Goal: Communication & Community: Participate in discussion

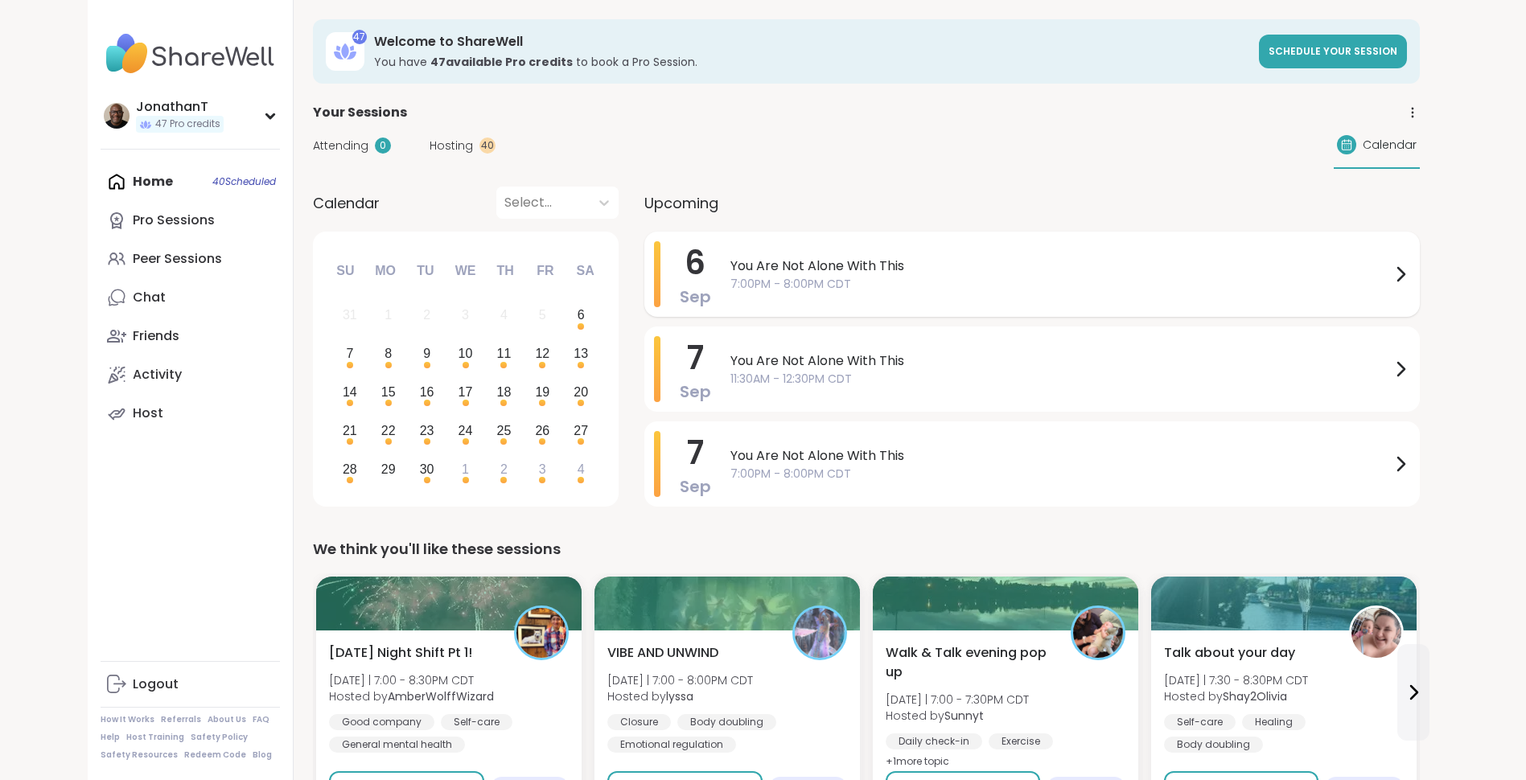
click at [790, 265] on span "You Are Not Alone With This" at bounding box center [1060, 266] width 660 height 19
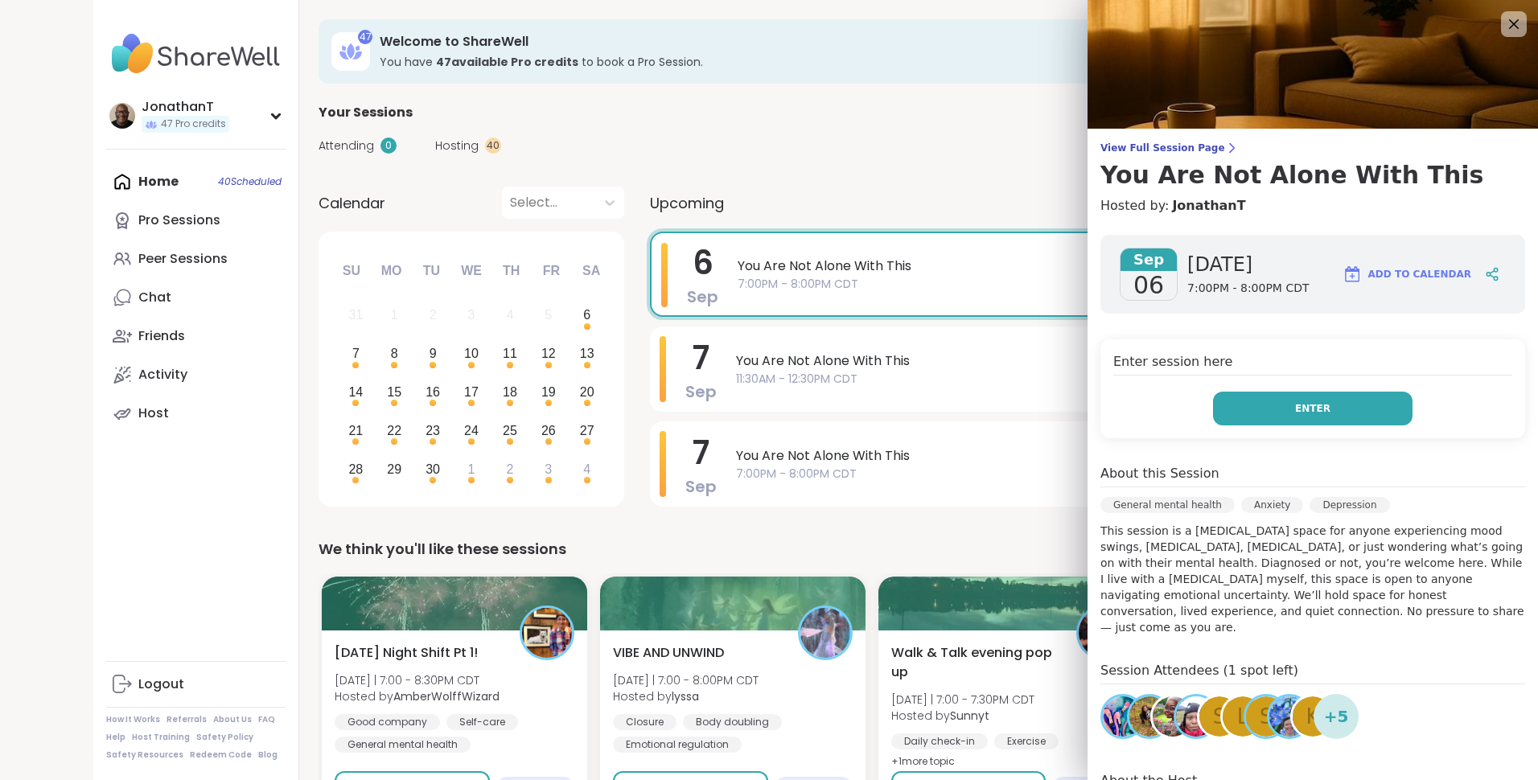
click at [1247, 406] on button "Enter" at bounding box center [1312, 409] width 199 height 34
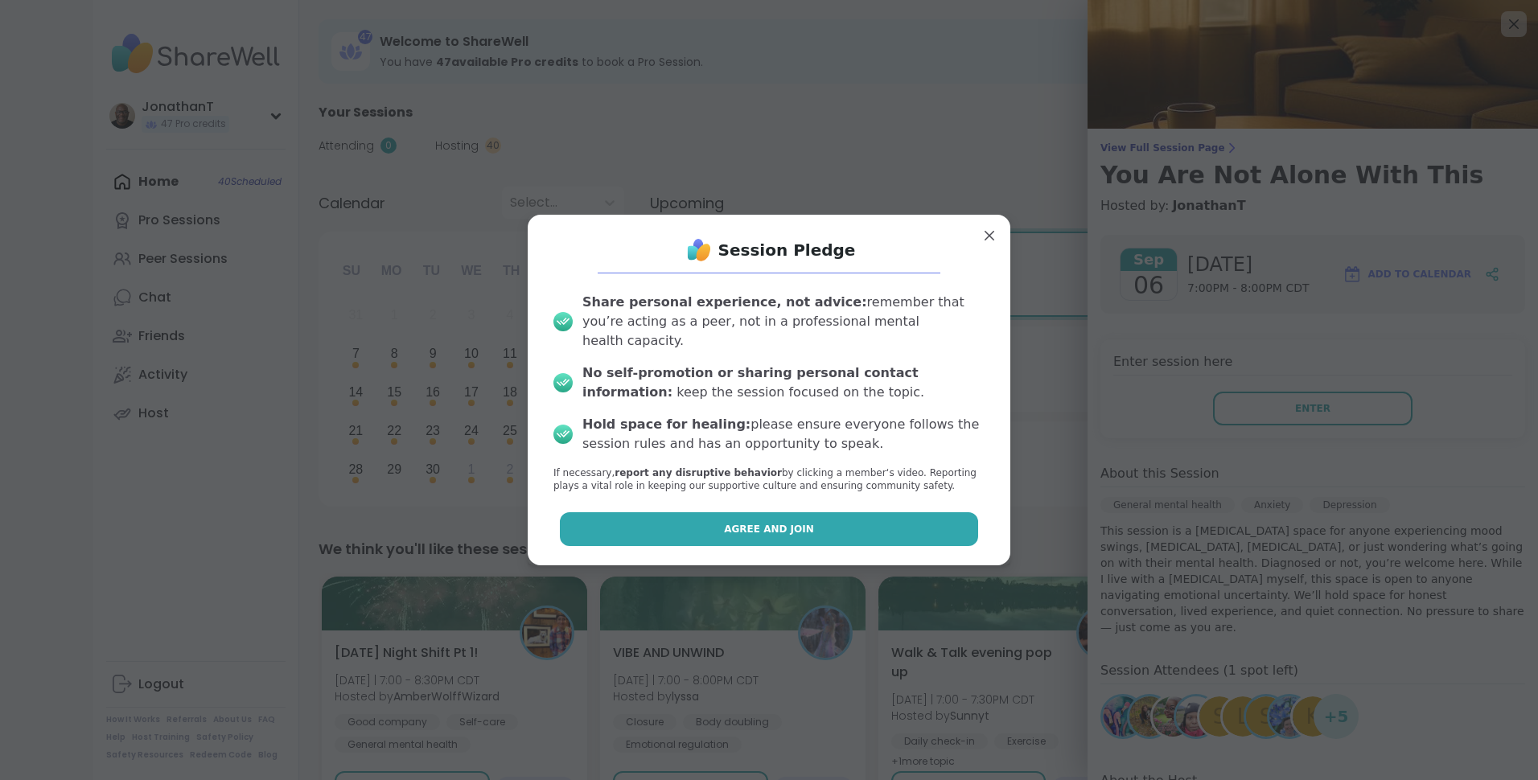
click at [906, 517] on button "Agree and Join" at bounding box center [769, 529] width 419 height 34
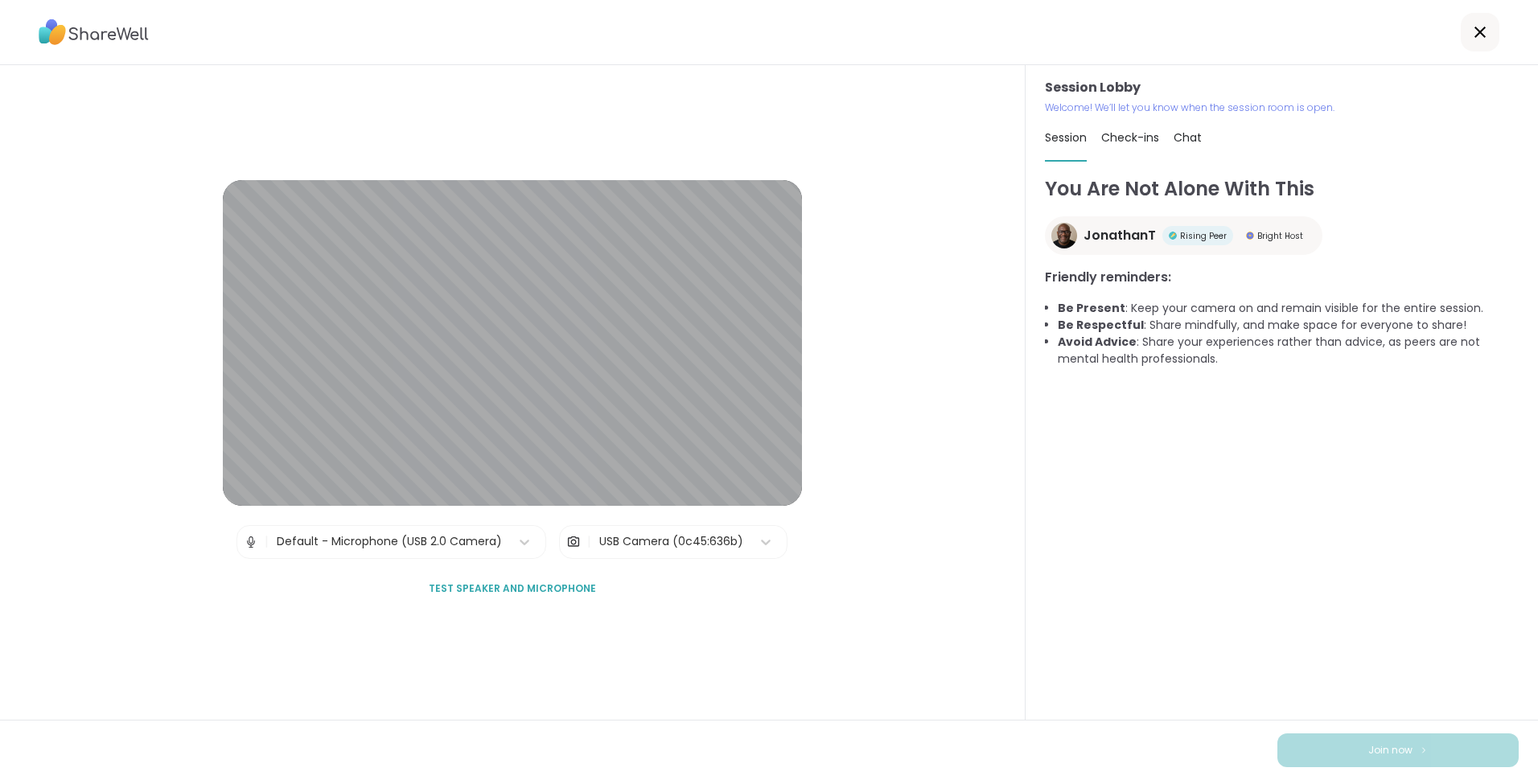
click at [622, 538] on div "USB Camera (0c45:636b)" at bounding box center [671, 541] width 144 height 17
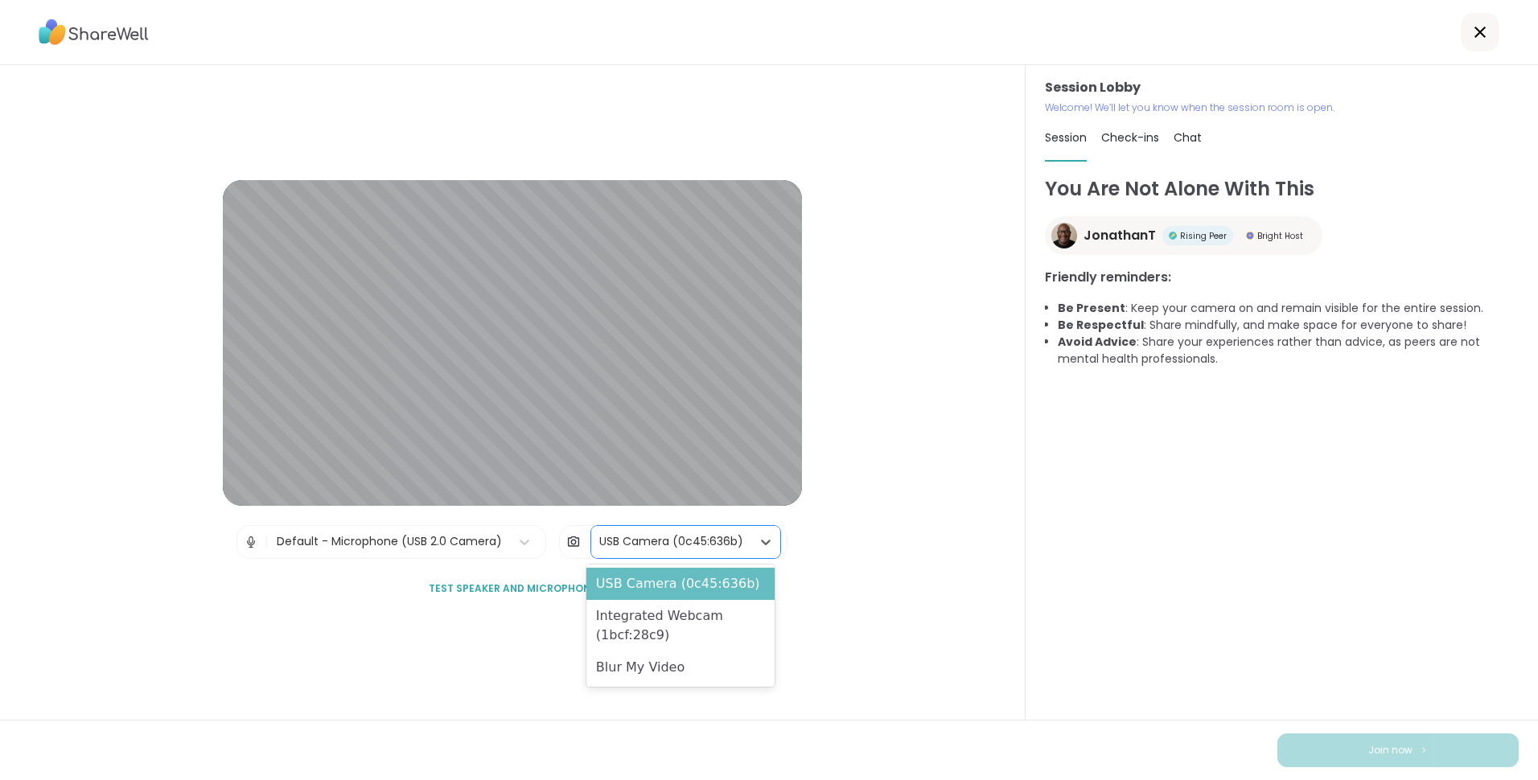
click at [611, 576] on div "USB Camera (0c45:636b)" at bounding box center [680, 584] width 188 height 32
click at [643, 541] on div "USB Camera (0c45:636b)" at bounding box center [671, 541] width 144 height 17
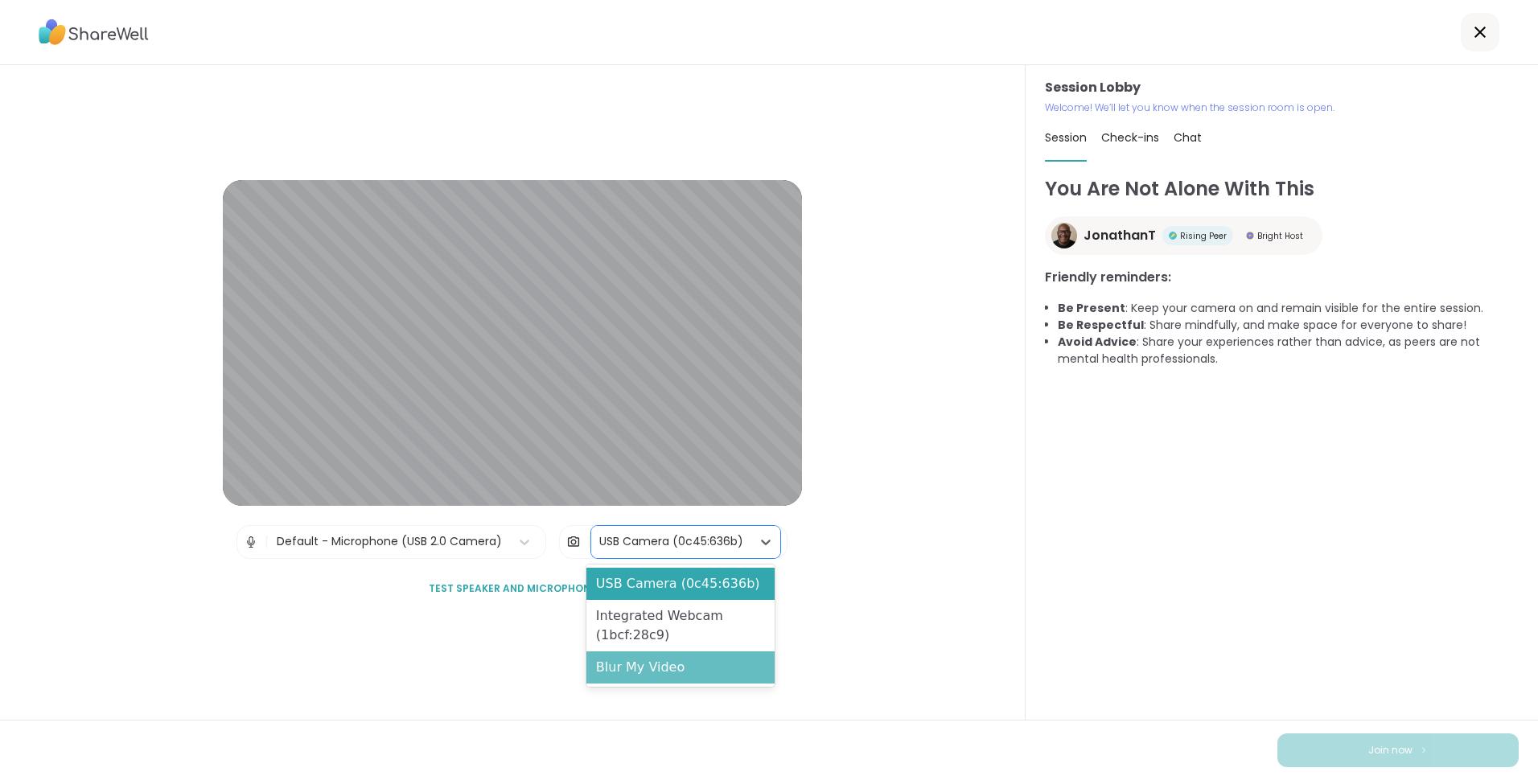
click at [643, 671] on div "Blur My Video" at bounding box center [680, 667] width 188 height 32
click at [657, 543] on div "USB Camera (0c45:636b)" at bounding box center [671, 541] width 144 height 17
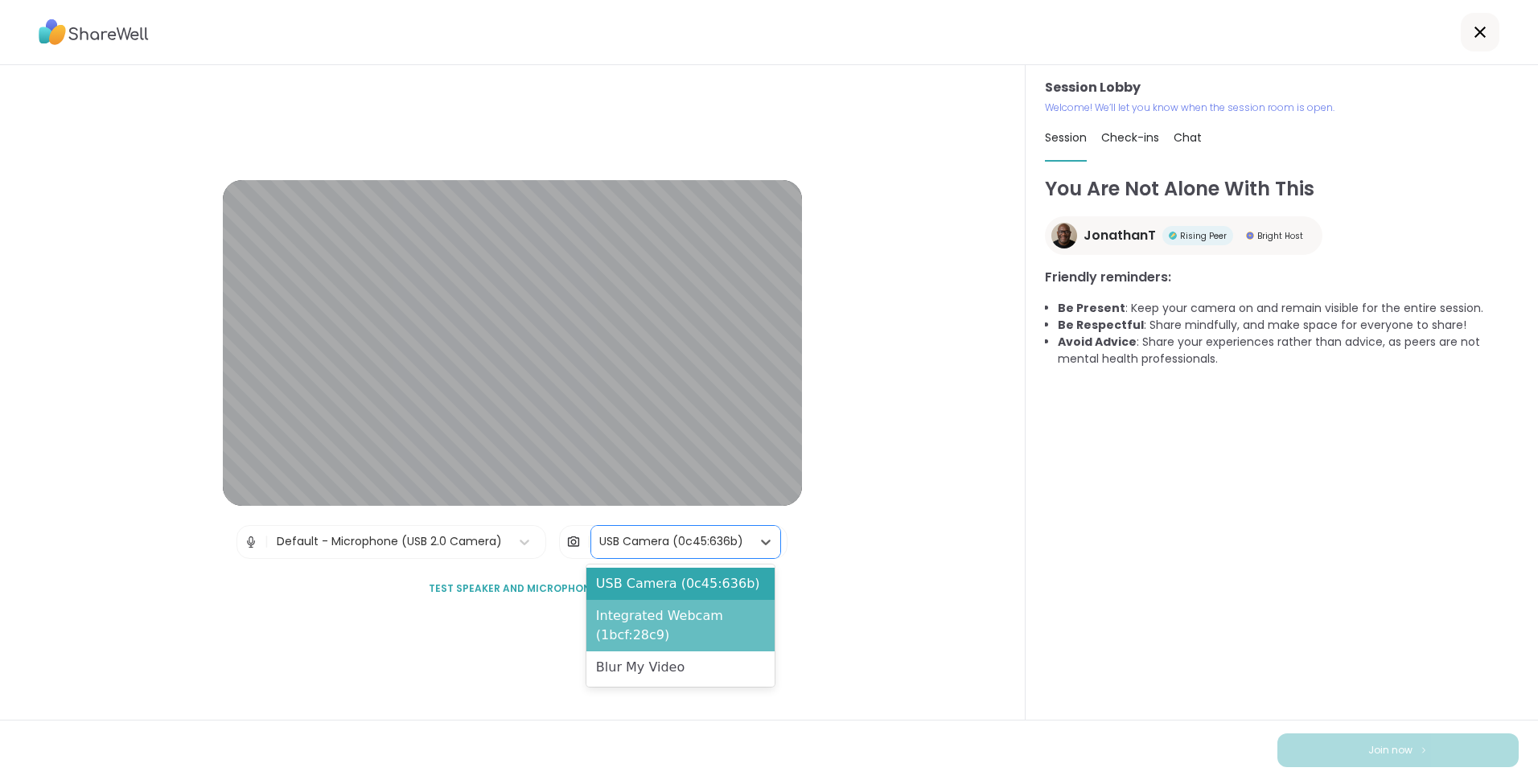
click at [649, 615] on div "Integrated Webcam (1bcf:28c9)" at bounding box center [680, 625] width 188 height 51
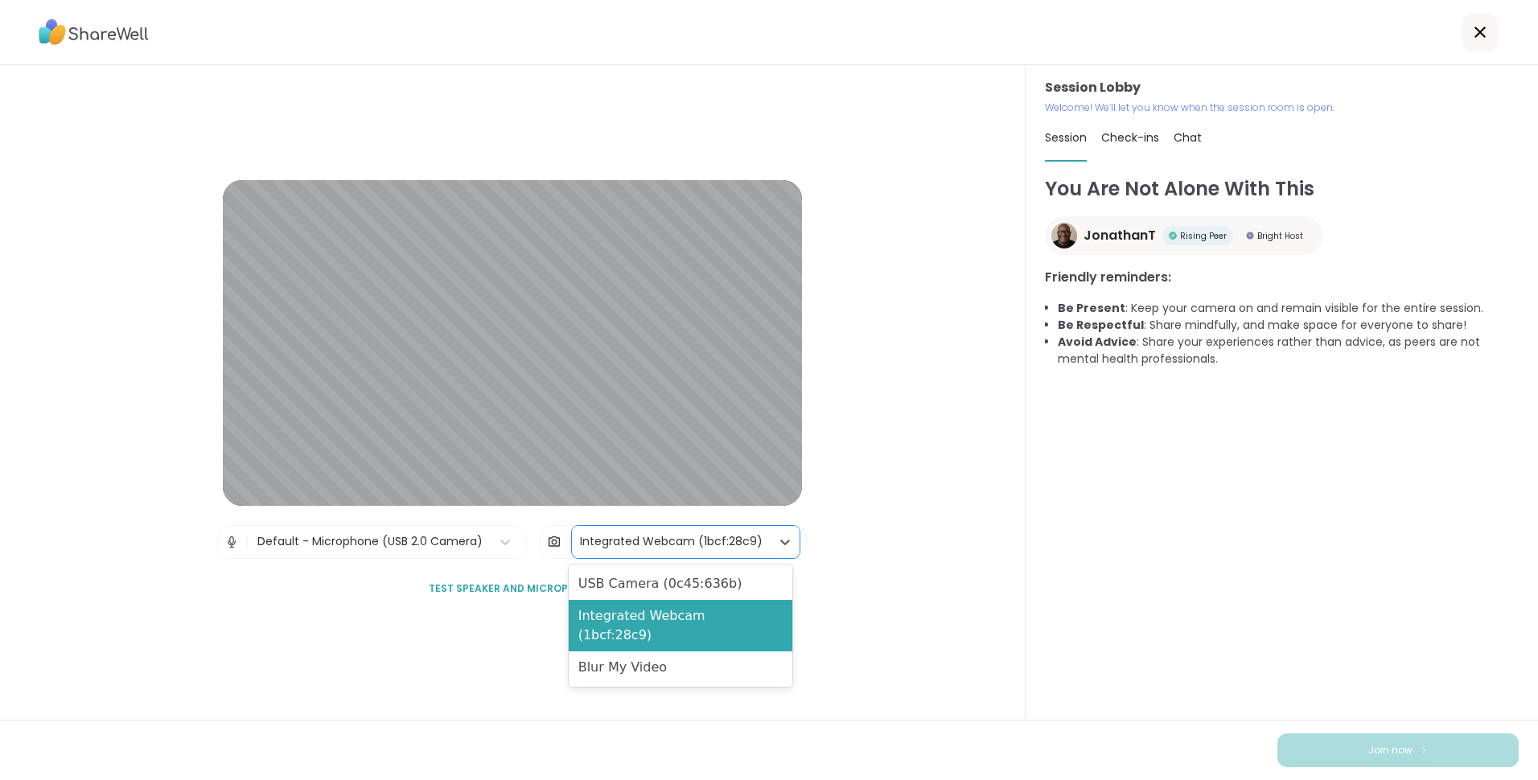
click at [655, 541] on div "Integrated Webcam (1bcf:28c9)" at bounding box center [671, 541] width 183 height 17
click at [651, 578] on div "USB Camera (0c45:636b)" at bounding box center [681, 584] width 224 height 32
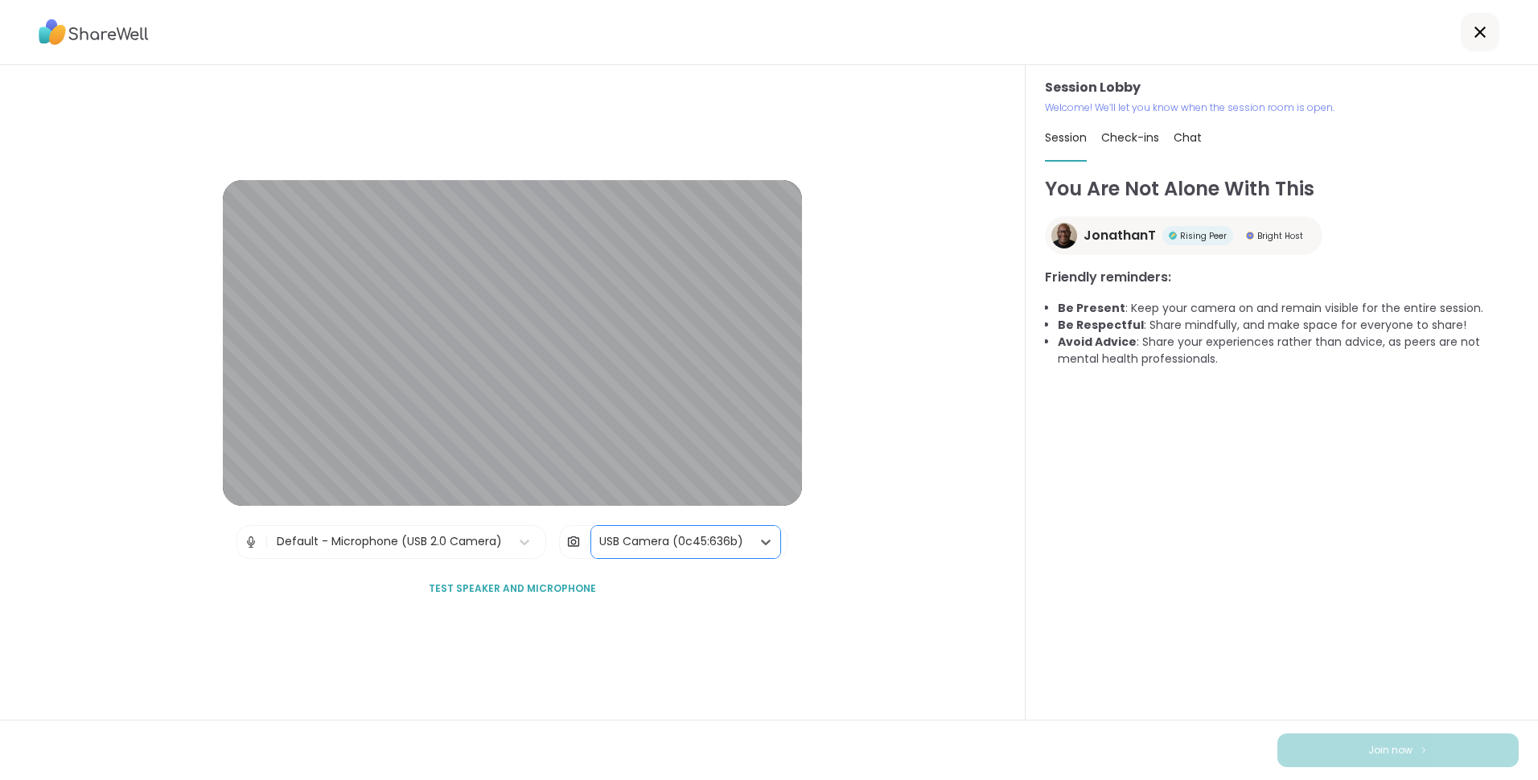
click at [449, 535] on div "Default - Microphone (USB 2.0 Camera)" at bounding box center [389, 541] width 225 height 17
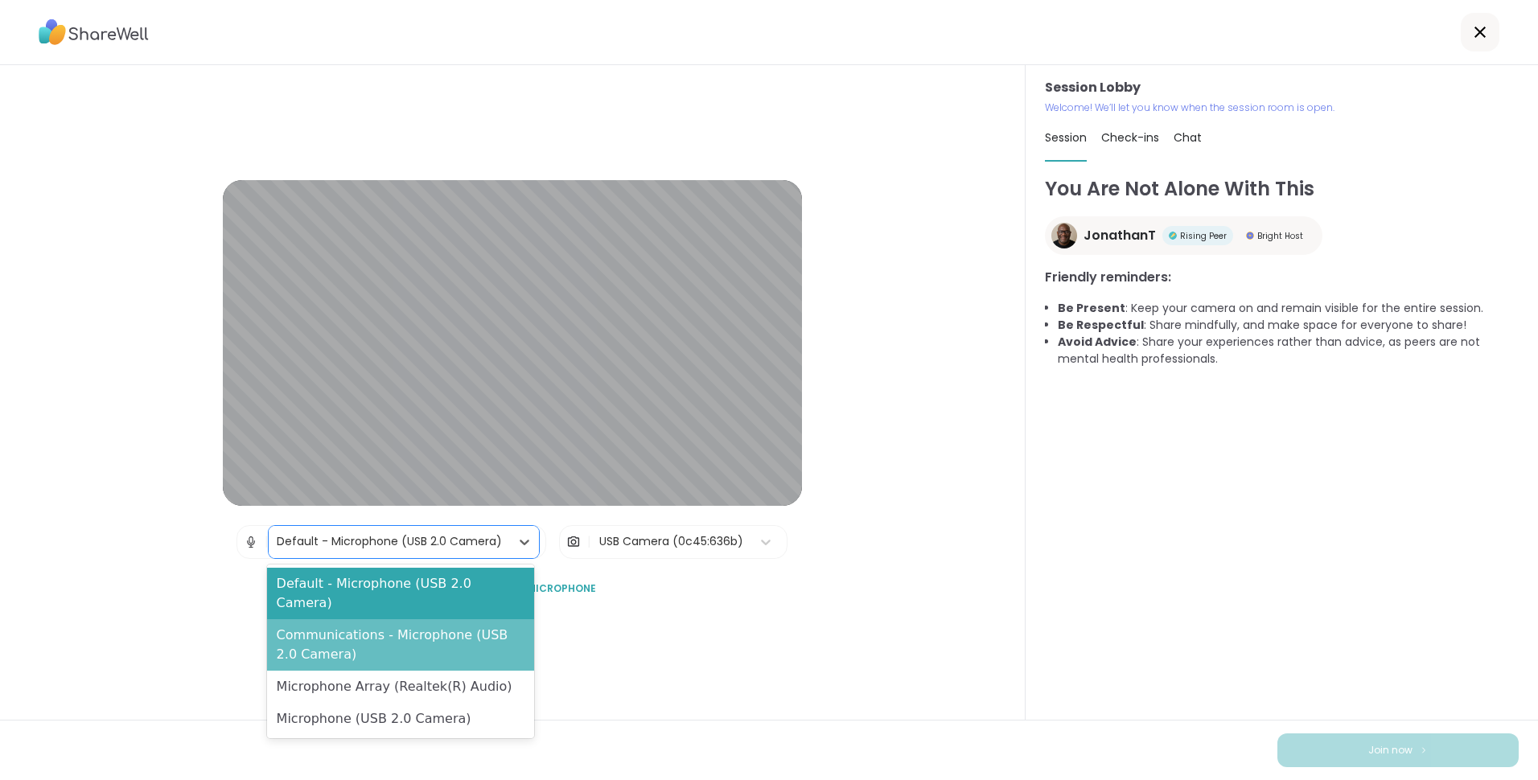
click at [531, 629] on div "Communications - Microphone (USB 2.0 Camera)" at bounding box center [401, 644] width 268 height 51
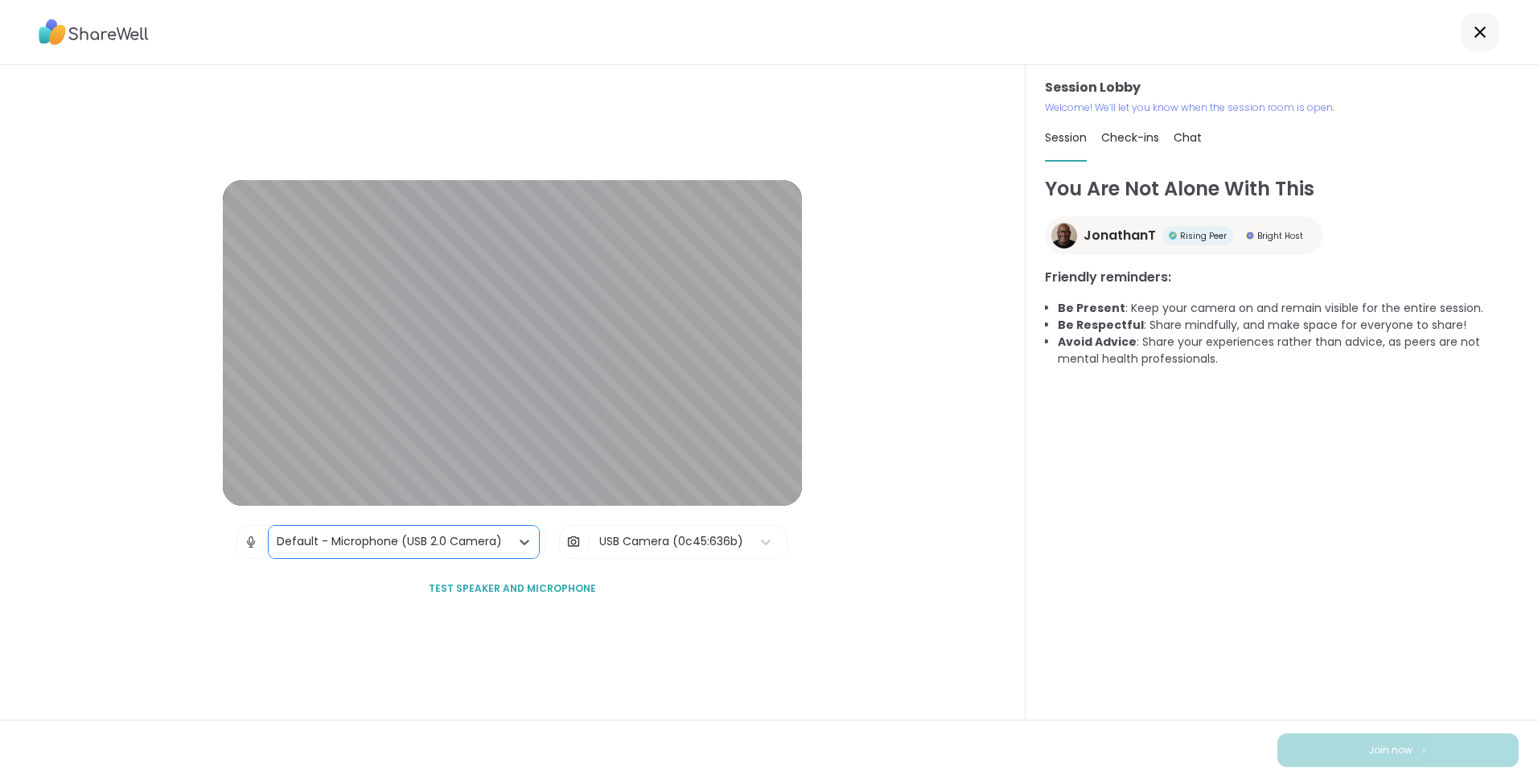
click at [562, 584] on span "Test speaker and microphone" at bounding box center [512, 588] width 167 height 14
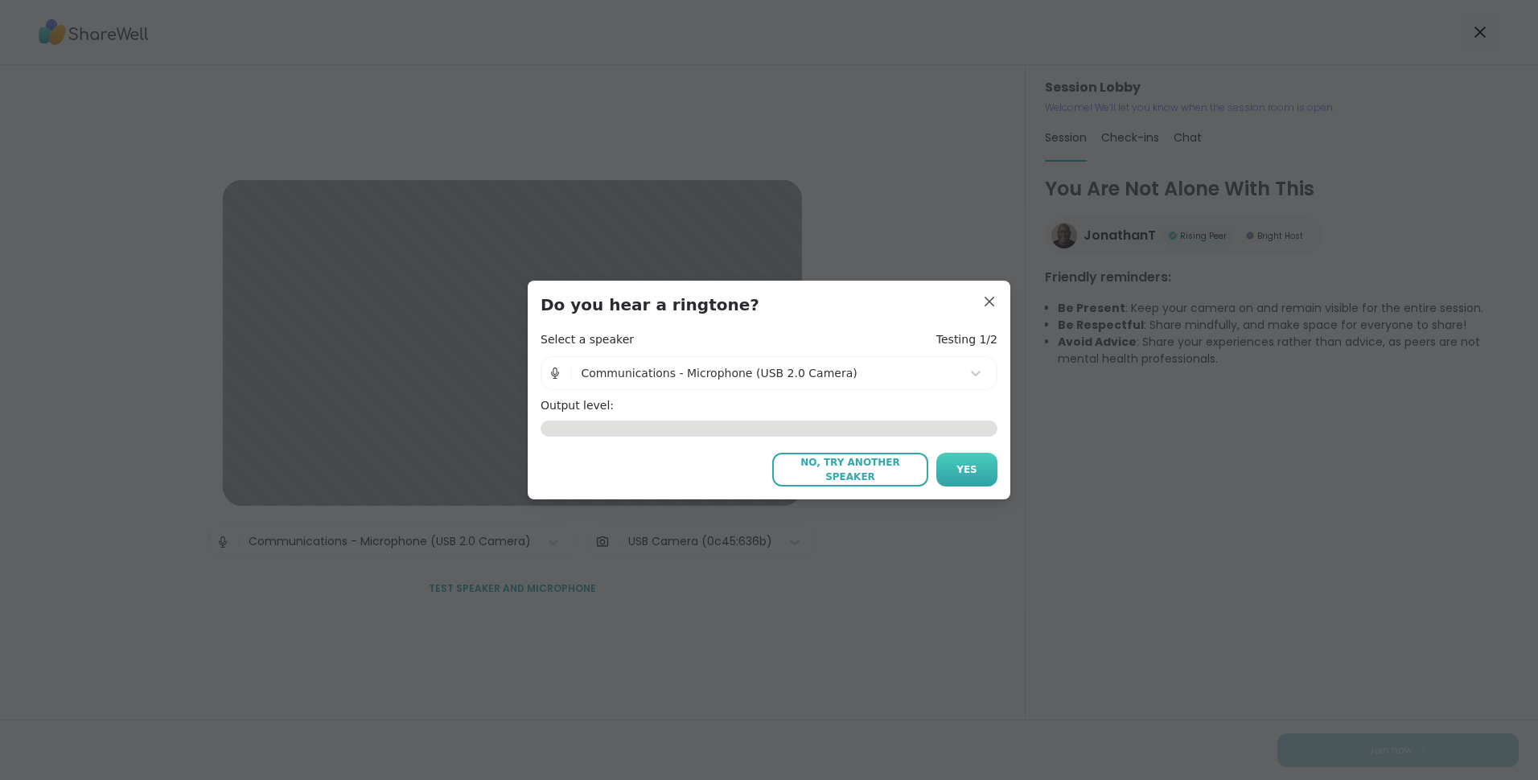
click at [961, 474] on span "Yes" at bounding box center [966, 469] width 21 height 14
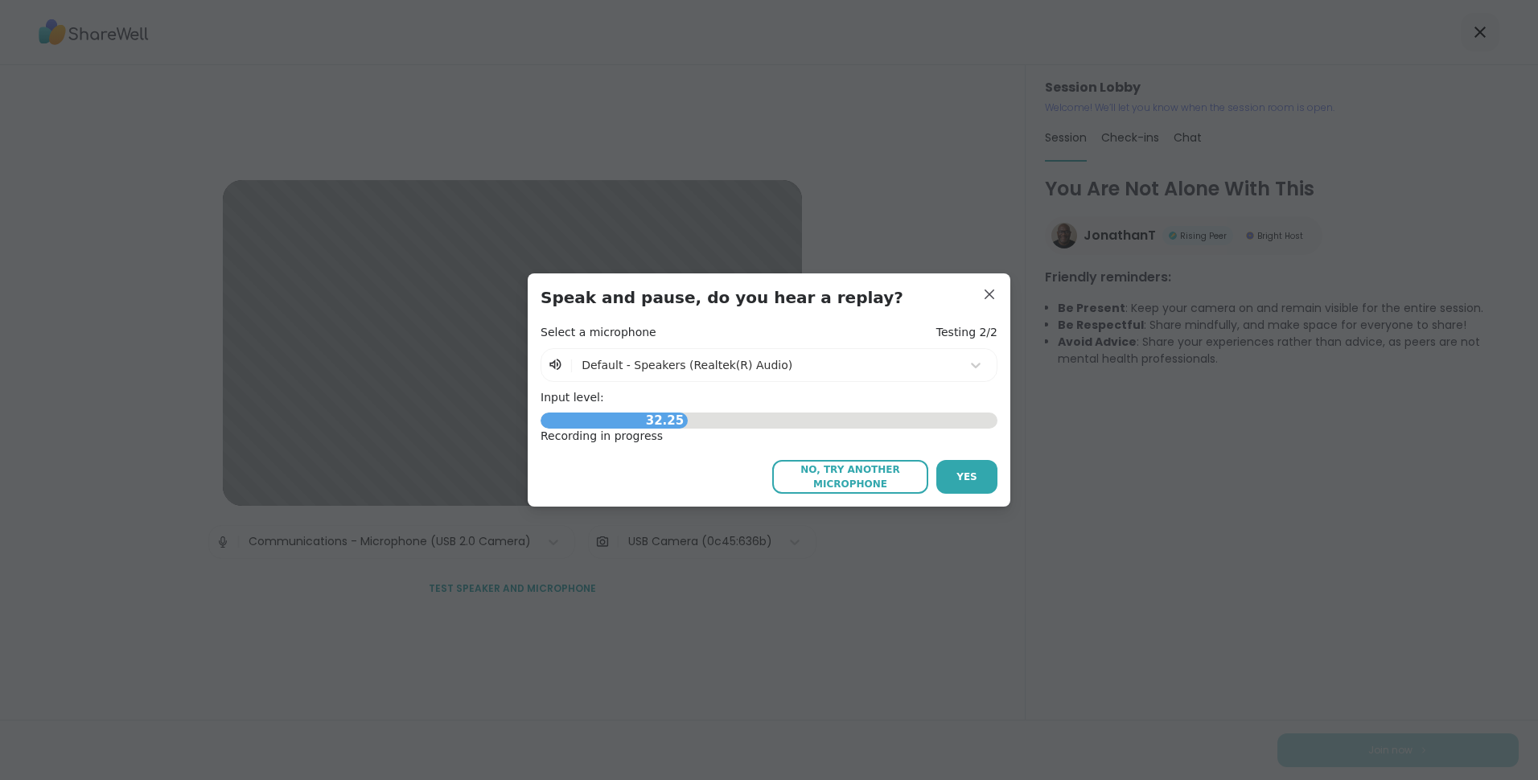
click at [879, 478] on span "No, try another microphone" at bounding box center [850, 476] width 140 height 29
click at [861, 483] on span "No, try another microphone" at bounding box center [850, 476] width 140 height 29
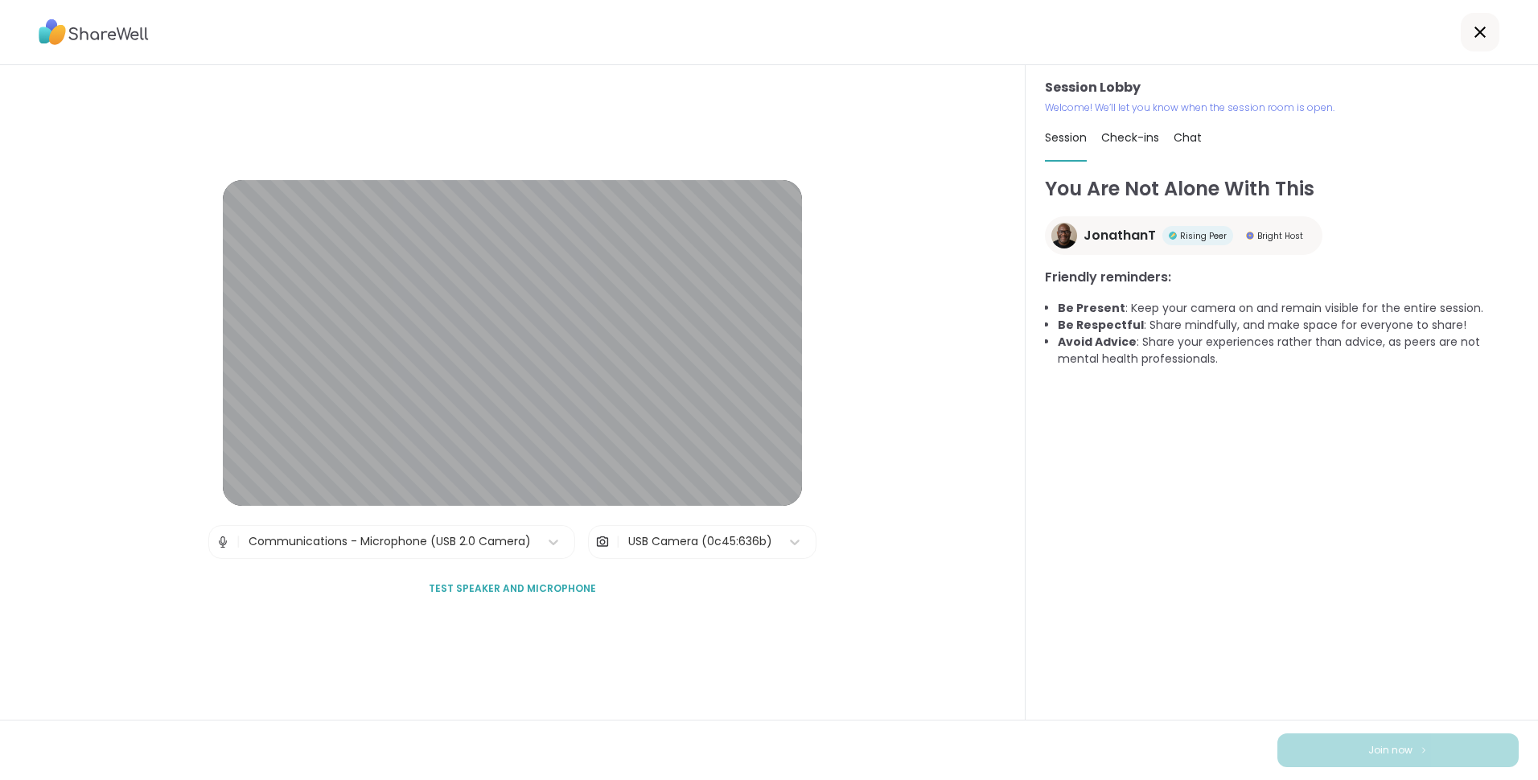
click at [493, 587] on span "Test speaker and microphone" at bounding box center [512, 588] width 167 height 14
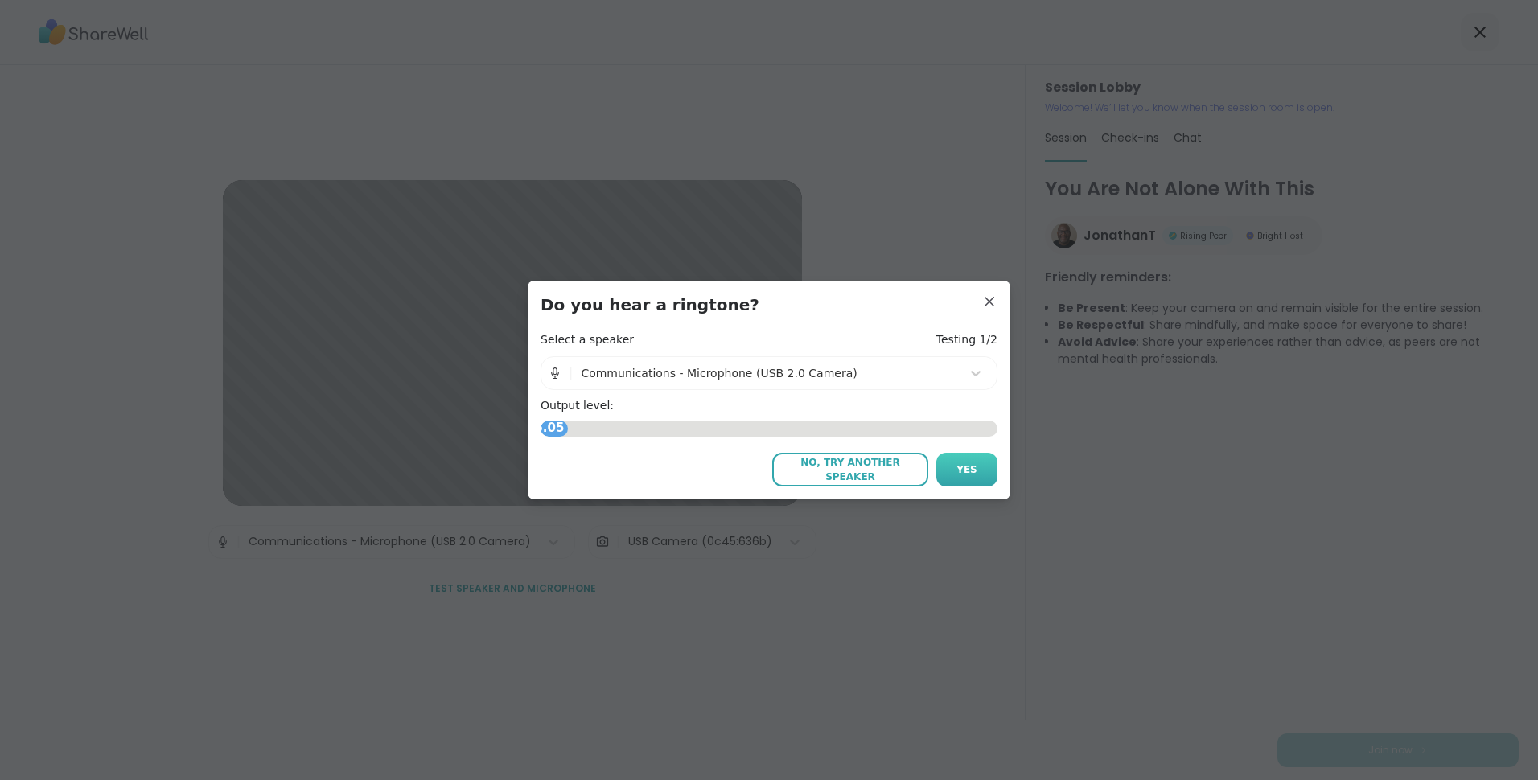
click at [967, 463] on span "Yes" at bounding box center [966, 469] width 21 height 14
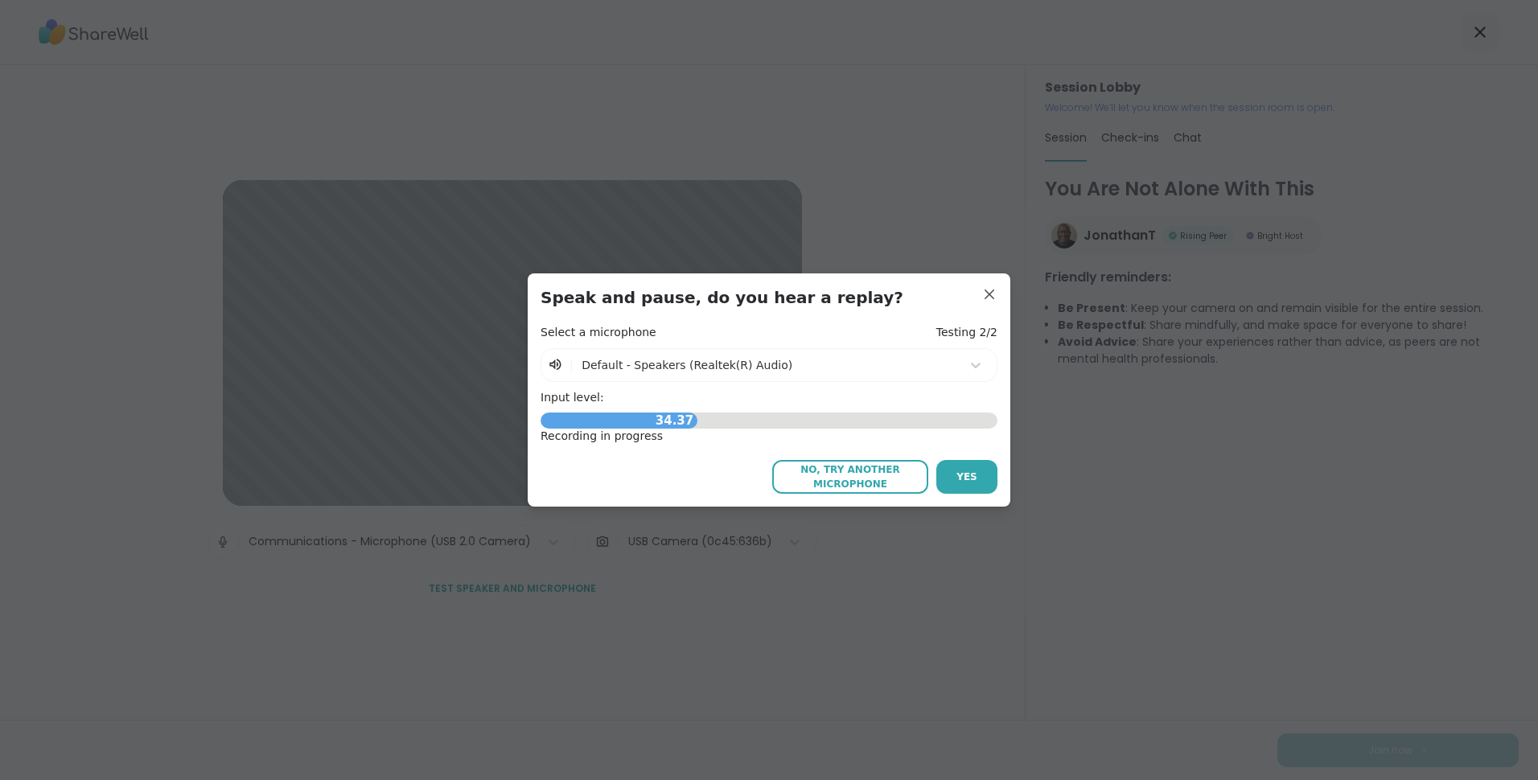
click at [960, 466] on button "Yes" at bounding box center [966, 477] width 61 height 34
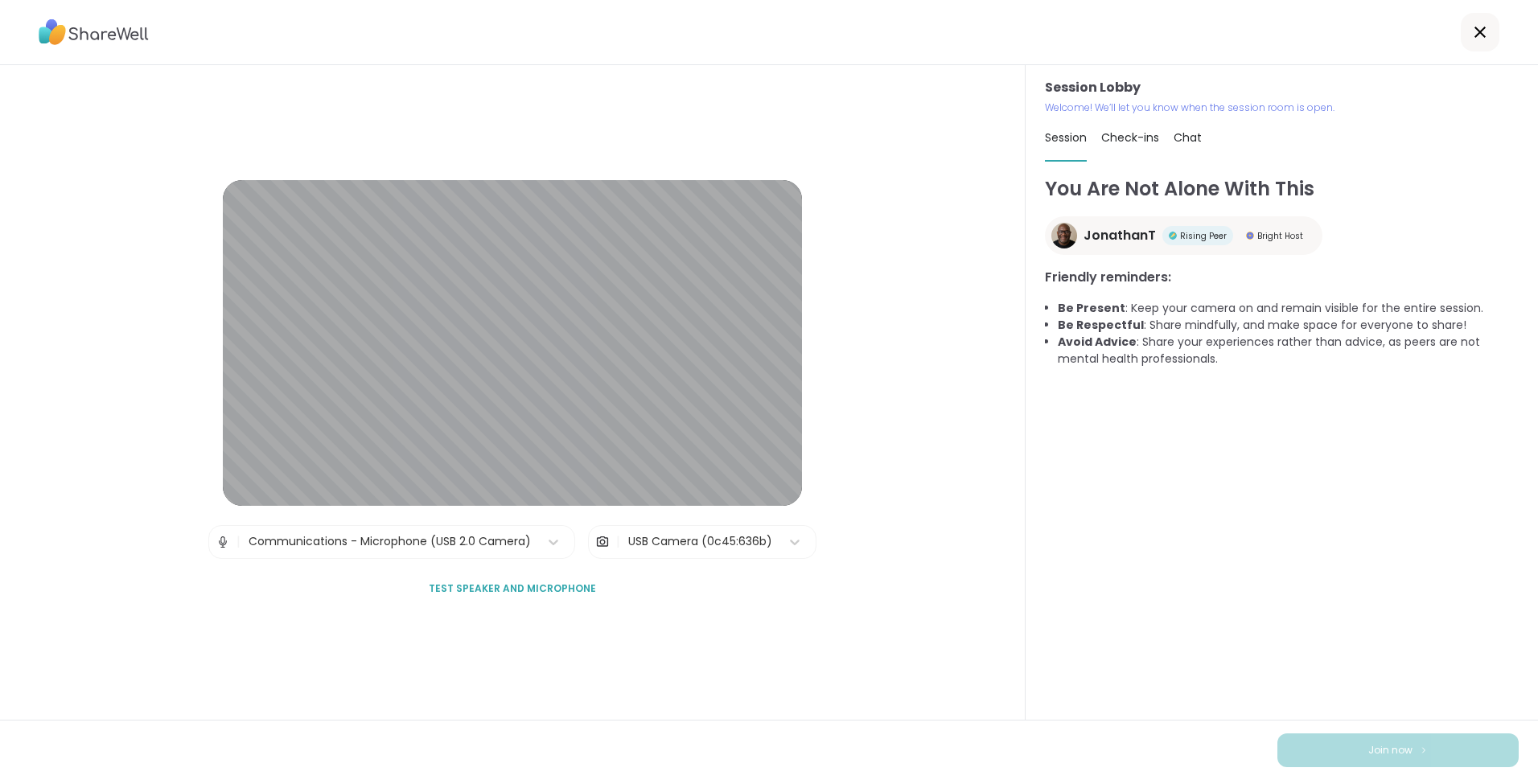
click at [450, 543] on div "Communications - Microphone (USB 2.0 Camera)" at bounding box center [389, 541] width 282 height 17
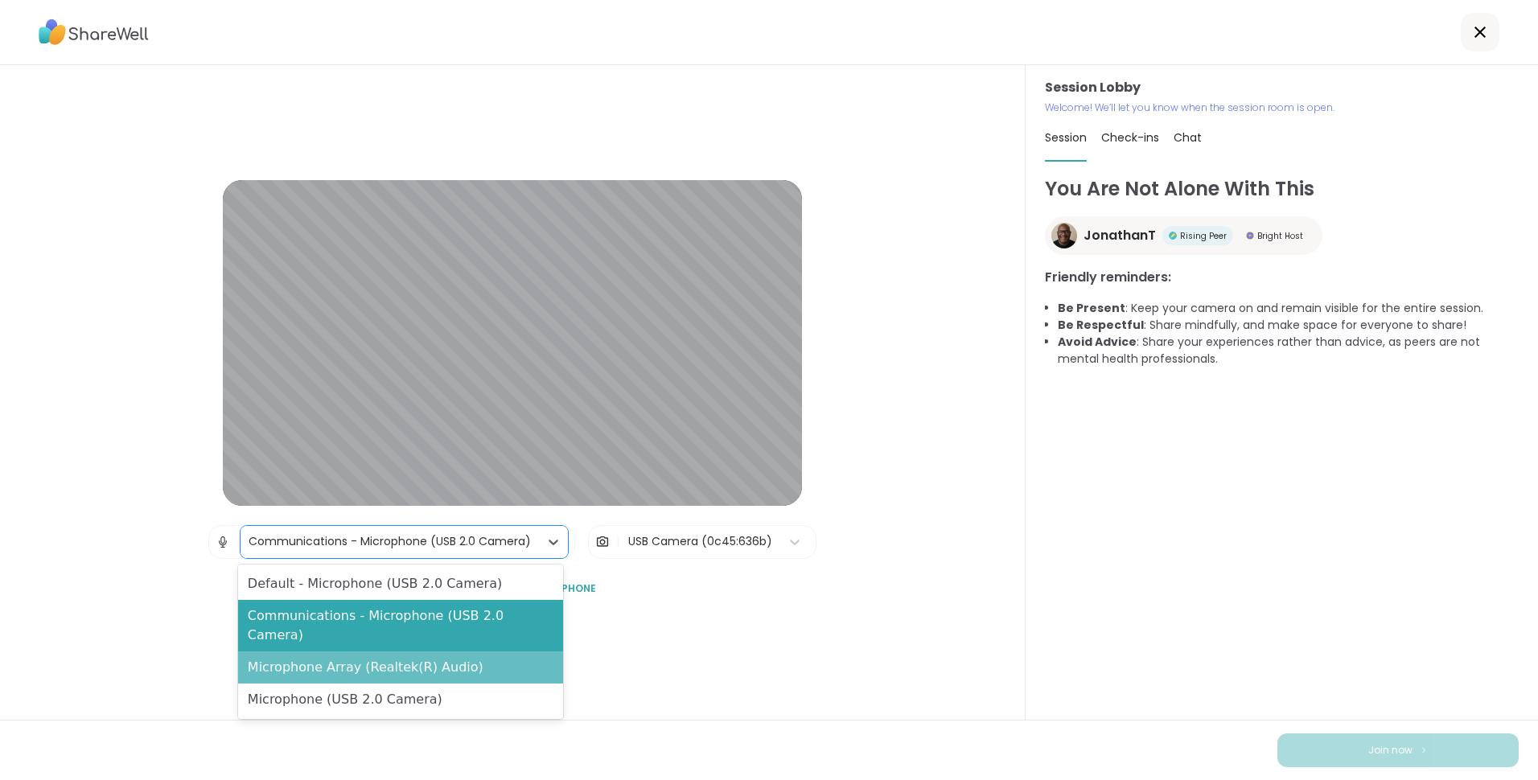
click at [388, 651] on div "Microphone Array (Realtek(R) Audio)" at bounding box center [400, 667] width 325 height 32
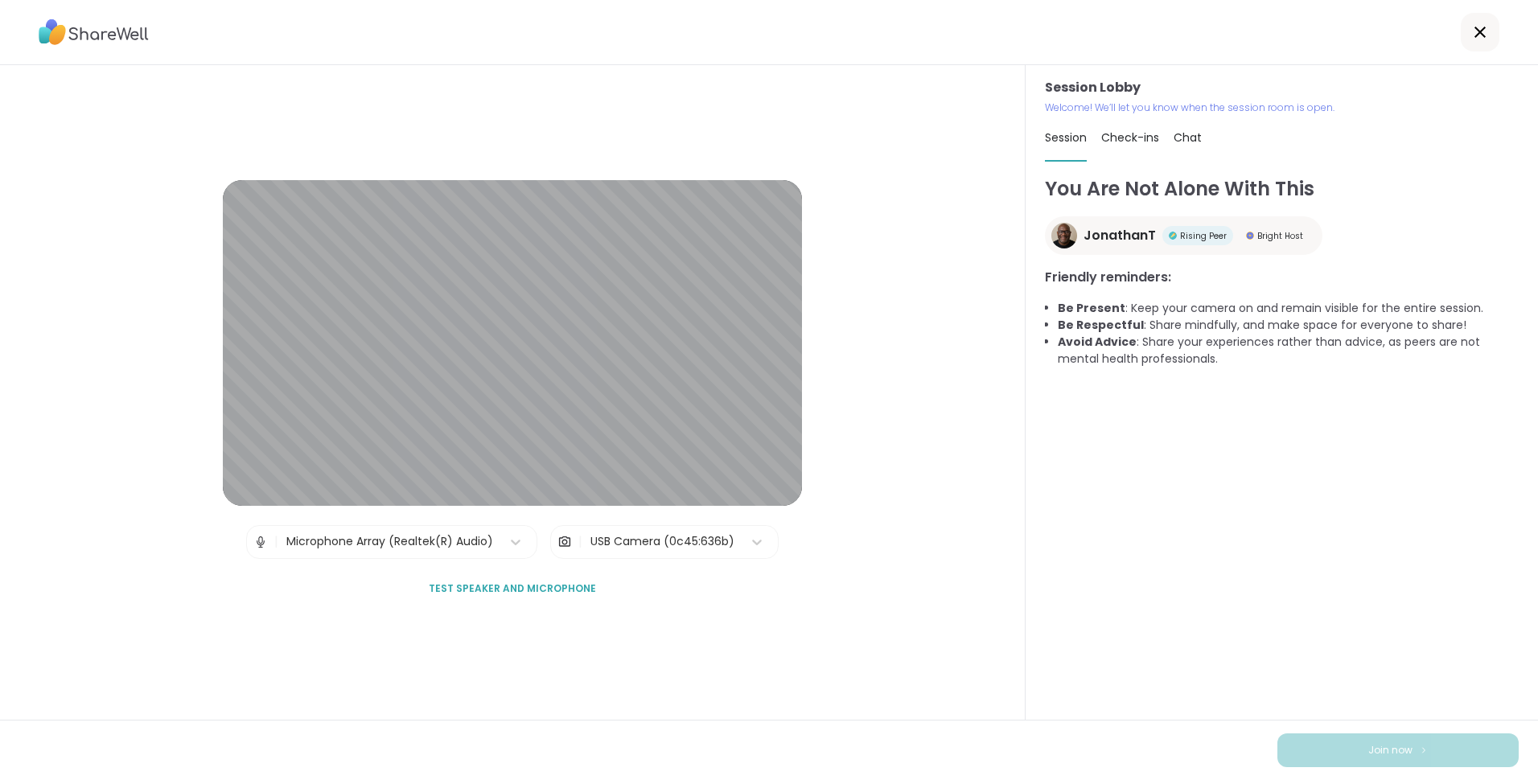
click at [570, 589] on span "Test speaker and microphone" at bounding box center [512, 588] width 167 height 14
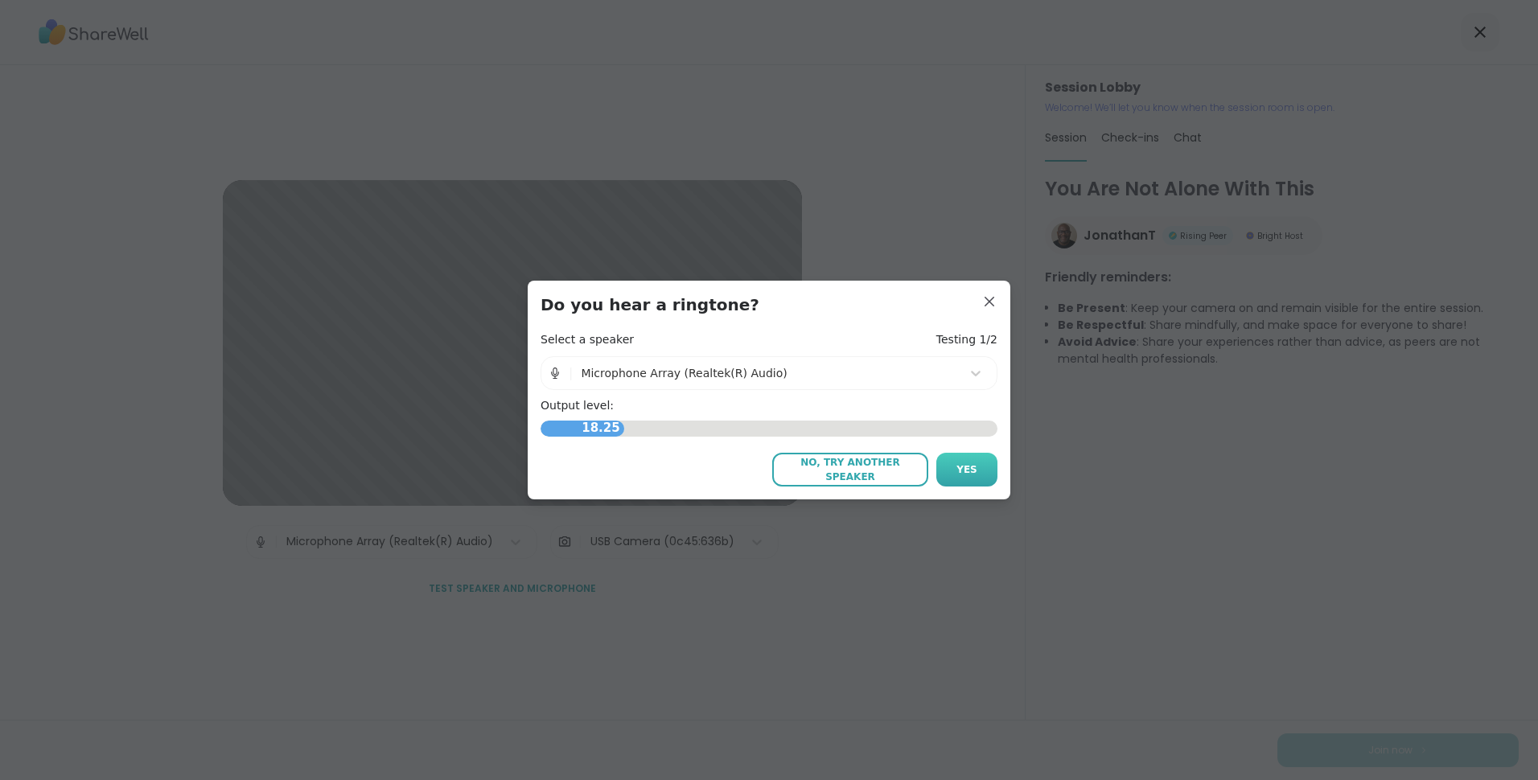
click at [947, 459] on button "Yes" at bounding box center [966, 470] width 61 height 34
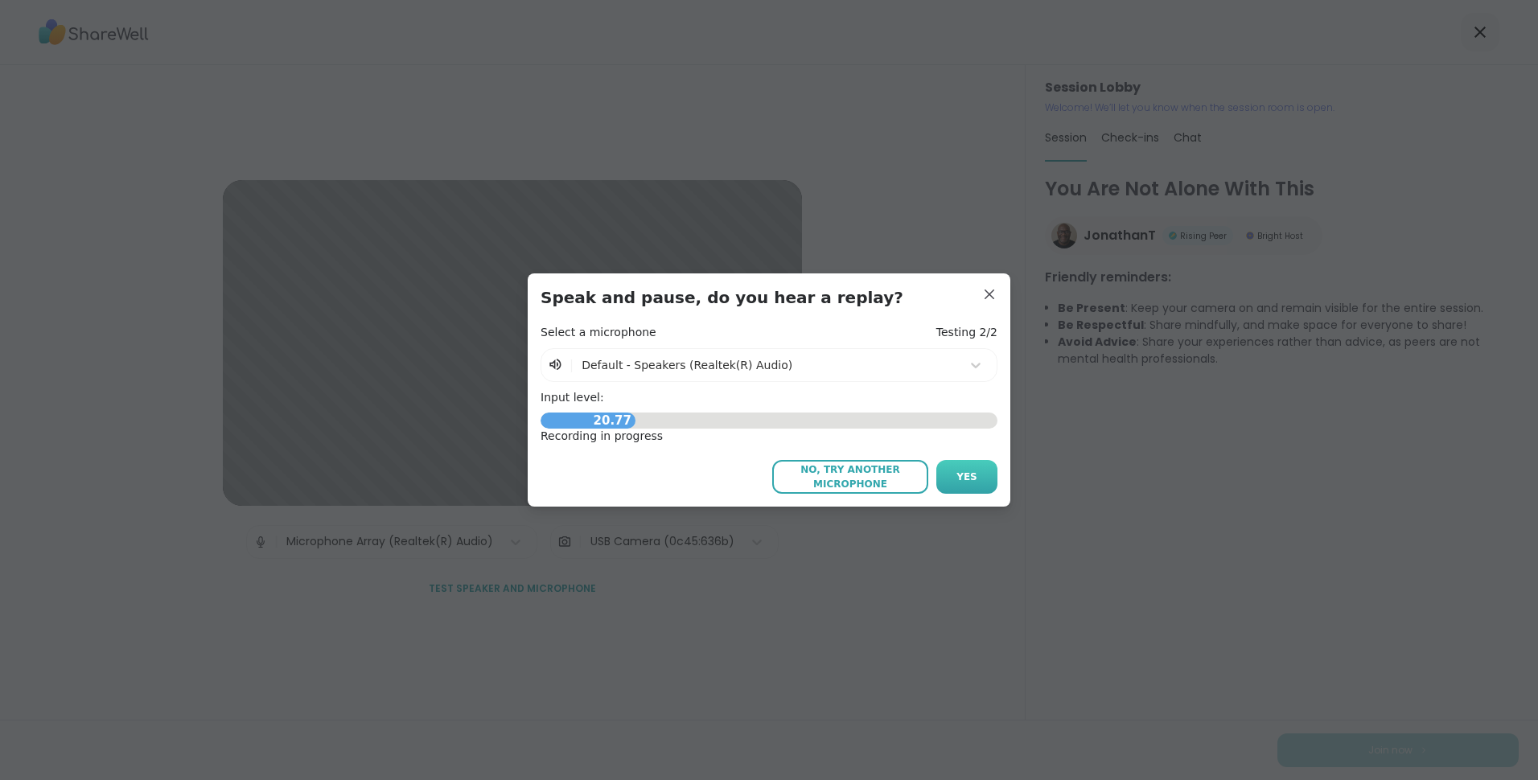
click at [958, 472] on span "Yes" at bounding box center [966, 477] width 21 height 14
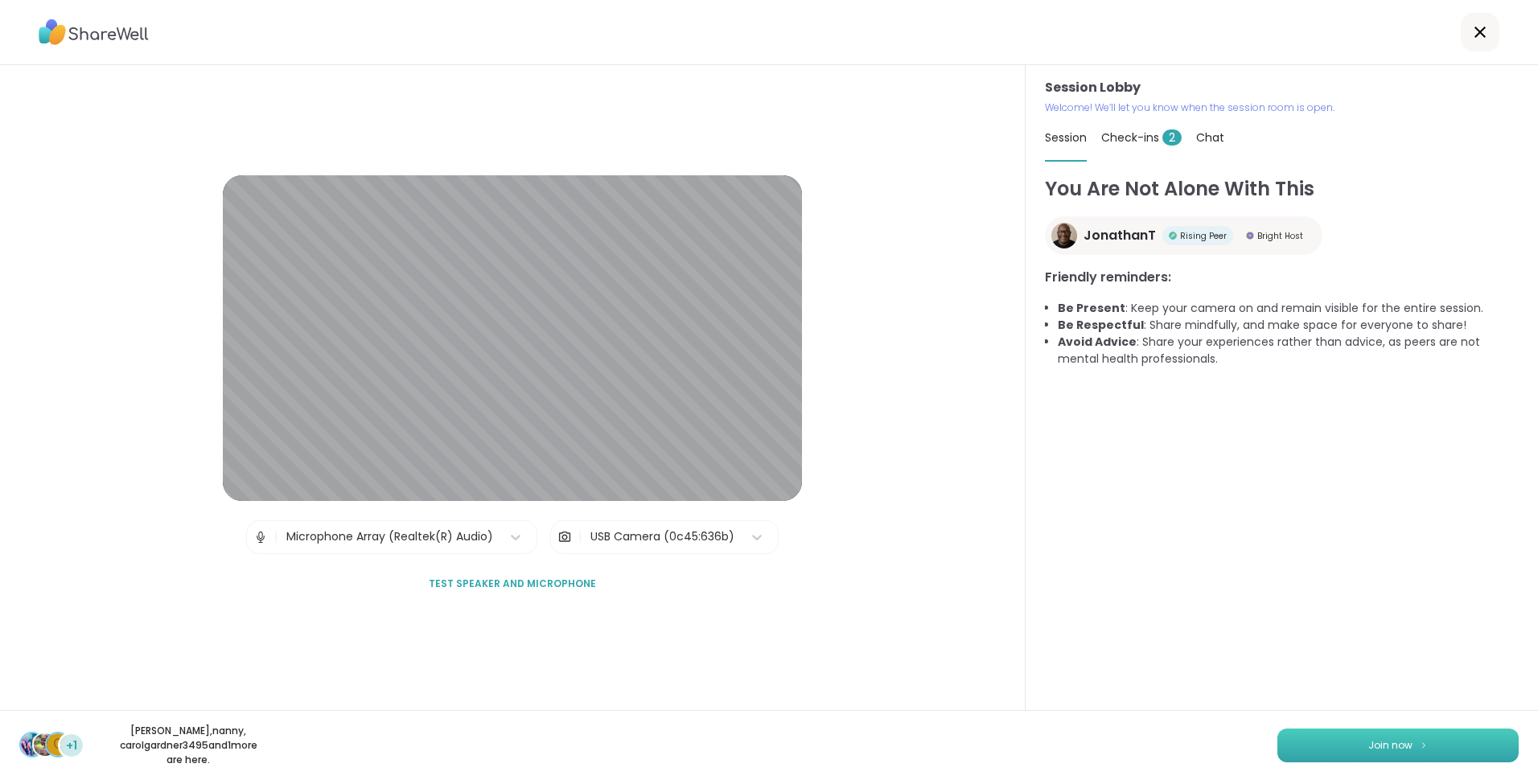
click at [1395, 738] on span "Join now" at bounding box center [1390, 745] width 44 height 14
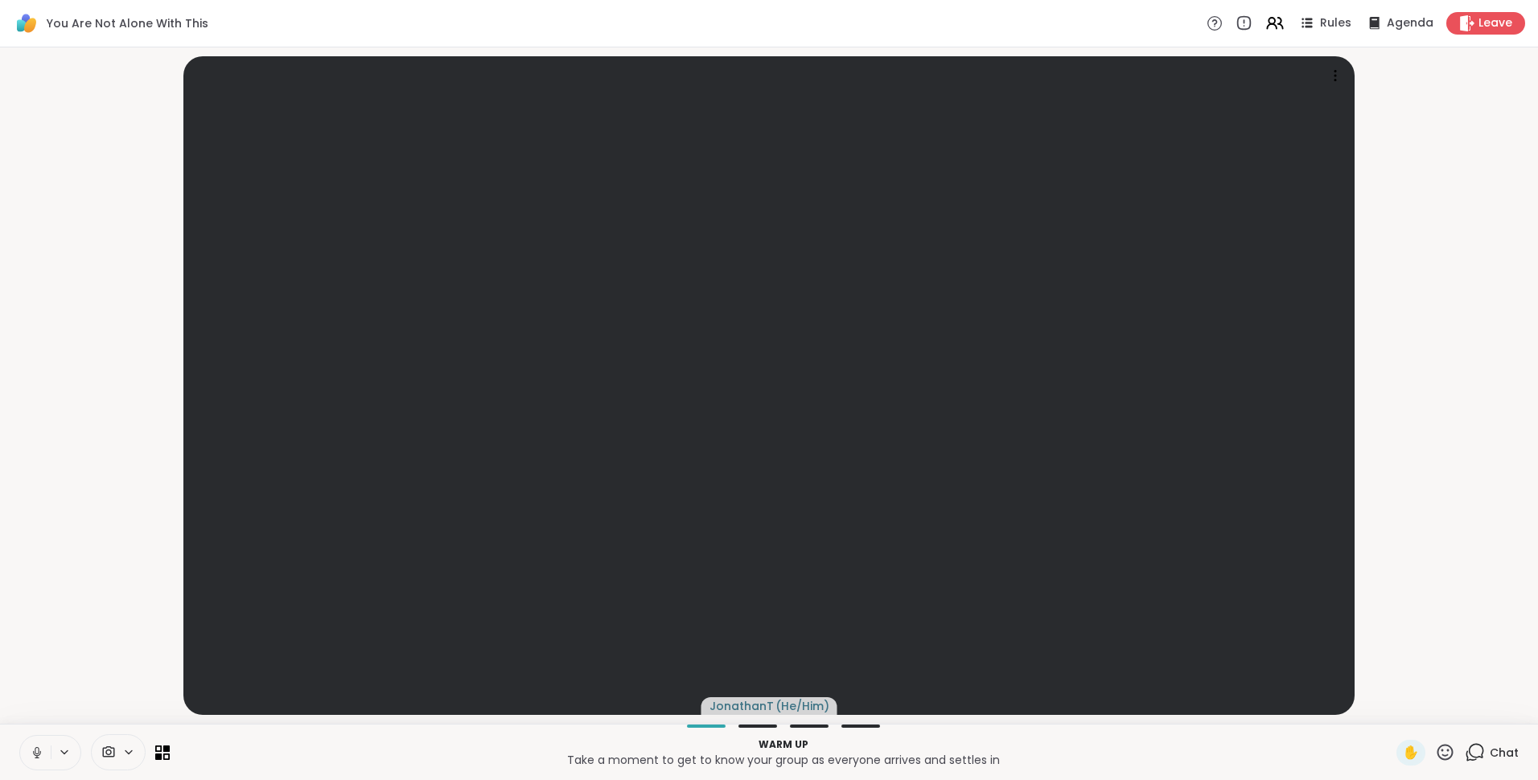
click at [124, 746] on icon at bounding box center [128, 752] width 13 height 14
click at [108, 696] on div "Integrated Webcam" at bounding box center [126, 694] width 130 height 19
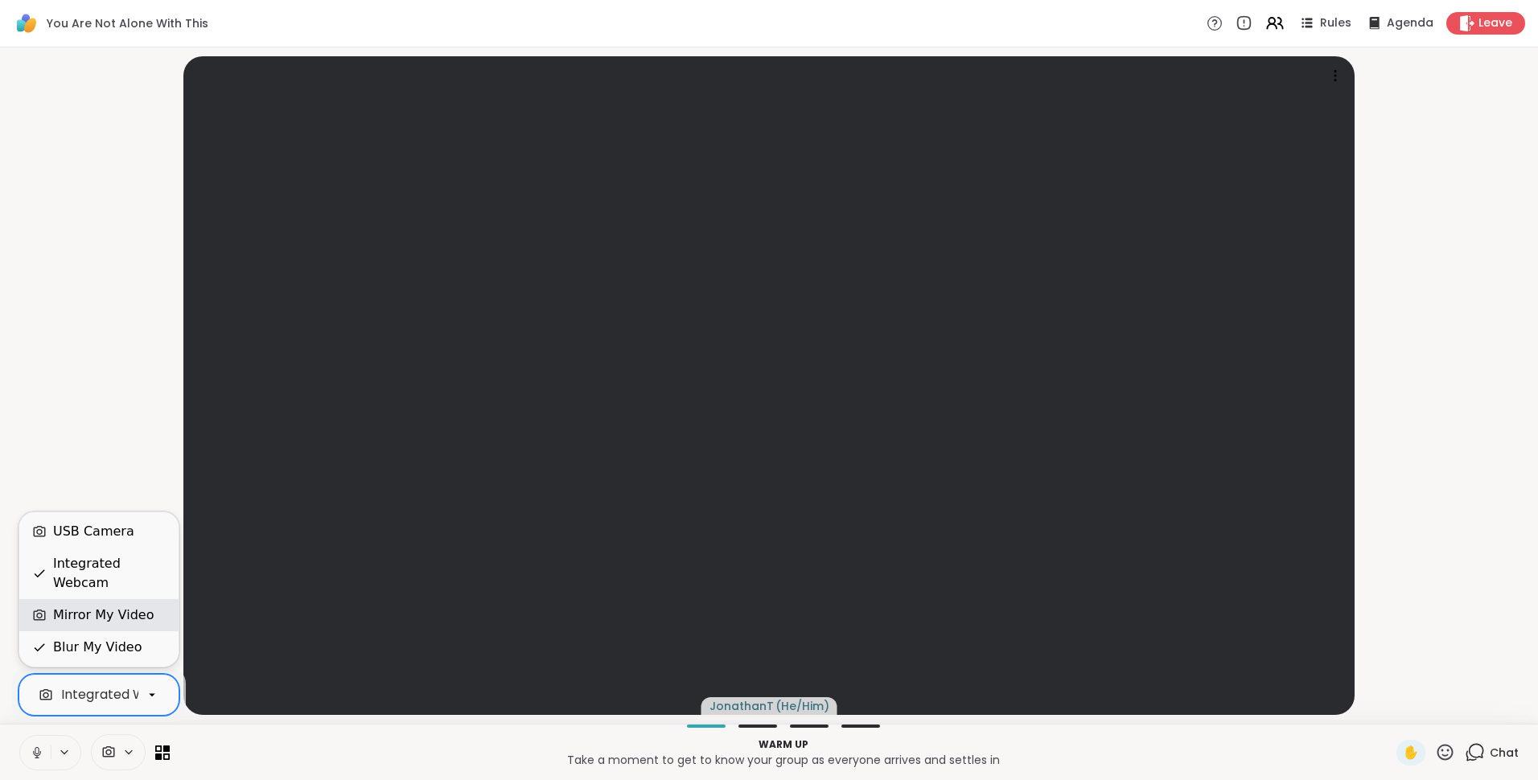
click at [101, 620] on div "Mirror My Video" at bounding box center [103, 615] width 101 height 19
click at [156, 698] on icon at bounding box center [152, 695] width 14 height 14
click at [116, 617] on div "Mirror My Video" at bounding box center [103, 615] width 101 height 19
click at [156, 698] on icon at bounding box center [152, 695] width 14 height 14
click at [149, 593] on div "Integrated Webcam" at bounding box center [98, 573] width 159 height 51
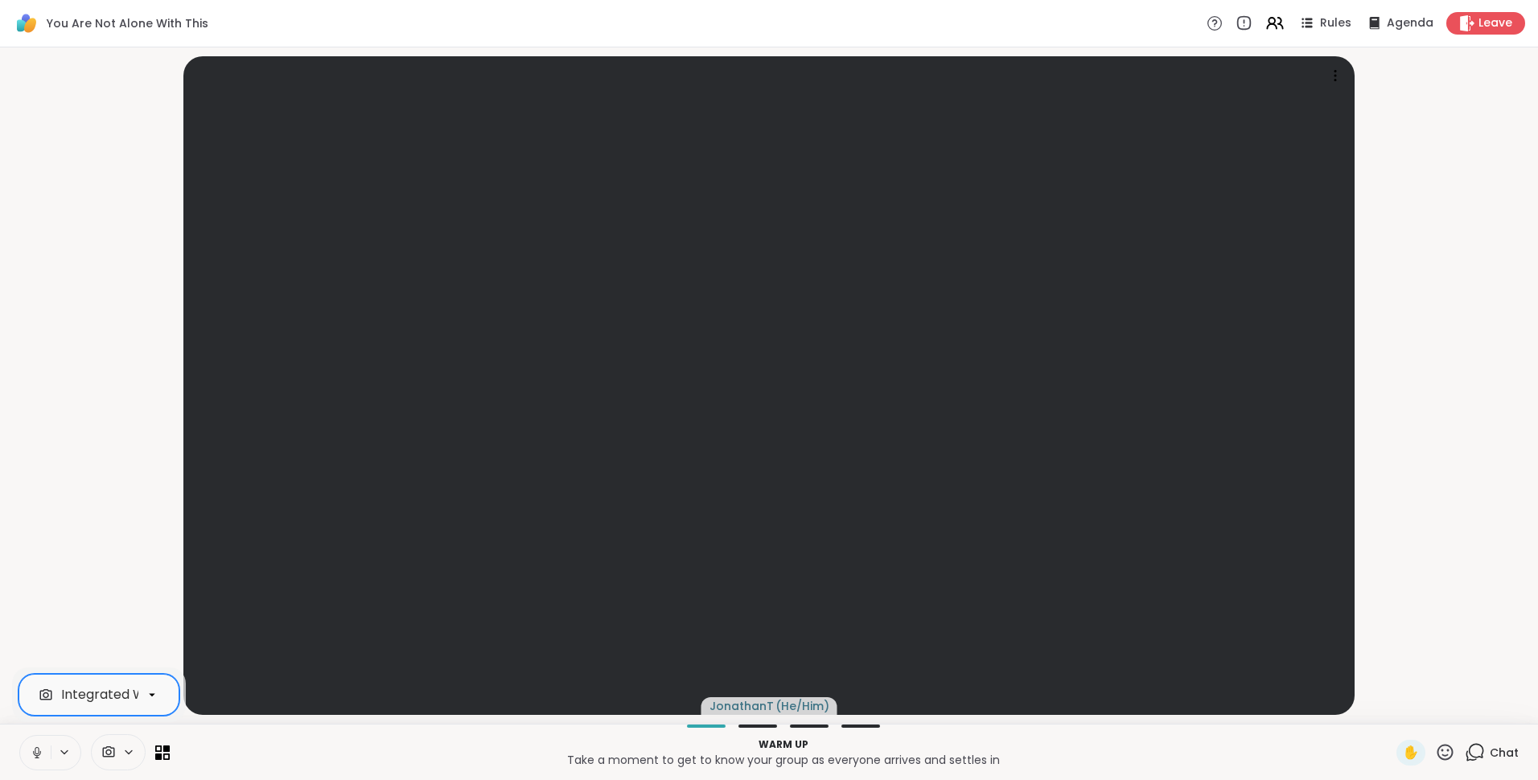
click at [150, 700] on icon at bounding box center [152, 695] width 14 height 14
click at [127, 541] on div "USB Camera" at bounding box center [98, 531] width 133 height 19
click at [157, 749] on icon at bounding box center [162, 752] width 15 height 15
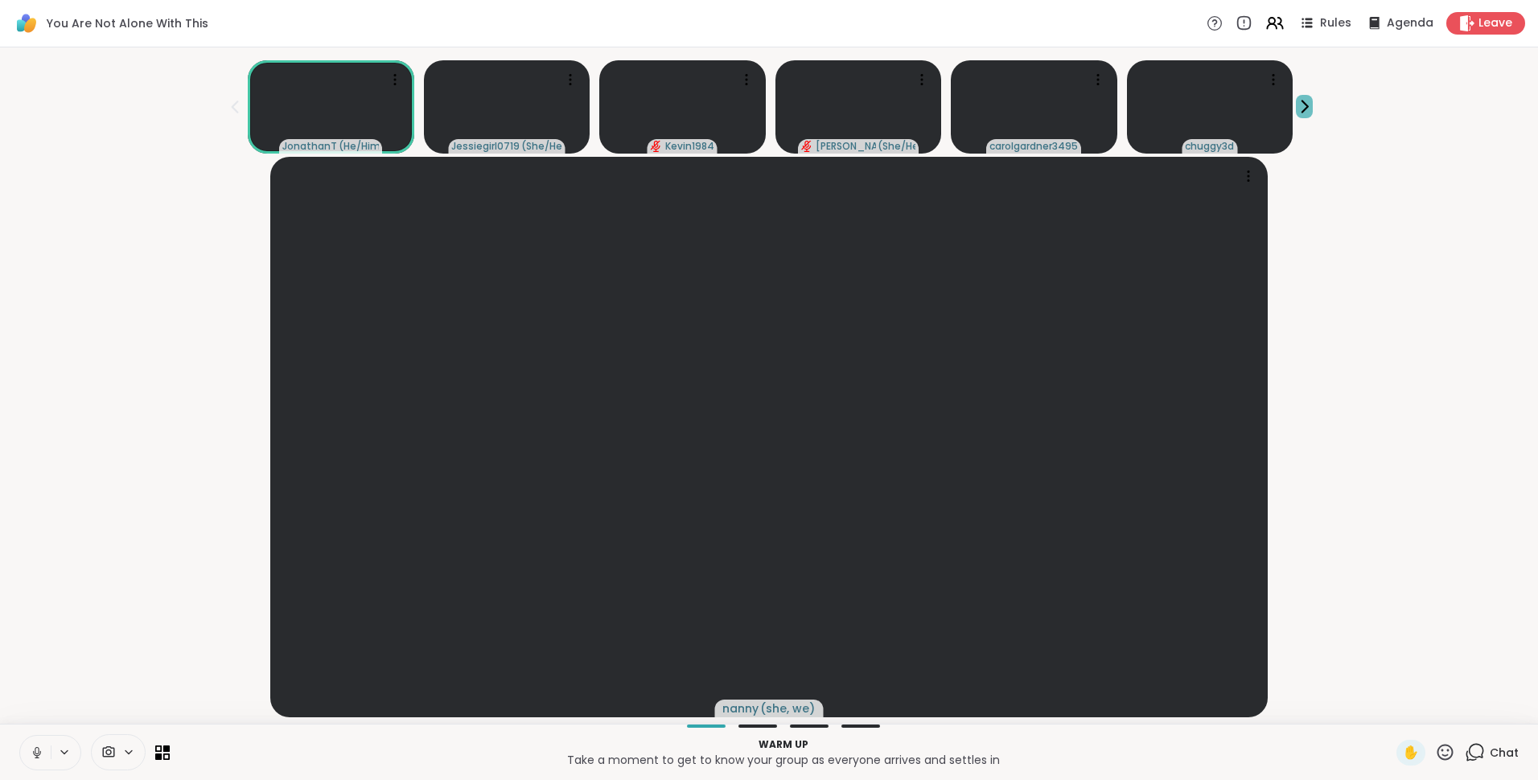
click at [1296, 113] on icon at bounding box center [1304, 106] width 17 height 17
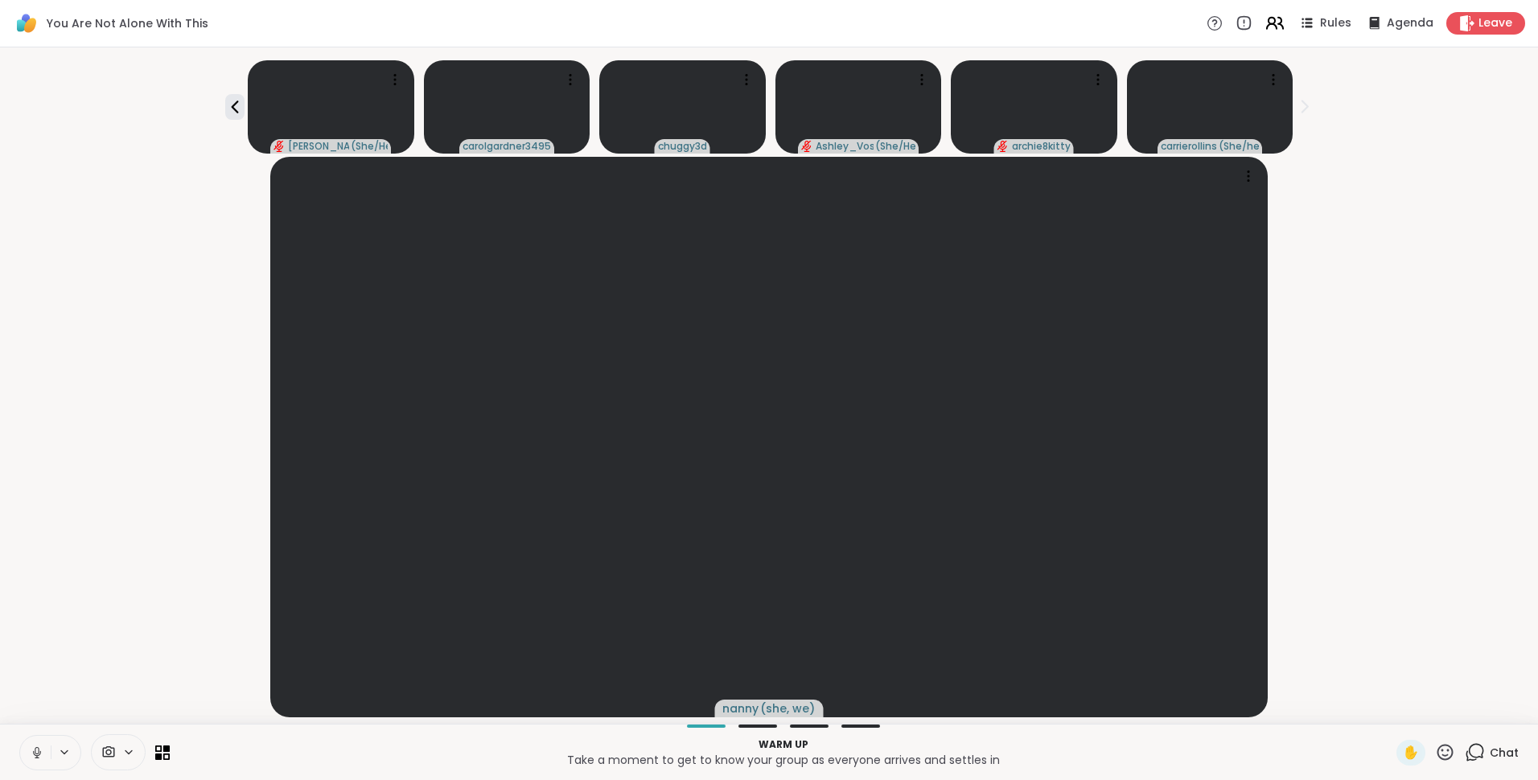
click at [1264, 17] on icon at bounding box center [1274, 23] width 20 height 20
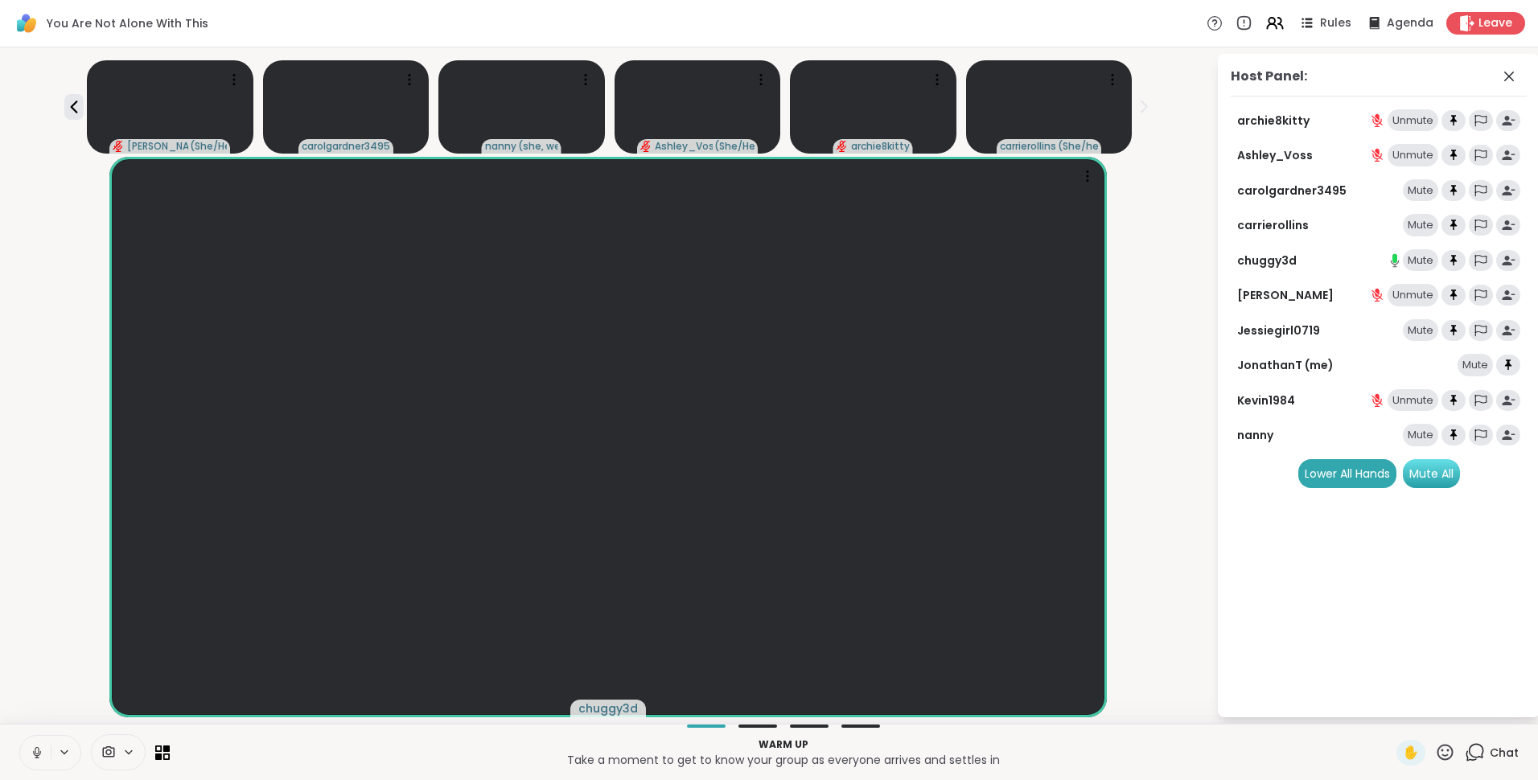
click at [1429, 472] on div "Mute All" at bounding box center [1430, 473] width 57 height 29
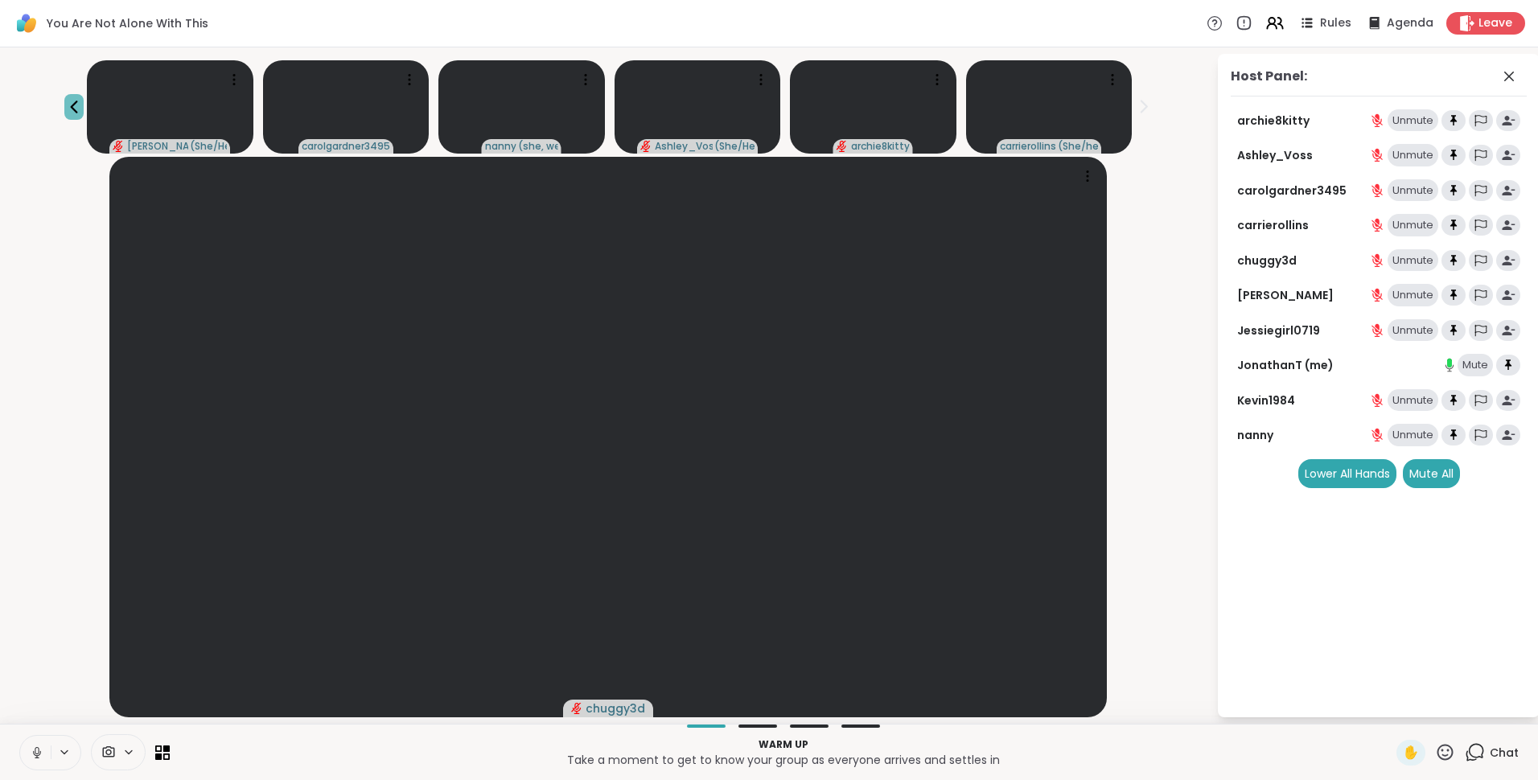
click at [84, 99] on icon at bounding box center [73, 106] width 19 height 19
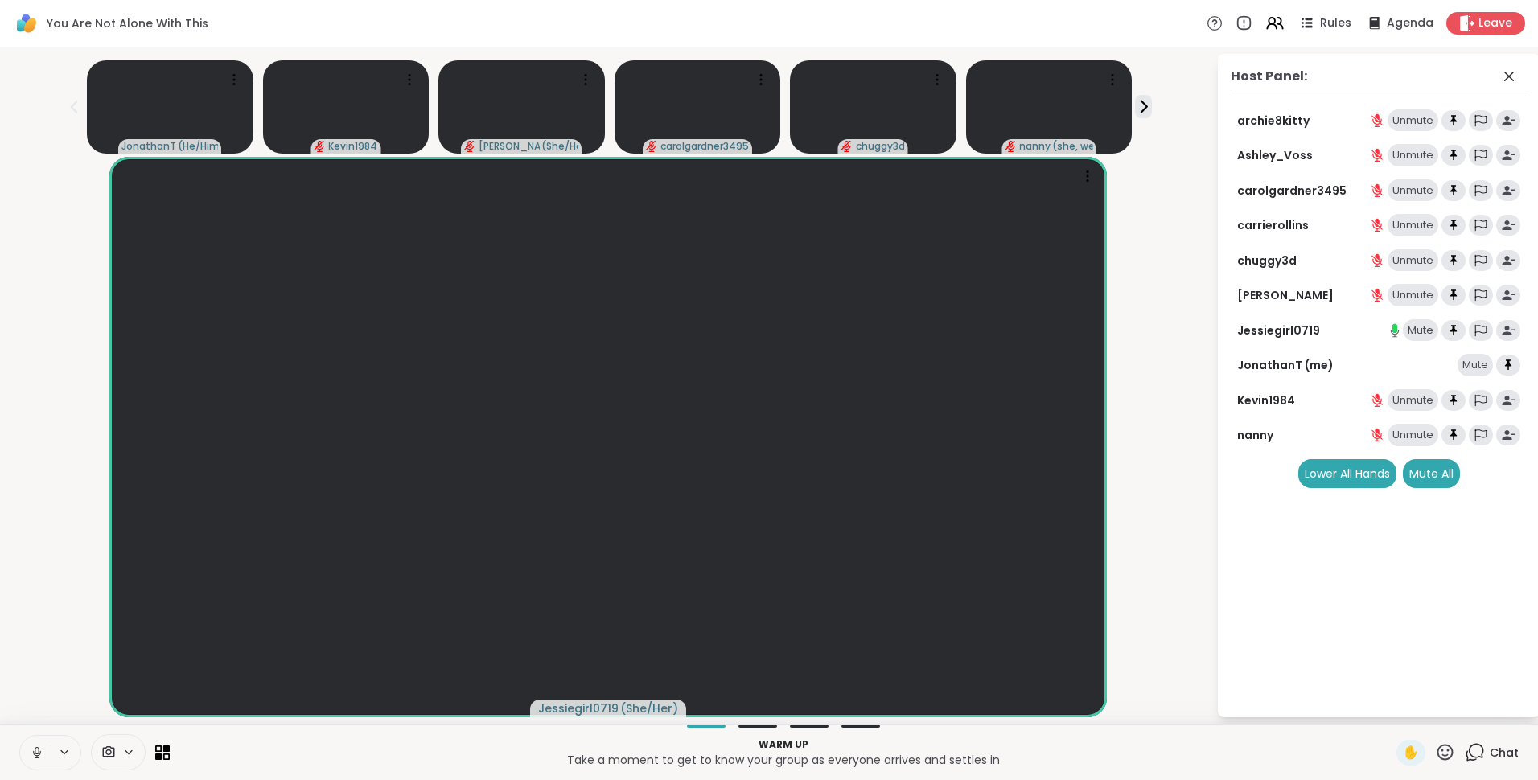
click at [1466, 756] on icon at bounding box center [1474, 752] width 20 height 20
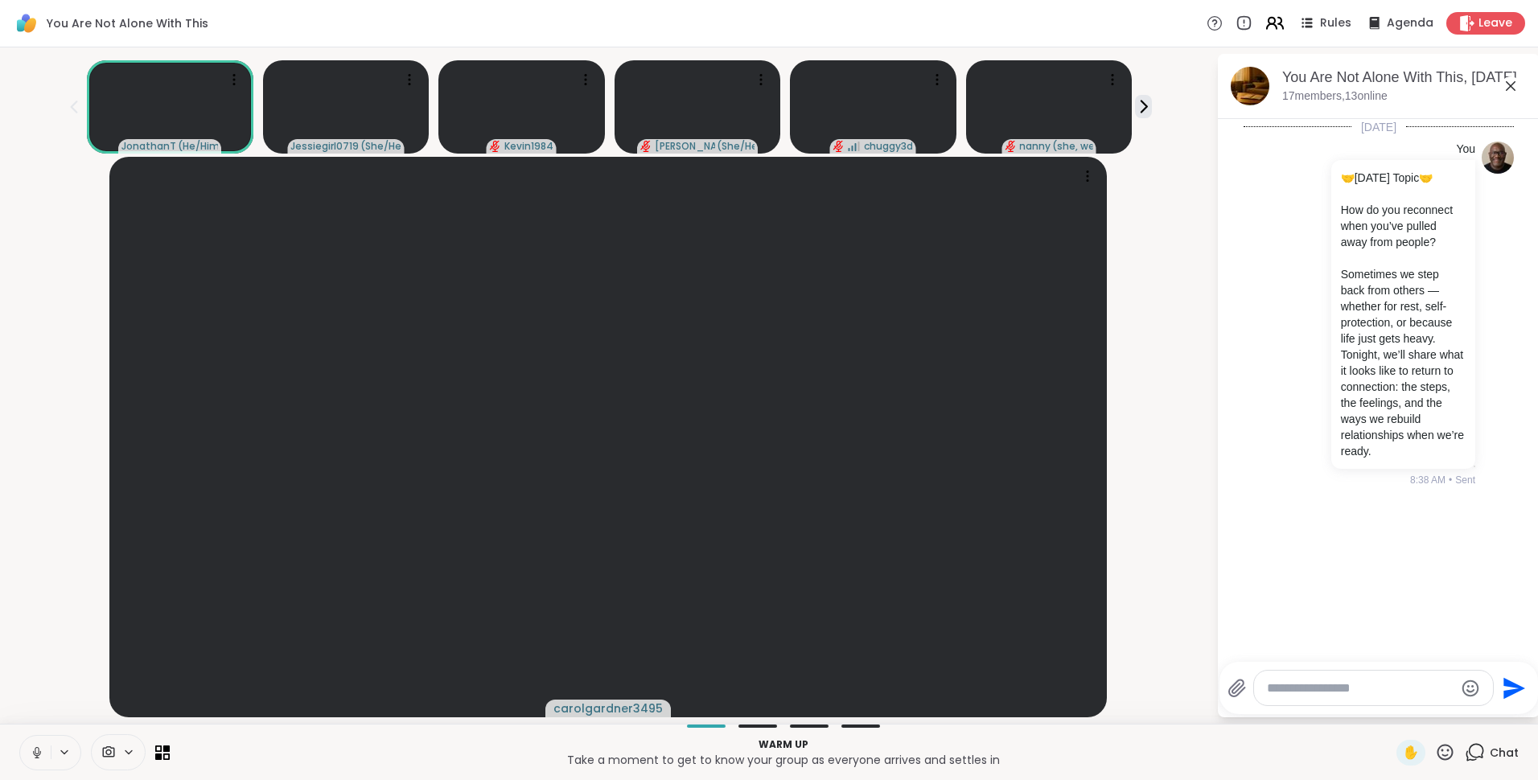
click at [1264, 21] on icon at bounding box center [1274, 23] width 20 height 20
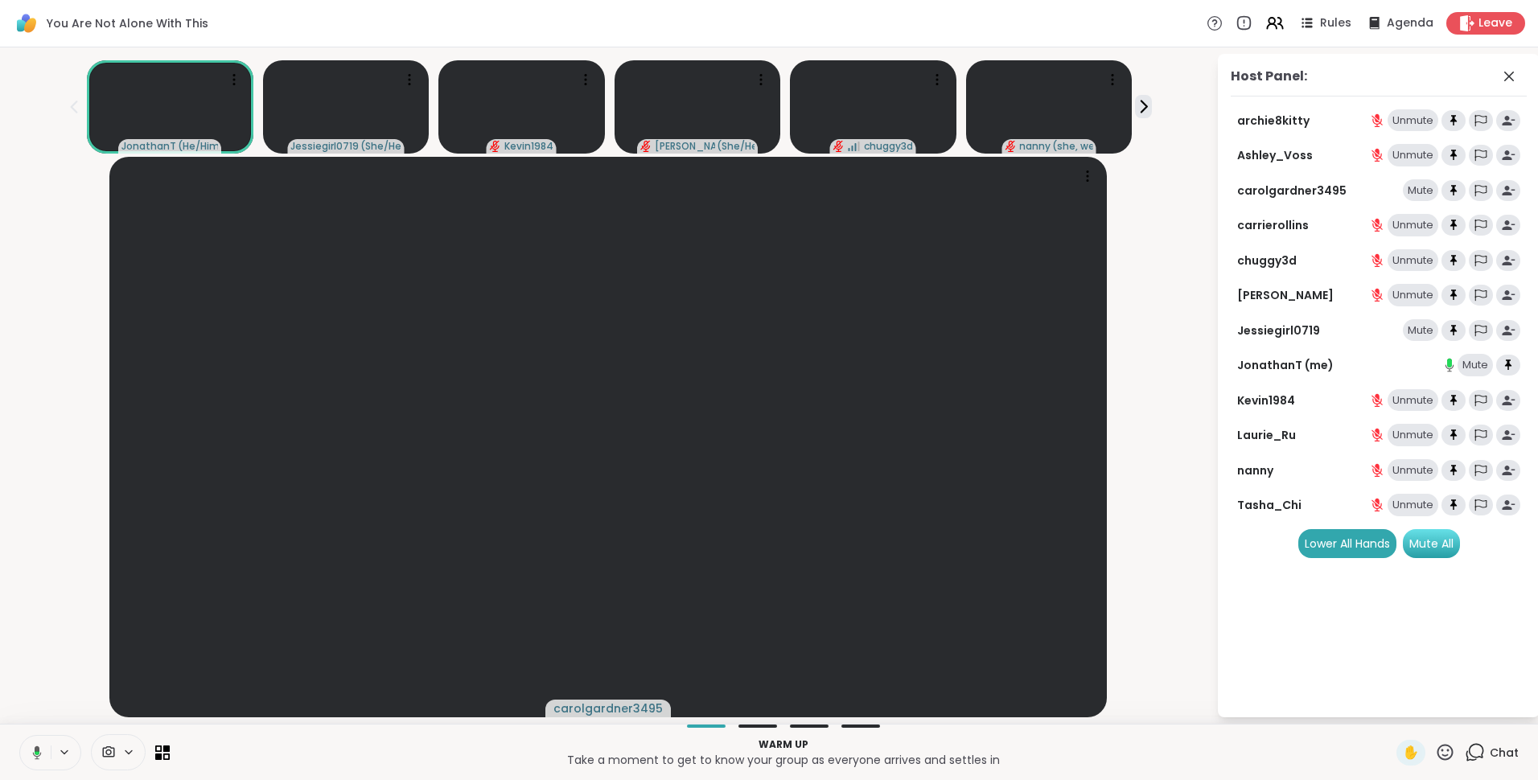
click at [1431, 547] on div "Mute All" at bounding box center [1430, 543] width 57 height 29
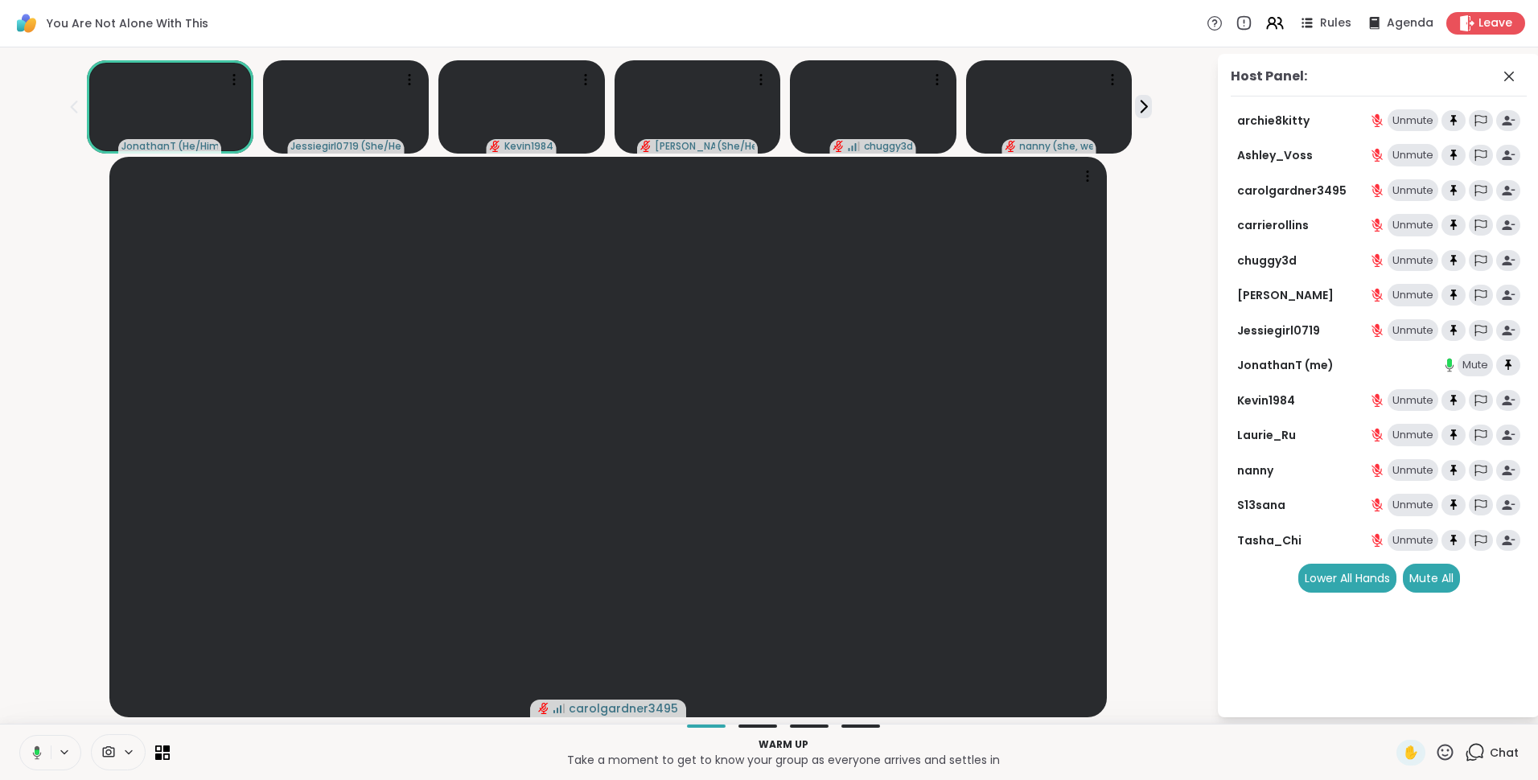
click at [1464, 754] on icon at bounding box center [1474, 752] width 20 height 20
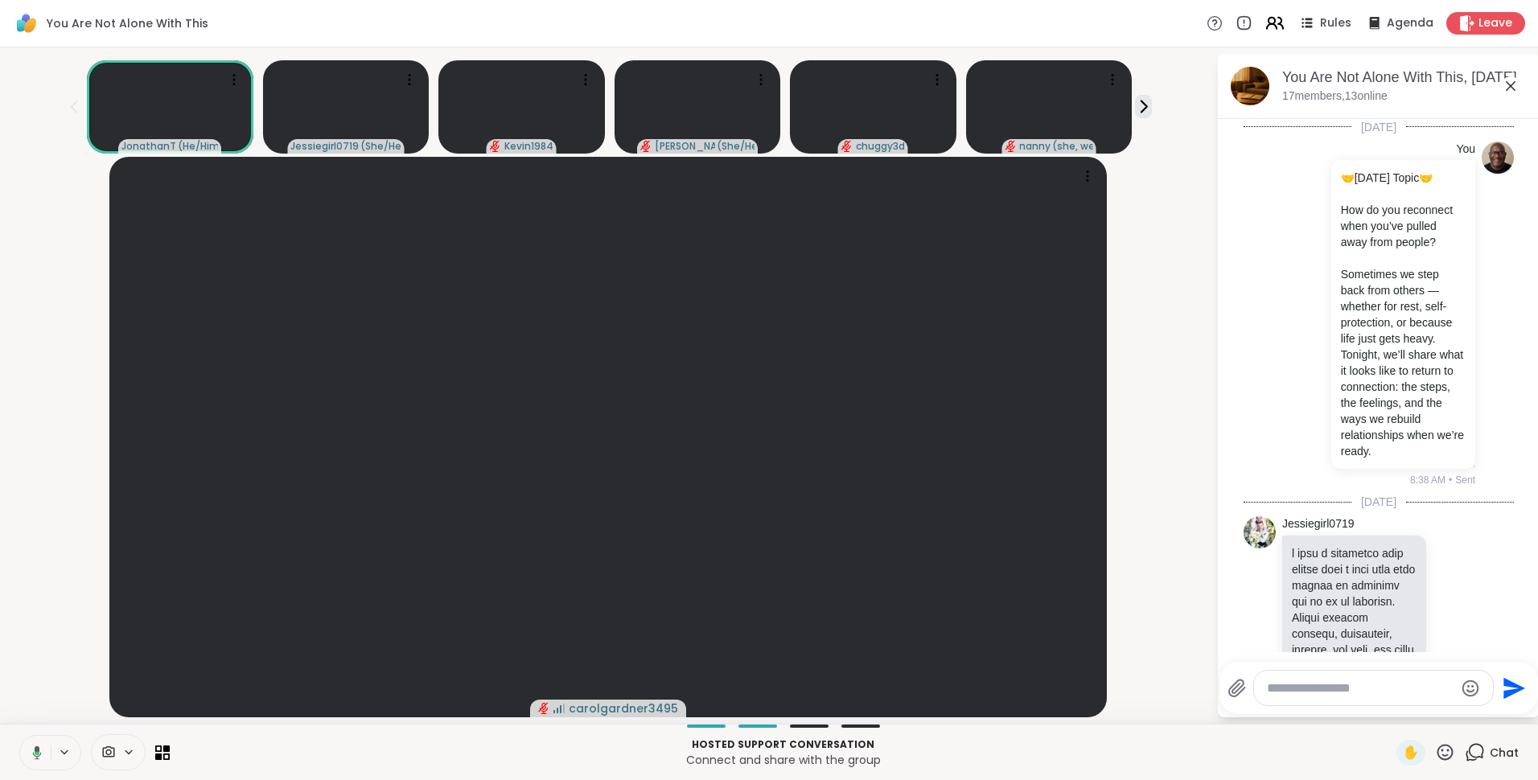
click at [1268, 19] on icon at bounding box center [1271, 21] width 6 height 6
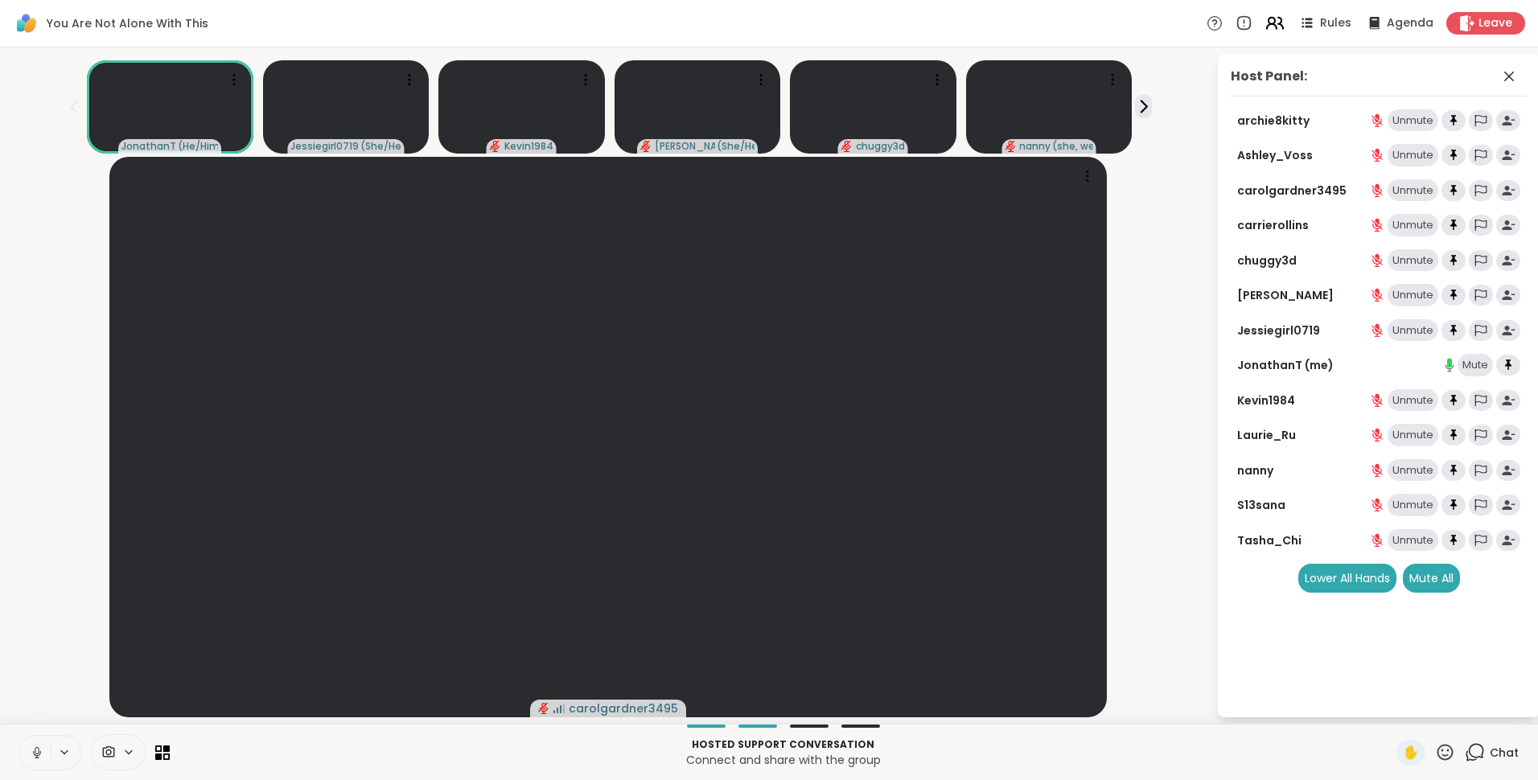
click at [1267, 23] on icon at bounding box center [1274, 23] width 20 height 20
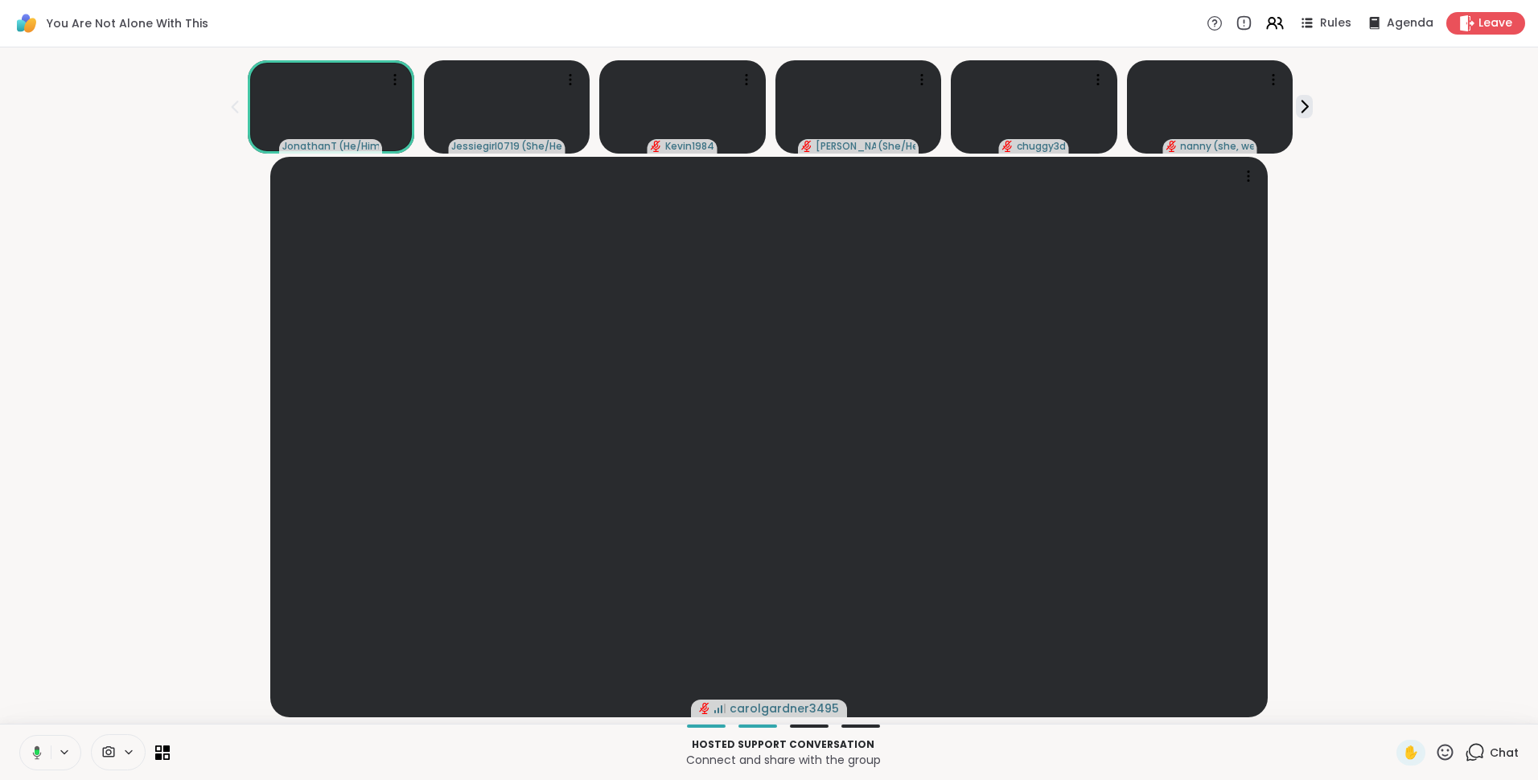
click at [1464, 749] on icon at bounding box center [1474, 752] width 20 height 20
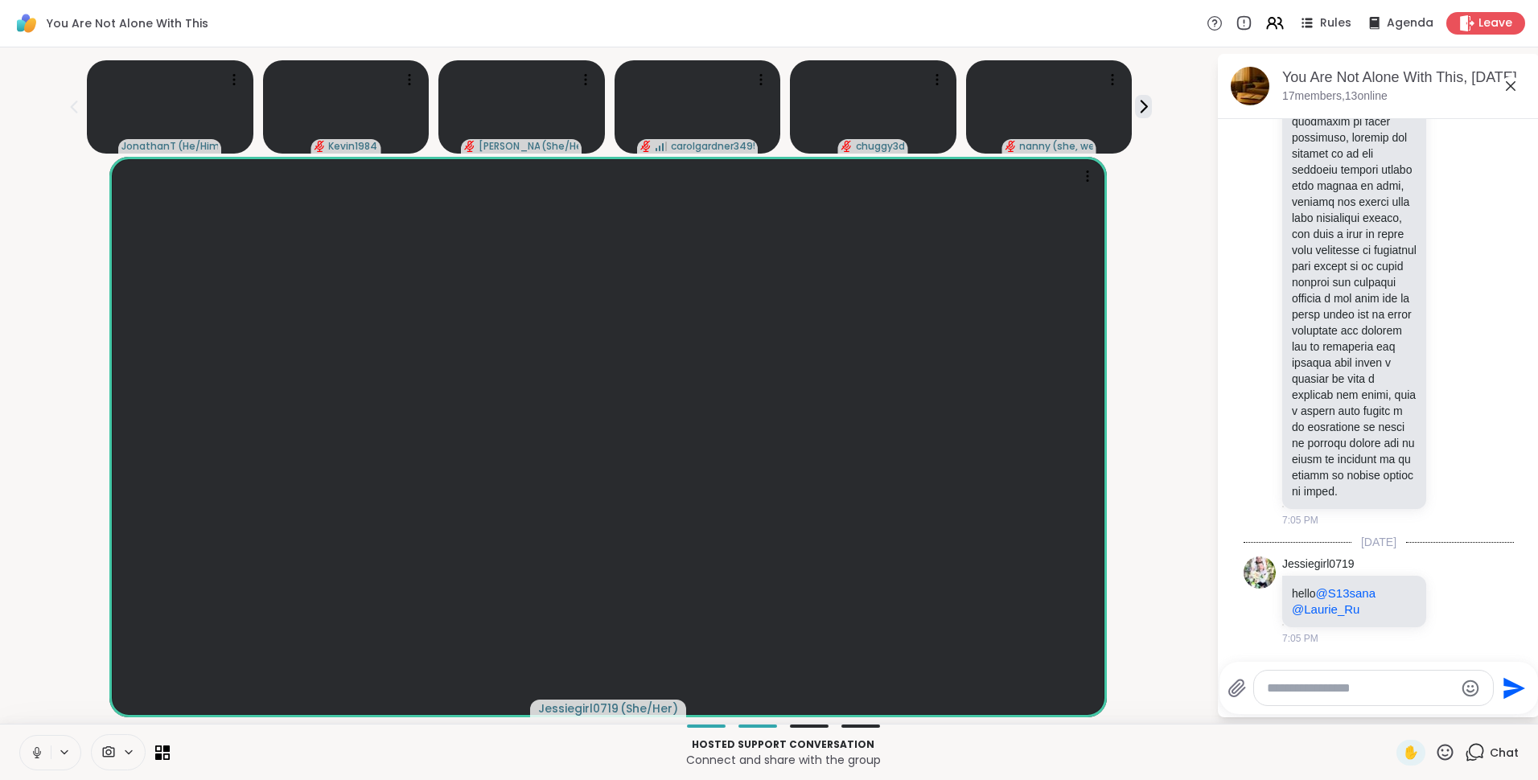
scroll to position [1847, 0]
click at [1296, 20] on icon at bounding box center [1306, 23] width 20 height 20
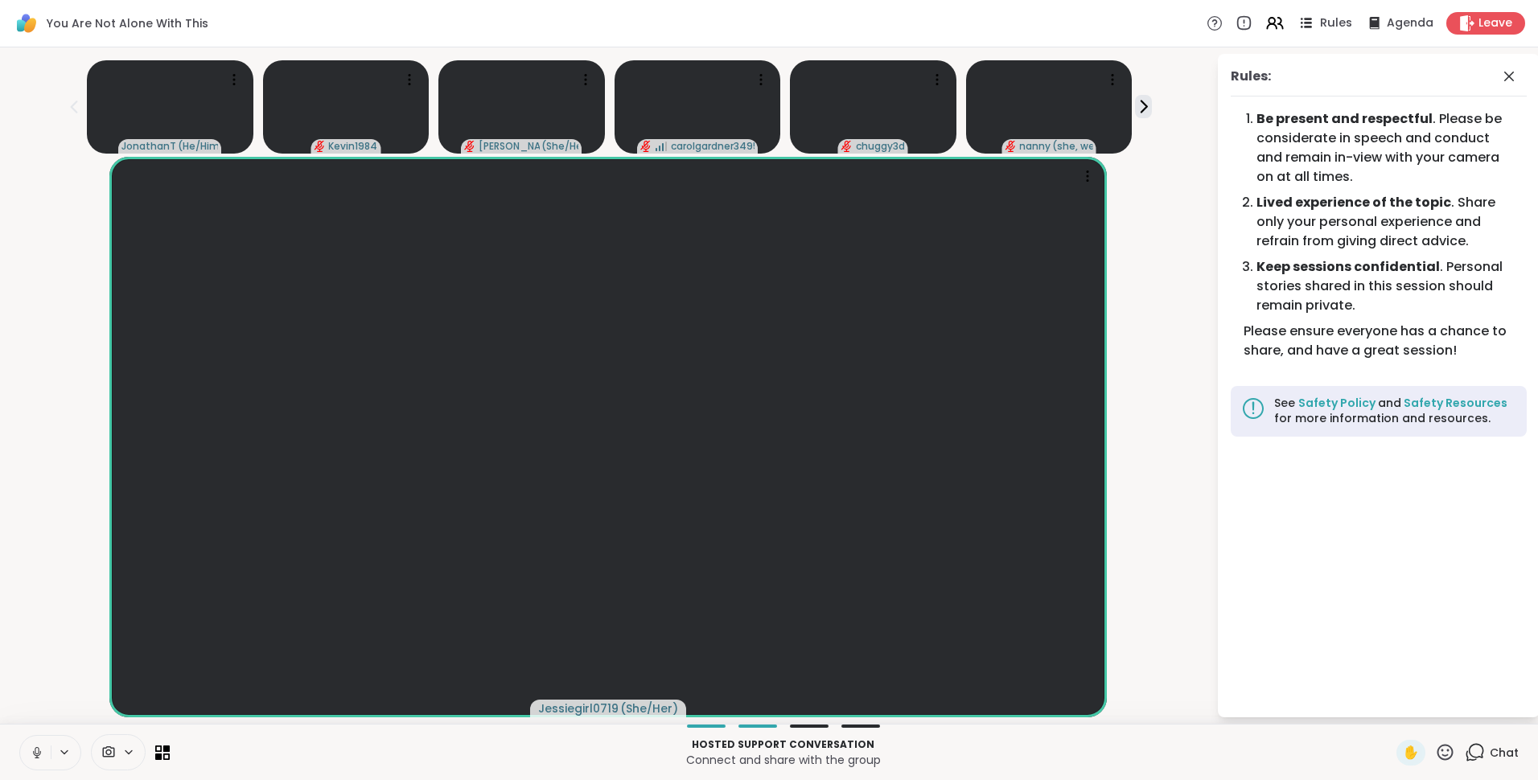
click at [1296, 20] on icon at bounding box center [1306, 23] width 20 height 20
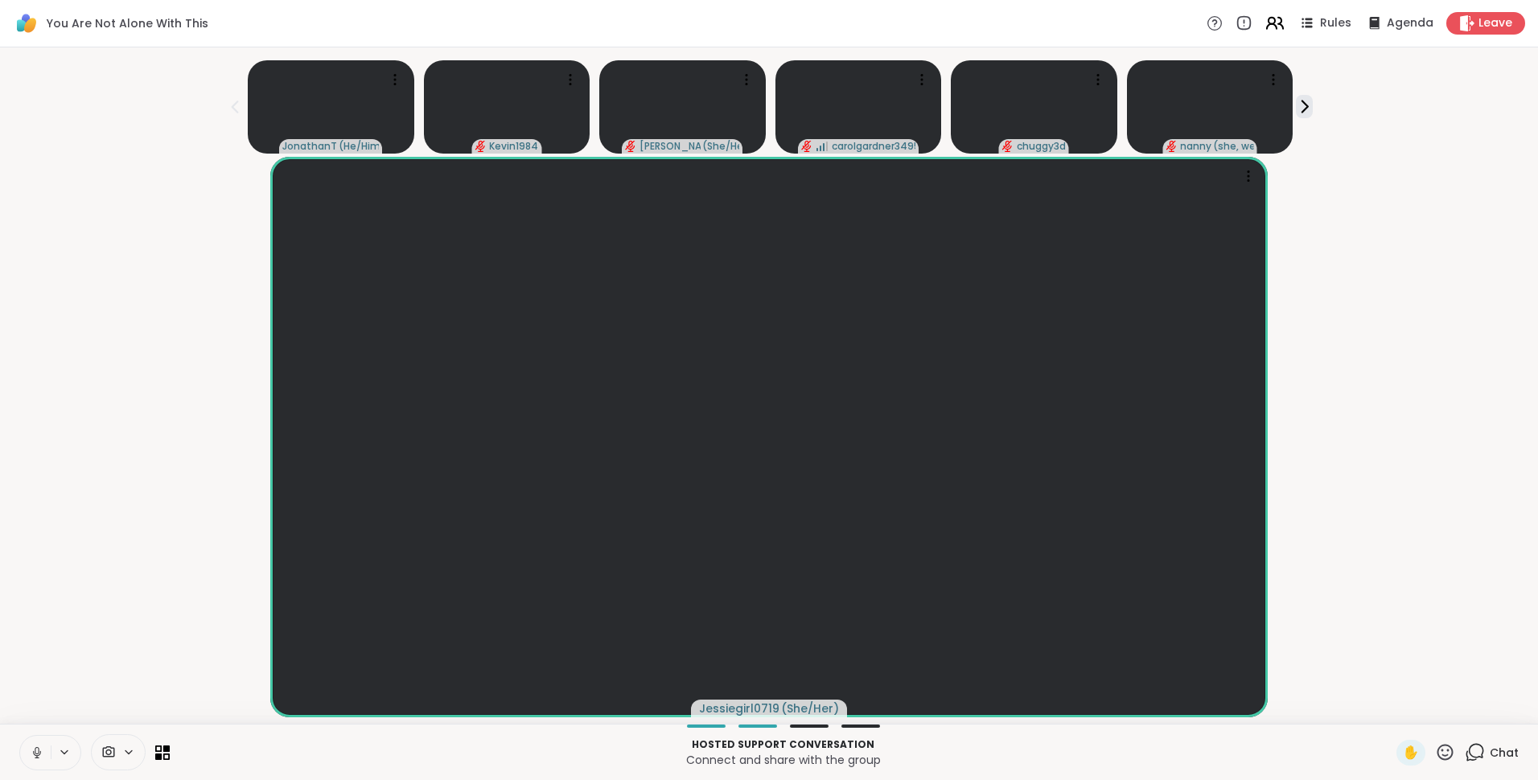
click at [1267, 22] on icon at bounding box center [1274, 23] width 20 height 20
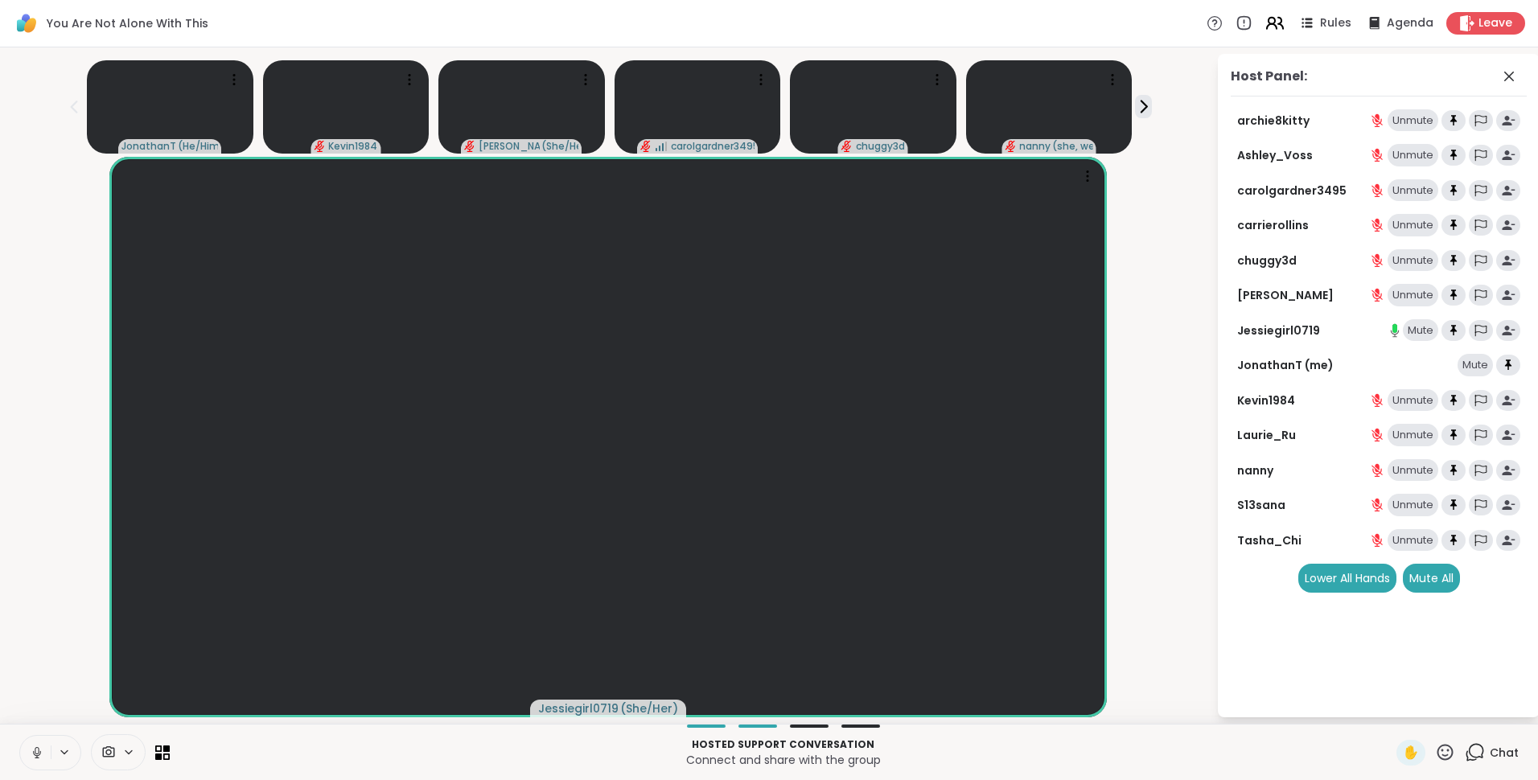
click at [1267, 22] on icon at bounding box center [1274, 23] width 20 height 20
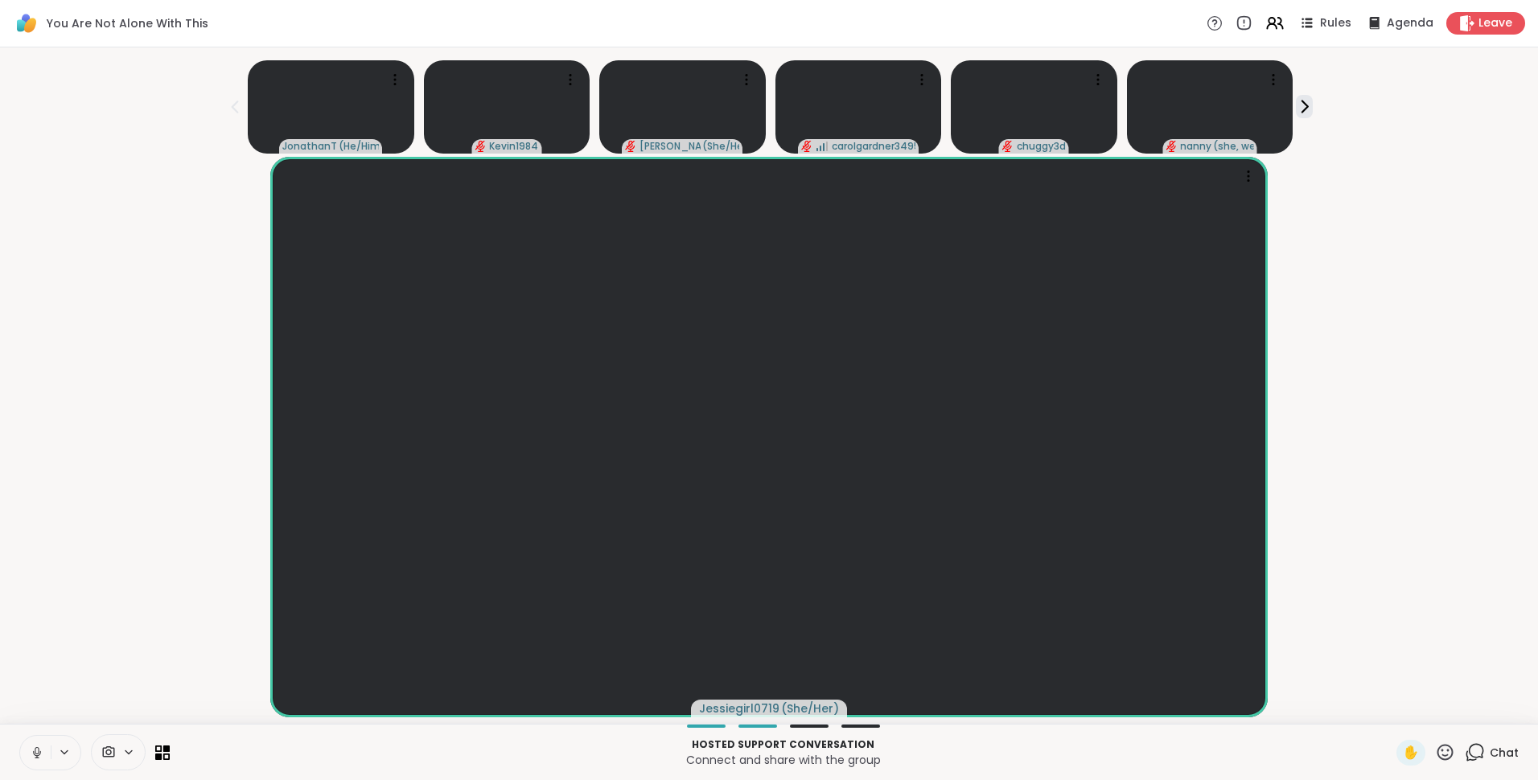
click at [1435, 749] on icon at bounding box center [1445, 752] width 20 height 20
click at [1390, 711] on span "❤️" at bounding box center [1398, 709] width 16 height 19
click at [1296, 105] on icon at bounding box center [1304, 106] width 17 height 17
click at [244, 108] on icon at bounding box center [234, 106] width 19 height 19
click at [1464, 754] on icon at bounding box center [1474, 752] width 20 height 20
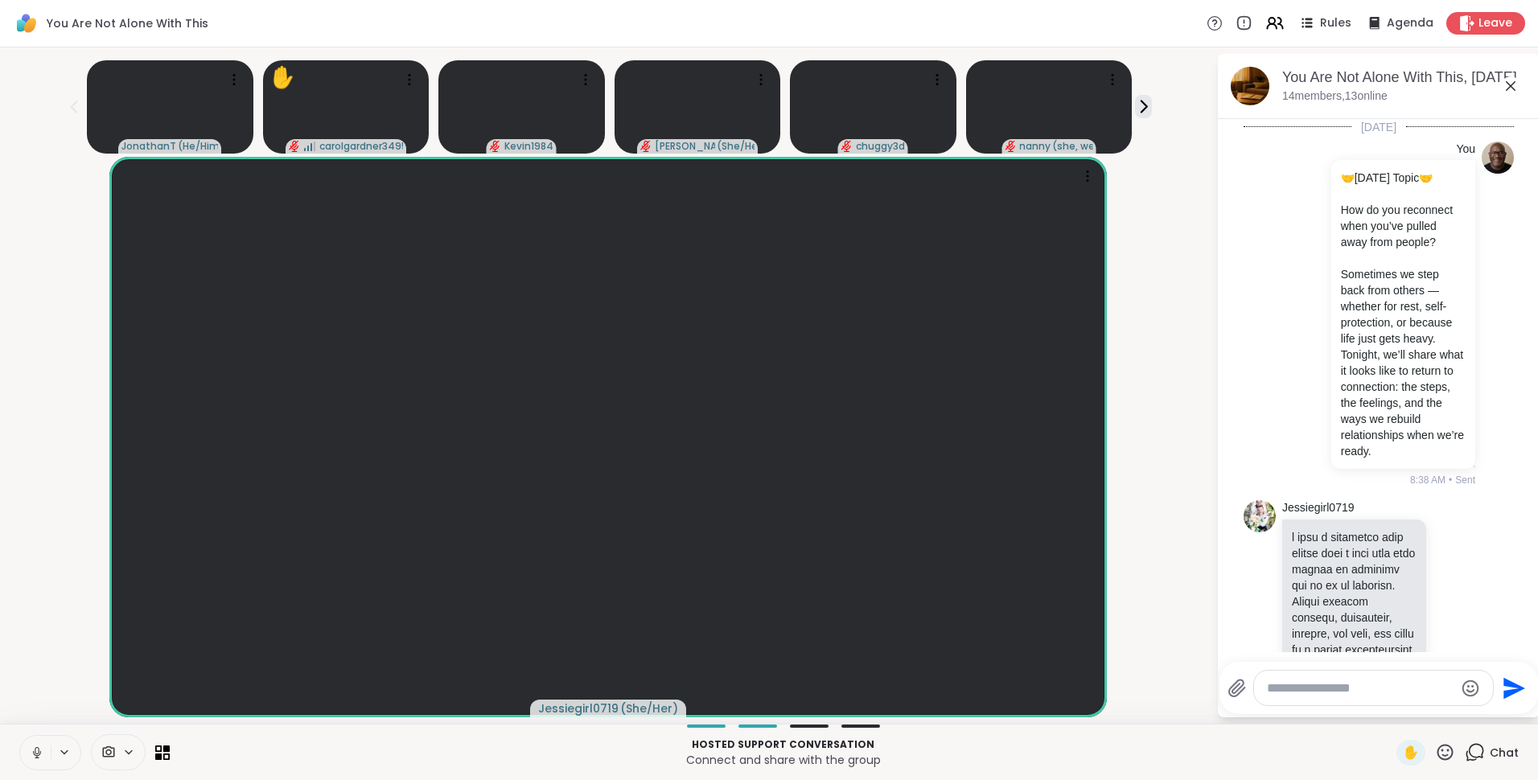
scroll to position [1854, 0]
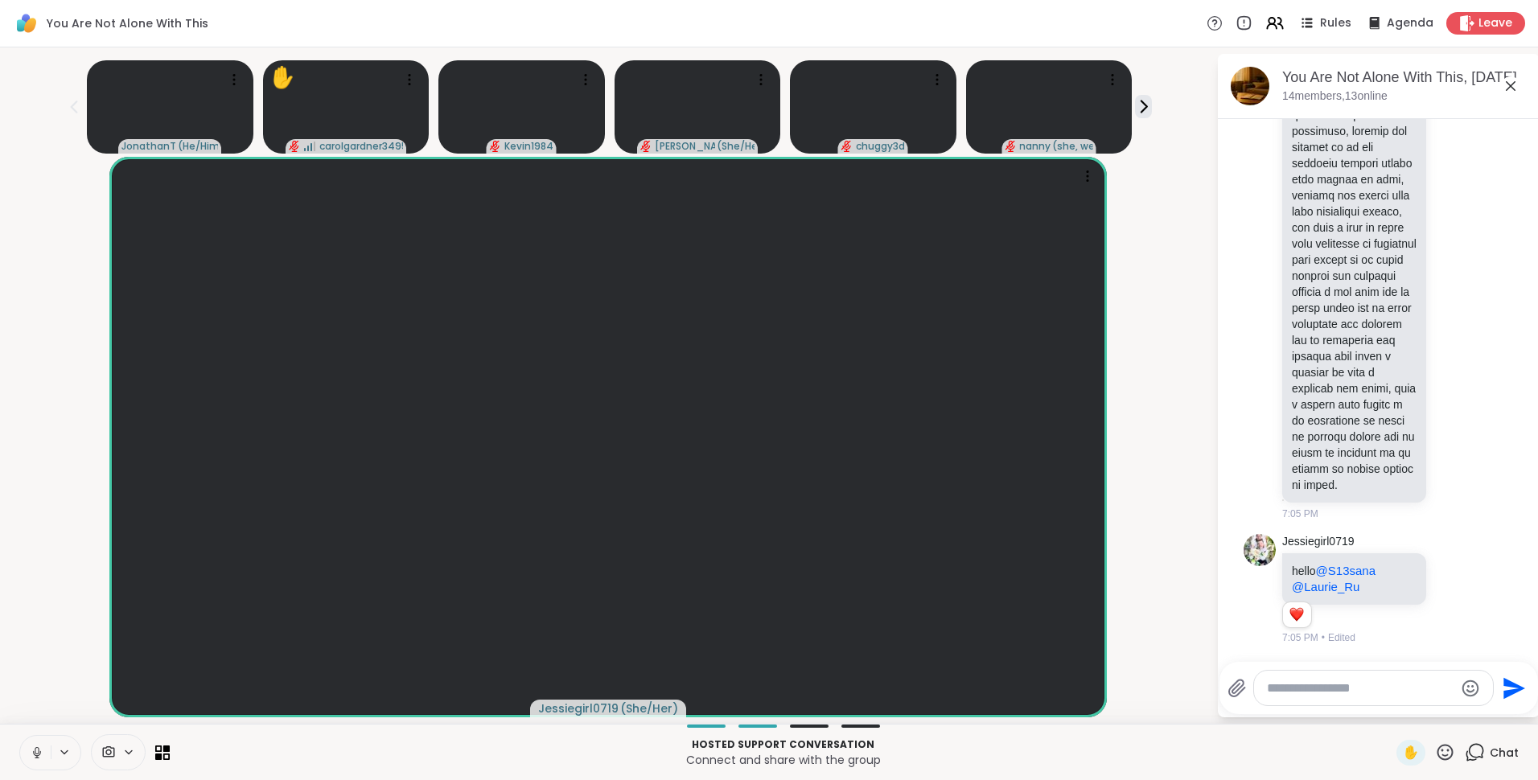
click at [1340, 698] on div at bounding box center [1373, 688] width 239 height 35
click at [1370, 688] on textarea "Type your message" at bounding box center [1360, 688] width 187 height 16
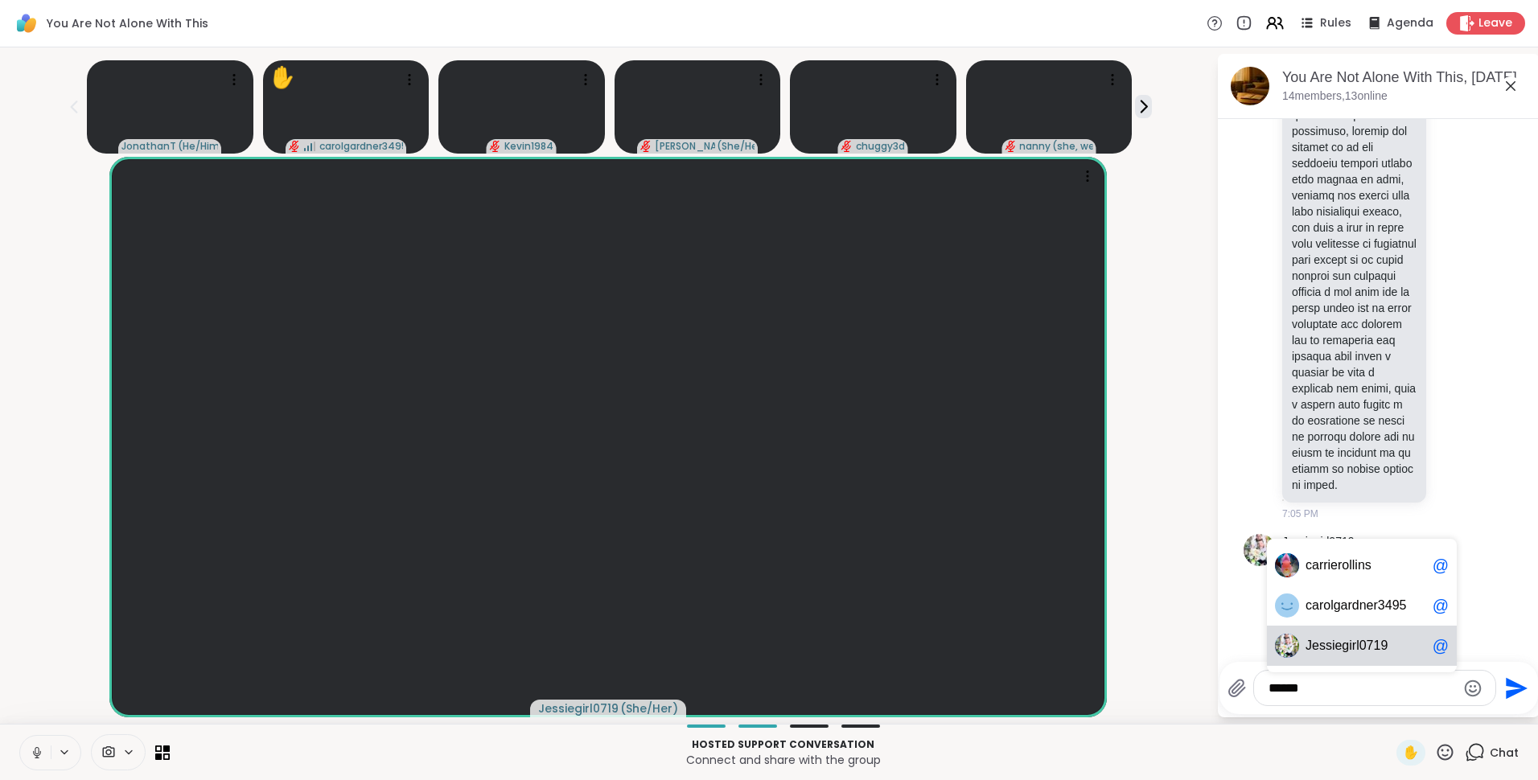
scroll to position [0, 0]
click at [1401, 606] on span "rolgardner3495" at bounding box center [1363, 606] width 88 height 16
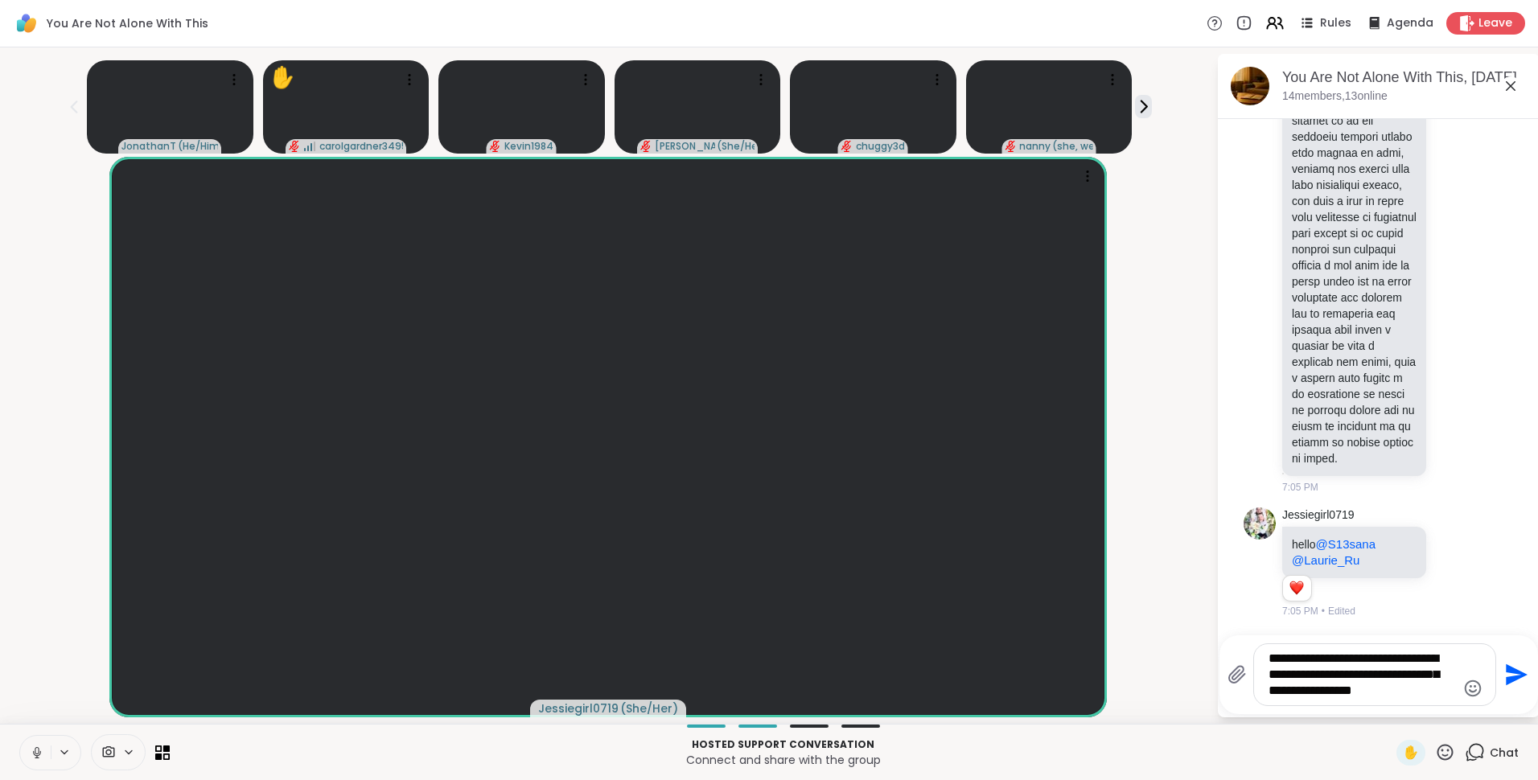
click at [37, 747] on icon at bounding box center [37, 750] width 4 height 7
click at [1440, 694] on textarea "**********" at bounding box center [1361, 675] width 187 height 48
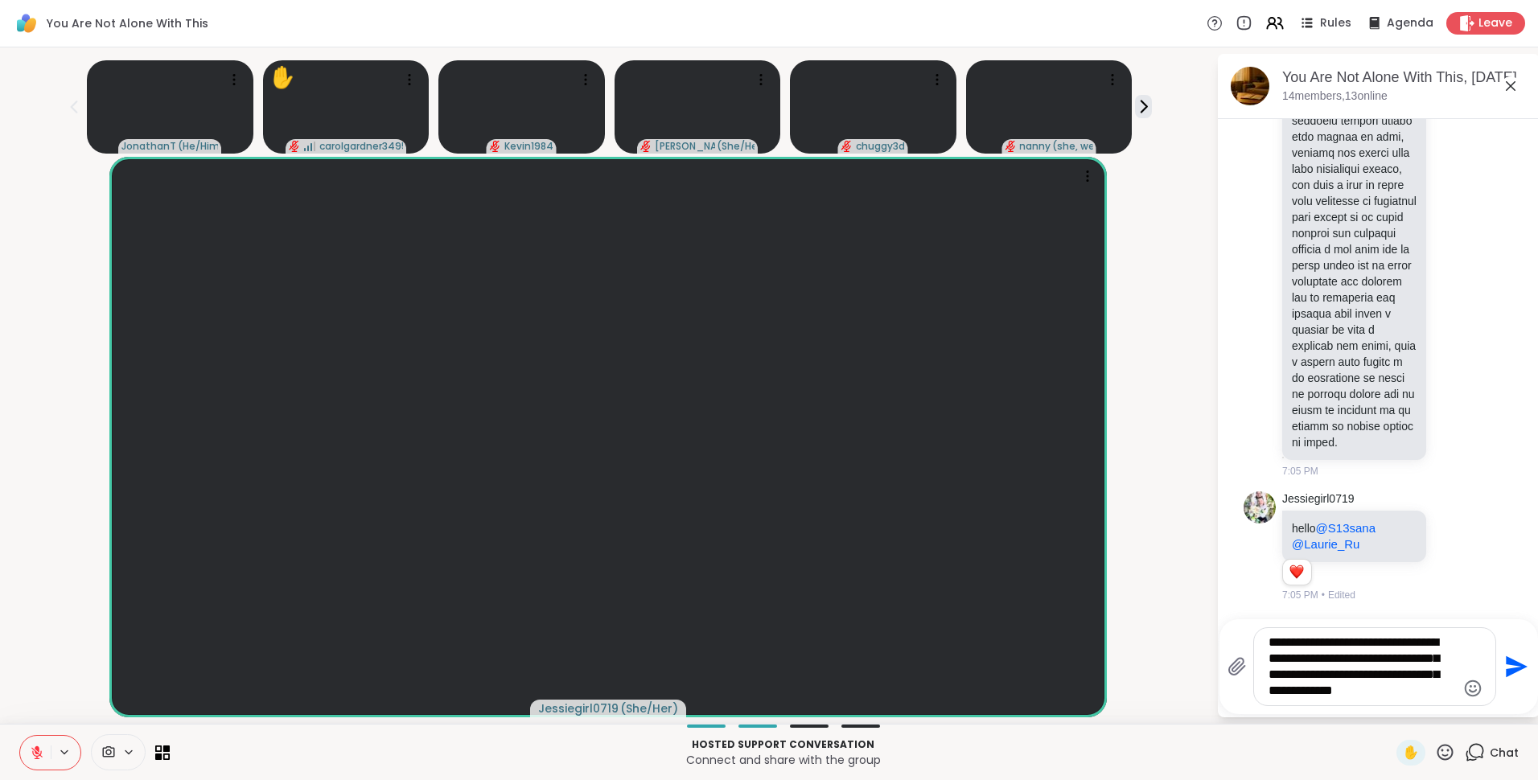
type textarea "**********"
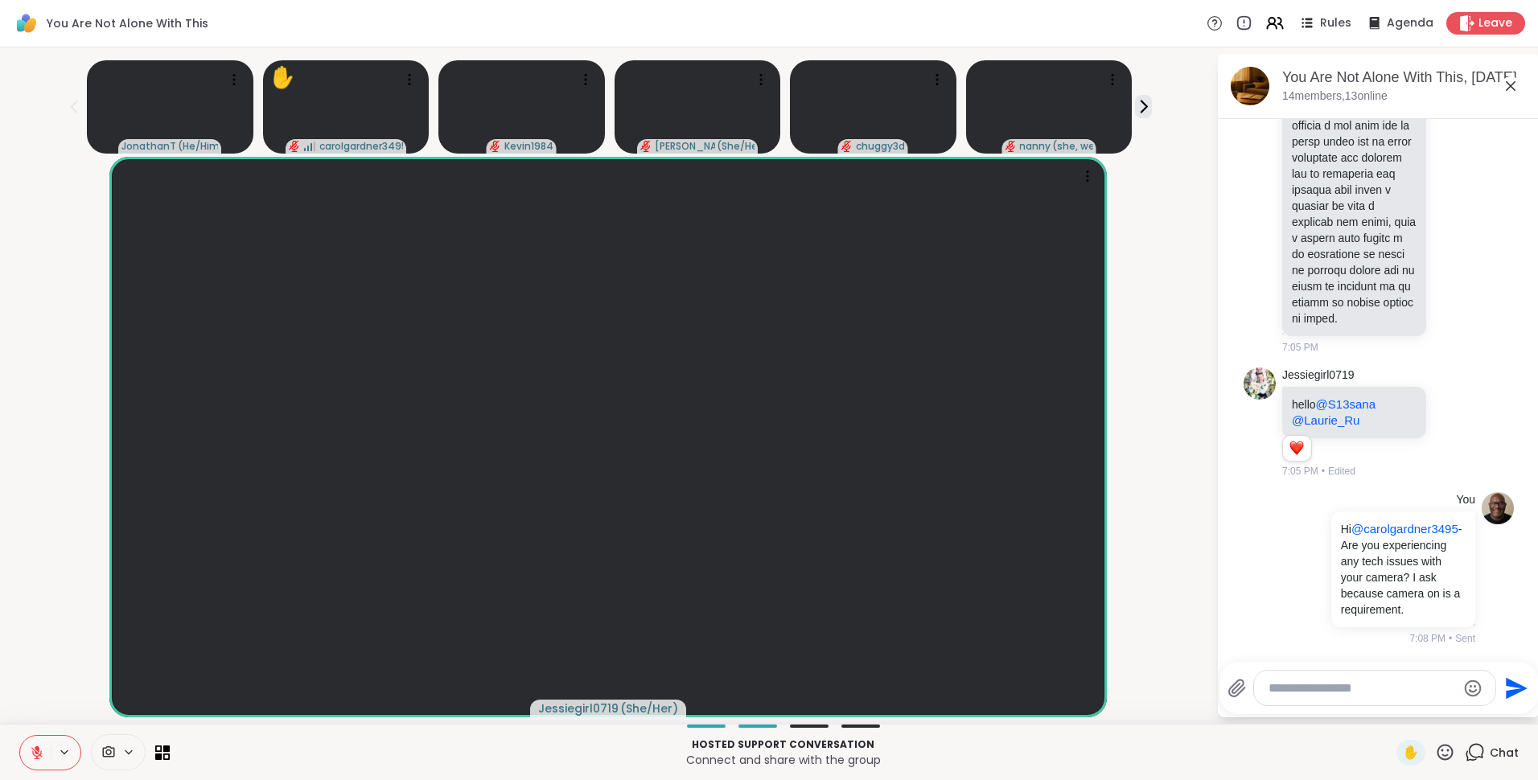
scroll to position [2076, 0]
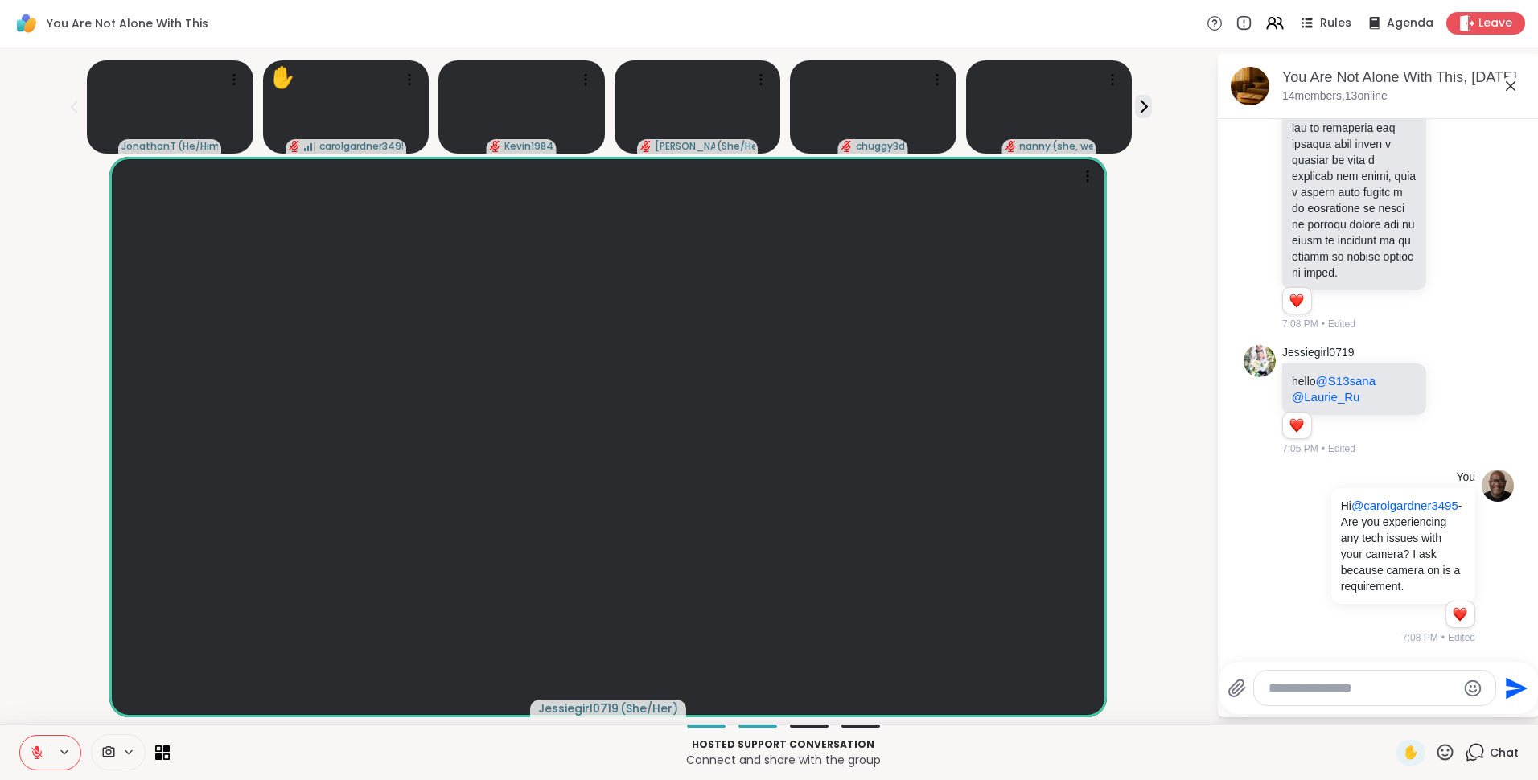
click at [1517, 90] on icon at bounding box center [1510, 85] width 19 height 19
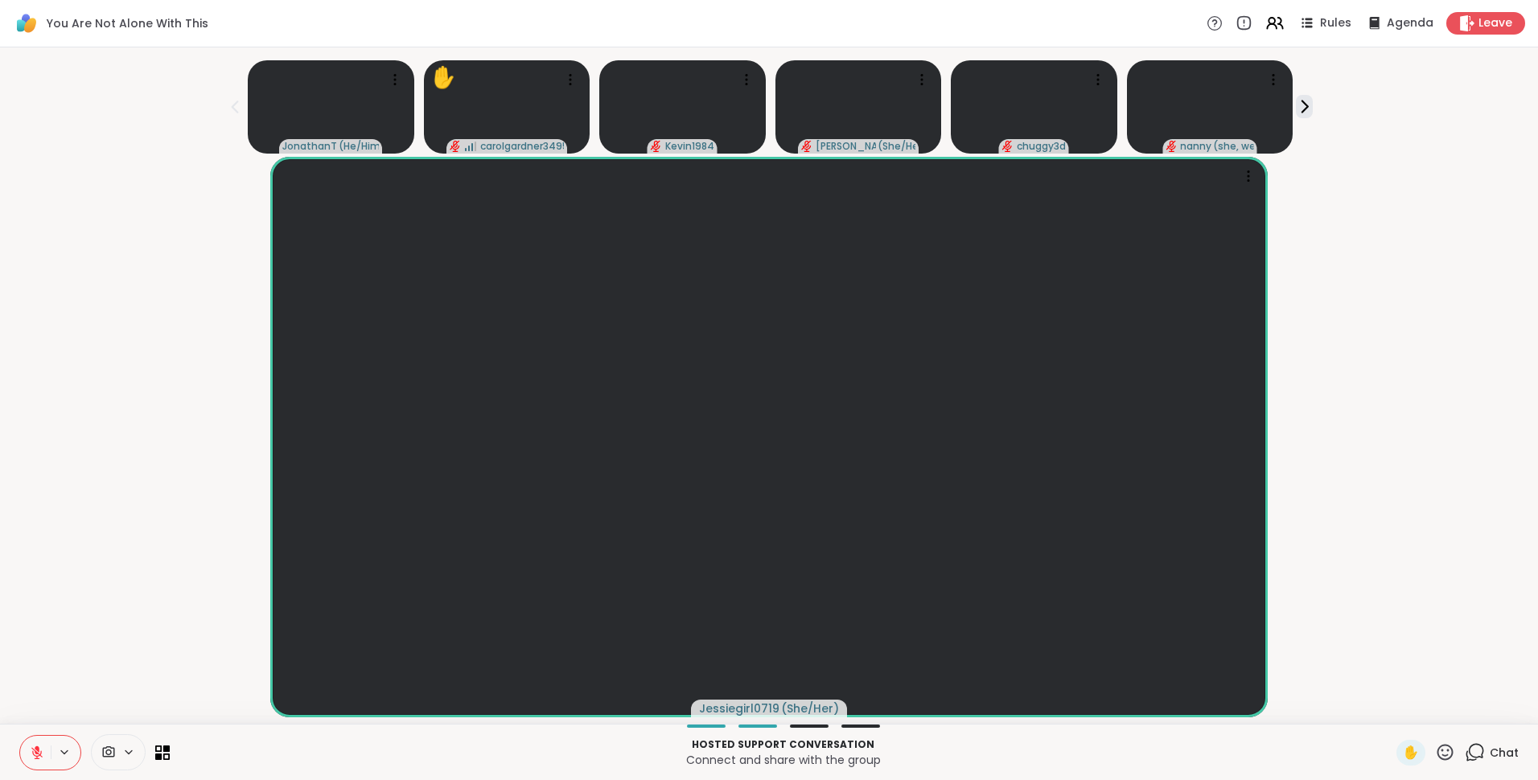
click at [37, 746] on icon at bounding box center [37, 748] width 5 height 6
click at [1272, 23] on icon at bounding box center [1274, 23] width 20 height 20
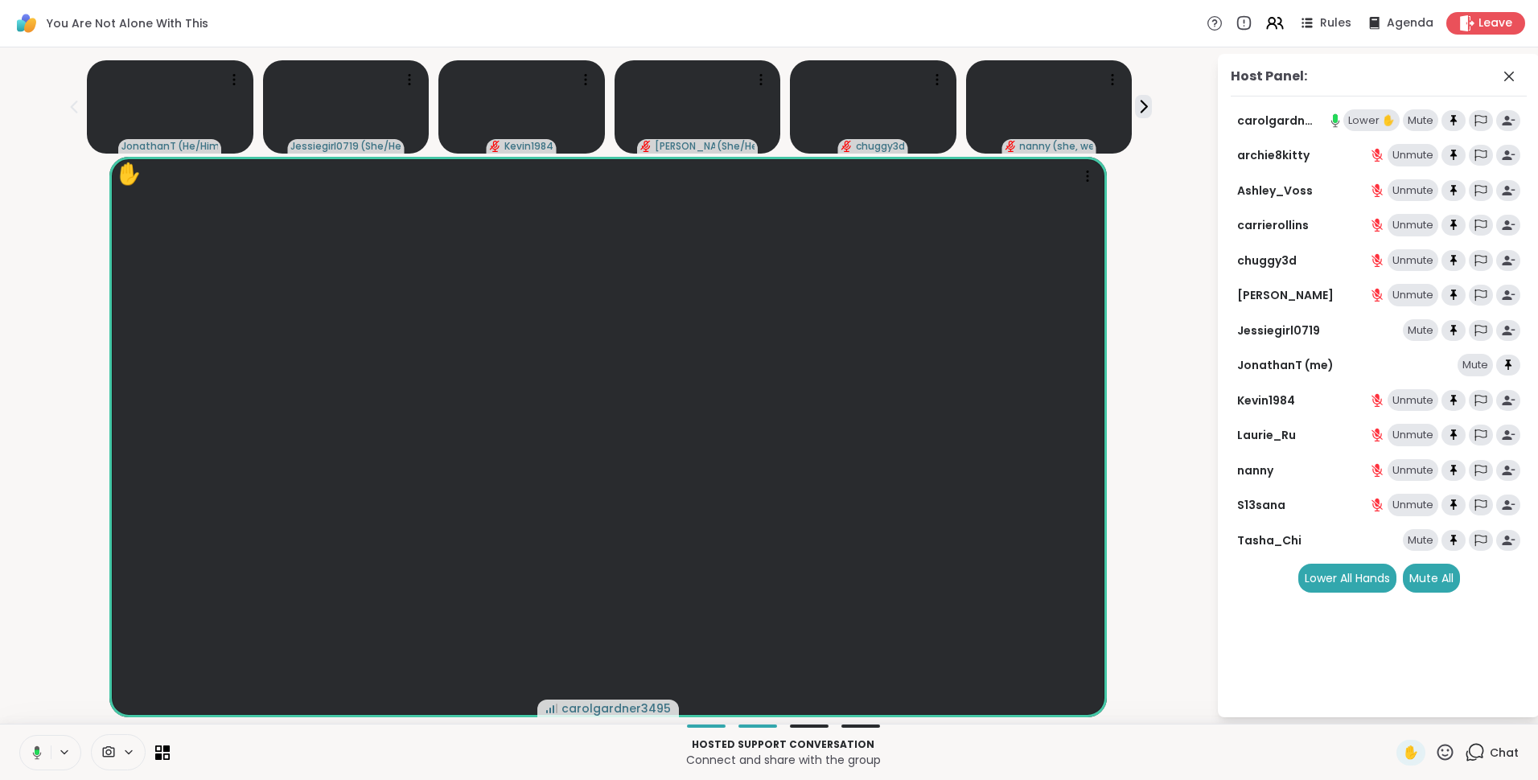
click at [1489, 748] on span "Chat" at bounding box center [1503, 753] width 29 height 16
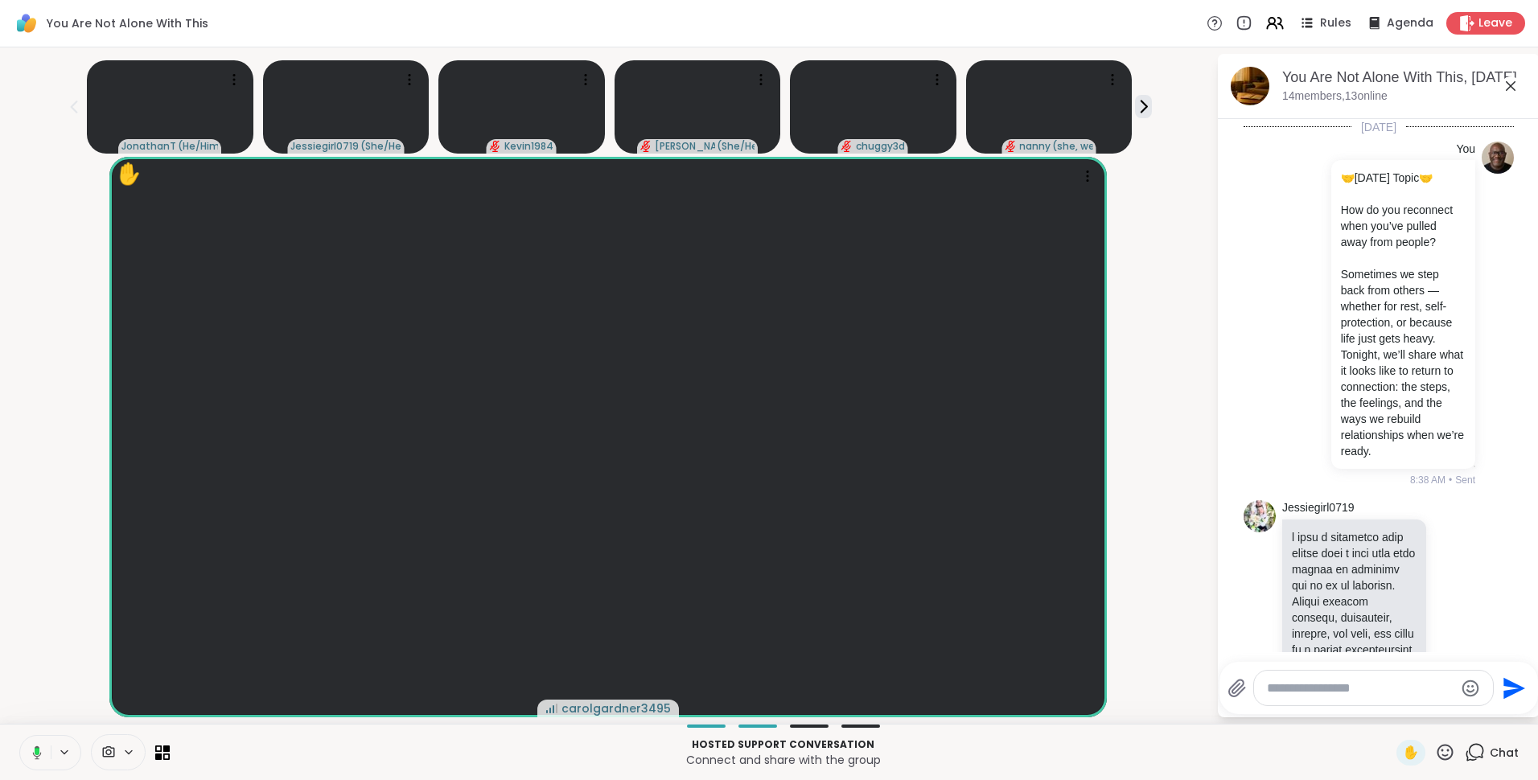
scroll to position [2098, 0]
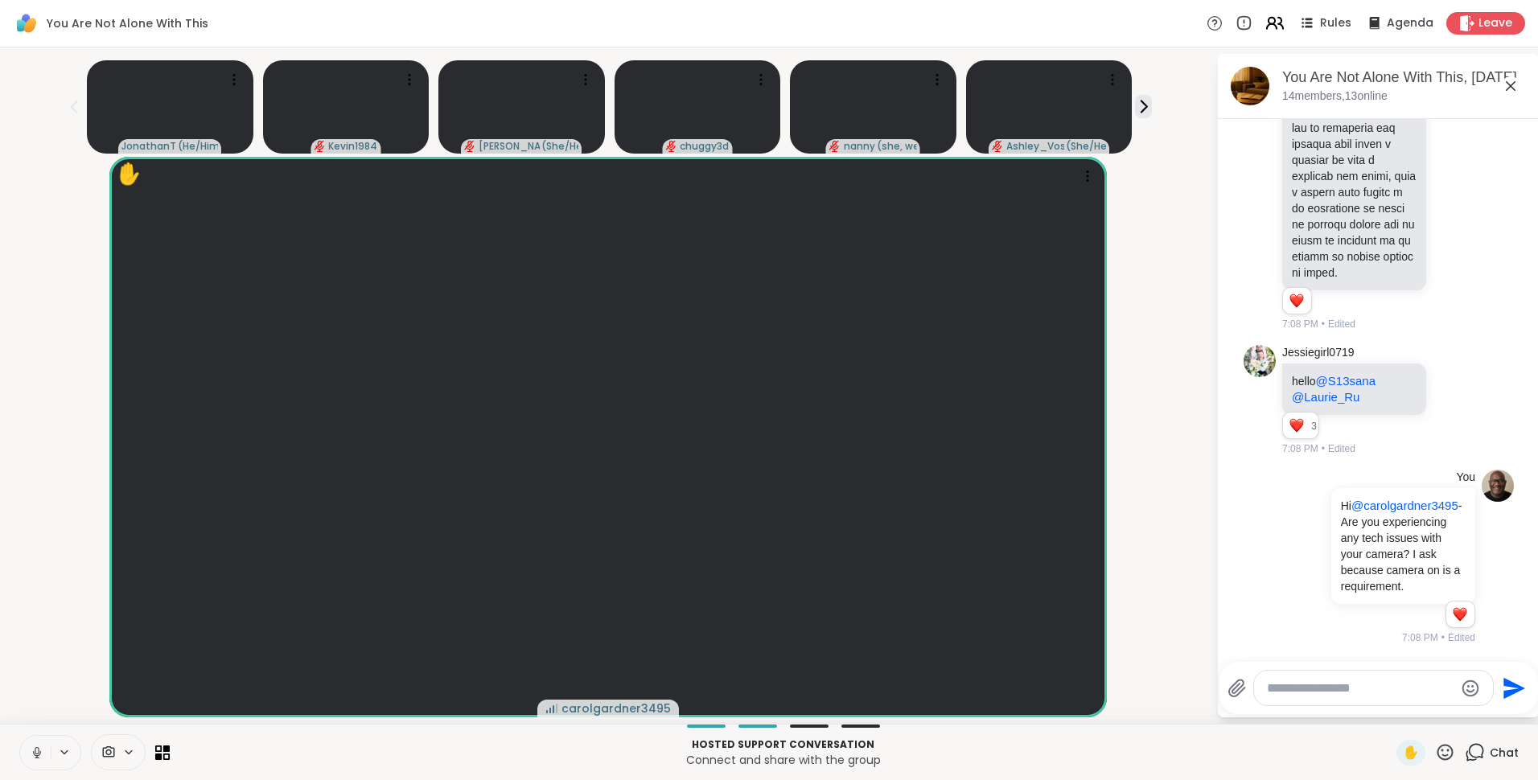
click at [1268, 24] on icon at bounding box center [1271, 21] width 6 height 6
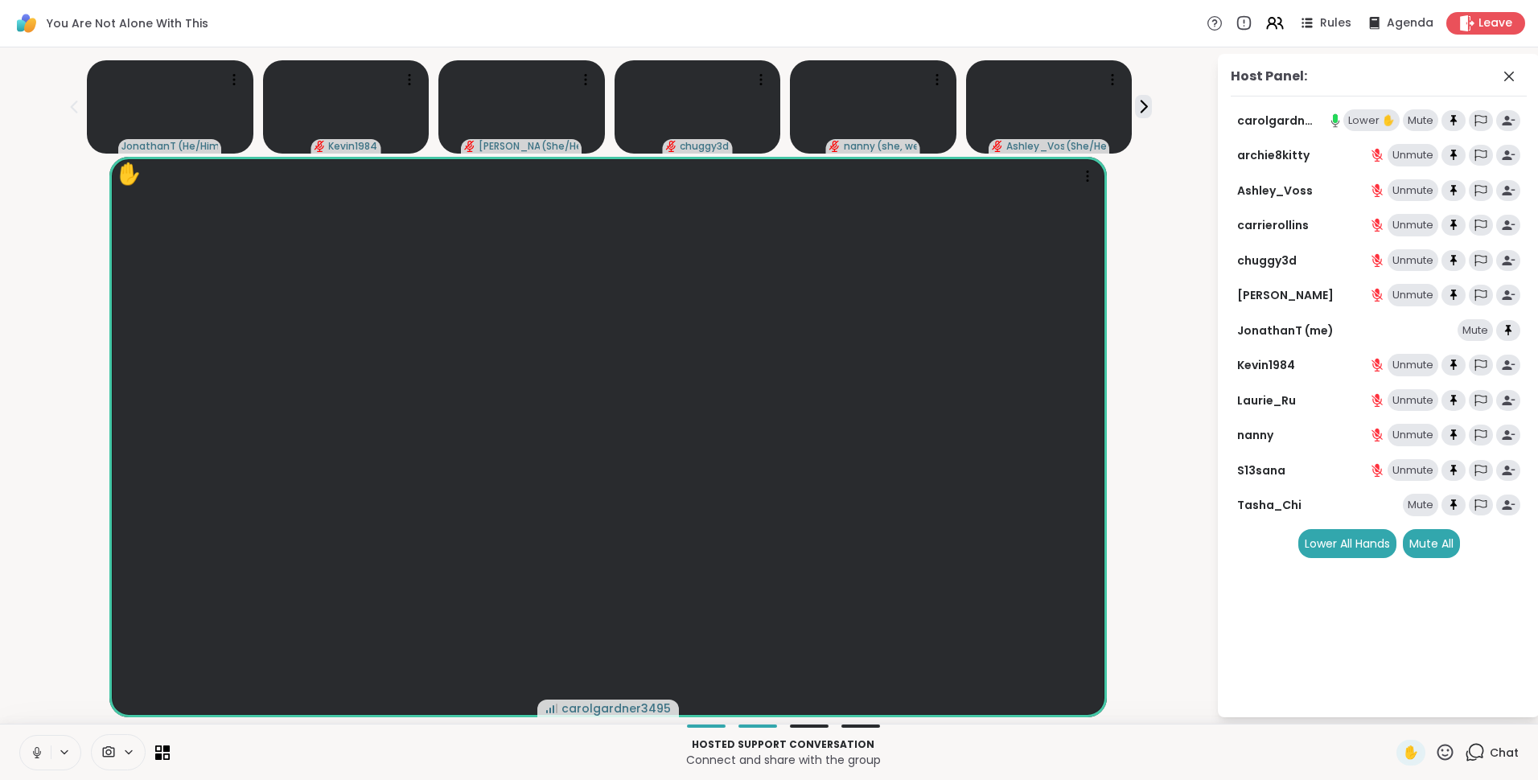
click at [1375, 117] on div "Lower ✋" at bounding box center [1371, 120] width 56 height 23
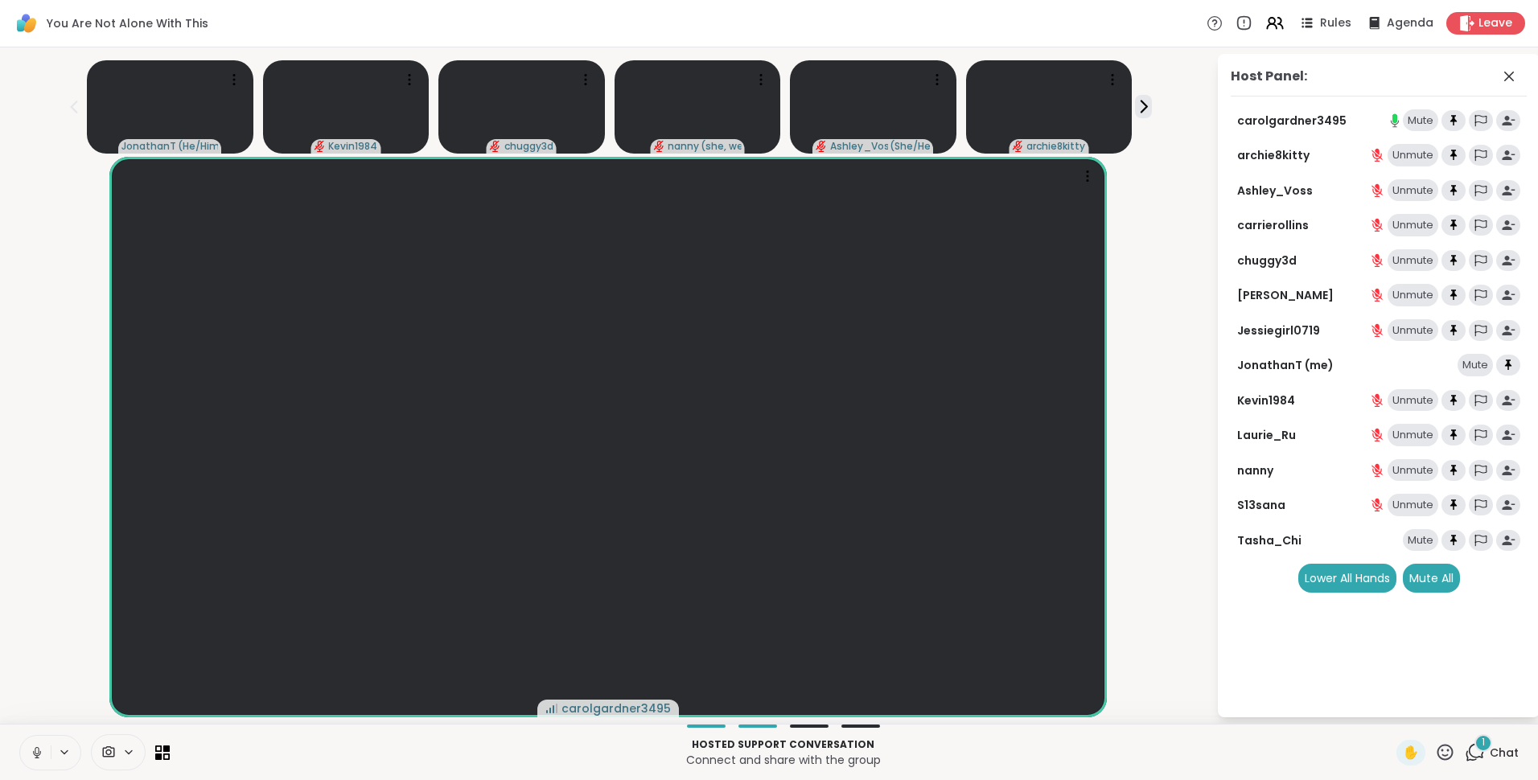
click at [1474, 750] on div "1" at bounding box center [1483, 743] width 18 height 18
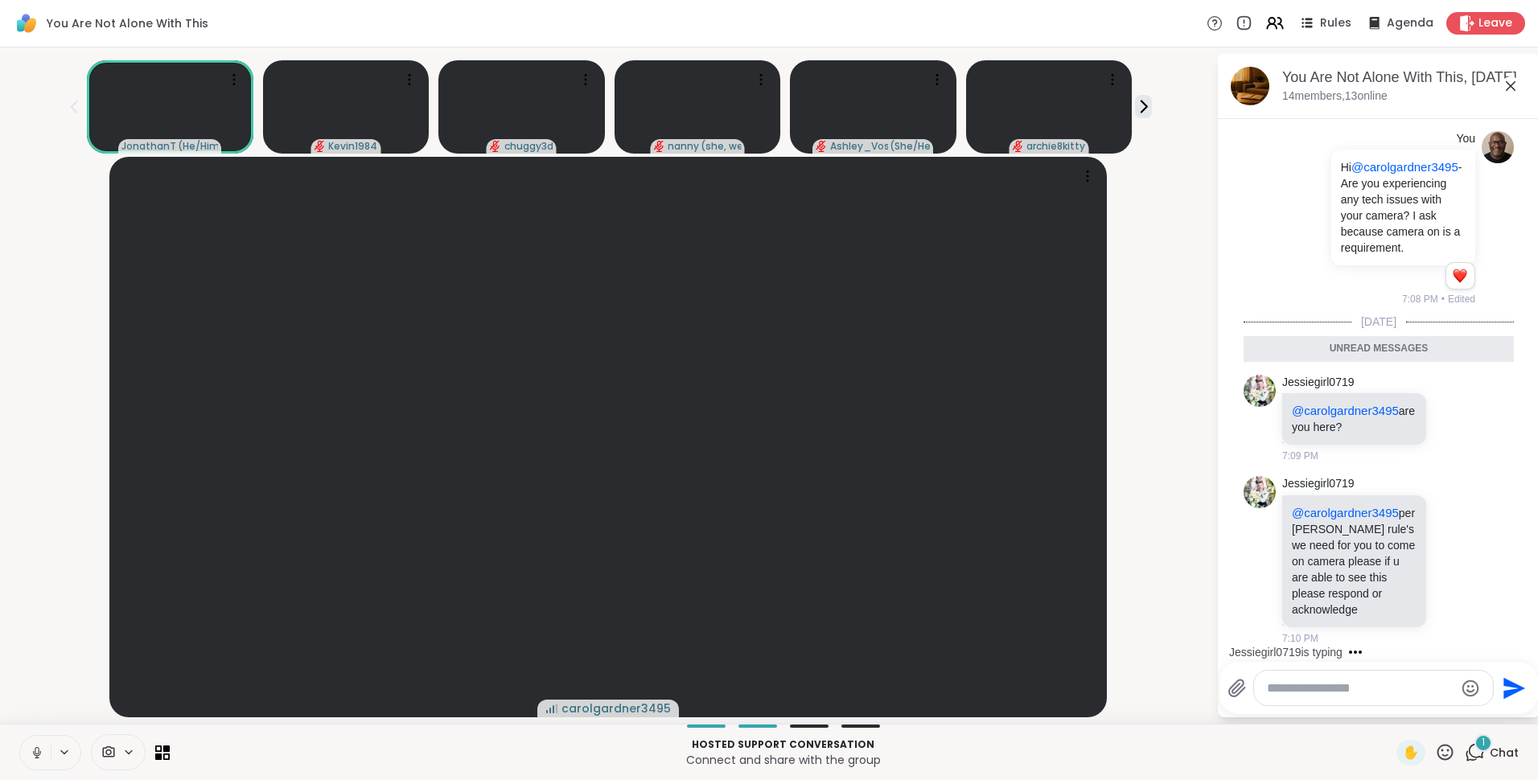
scroll to position [2414, 0]
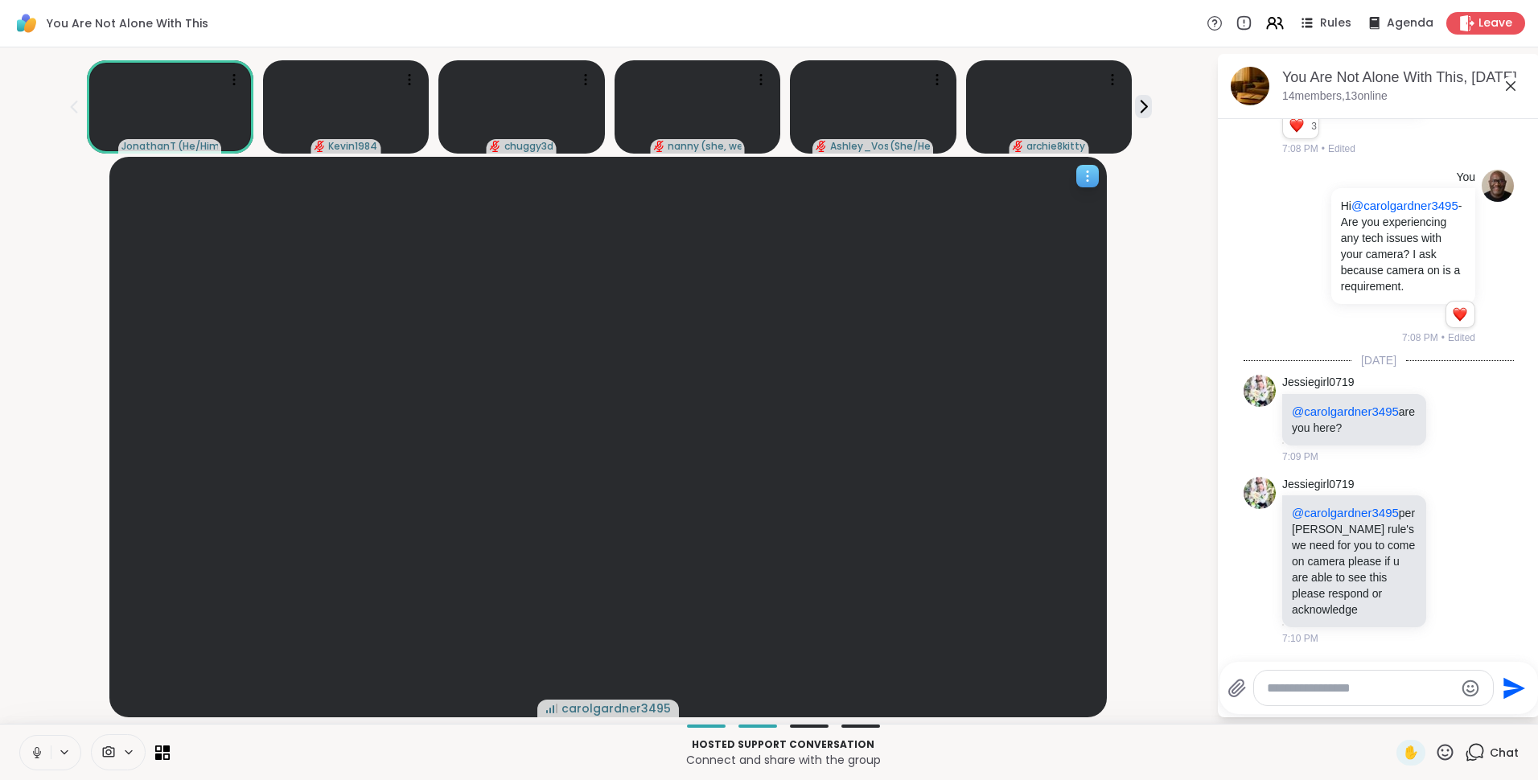
click at [1077, 178] on div at bounding box center [1087, 176] width 23 height 23
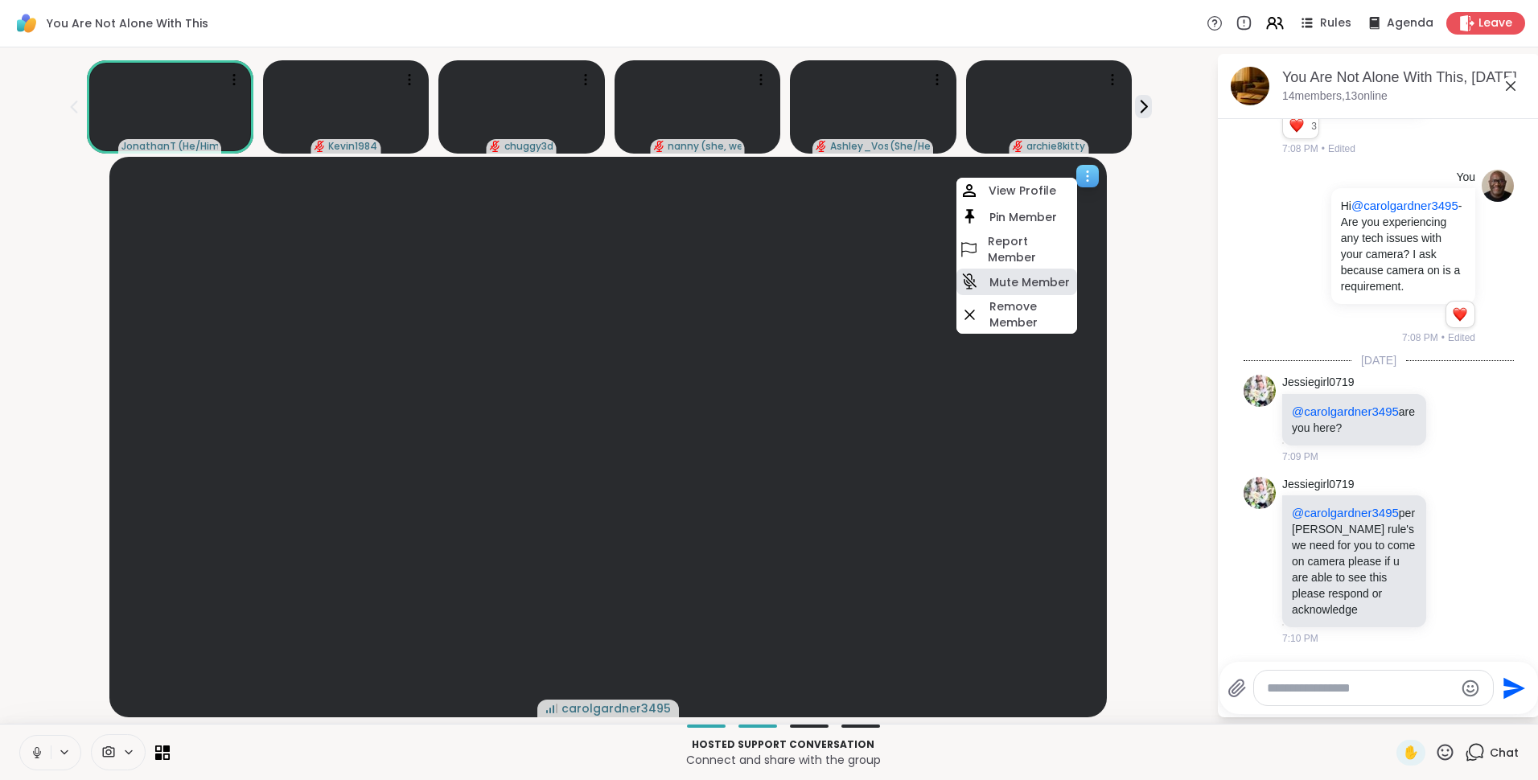
click at [1040, 282] on h4 "Mute Member" at bounding box center [1029, 282] width 80 height 16
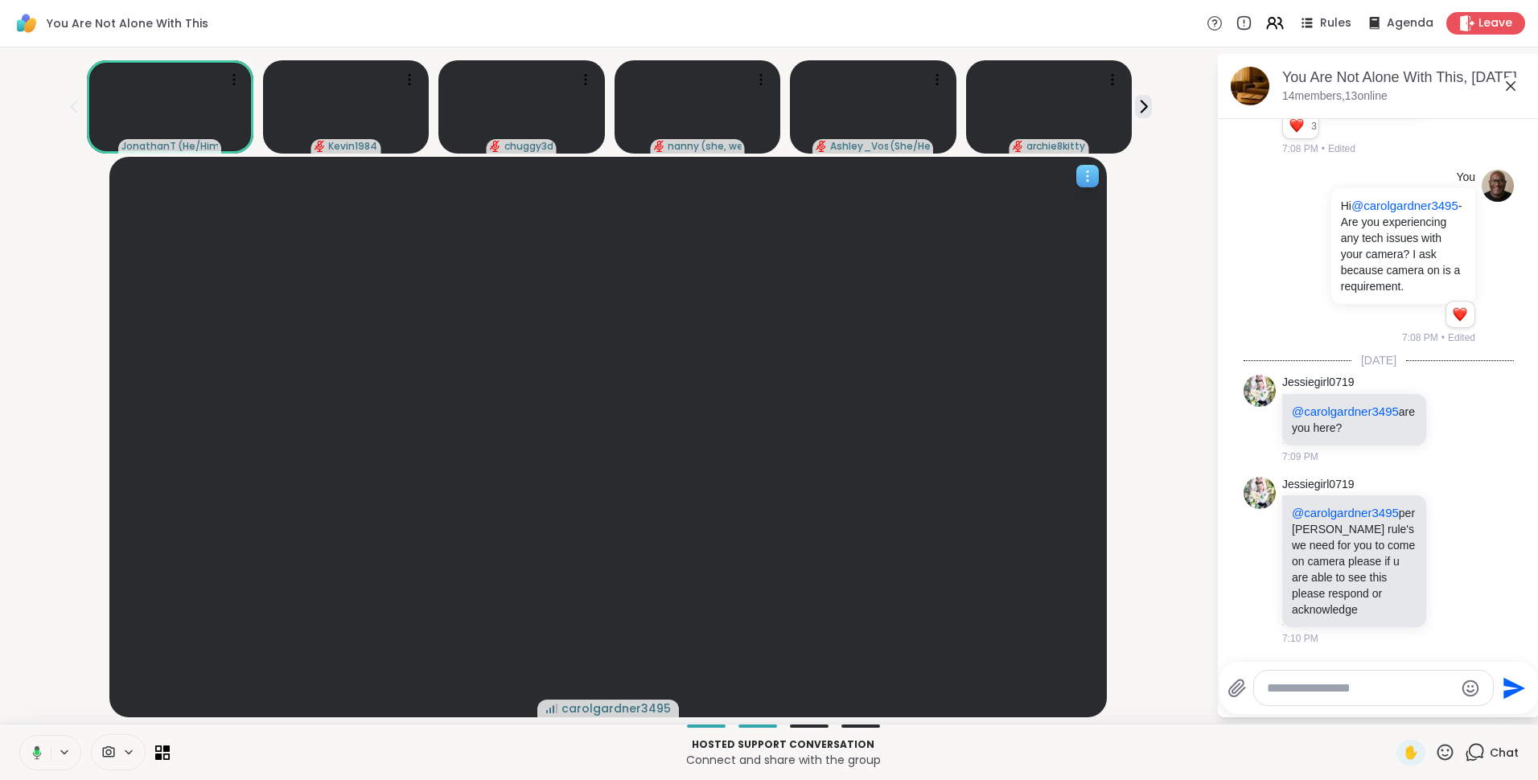
click at [1090, 170] on icon at bounding box center [1087, 176] width 16 height 16
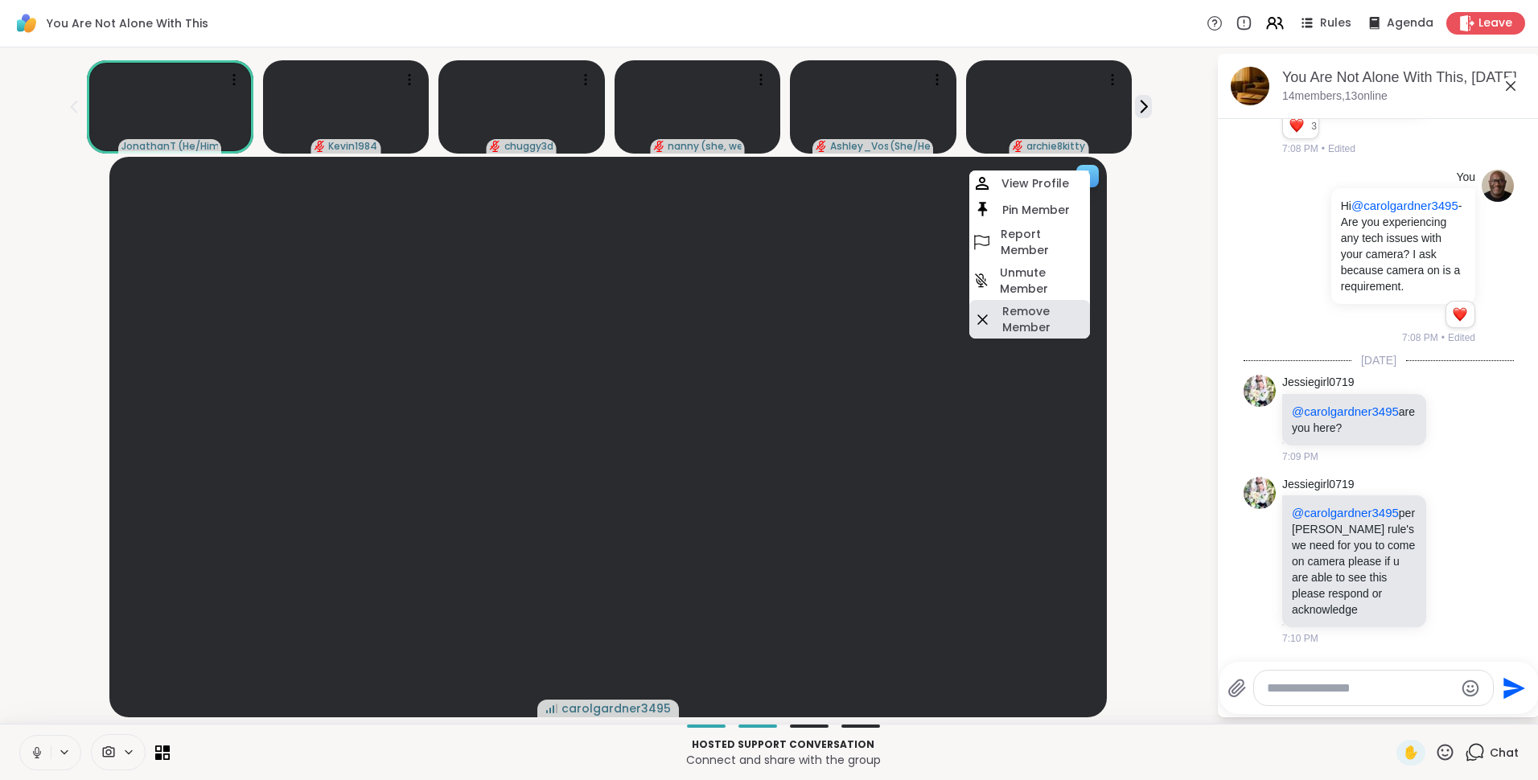
click at [1045, 329] on h4 "Remove Member" at bounding box center [1044, 319] width 84 height 32
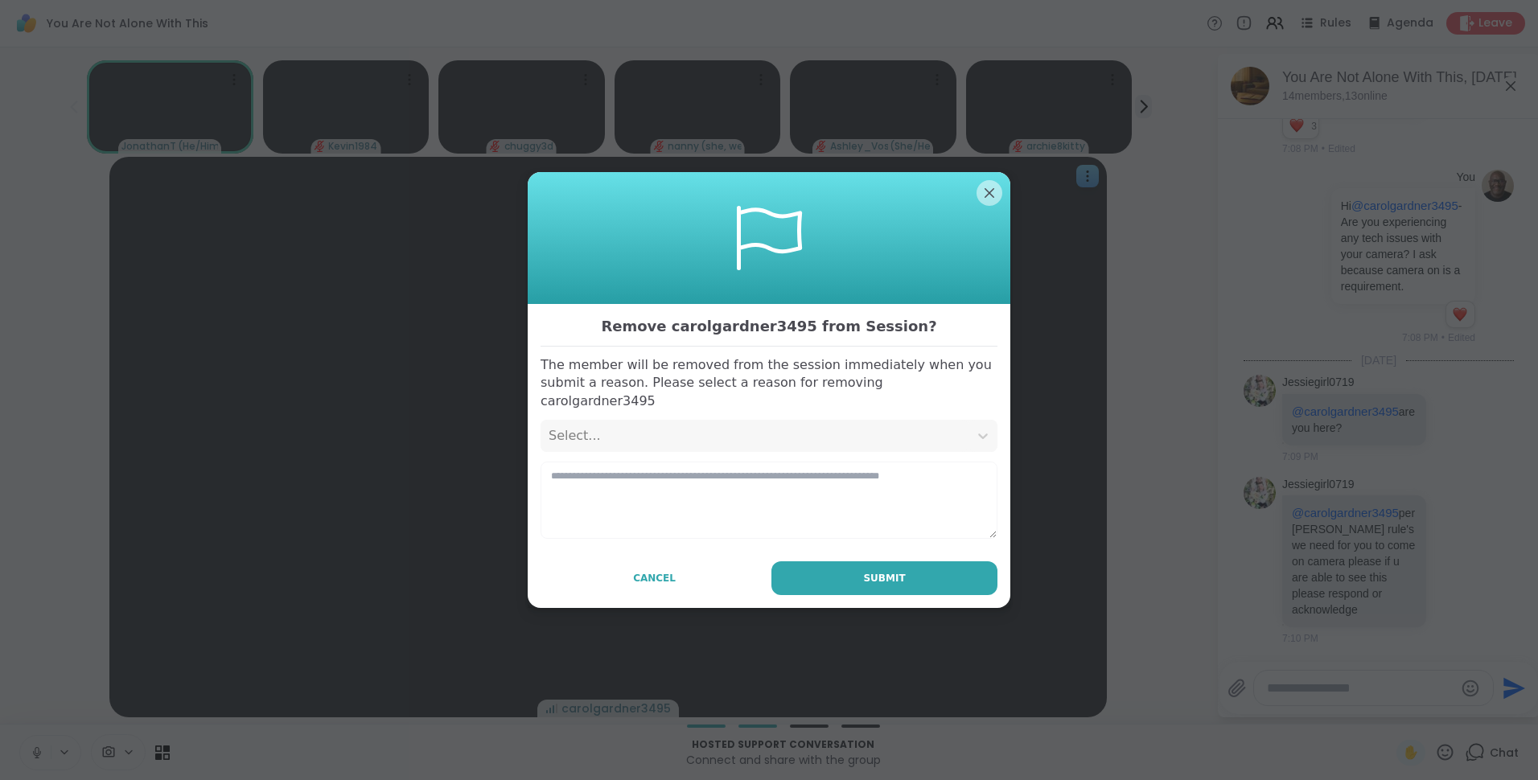
click at [761, 427] on div "Select..." at bounding box center [754, 435] width 412 height 19
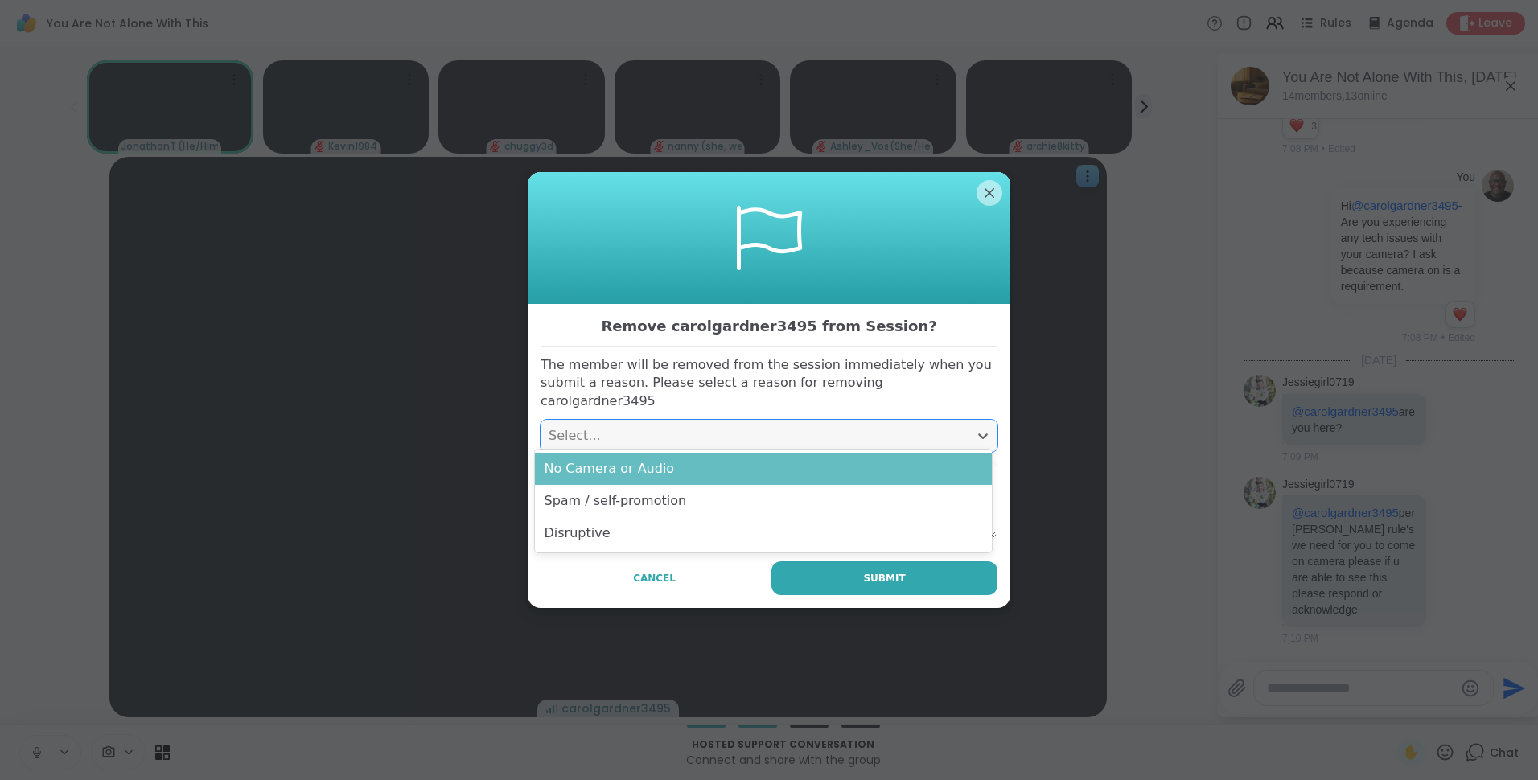
click at [733, 465] on div "No Camera or Audio" at bounding box center [763, 469] width 457 height 32
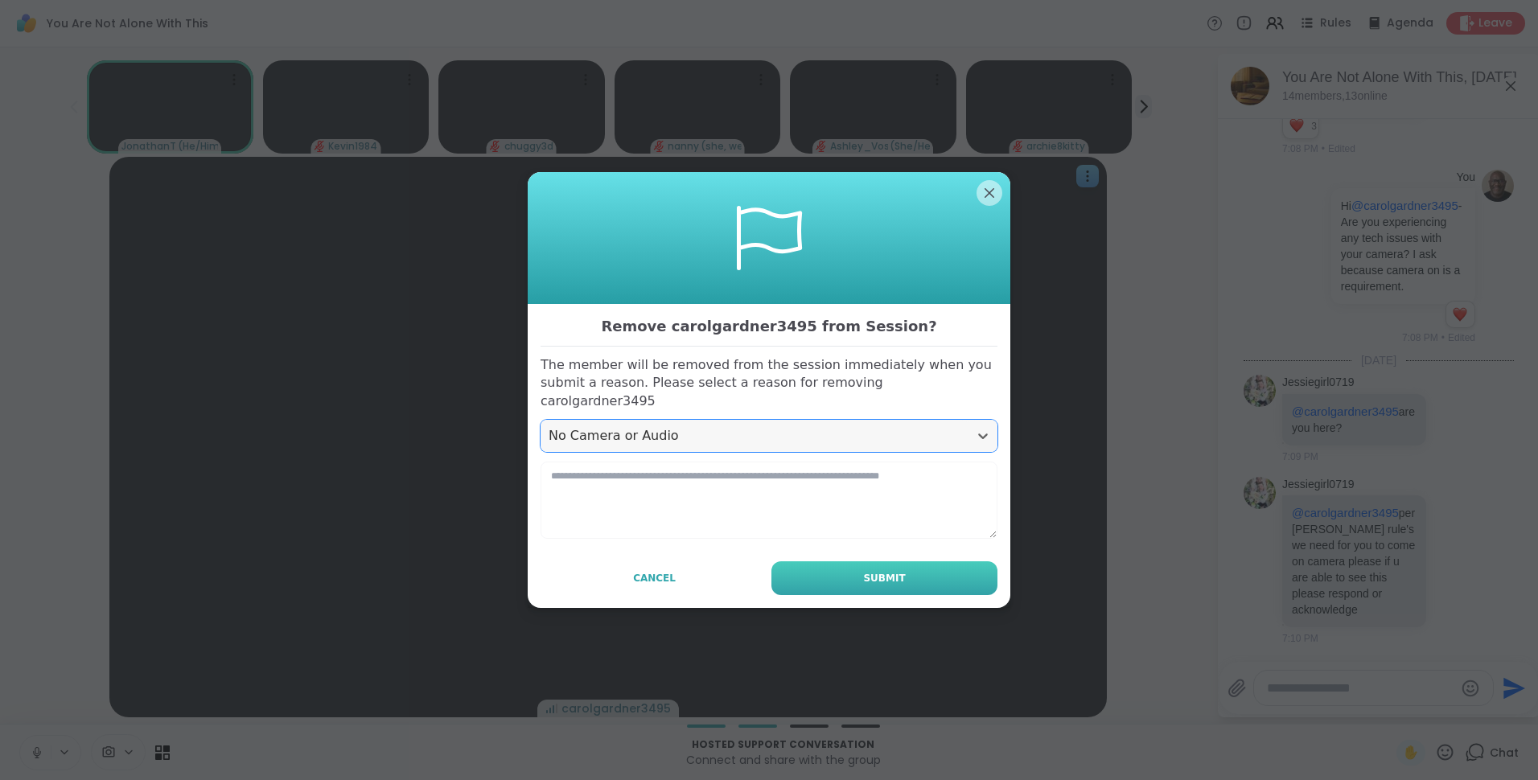
click at [848, 561] on button "Submit" at bounding box center [884, 578] width 226 height 34
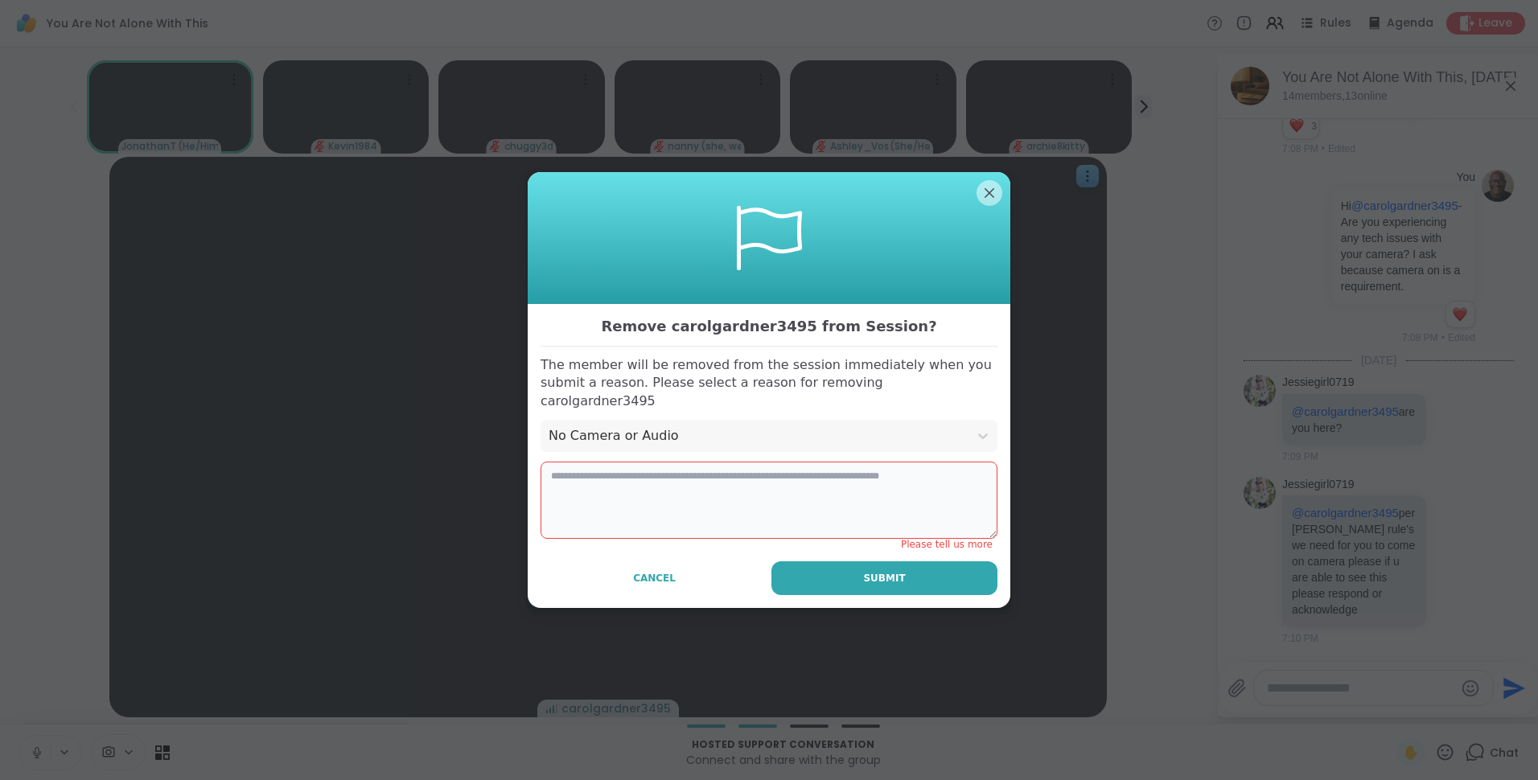
click at [811, 474] on textarea at bounding box center [768, 500] width 457 height 77
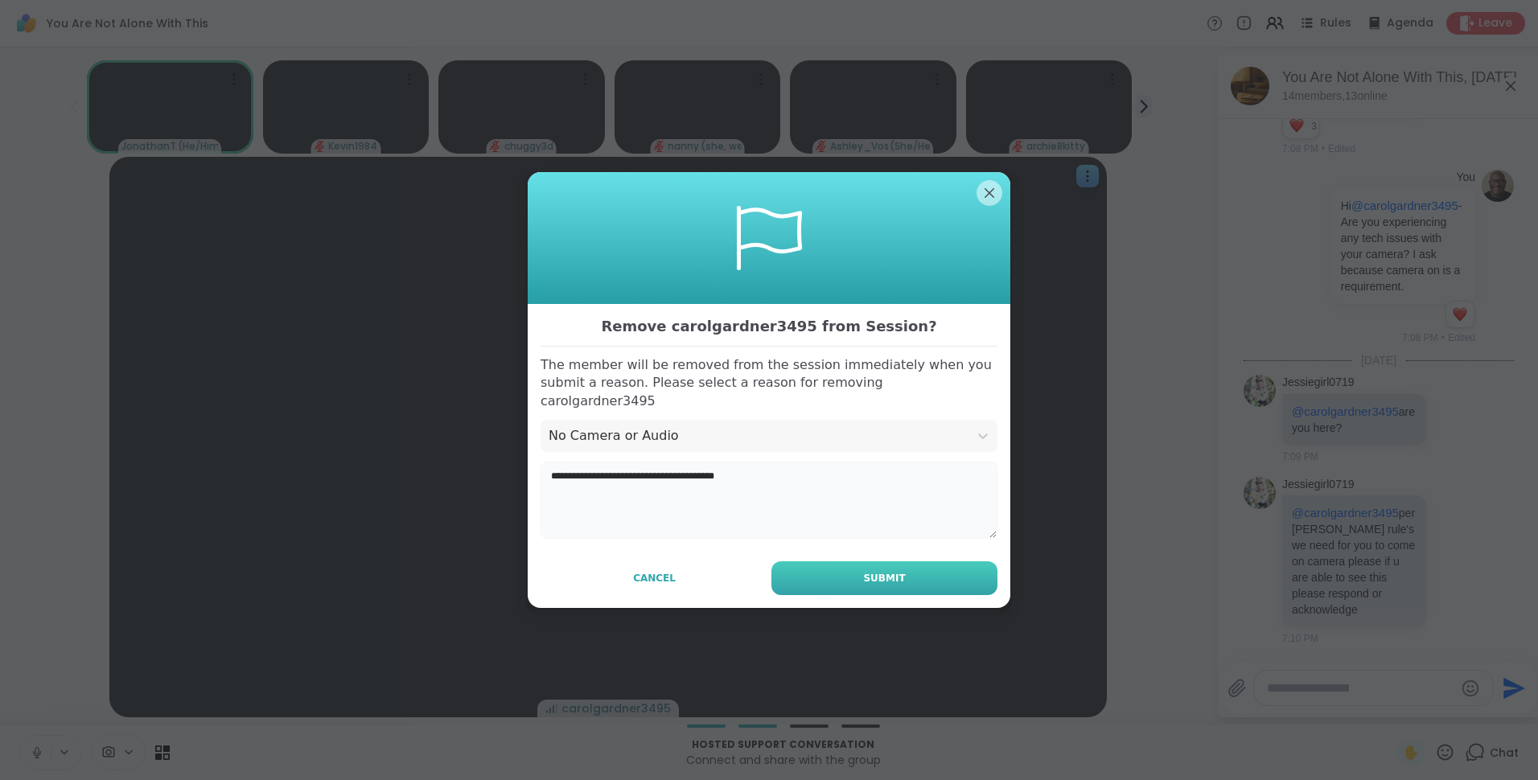
type textarea "**********"
click at [939, 563] on button "Submit" at bounding box center [884, 578] width 226 height 34
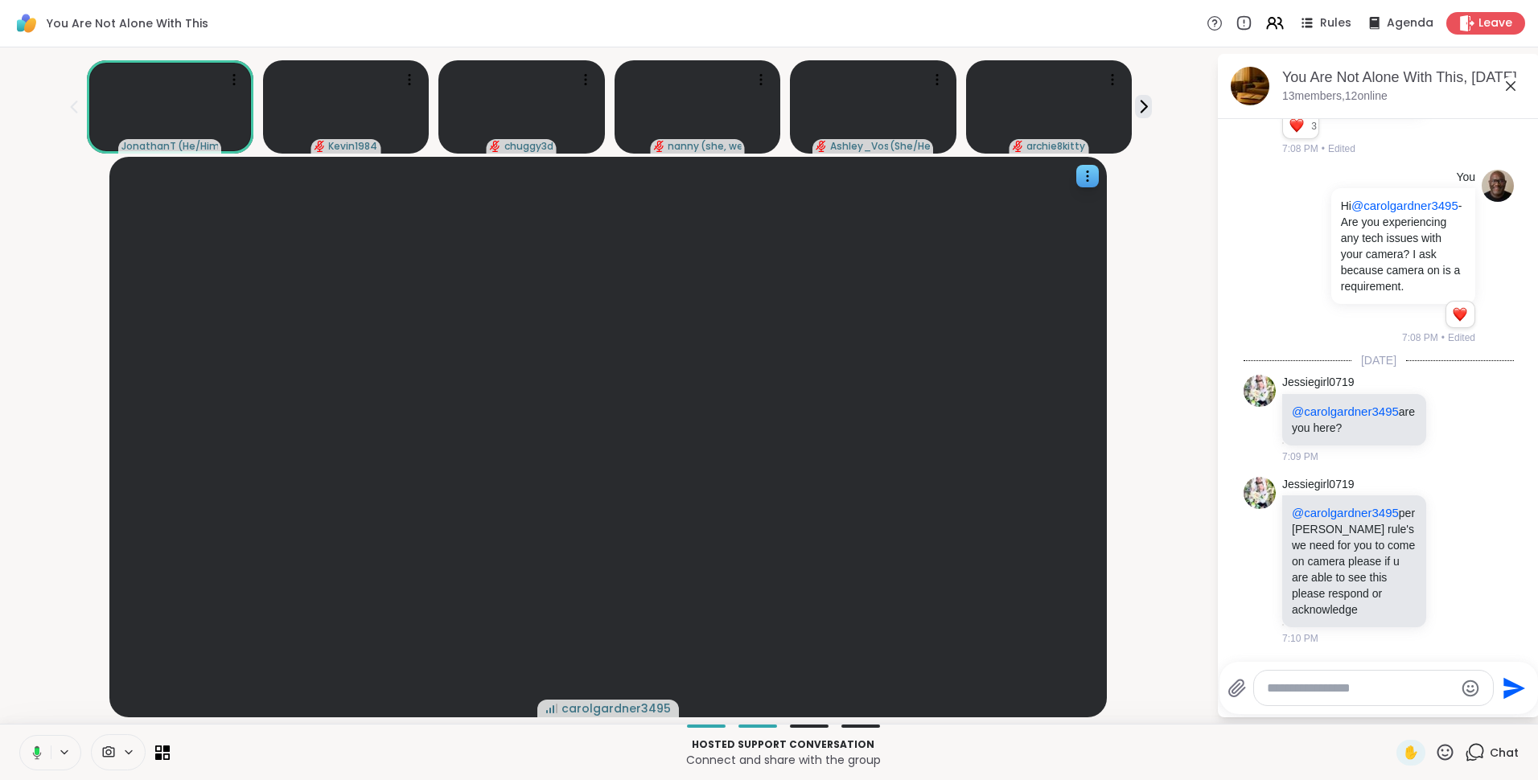
click at [1514, 87] on icon at bounding box center [1510, 85] width 19 height 19
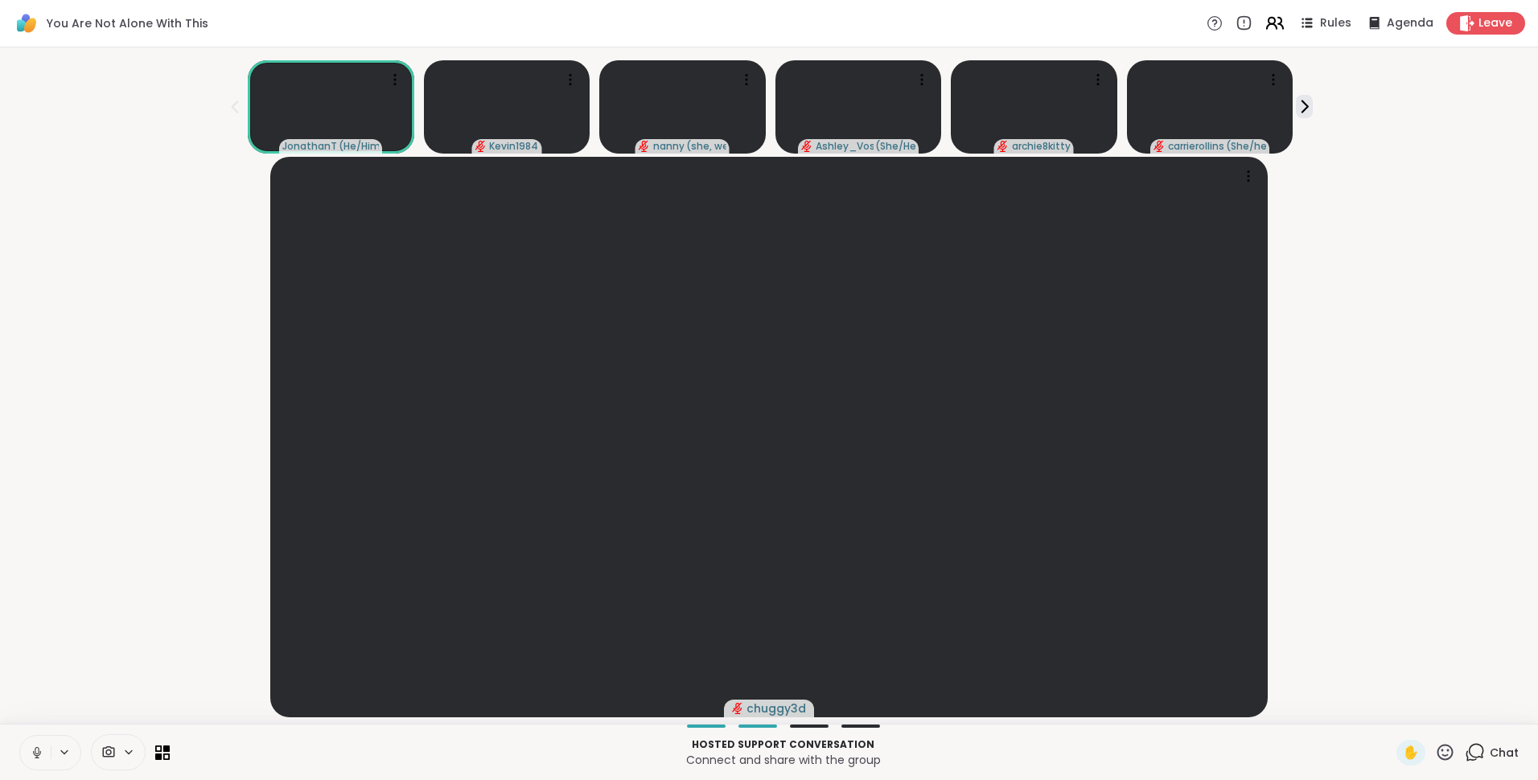
click at [1264, 22] on icon at bounding box center [1274, 23] width 20 height 20
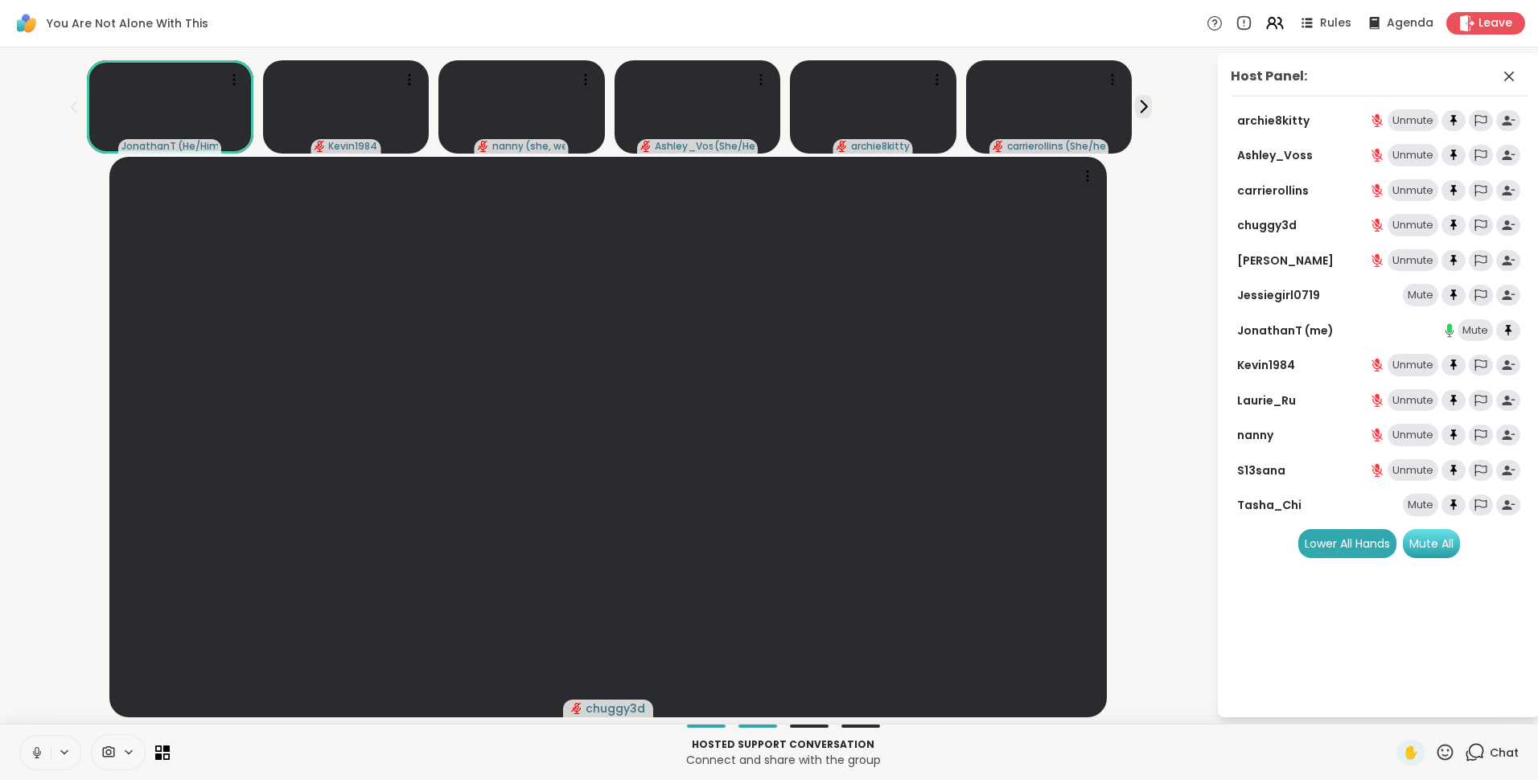
click at [1434, 544] on div "Mute All" at bounding box center [1430, 543] width 57 height 29
click at [167, 746] on icon at bounding box center [166, 748] width 7 height 7
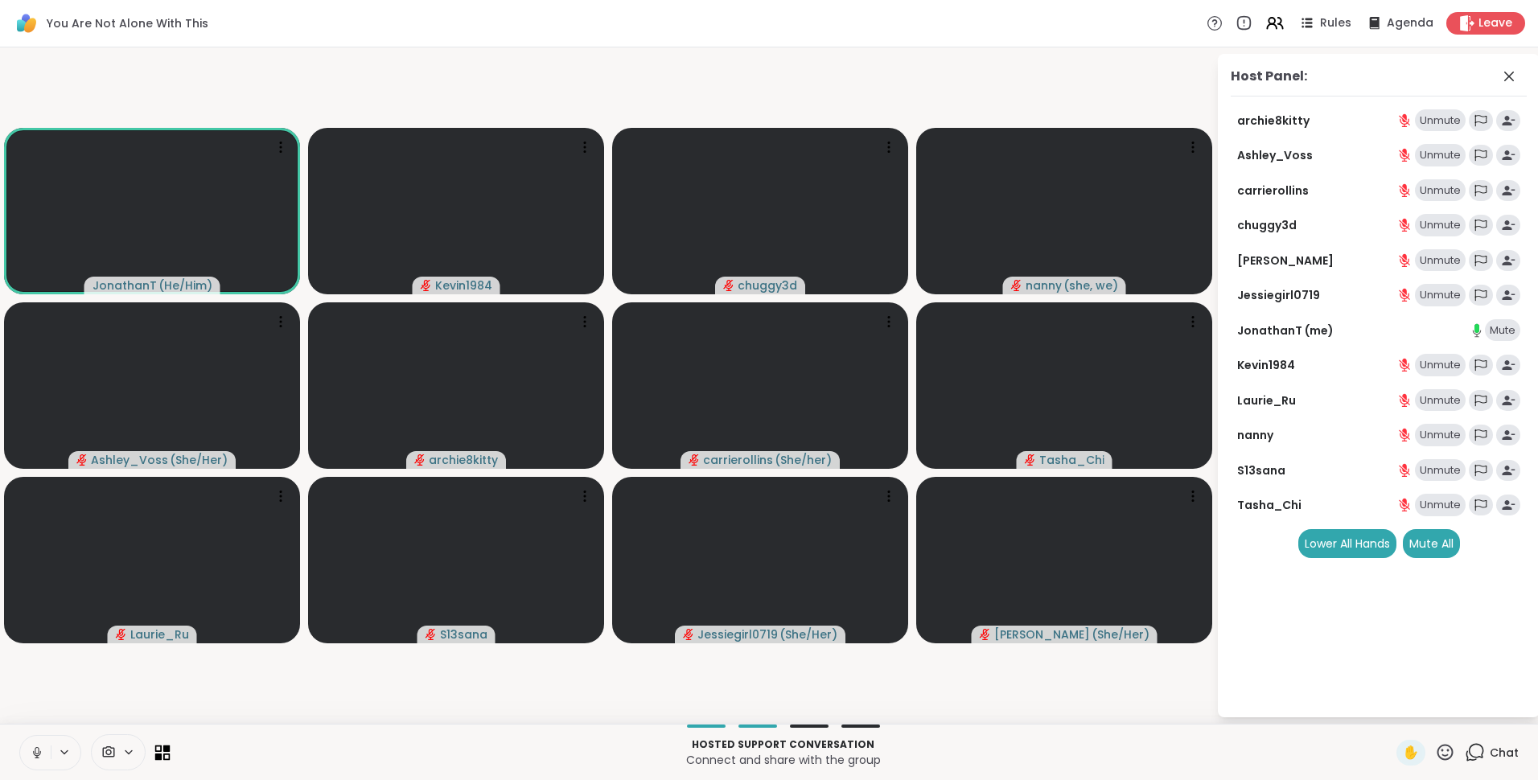
click at [165, 754] on icon at bounding box center [166, 756] width 7 height 7
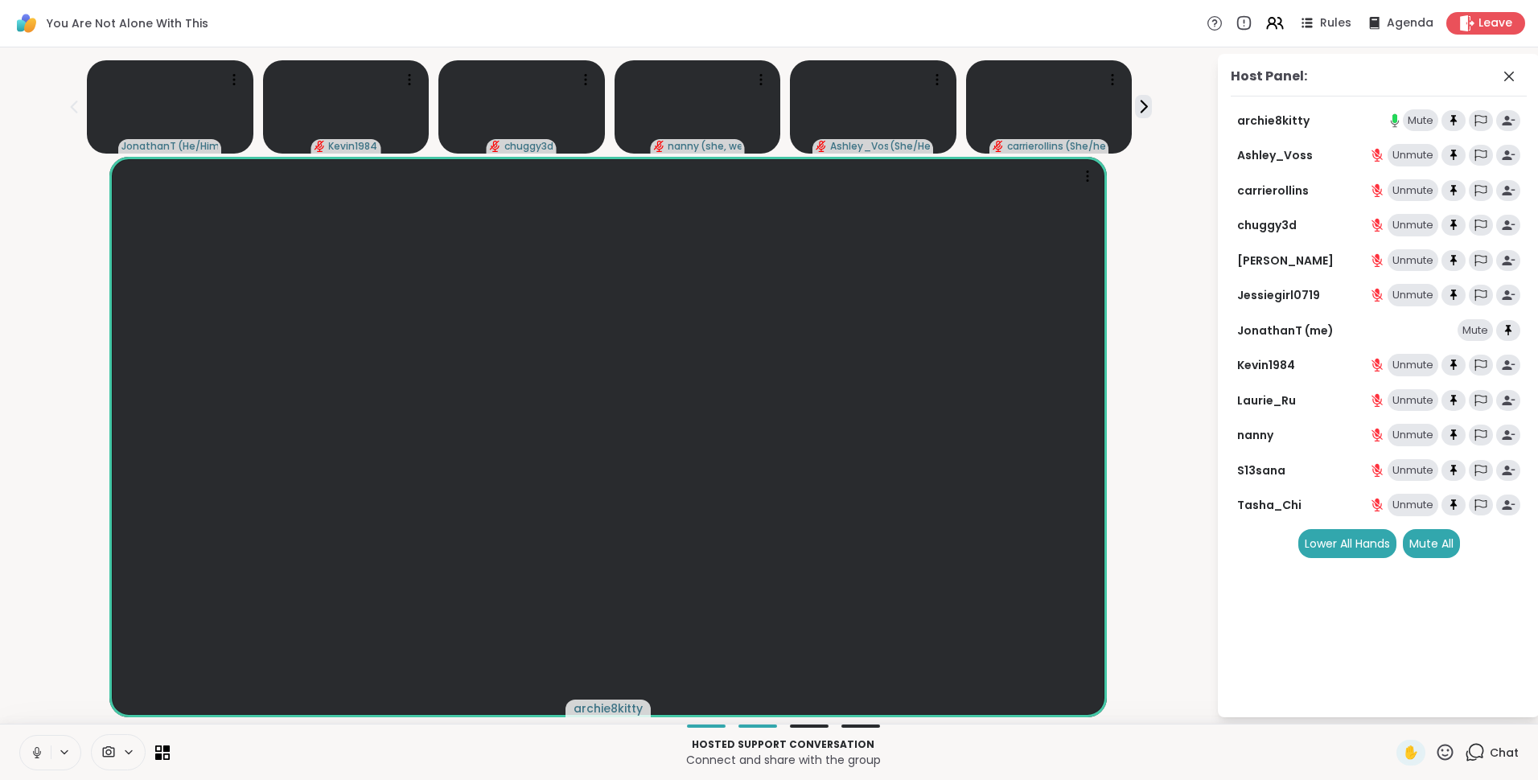
click at [1471, 749] on icon at bounding box center [1475, 751] width 15 height 14
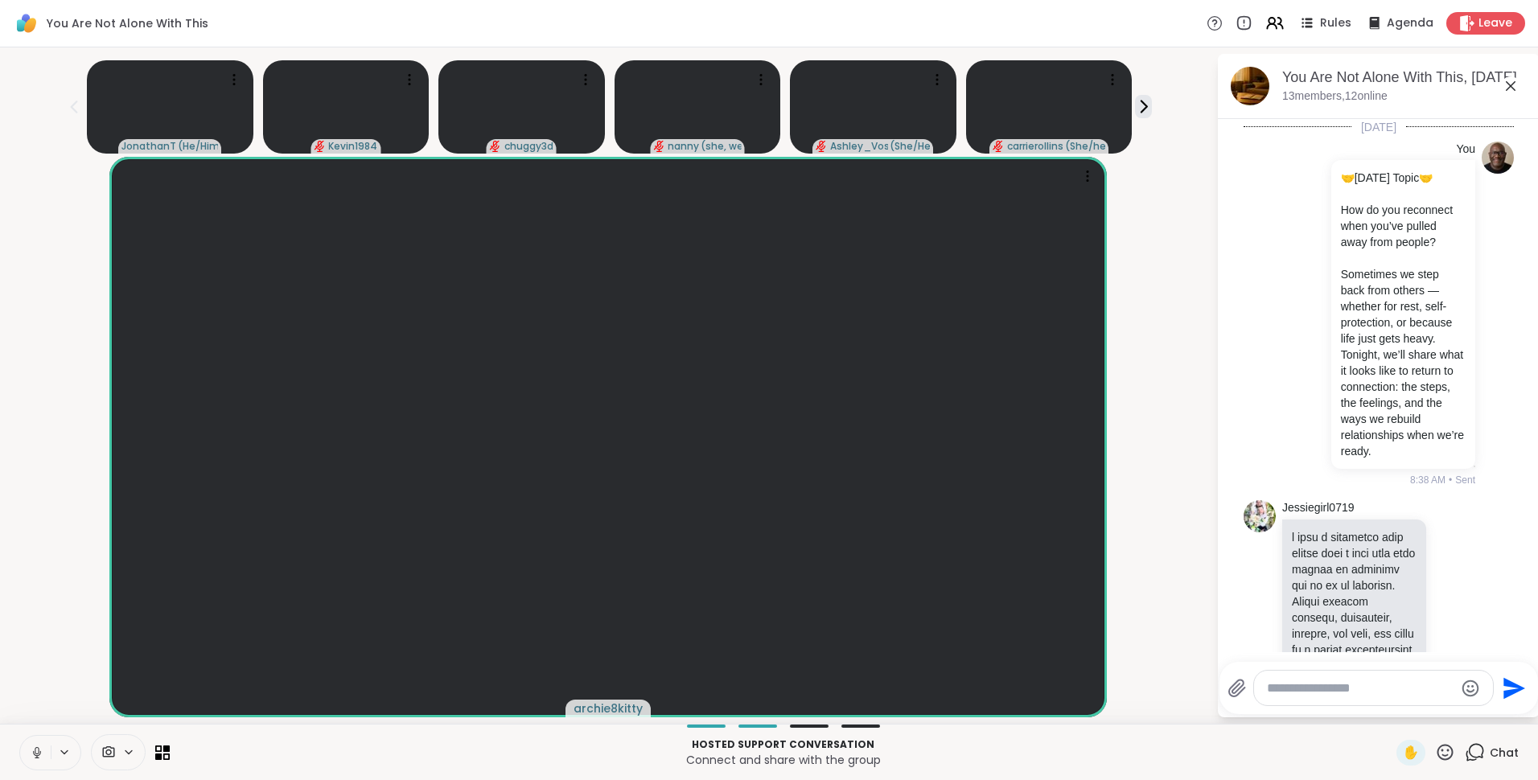
scroll to position [2398, 0]
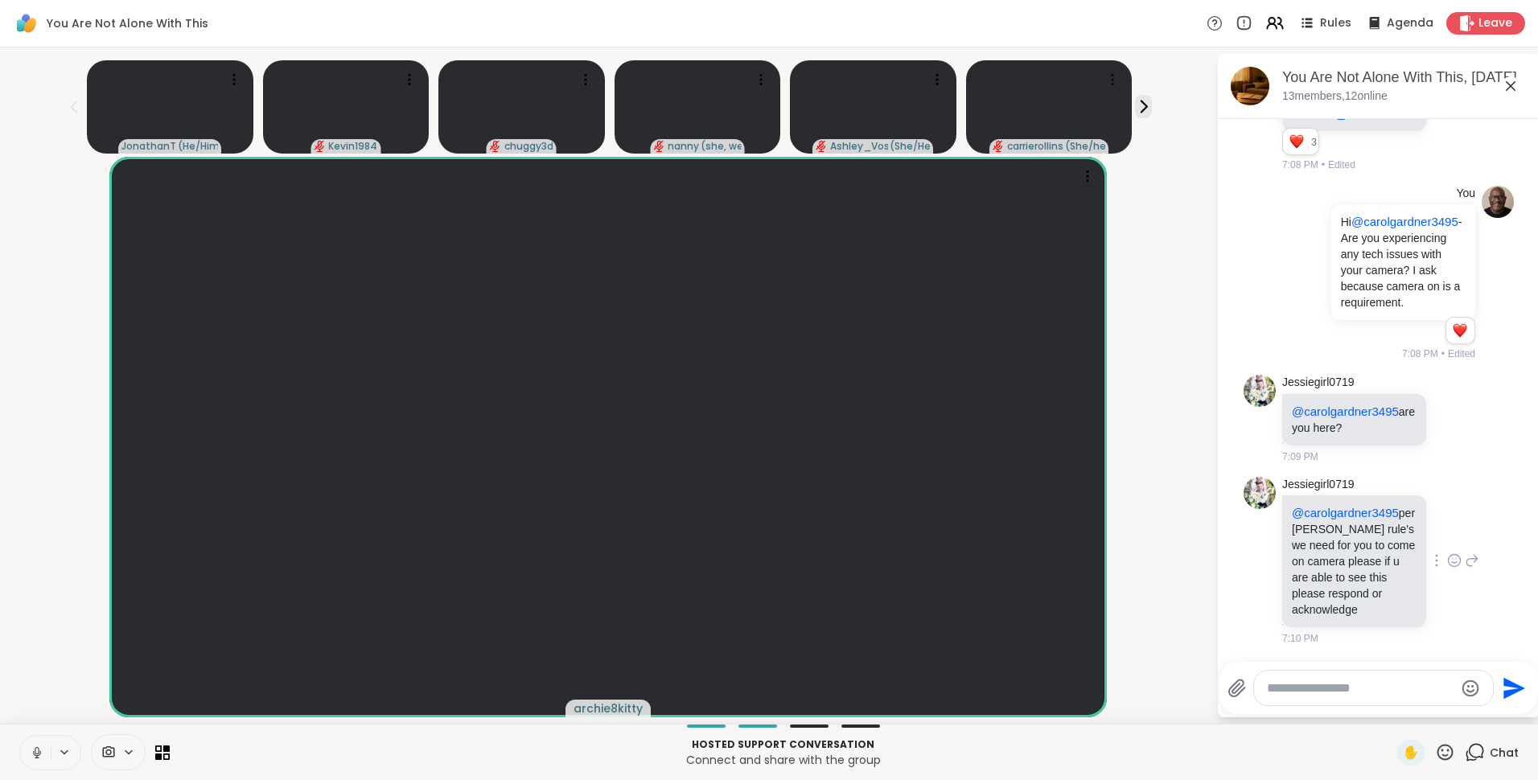
click at [1447, 552] on icon at bounding box center [1454, 560] width 14 height 16
click at [1447, 528] on div "Select Reaction: Heart" at bounding box center [1454, 535] width 14 height 14
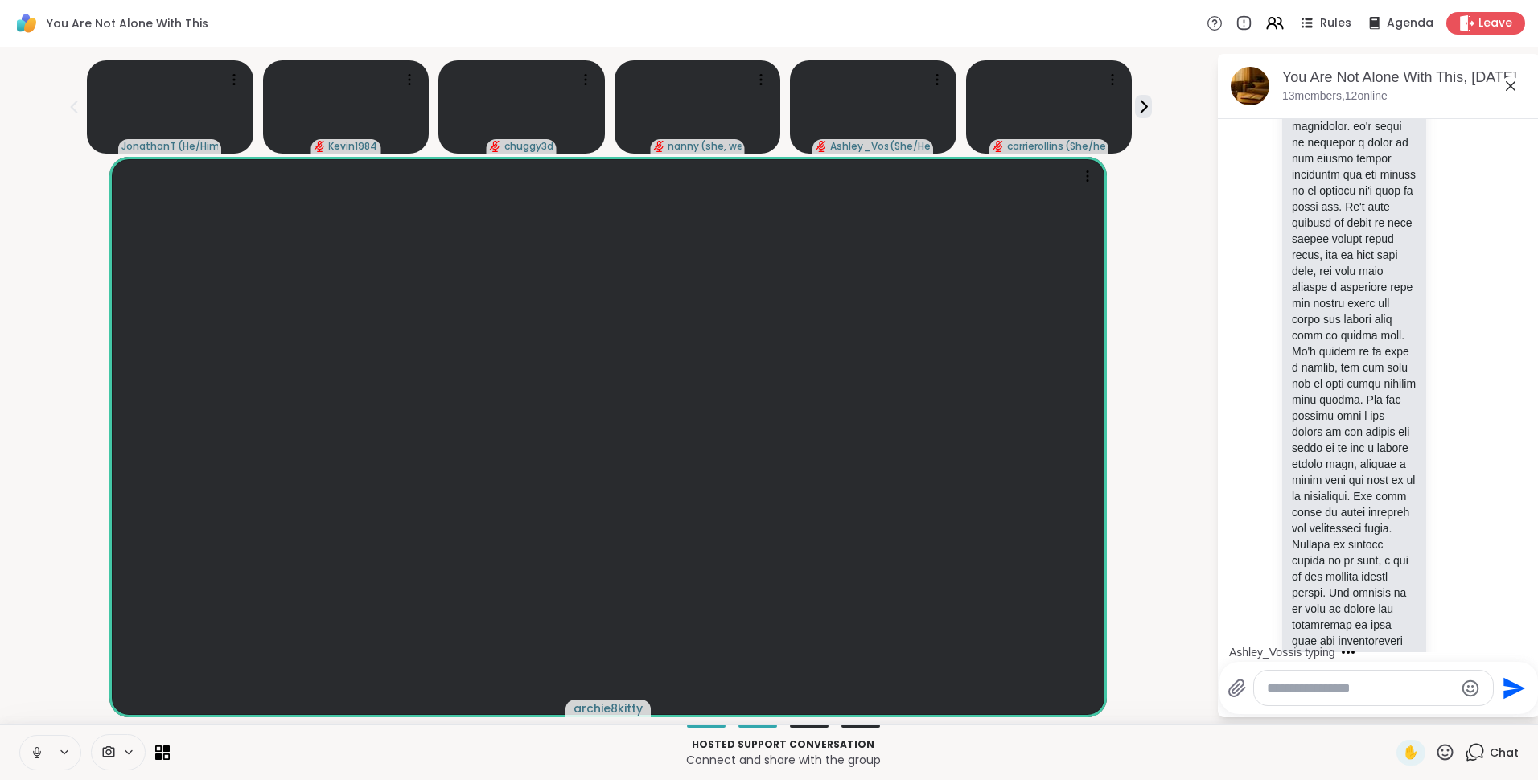
scroll to position [0, 0]
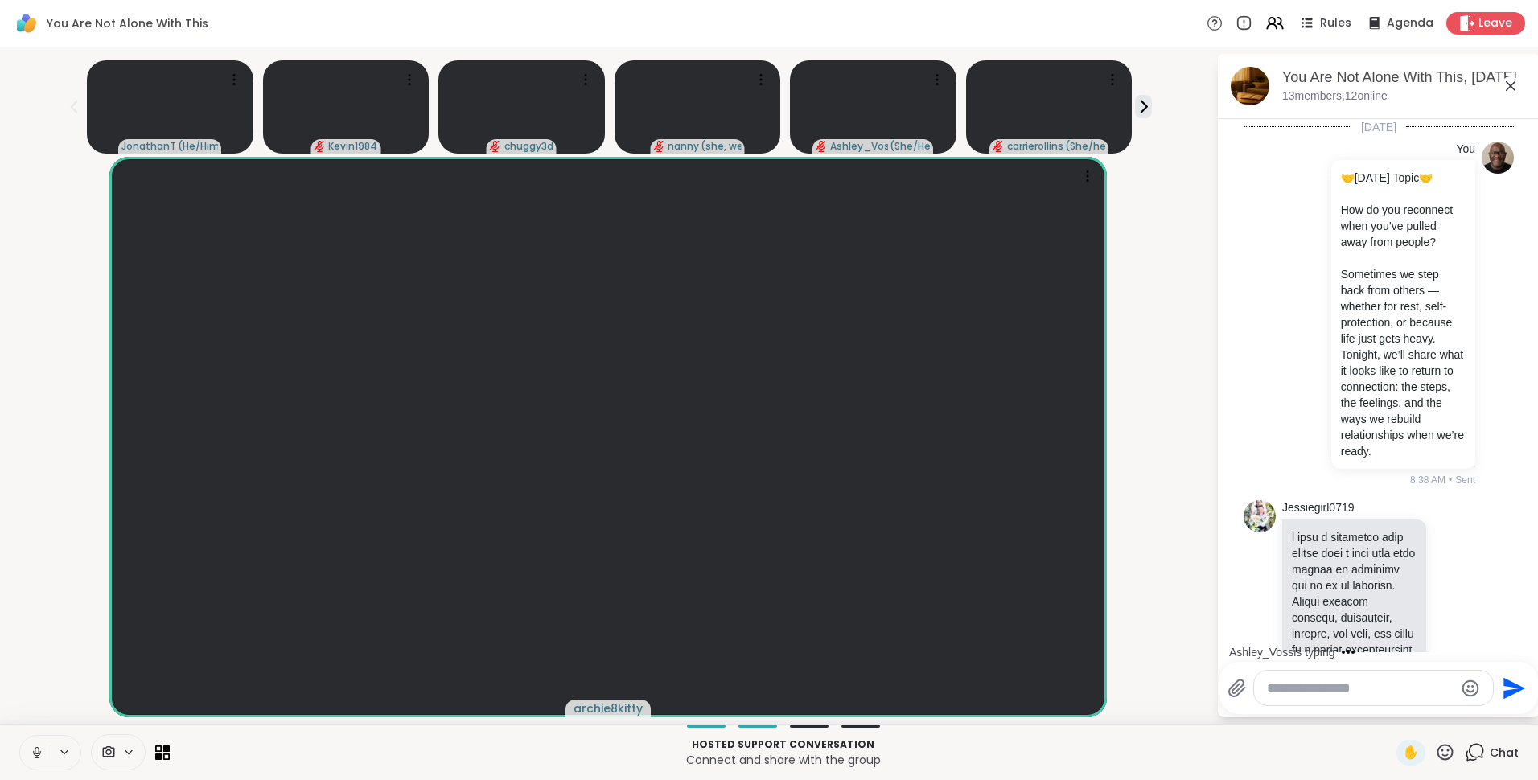
drag, startPoint x: 1517, startPoint y: 161, endPoint x: 1196, endPoint y: 175, distance: 321.2
click at [1196, 175] on div "archie8kitty" at bounding box center [608, 437] width 1197 height 561
click at [1363, 642] on button "New Messages!" at bounding box center [1377, 639] width 81 height 19
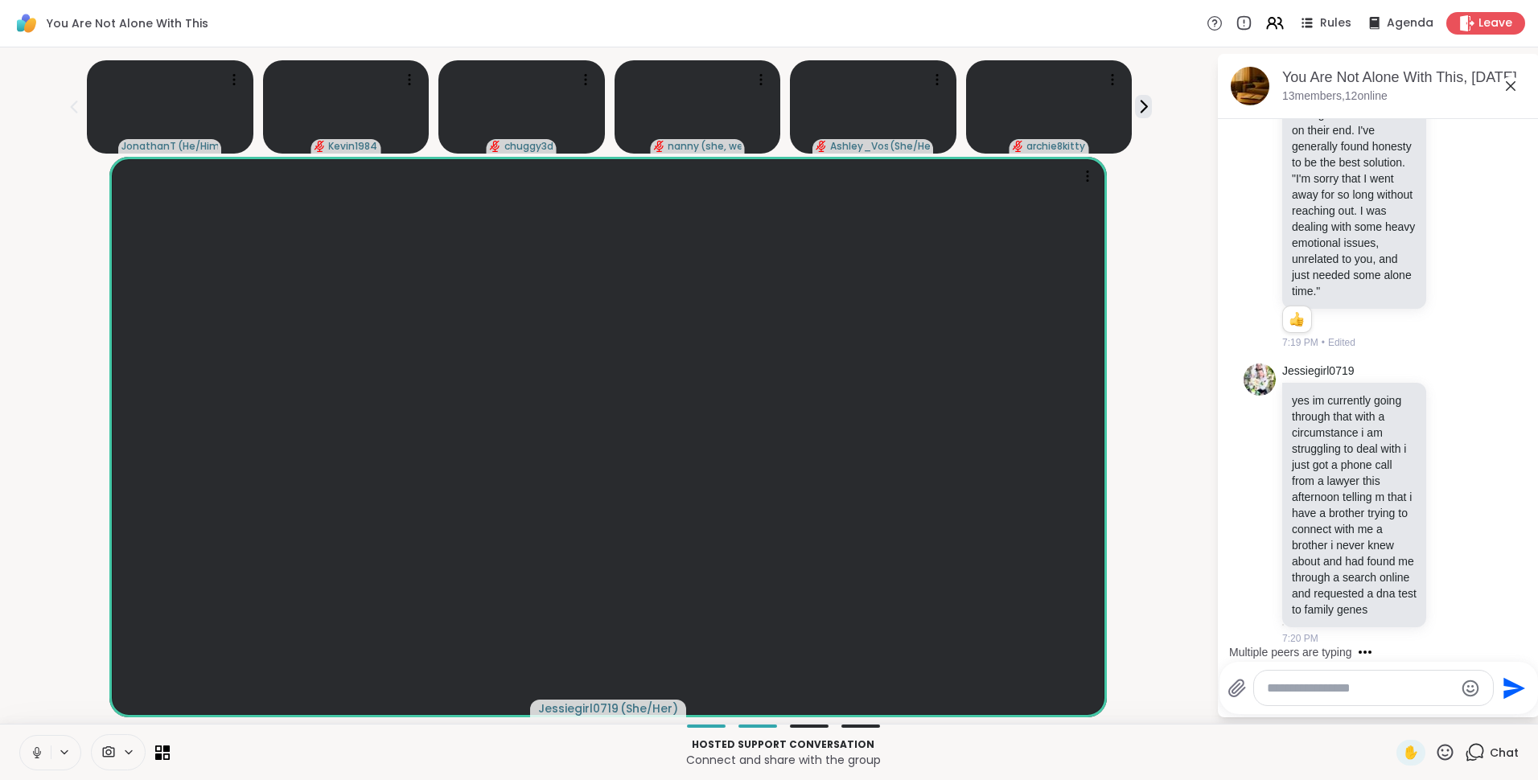
scroll to position [4241, 0]
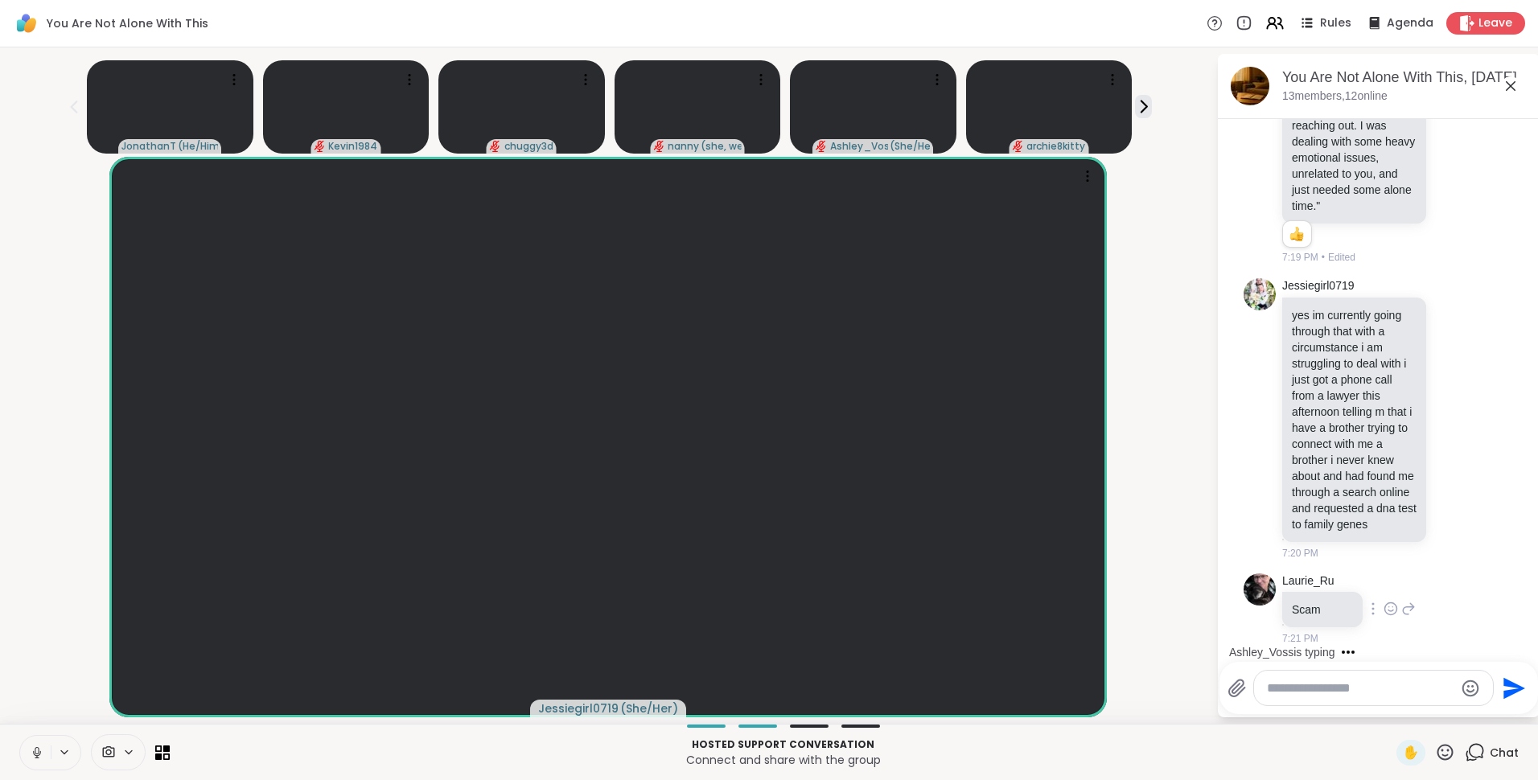
click at [1386, 610] on icon at bounding box center [1390, 609] width 14 height 16
click at [1389, 584] on div "Select Reaction: Heart" at bounding box center [1390, 583] width 14 height 14
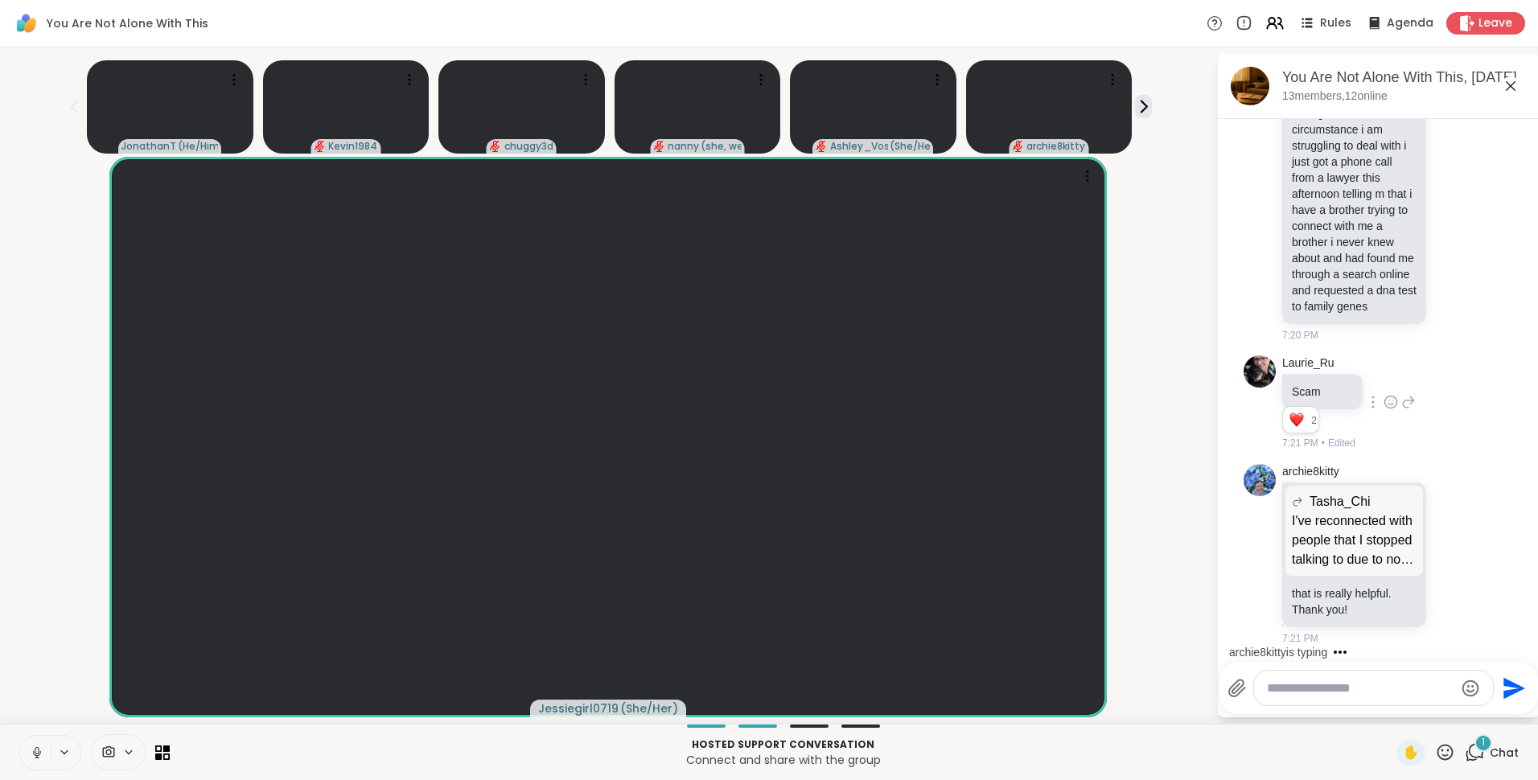
scroll to position [4459, 0]
click at [1447, 556] on icon at bounding box center [1454, 554] width 14 height 16
click at [1447, 532] on div "Select Reaction: Heart" at bounding box center [1454, 528] width 14 height 14
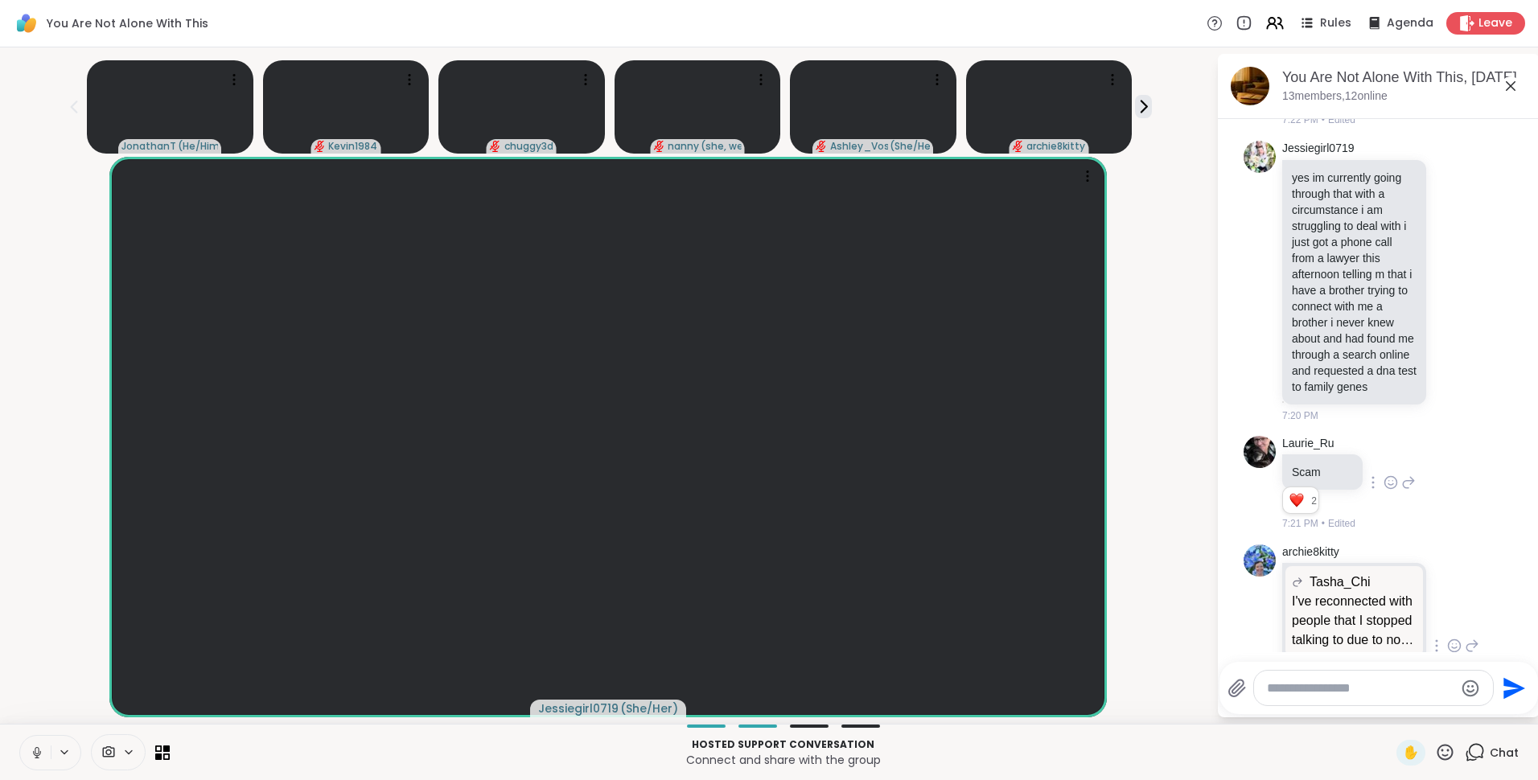
scroll to position [4482, 0]
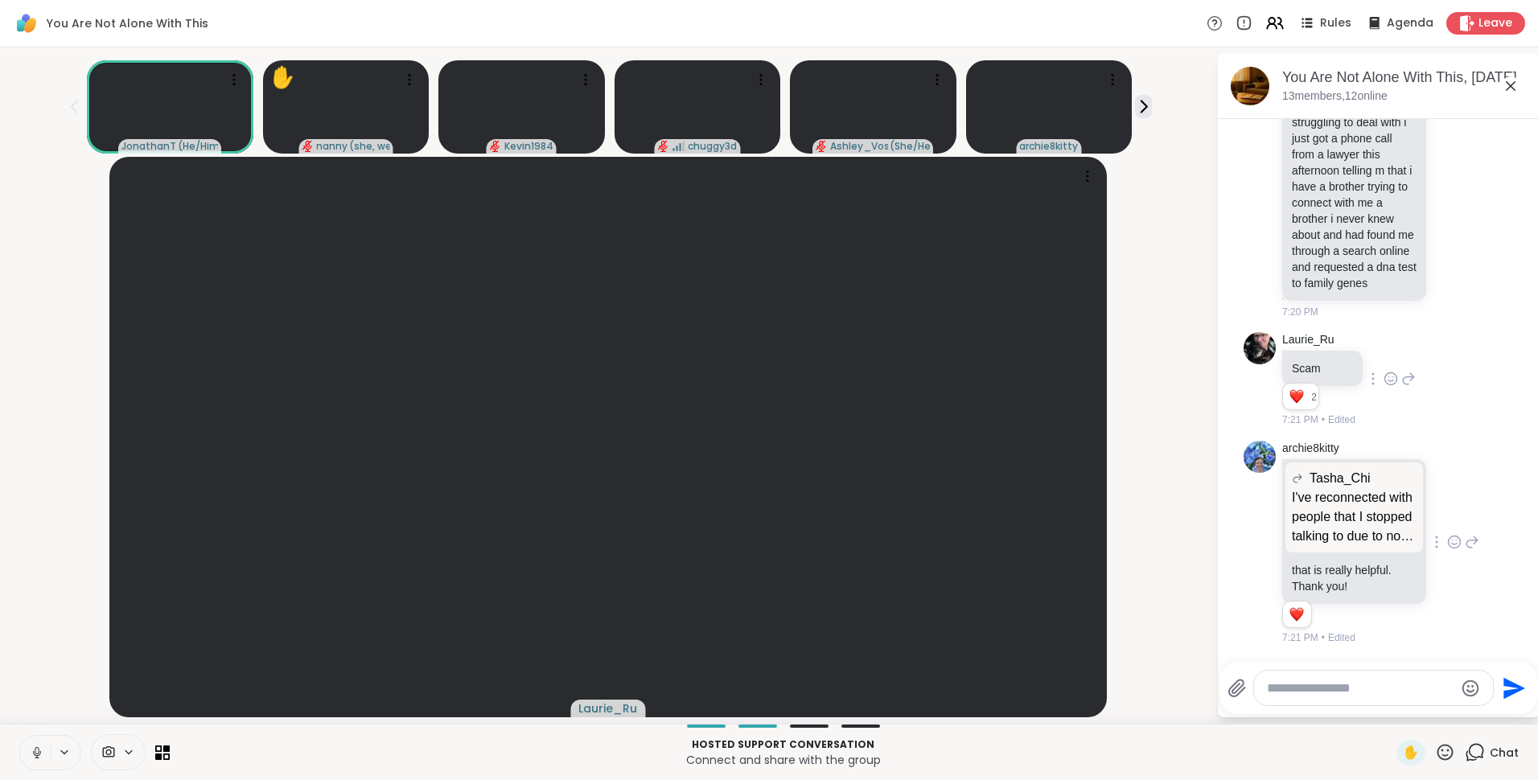
click at [1510, 88] on icon at bounding box center [1510, 85] width 19 height 19
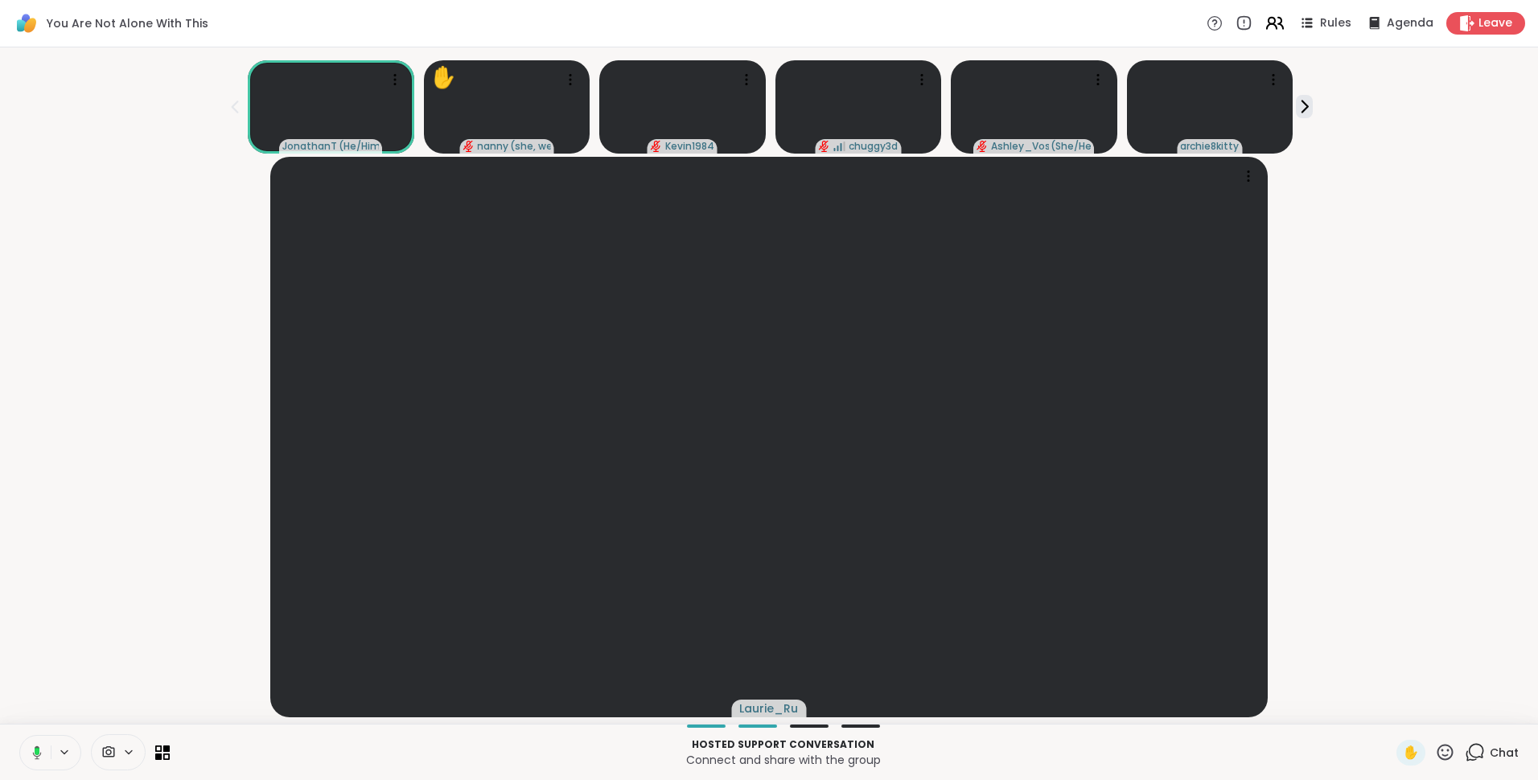
click at [1264, 27] on icon at bounding box center [1274, 23] width 20 height 20
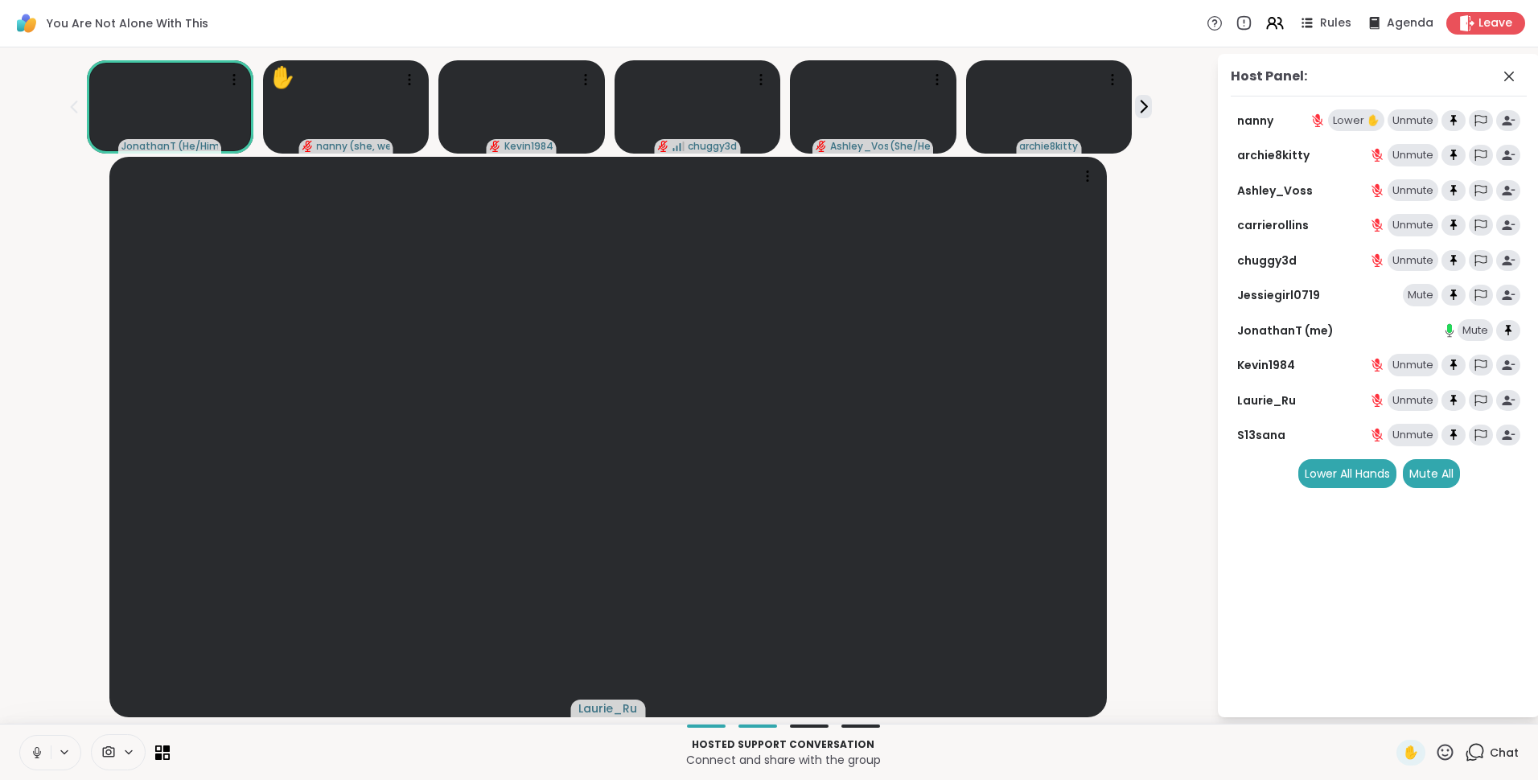
click at [1347, 113] on div "Lower ✋" at bounding box center [1356, 120] width 56 height 23
click at [1415, 361] on div "Unmute" at bounding box center [1412, 365] width 51 height 23
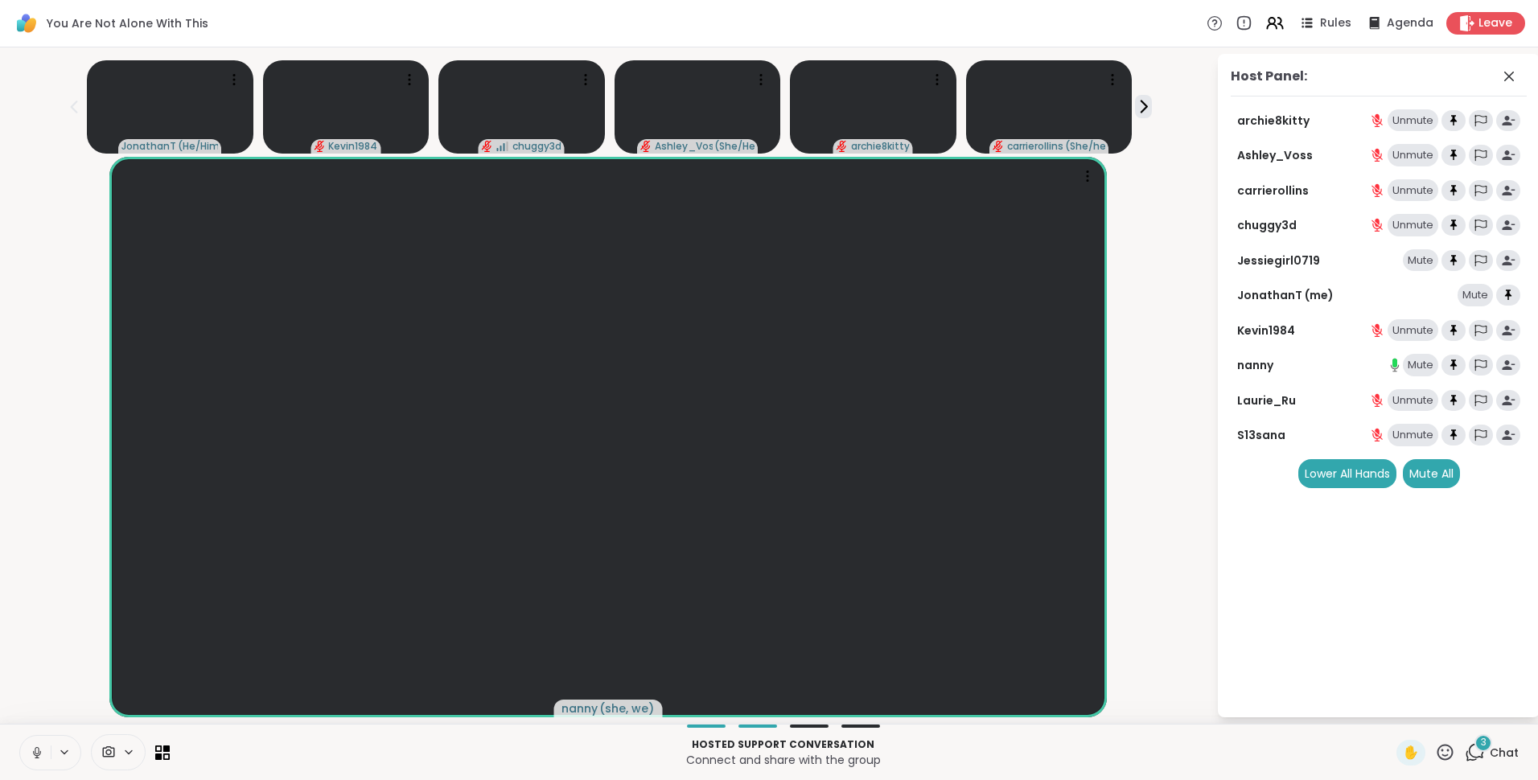
click at [1464, 743] on icon at bounding box center [1474, 752] width 20 height 20
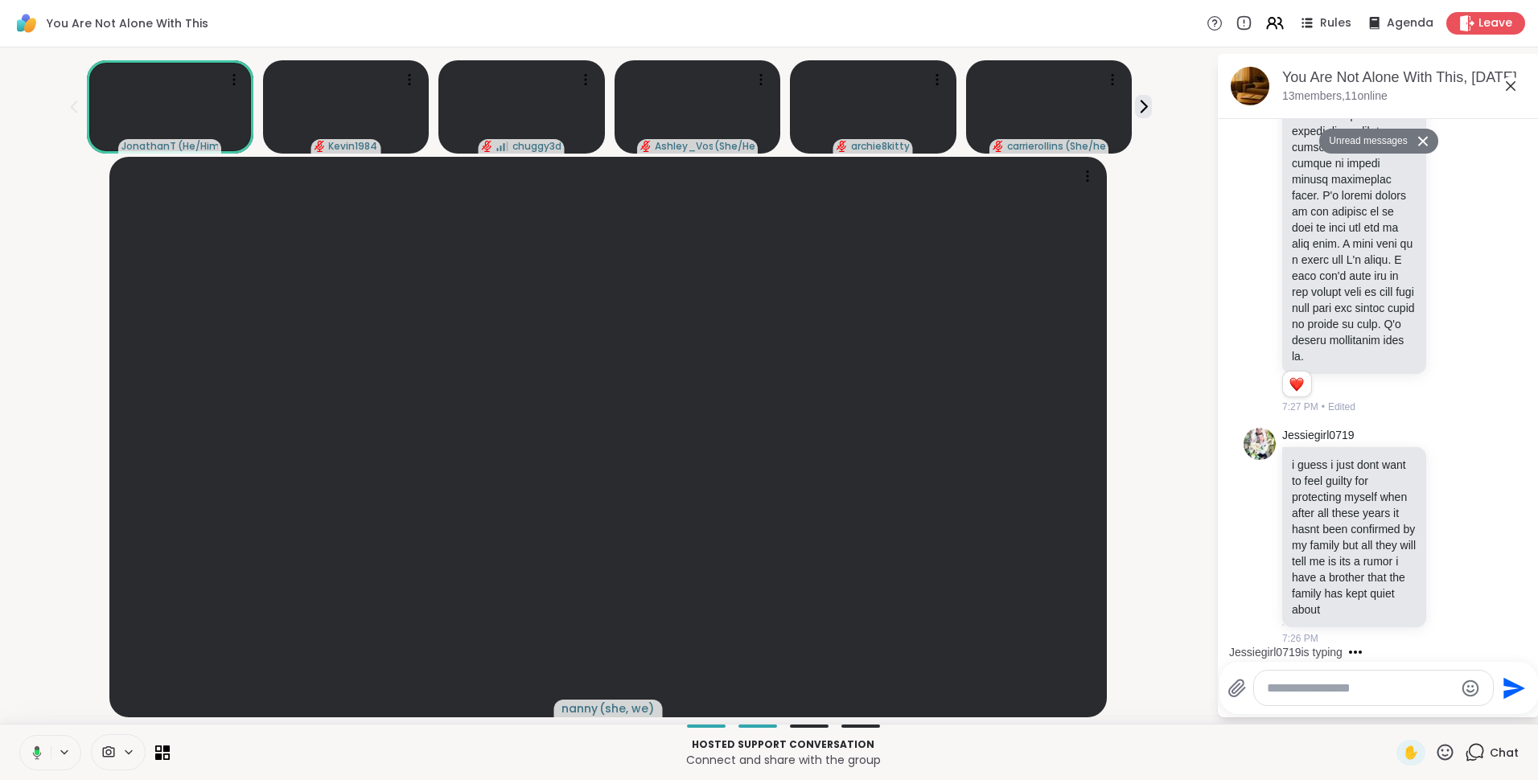
scroll to position [6731, 0]
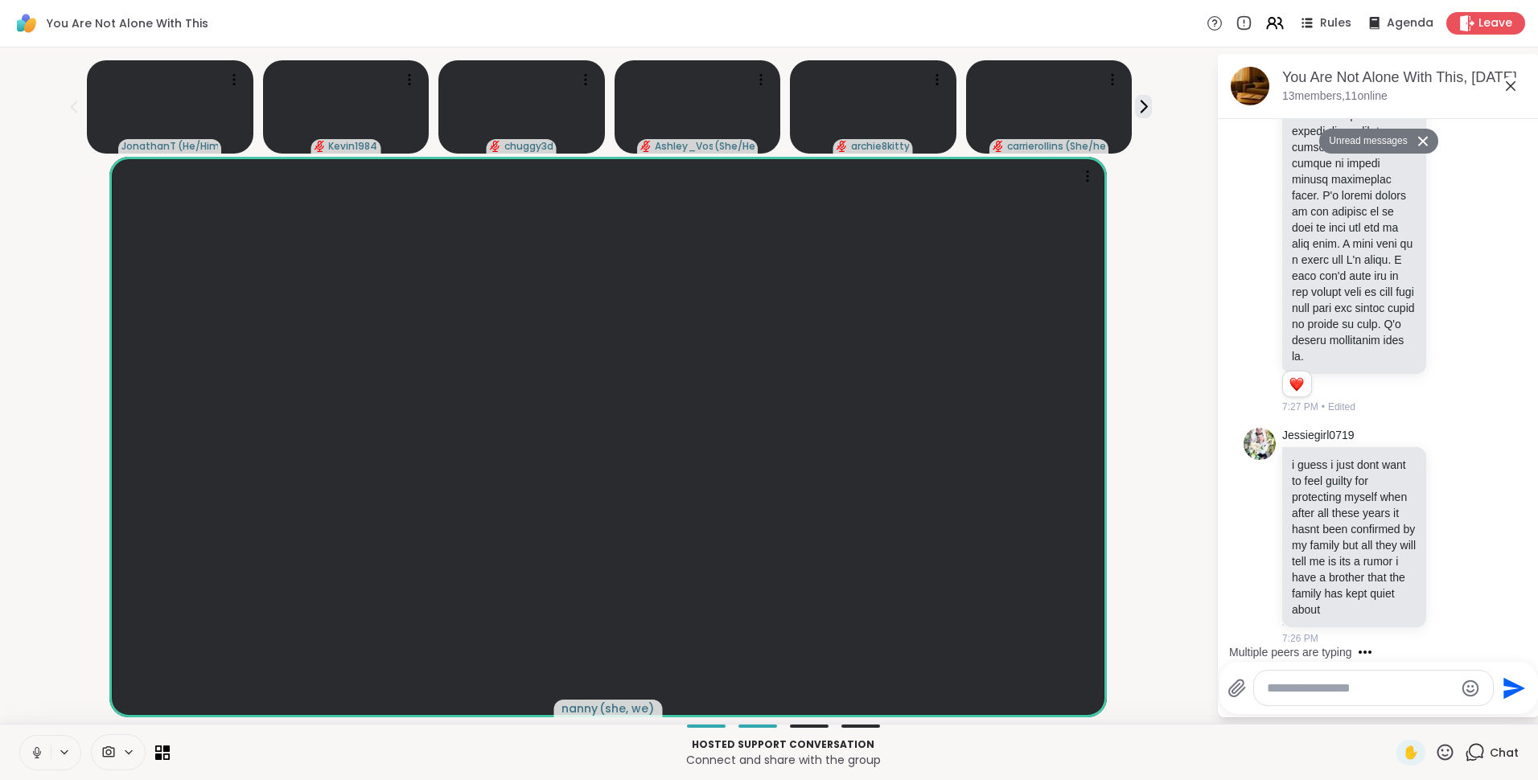
click at [1369, 133] on button "Unread messages" at bounding box center [1365, 142] width 92 height 26
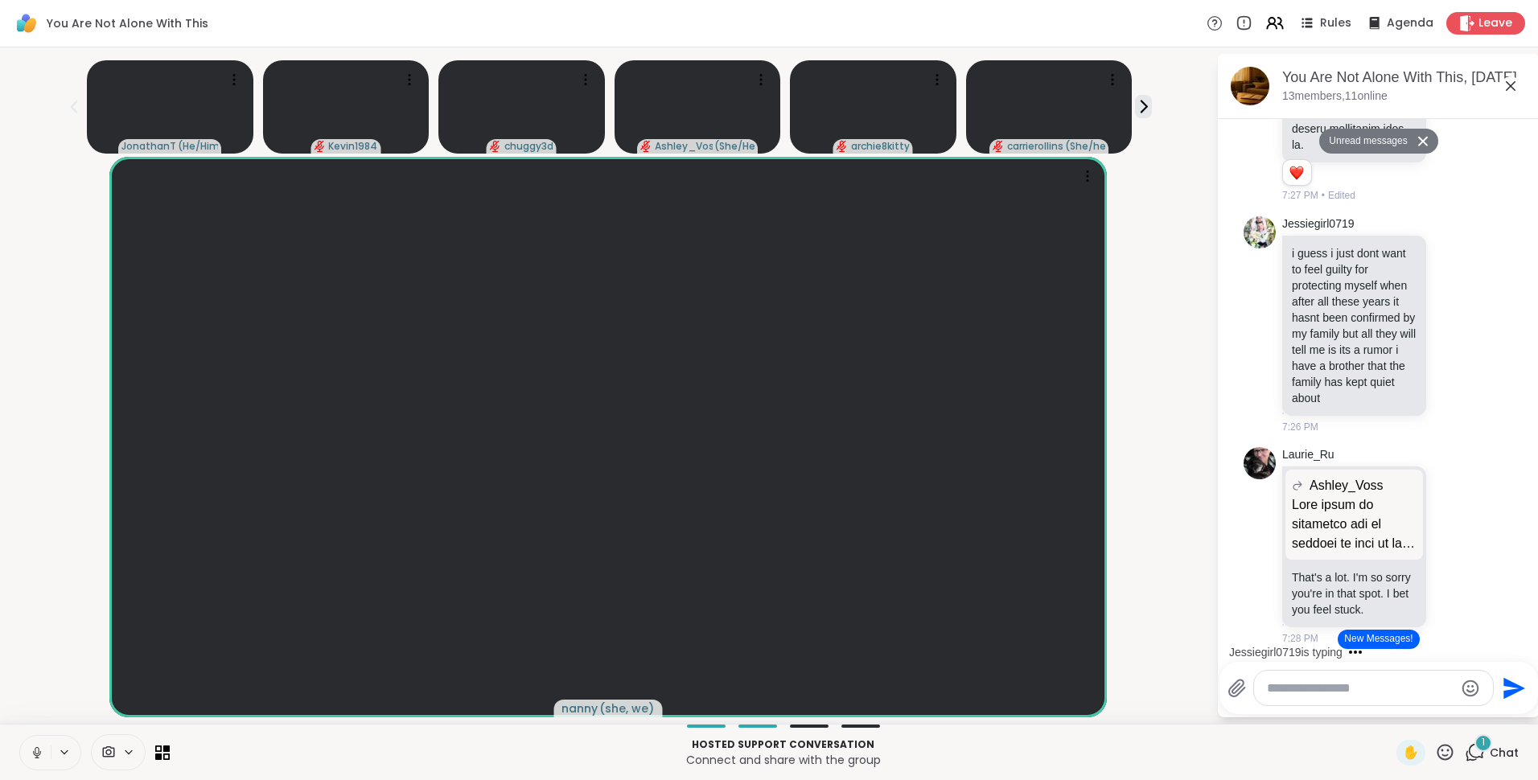
scroll to position [6768, 0]
click at [1301, 180] on div "Reactions: love" at bounding box center [1296, 173] width 14 height 14
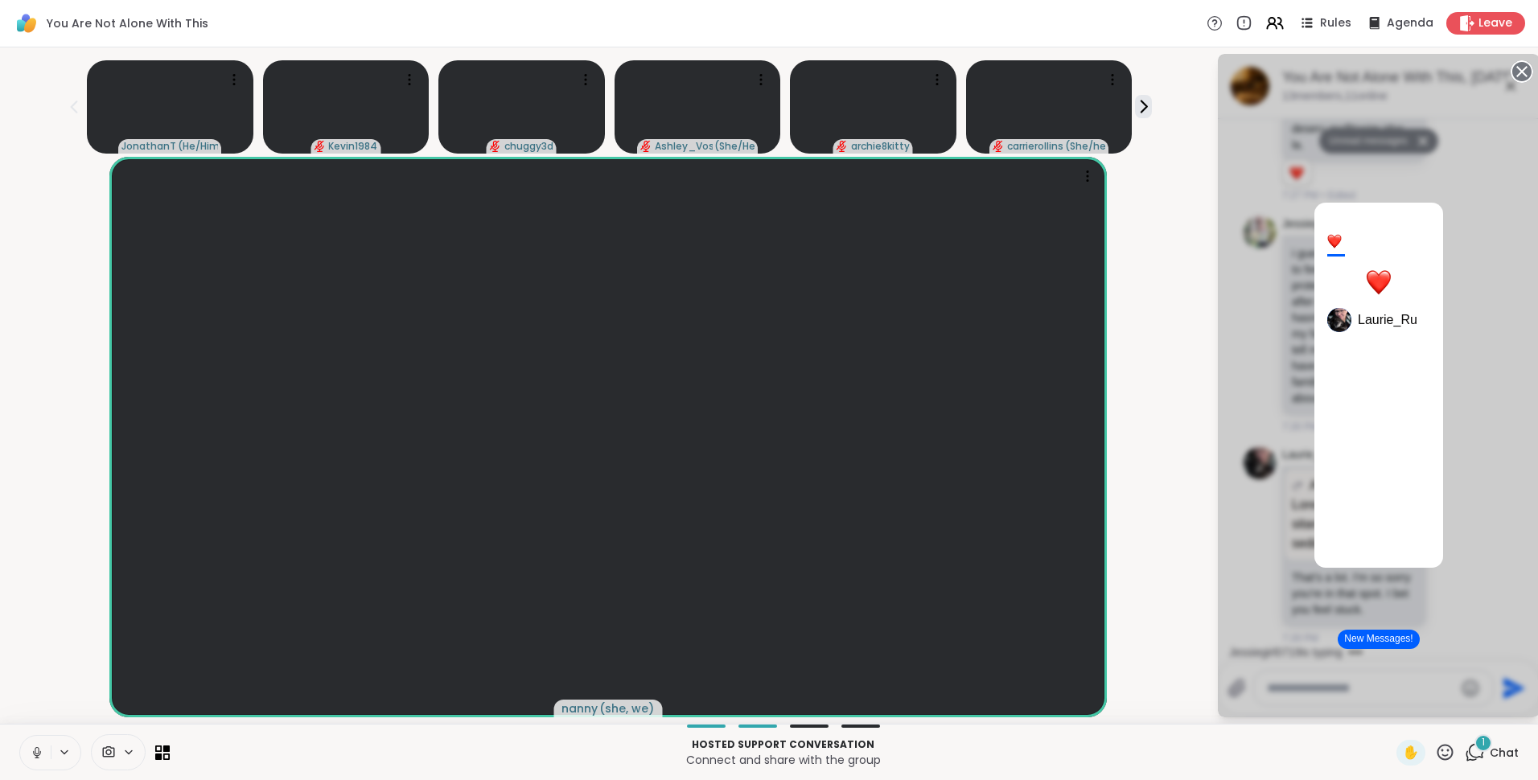
click at [1525, 298] on html "You Are Not Alone With This Rules Agenda Leave JonathanT ( He/Him ) Kevin1984 c…" at bounding box center [769, 390] width 1538 height 780
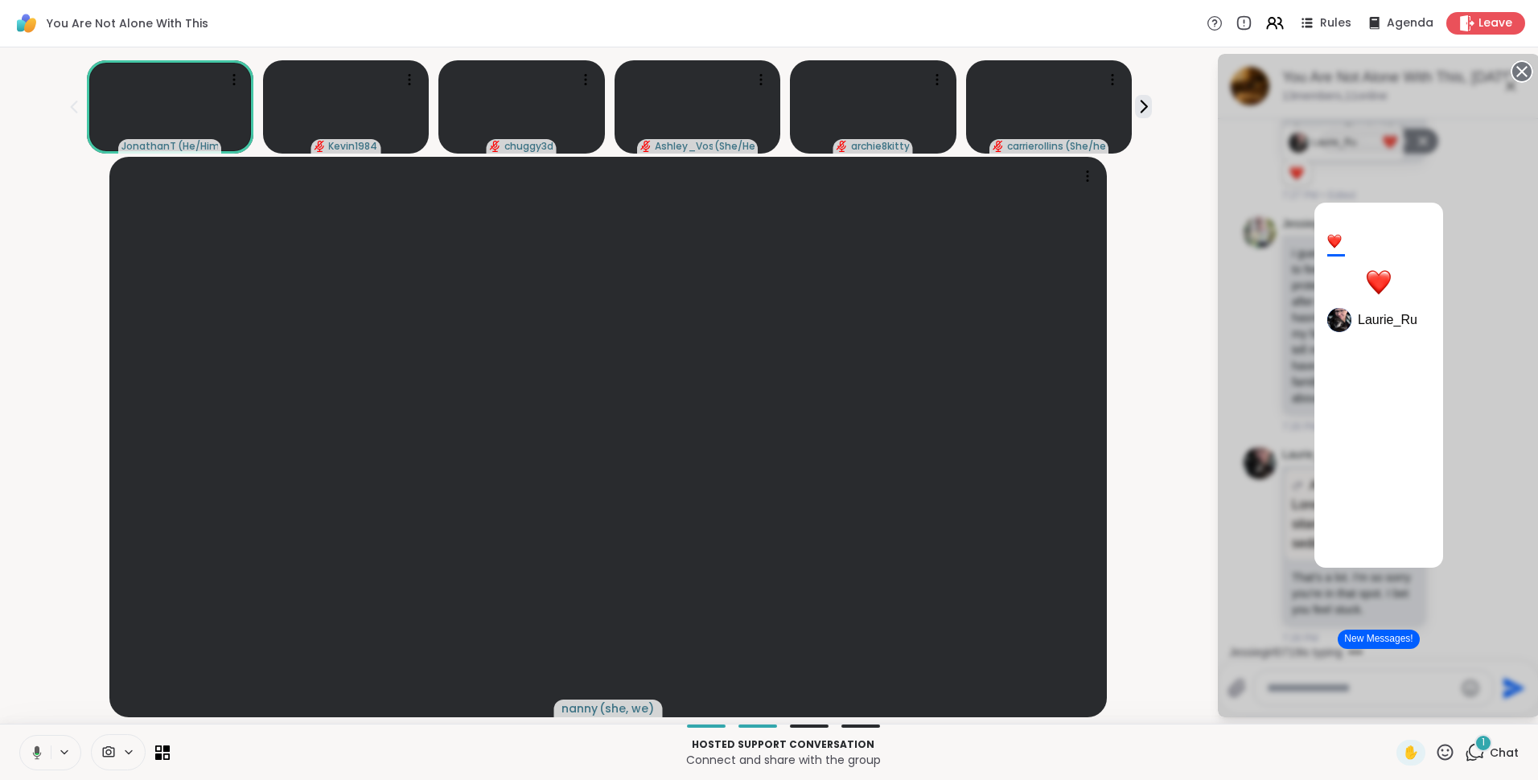
click at [1503, 306] on div "1 Laurie_Ru" at bounding box center [1379, 385] width 322 height 663
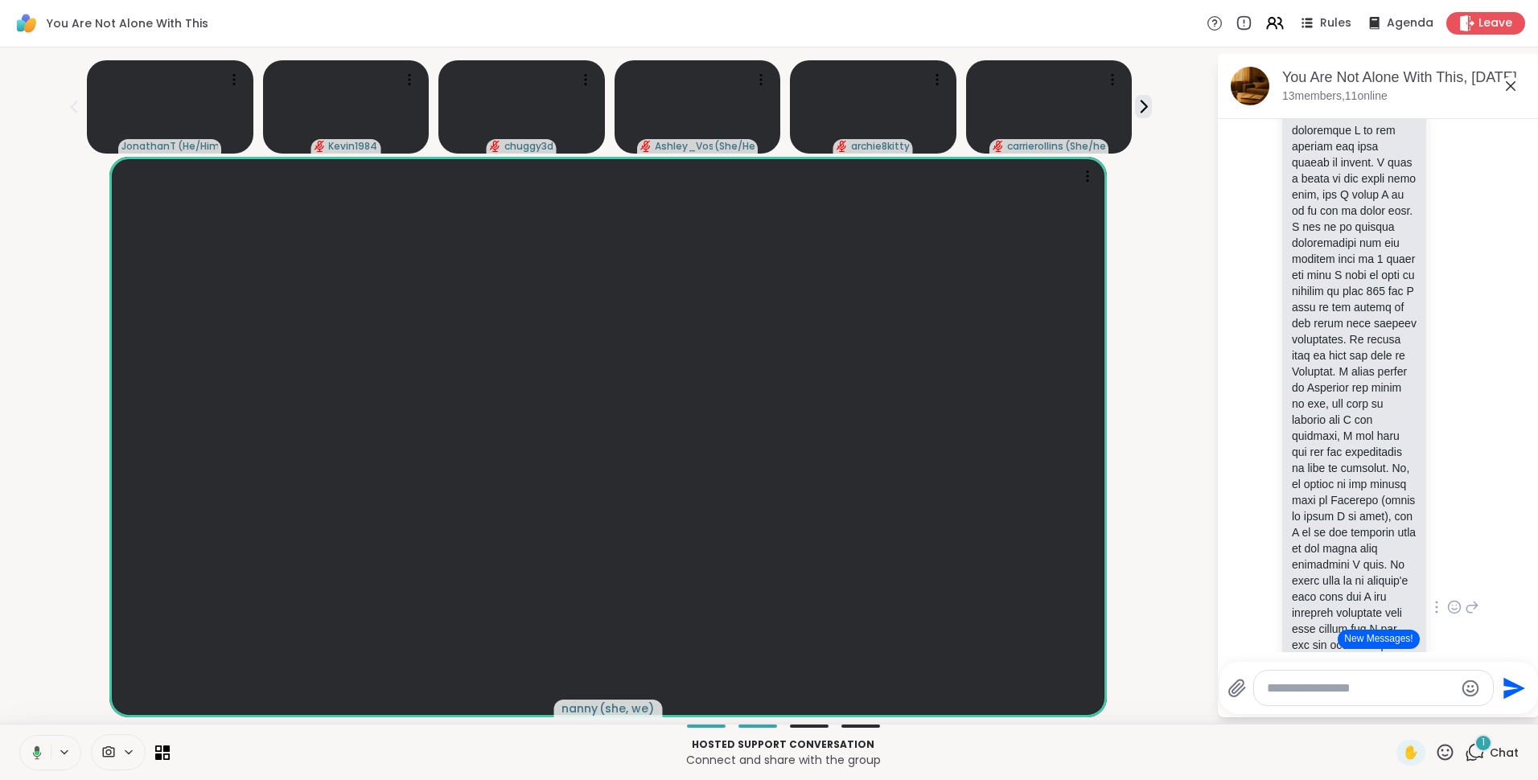
scroll to position [5019, 0]
click at [1380, 634] on button "New Messages!" at bounding box center [1377, 639] width 81 height 19
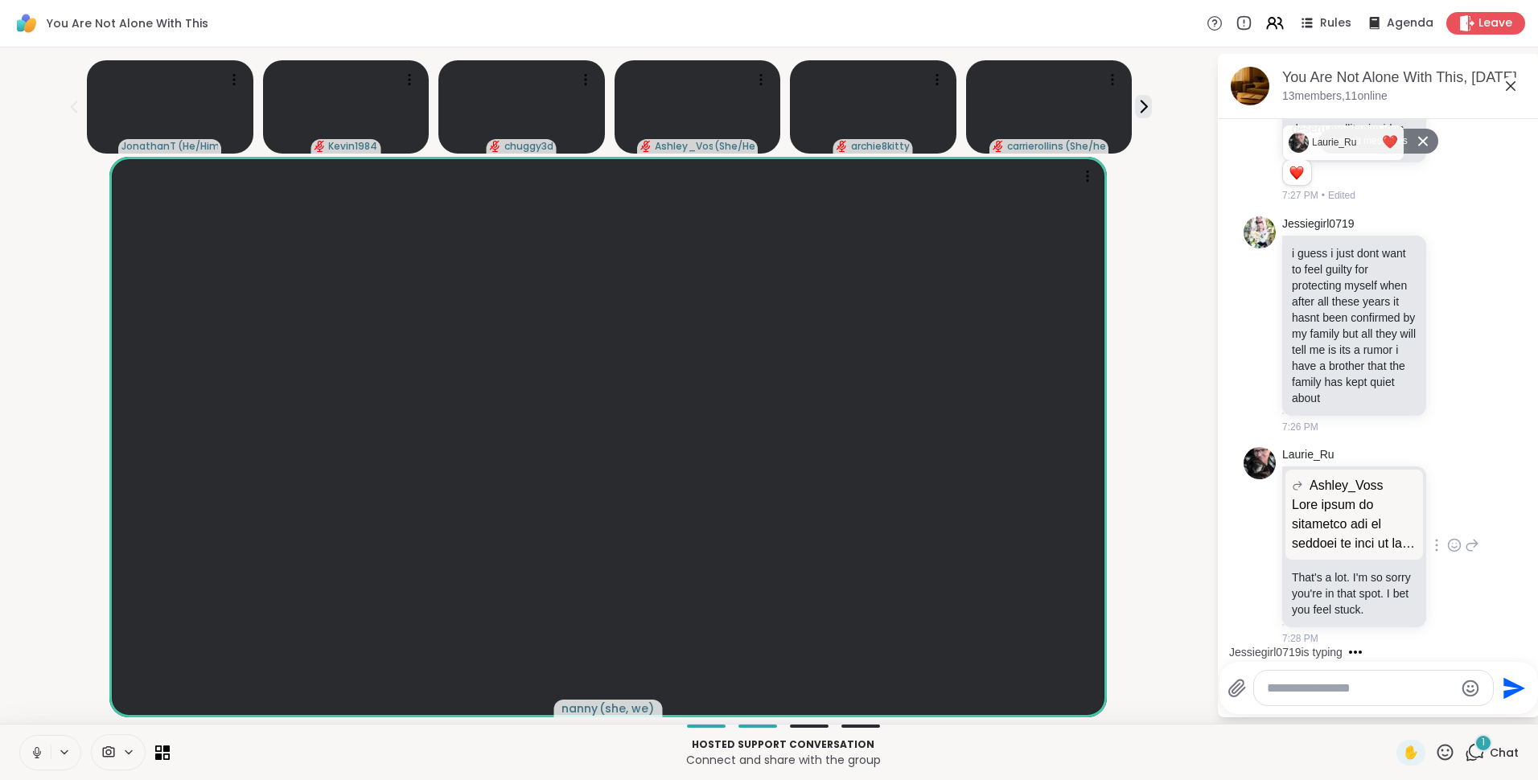
click at [1452, 547] on icon at bounding box center [1454, 548] width 5 height 2
click at [1447, 512] on div "Select Reaction: Heart" at bounding box center [1454, 519] width 14 height 14
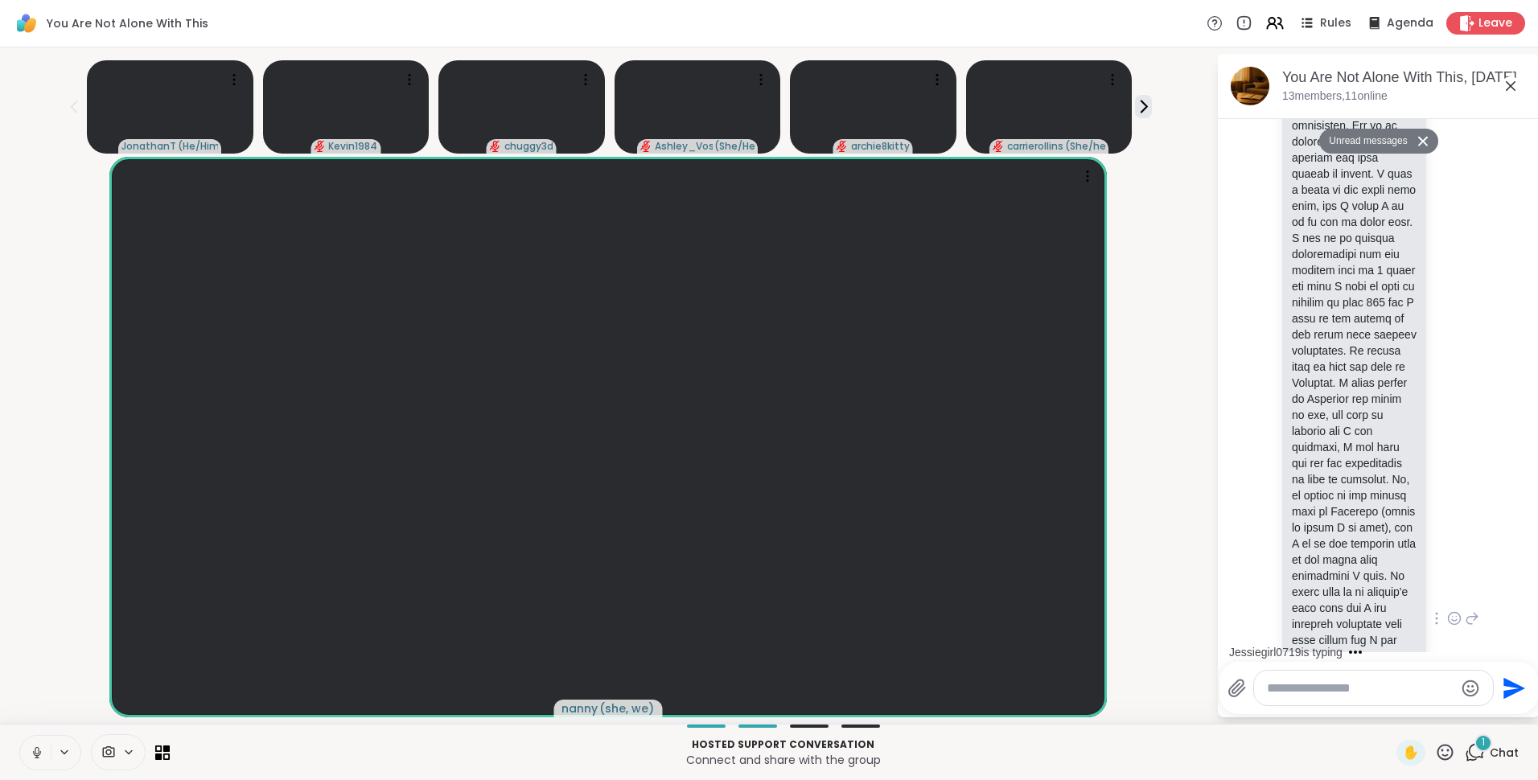
scroll to position [4971, 0]
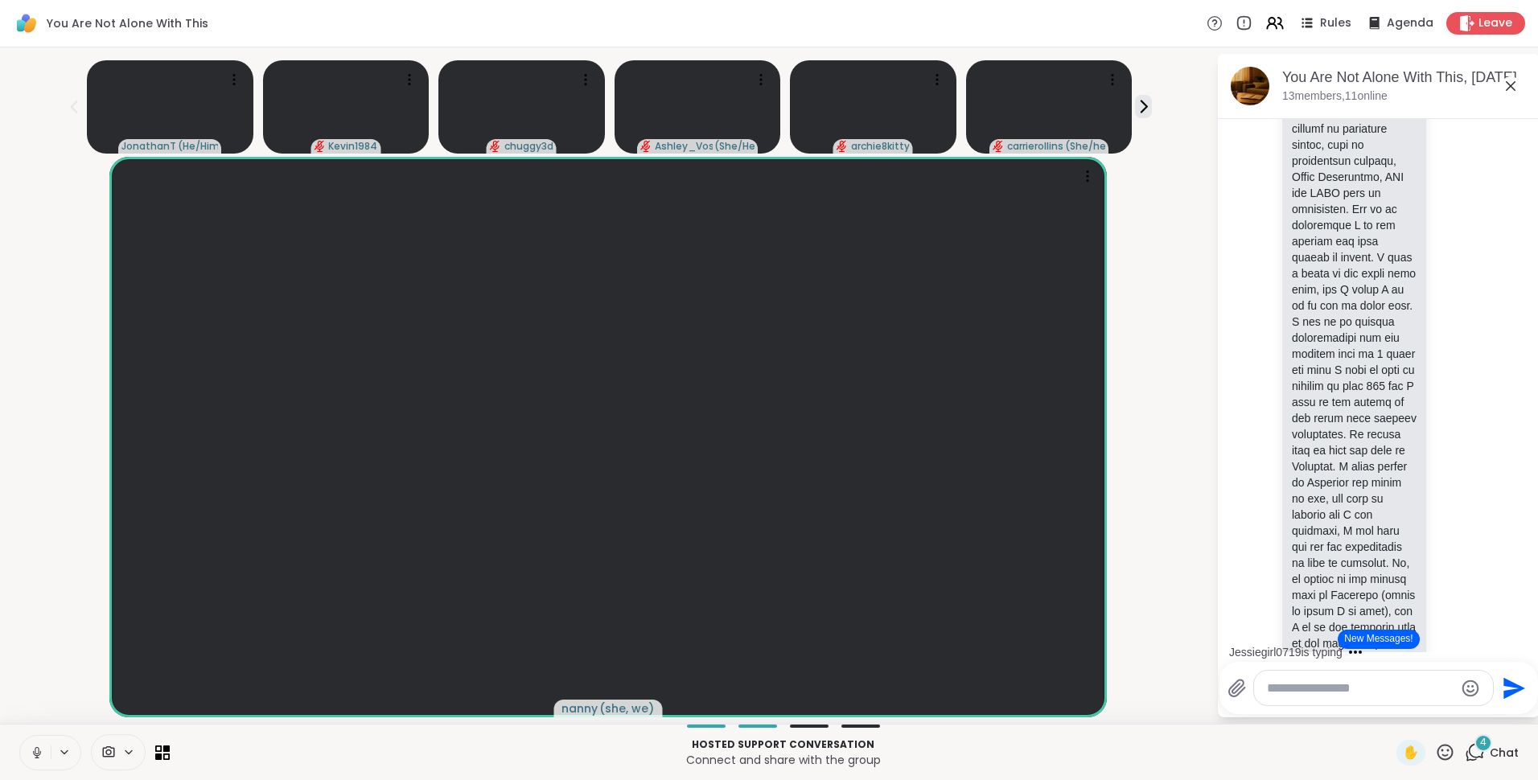
click at [1362, 635] on button "New Messages!" at bounding box center [1377, 639] width 81 height 19
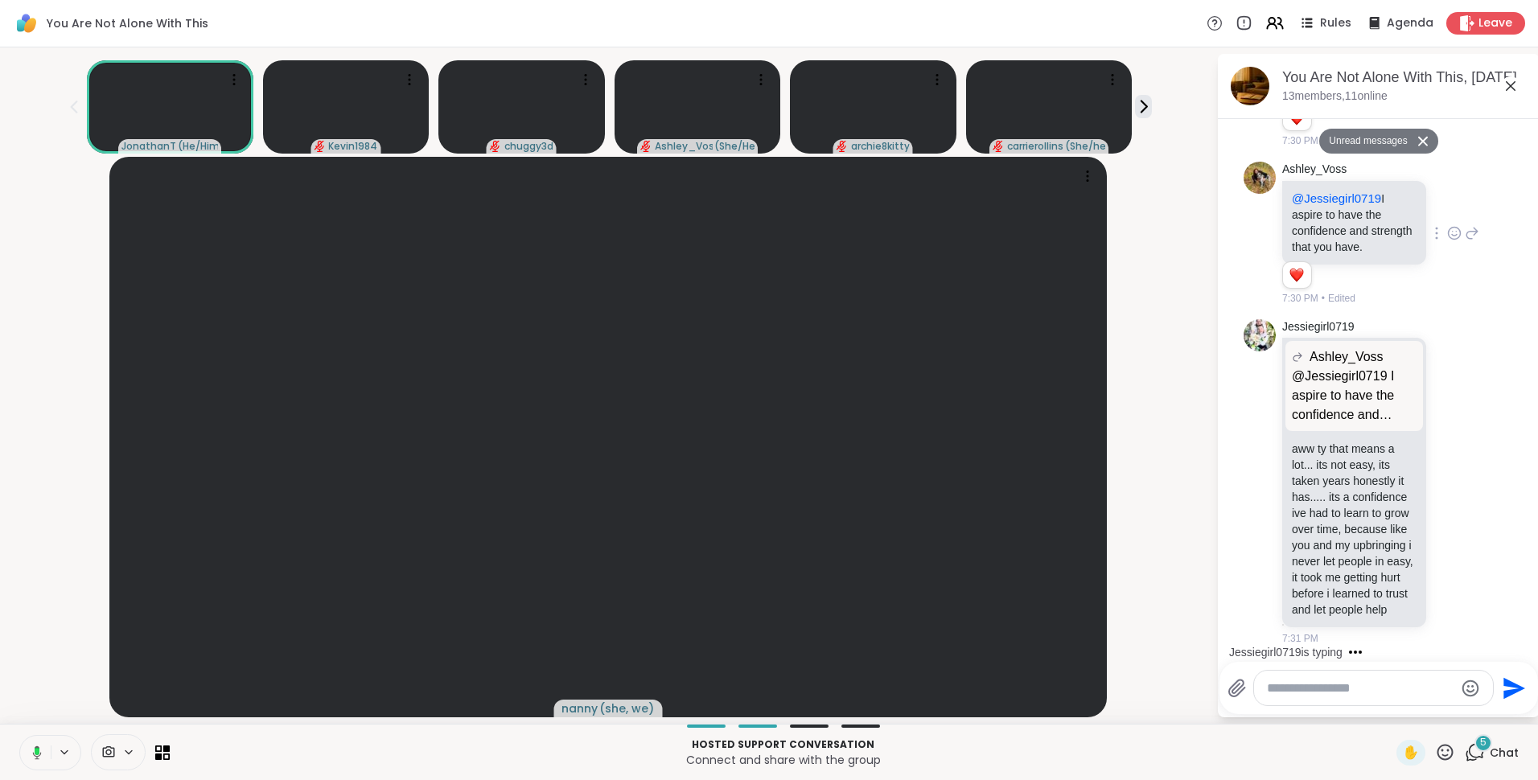
scroll to position [8316, 0]
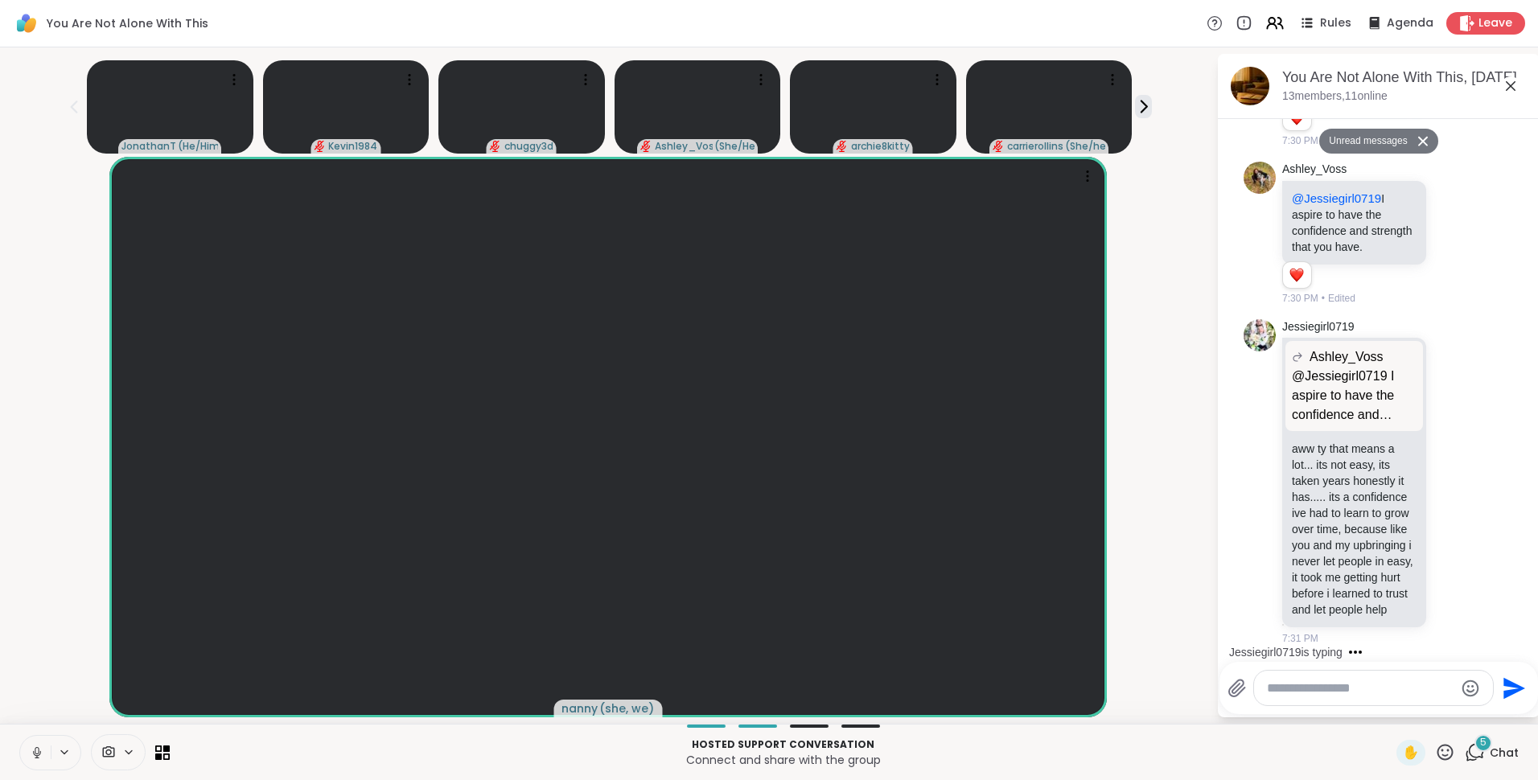
click at [1347, 140] on button "Unread messages" at bounding box center [1365, 142] width 92 height 26
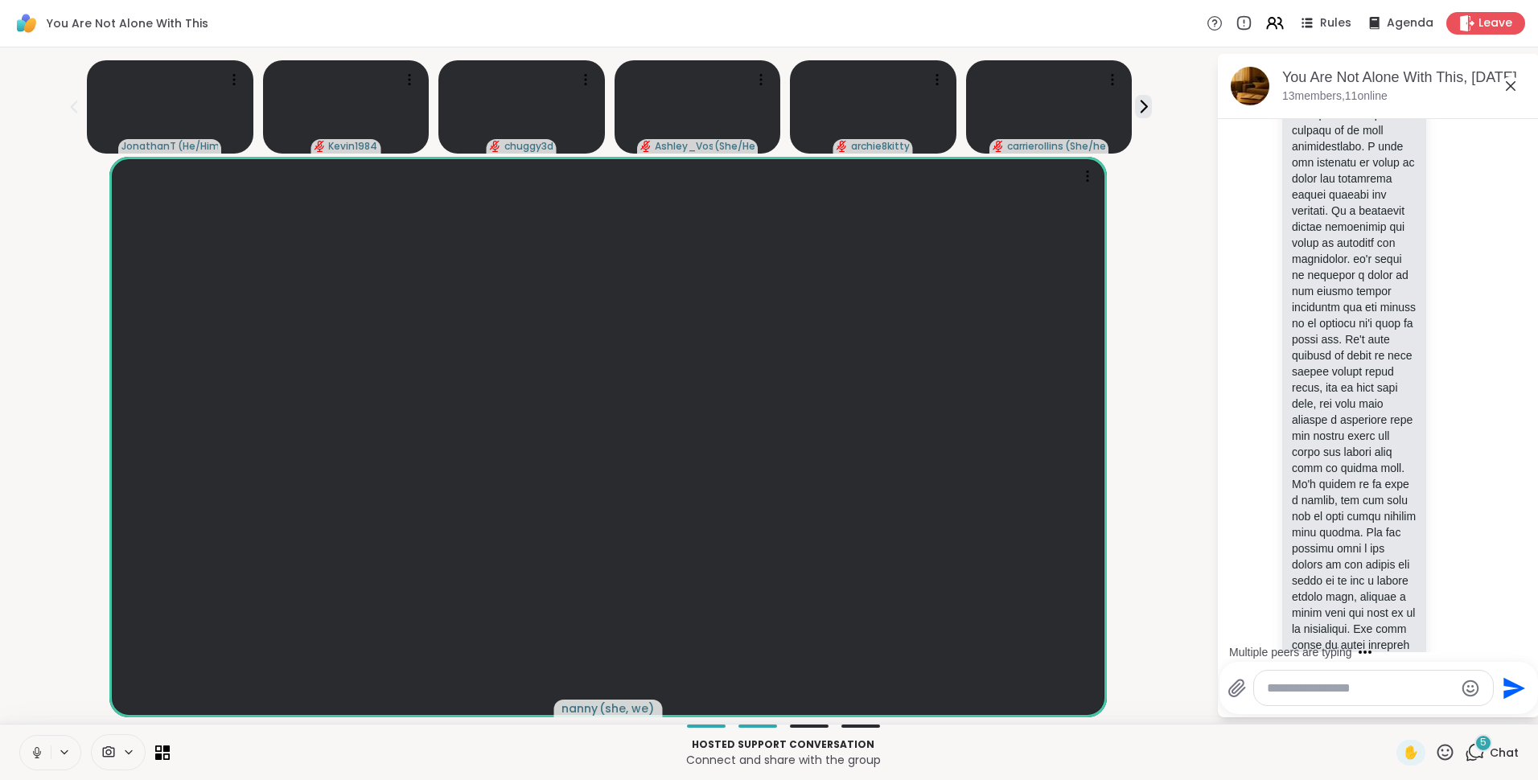
scroll to position [0, 0]
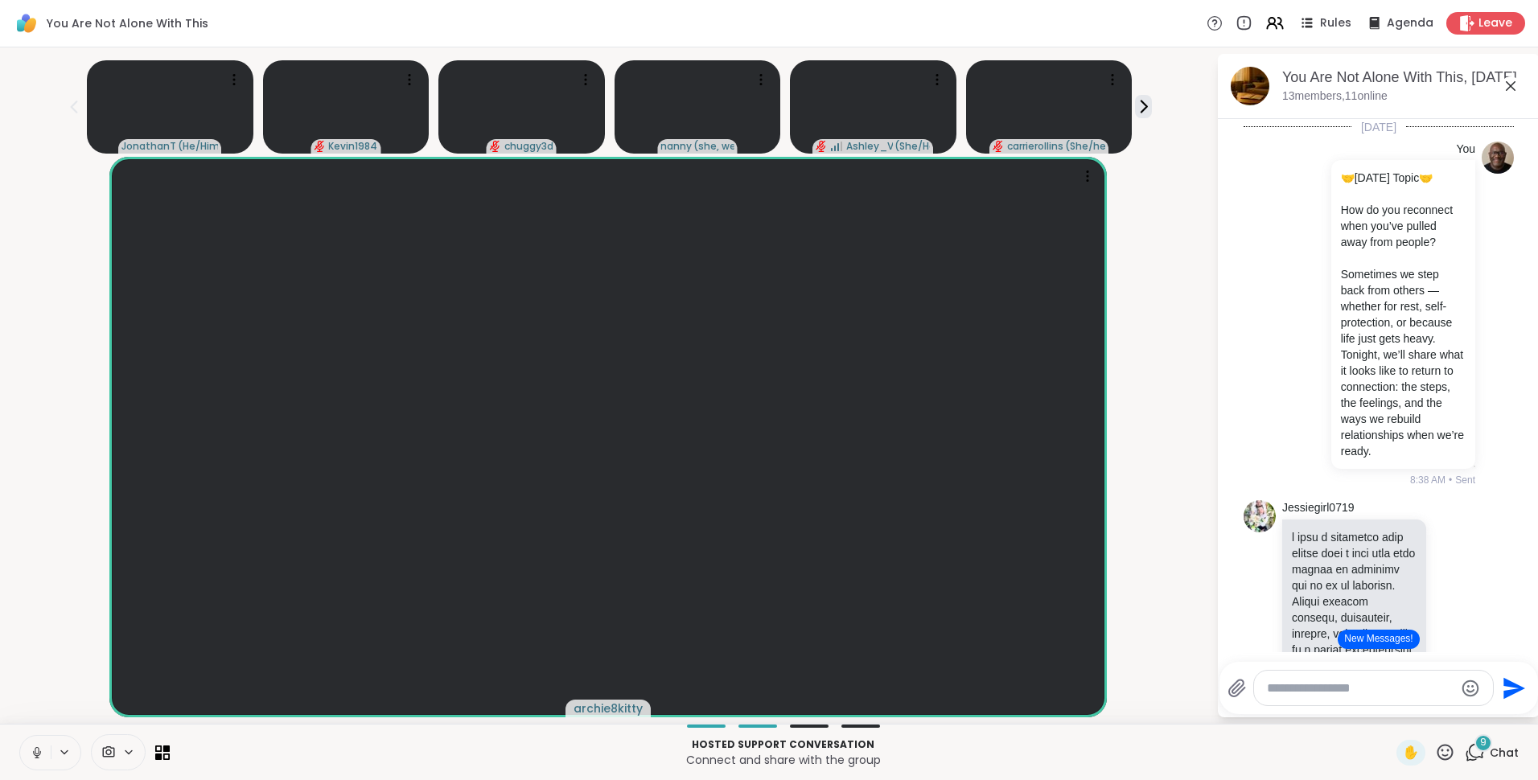
click at [1357, 642] on button "New Messages!" at bounding box center [1377, 639] width 81 height 19
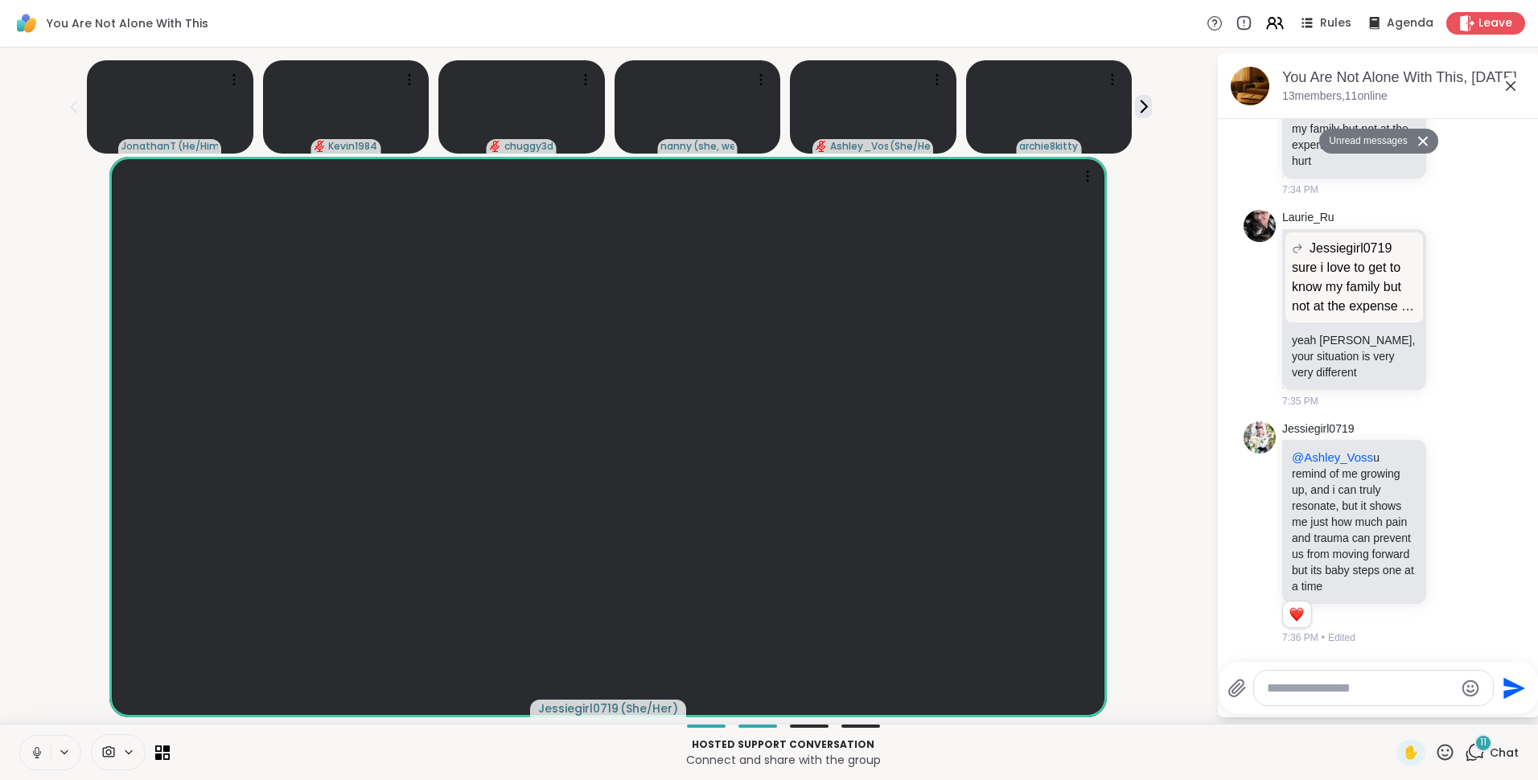
scroll to position [10351, 0]
click at [1355, 140] on button "Unread messages" at bounding box center [1365, 142] width 92 height 26
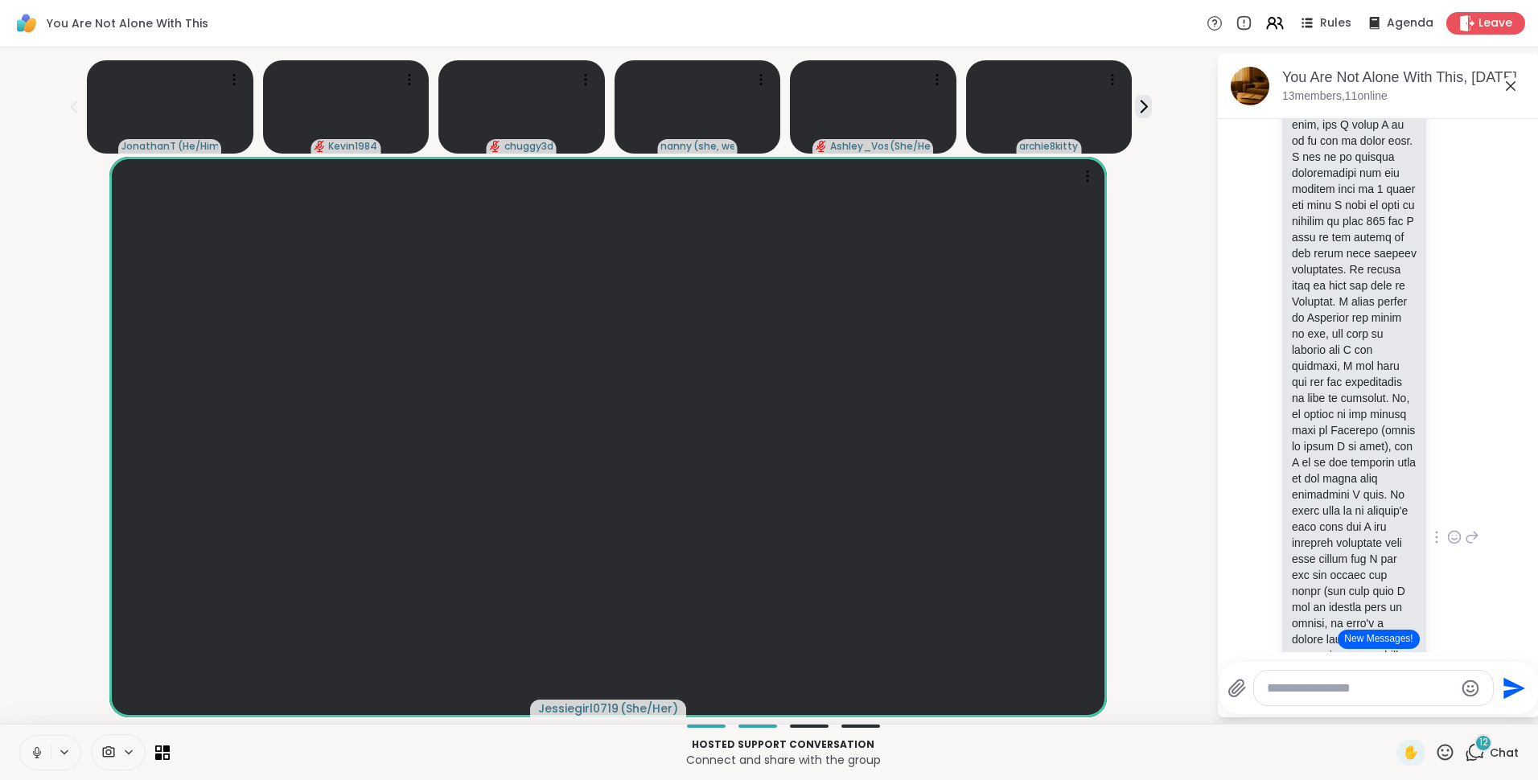
scroll to position [5154, 0]
click at [1388, 634] on button "New Messages!" at bounding box center [1377, 639] width 81 height 19
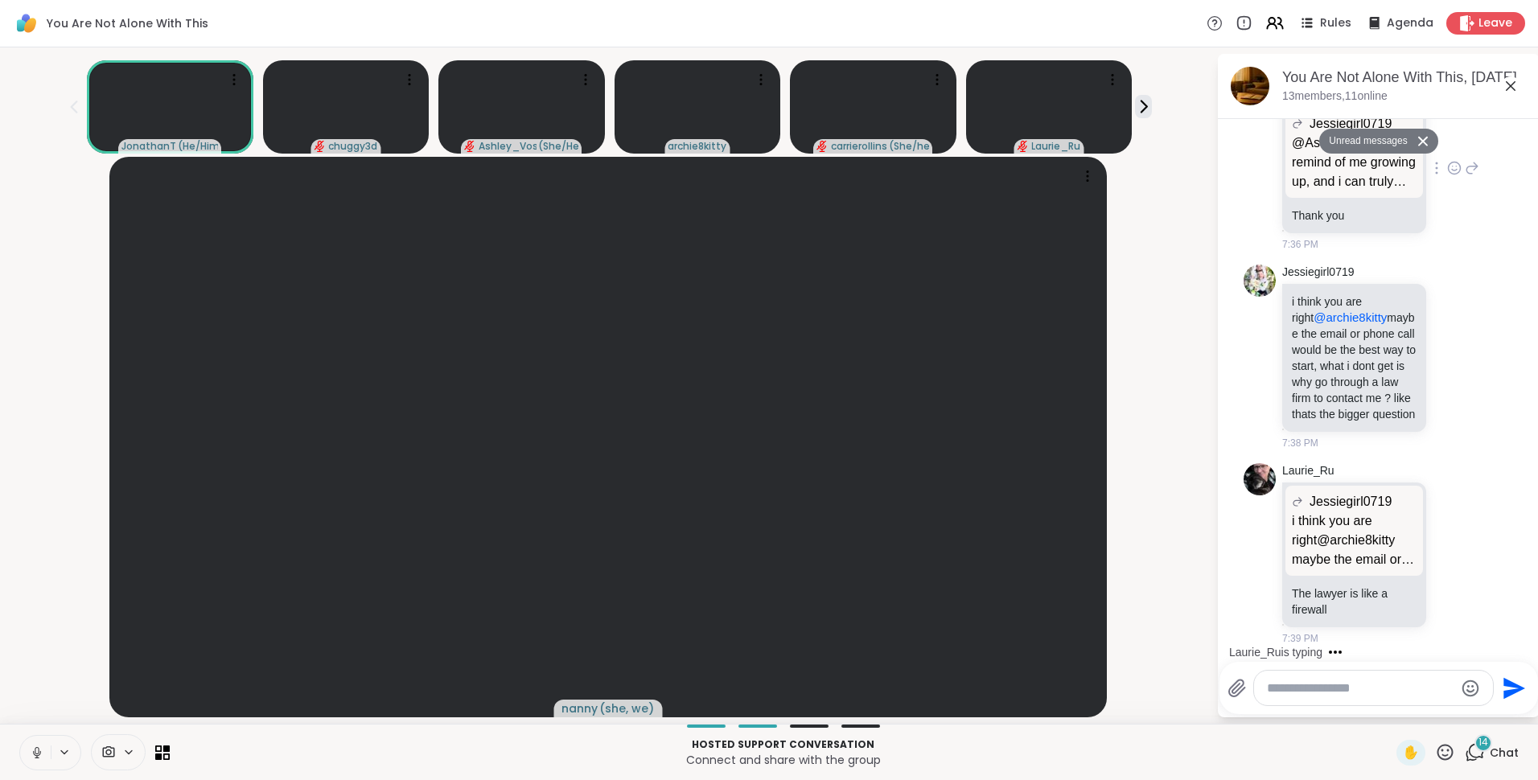
scroll to position [10955, 0]
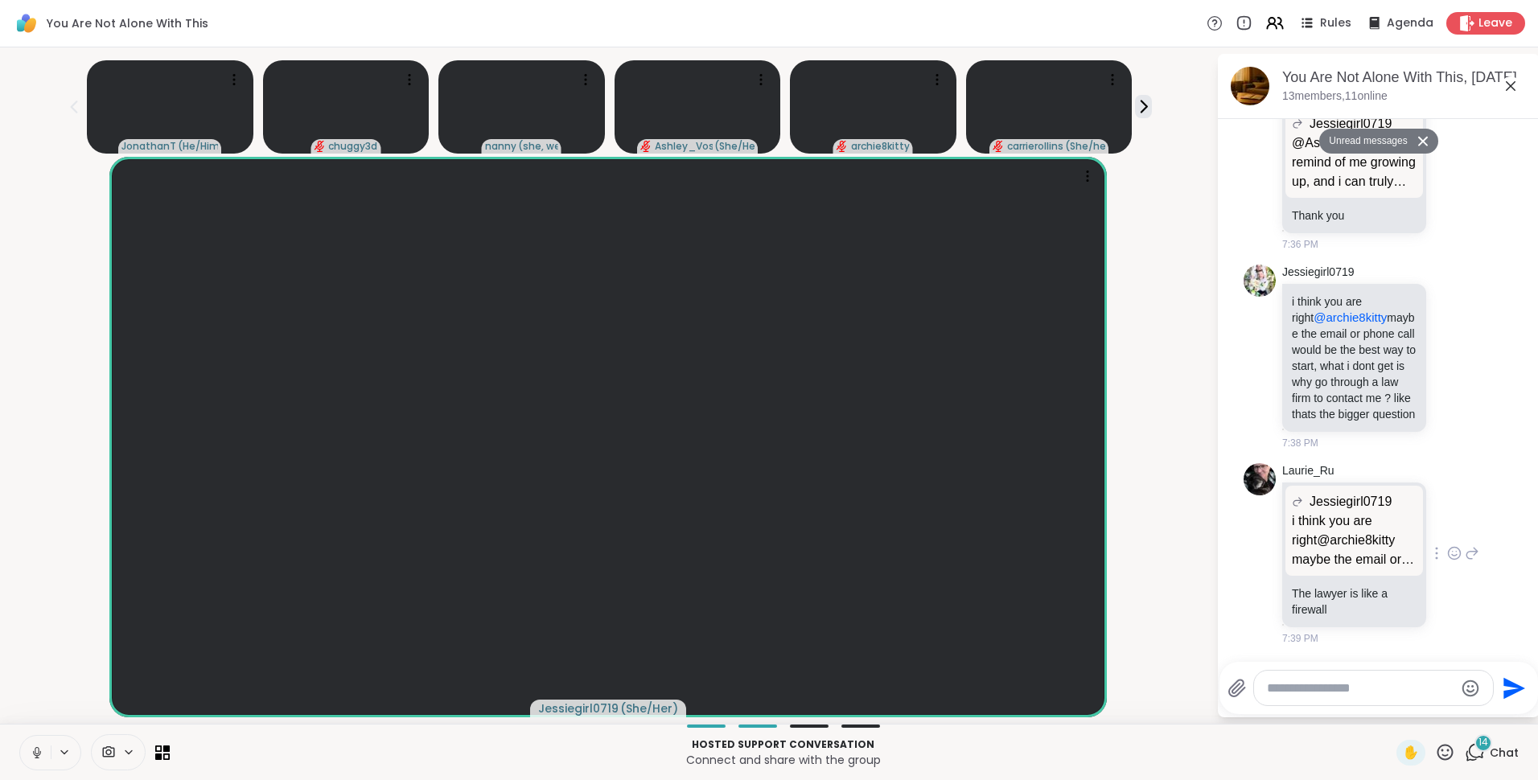
click at [1452, 555] on icon at bounding box center [1454, 556] width 5 height 2
click at [1411, 528] on div "Select Reaction: Thumbs up" at bounding box center [1418, 527] width 14 height 14
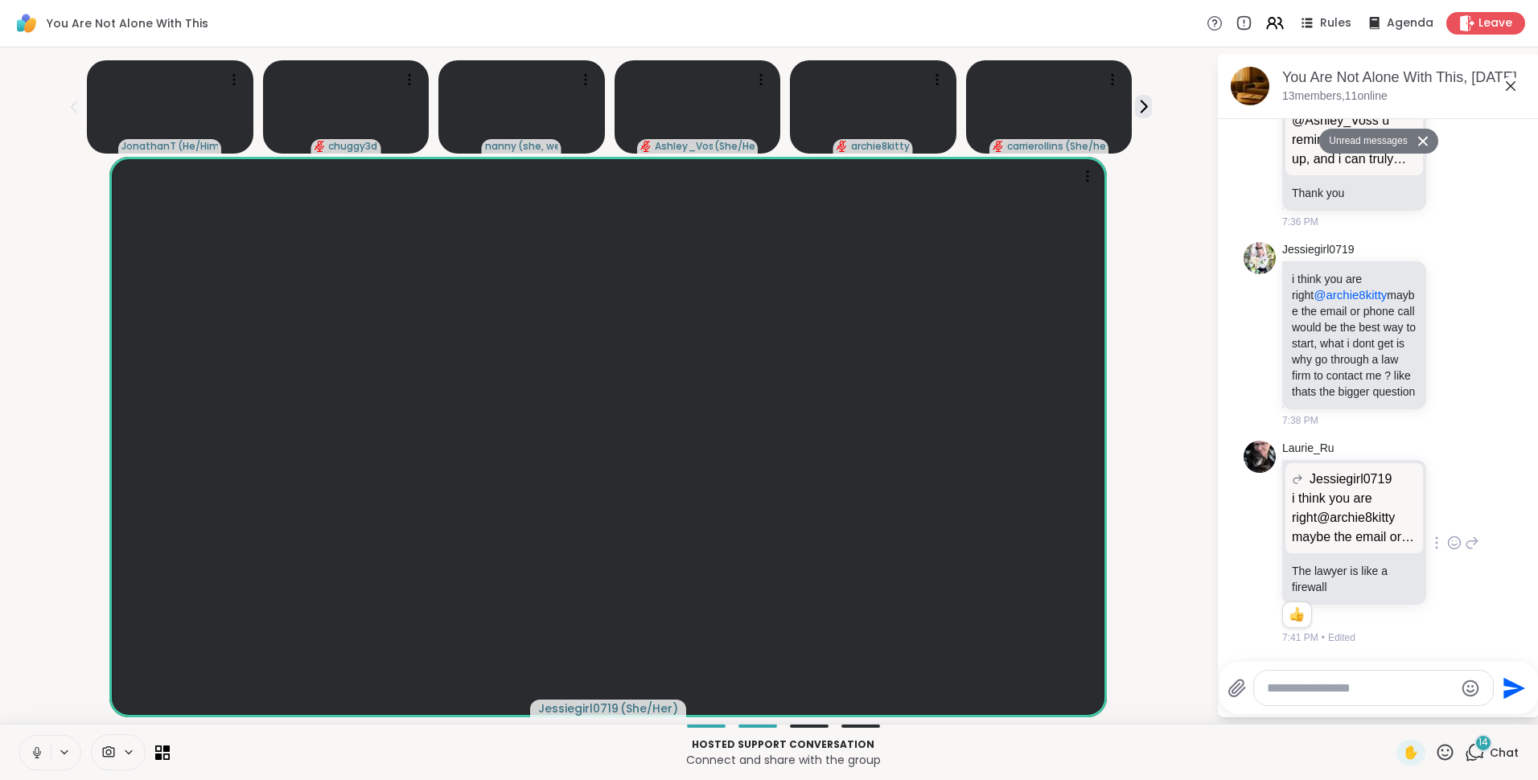
scroll to position [10978, 0]
click at [1378, 136] on button "Unread messages" at bounding box center [1365, 142] width 92 height 26
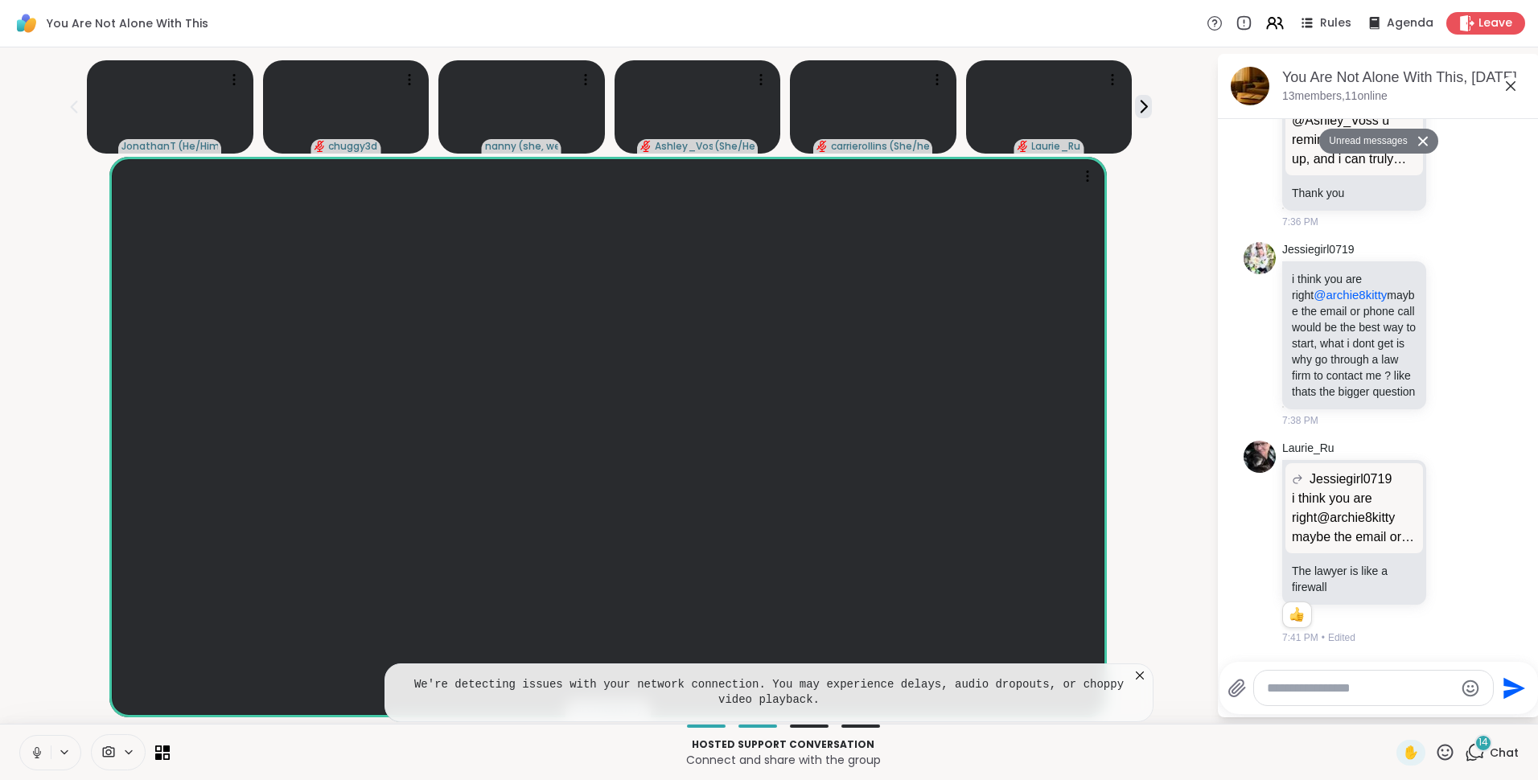
scroll to position [11080, 0]
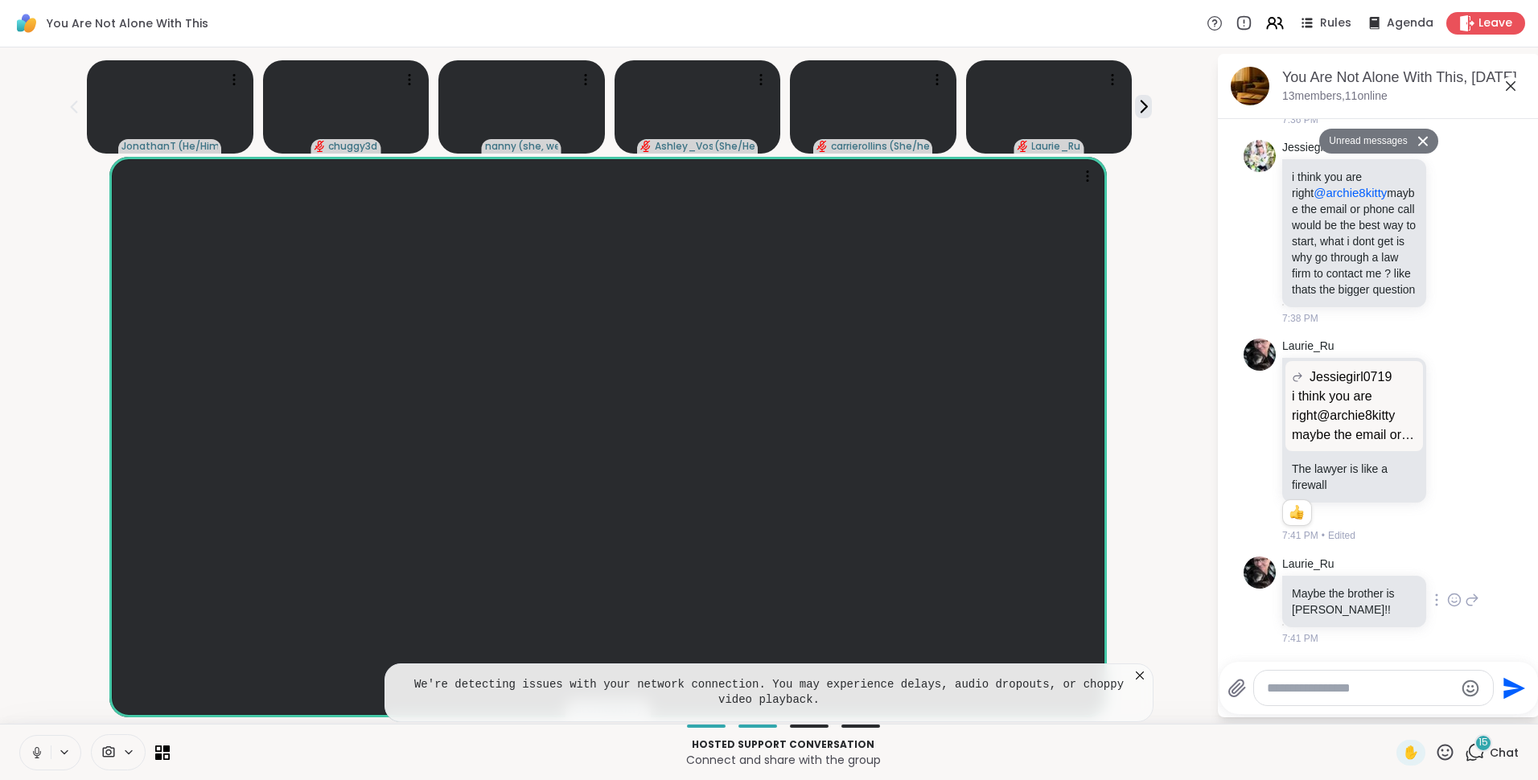
click at [1447, 602] on icon at bounding box center [1454, 600] width 14 height 16
click at [1376, 576] on div "Select Reaction: Joy" at bounding box center [1383, 574] width 14 height 14
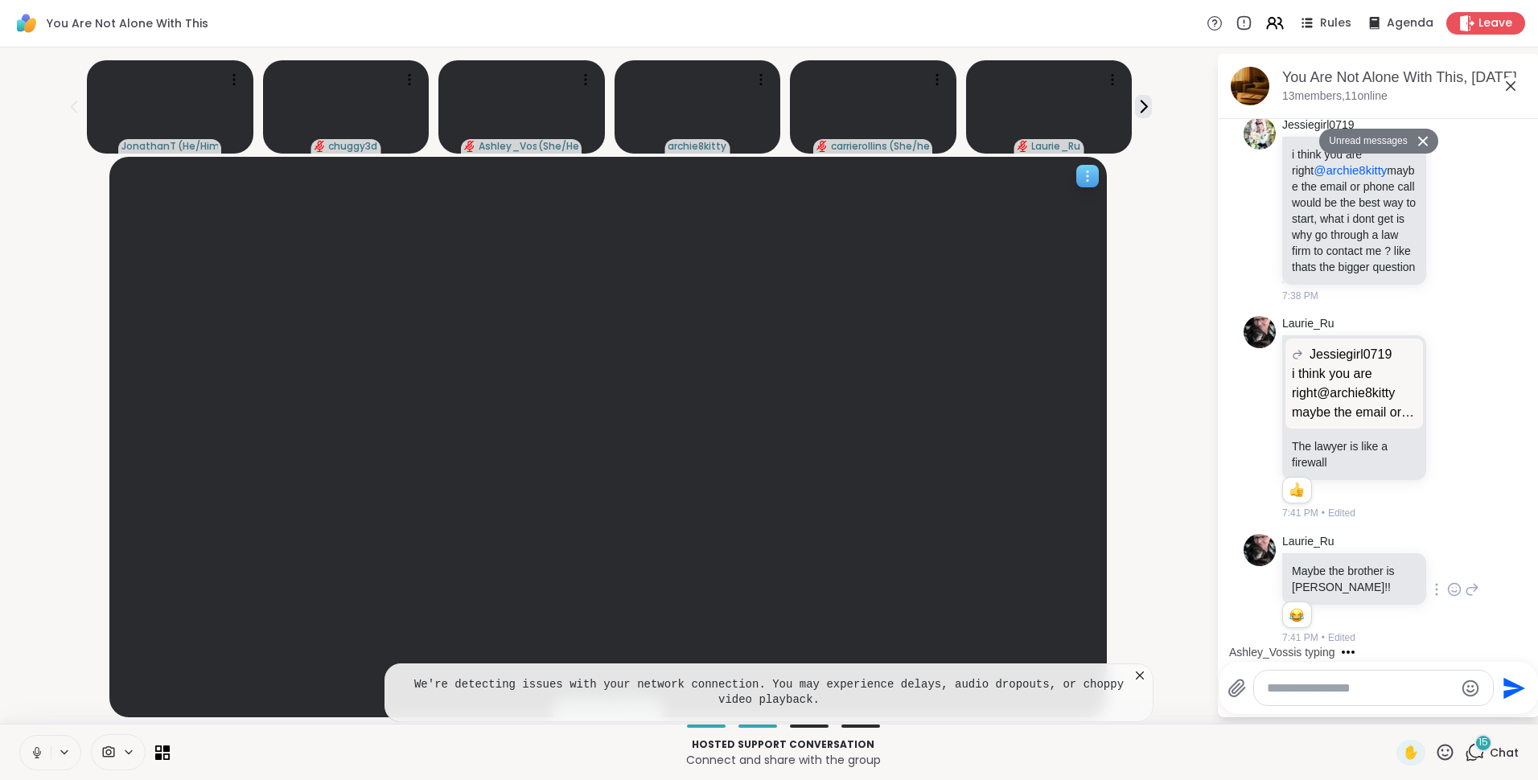
scroll to position [11103, 0]
click at [1140, 678] on icon at bounding box center [1139, 675] width 16 height 16
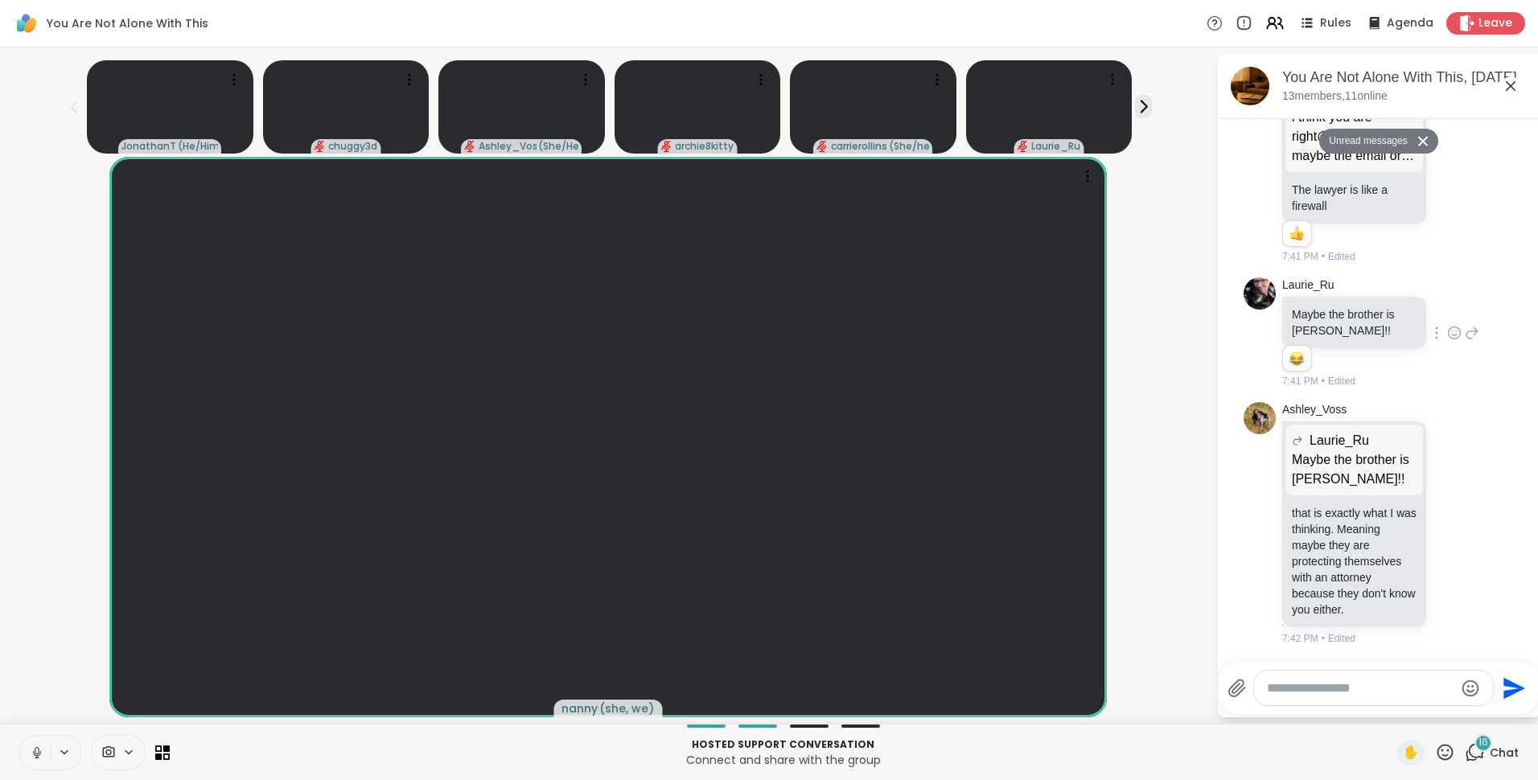
scroll to position [11375, 0]
click at [1368, 145] on button "Unread messages" at bounding box center [1365, 142] width 92 height 26
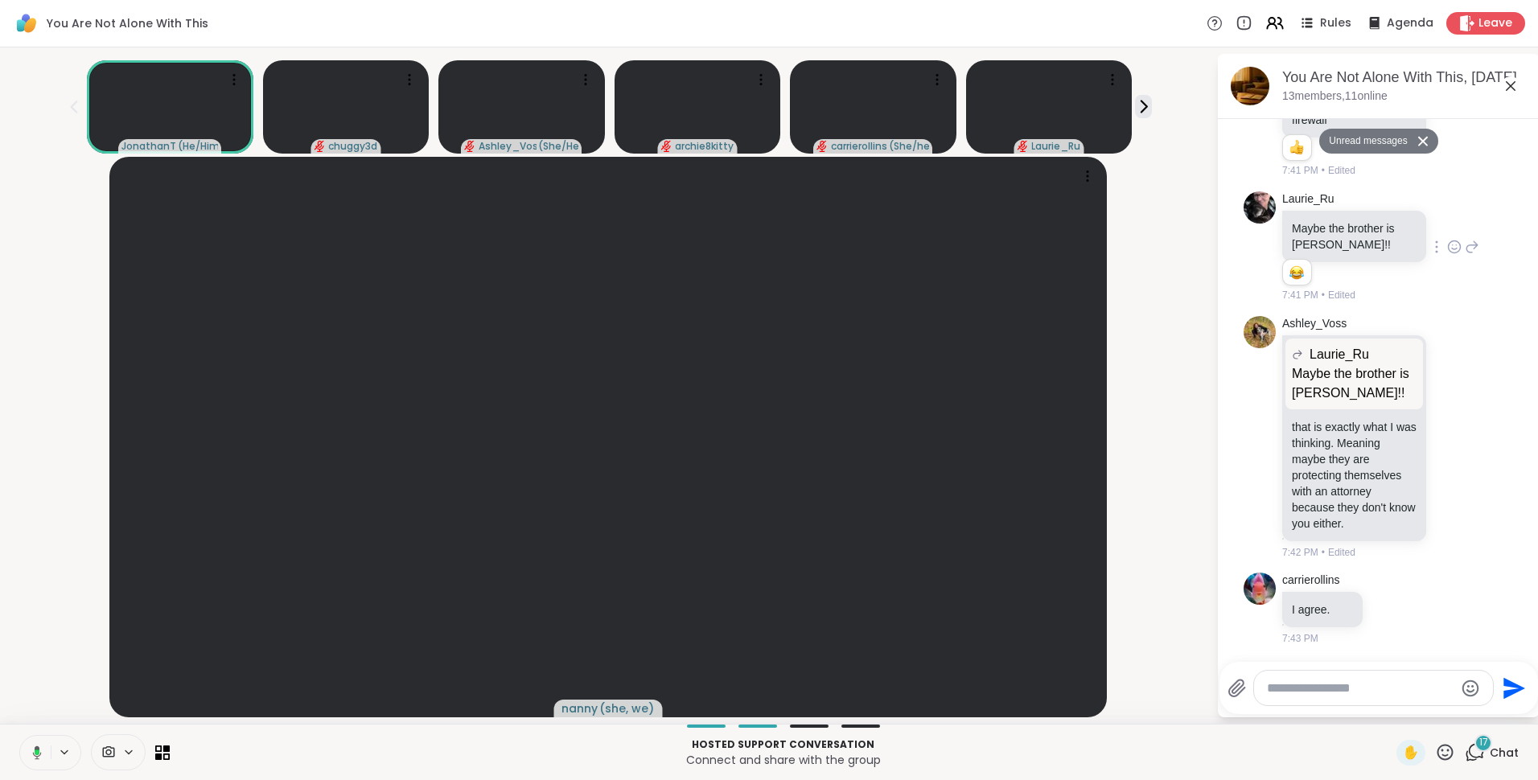
scroll to position [11461, 0]
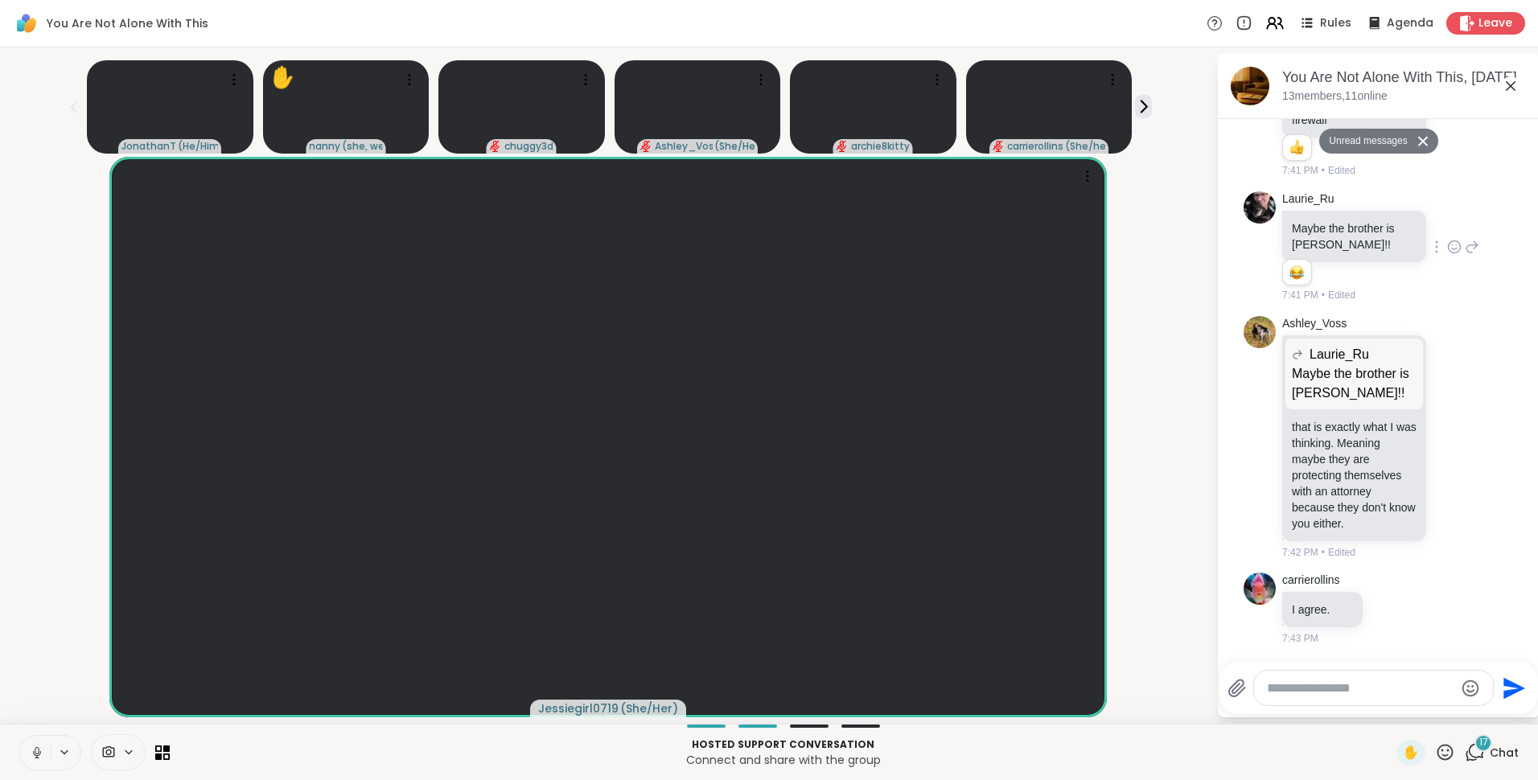
click at [1360, 135] on button "Unread messages" at bounding box center [1365, 142] width 92 height 26
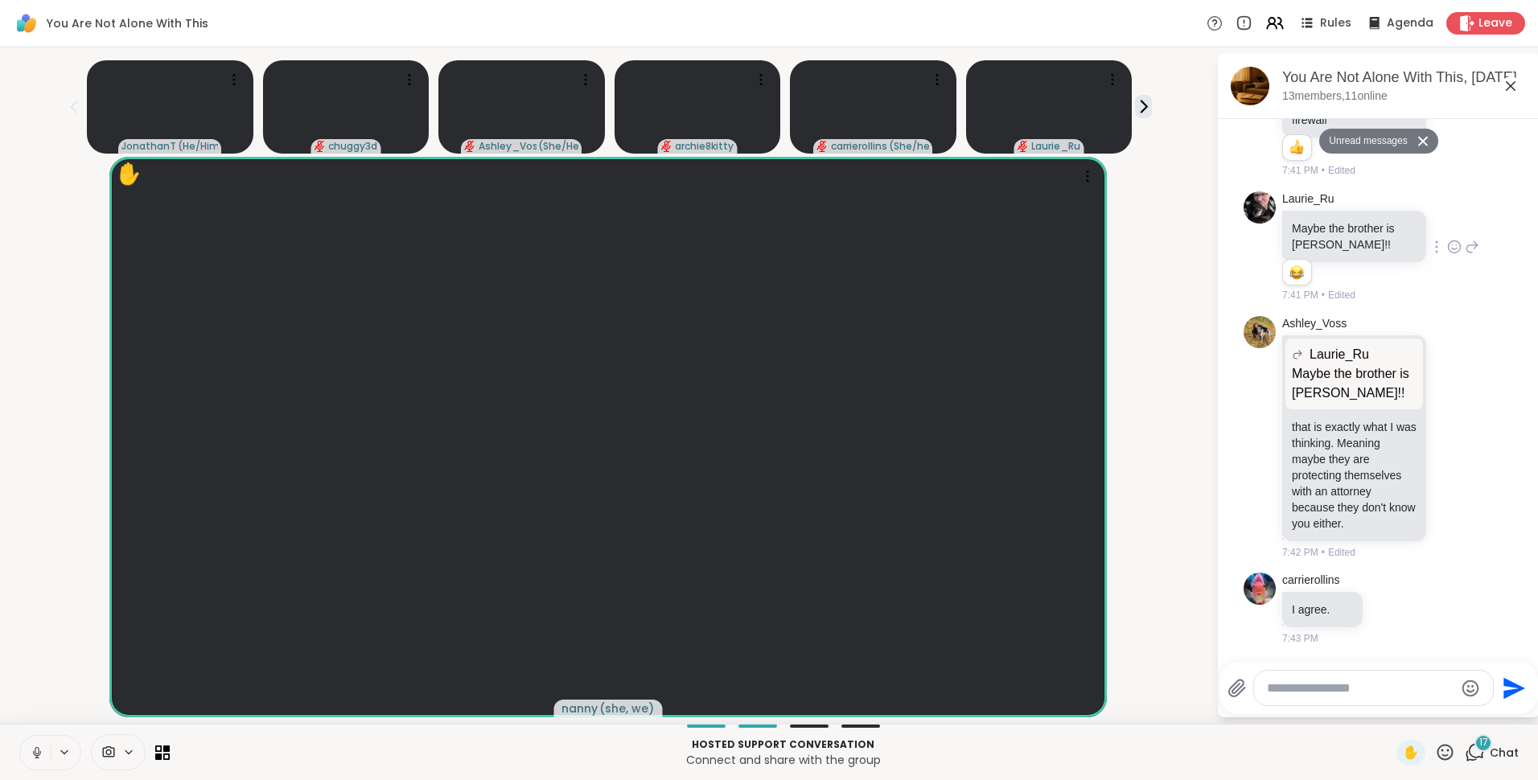
click at [1468, 749] on icon at bounding box center [1475, 751] width 15 height 14
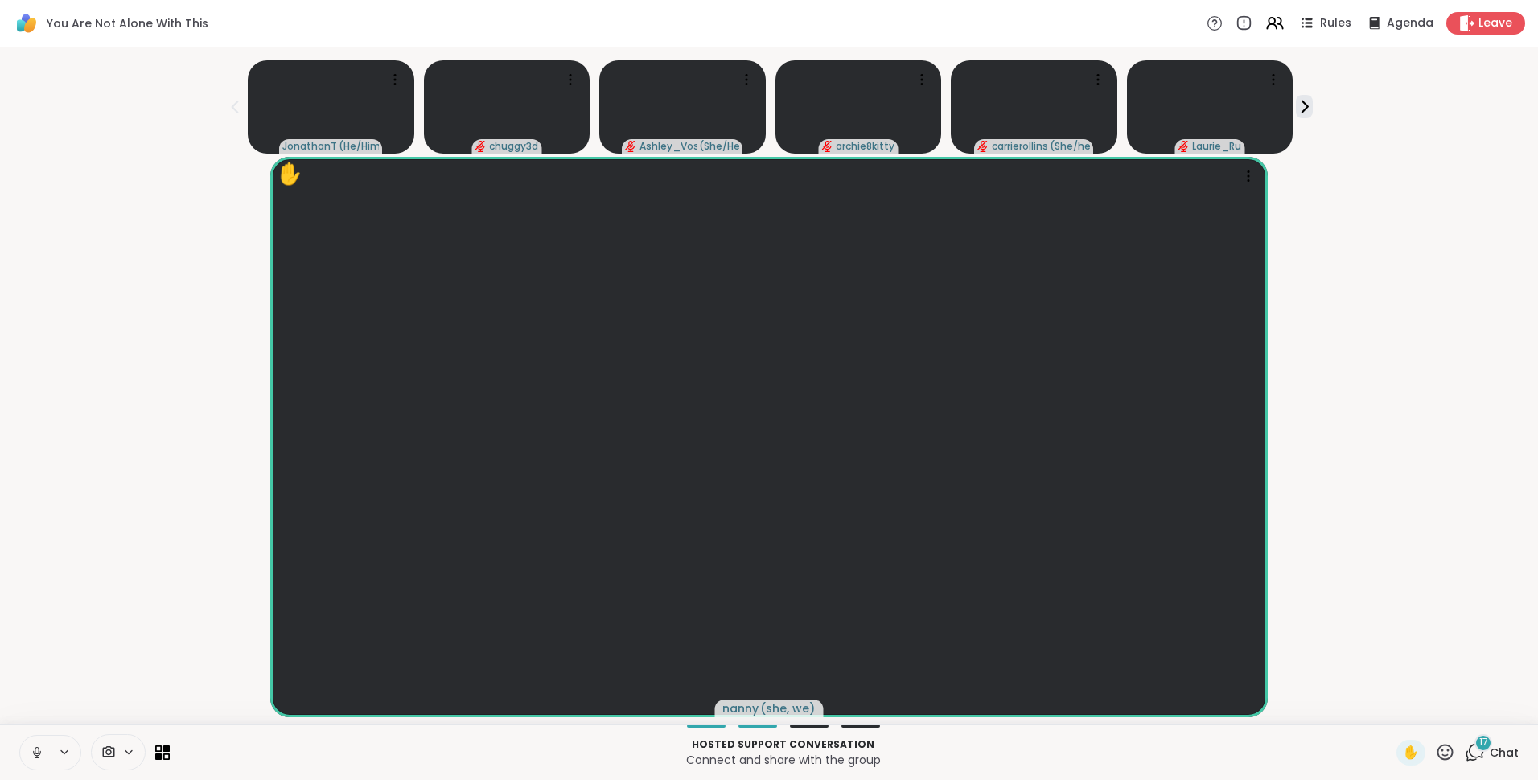
click at [1474, 745] on div "17" at bounding box center [1483, 743] width 18 height 18
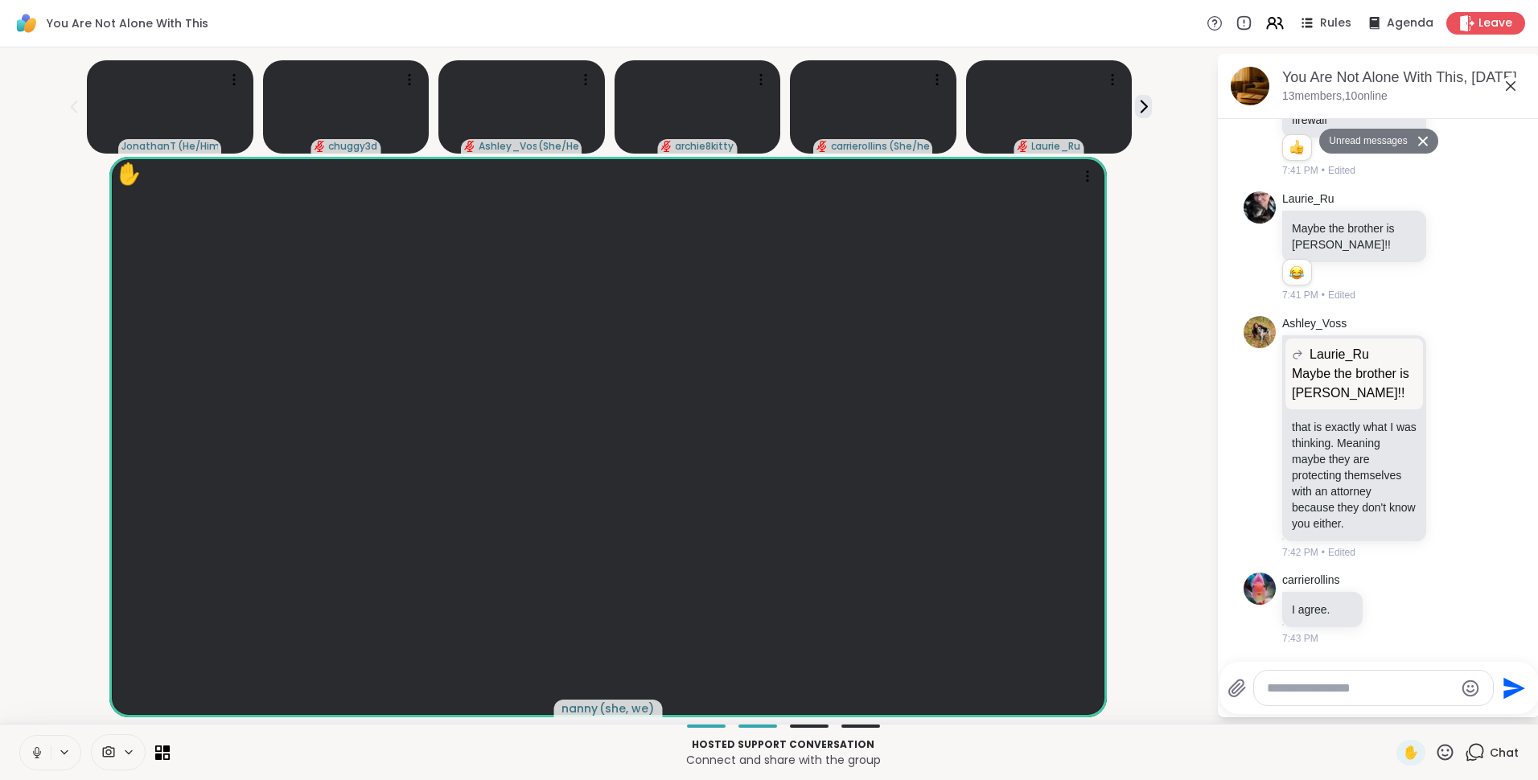
click at [1382, 142] on button "Unread messages" at bounding box center [1365, 142] width 92 height 26
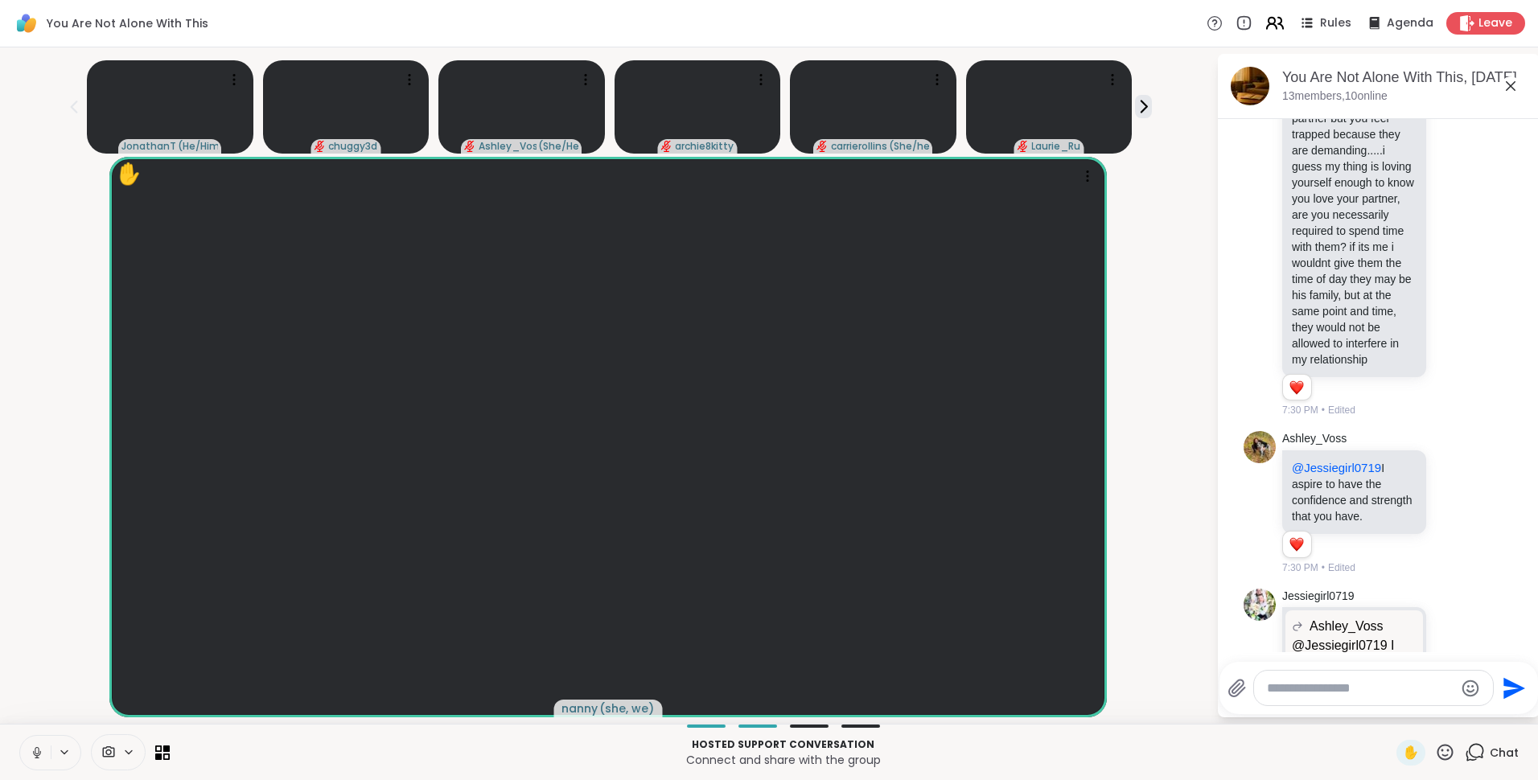
click at [1264, 20] on icon at bounding box center [1274, 23] width 20 height 20
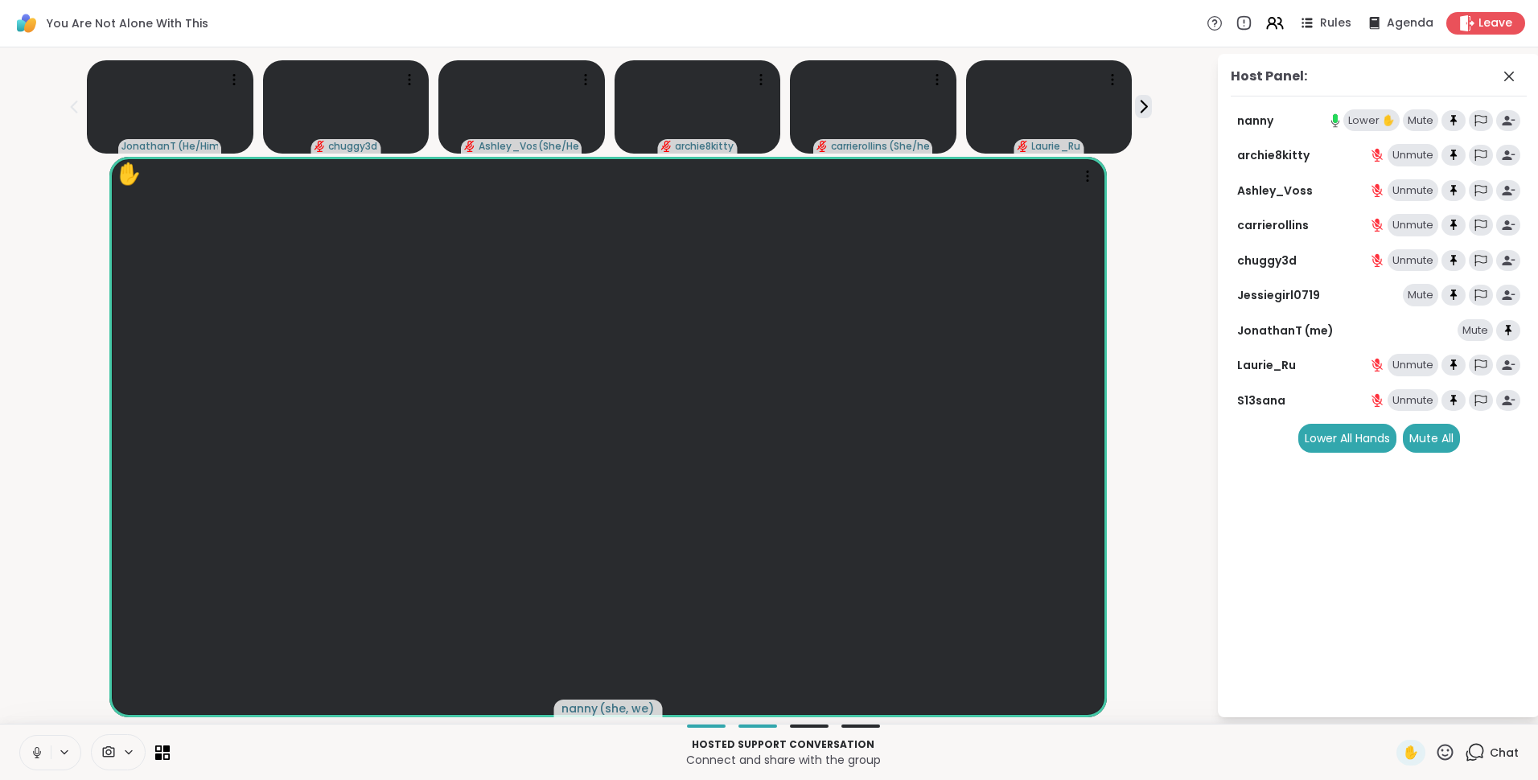
click at [1348, 112] on div "Lower ✋" at bounding box center [1371, 120] width 56 height 23
click at [1267, 23] on icon at bounding box center [1274, 23] width 20 height 20
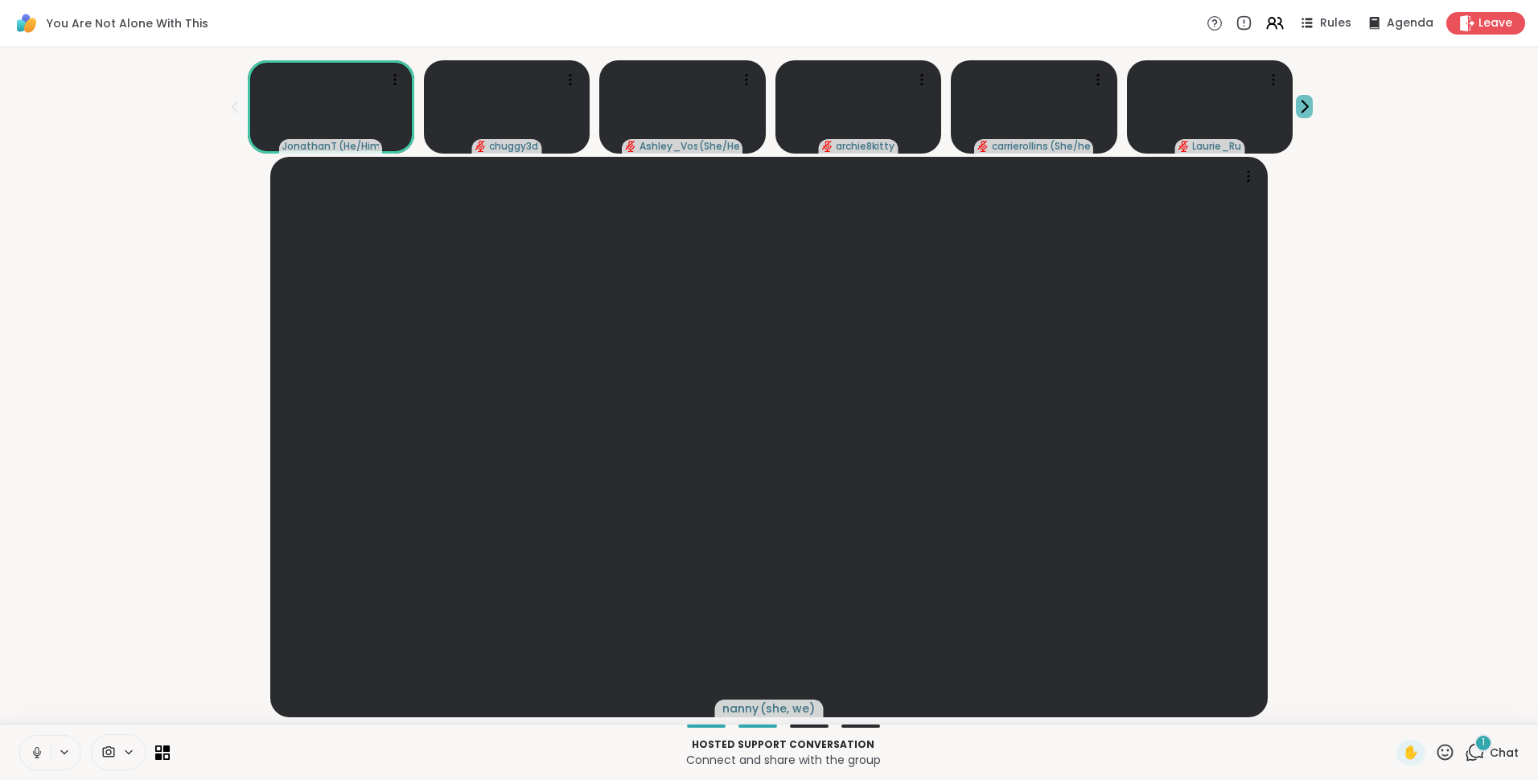
click at [1296, 105] on icon at bounding box center [1304, 106] width 17 height 17
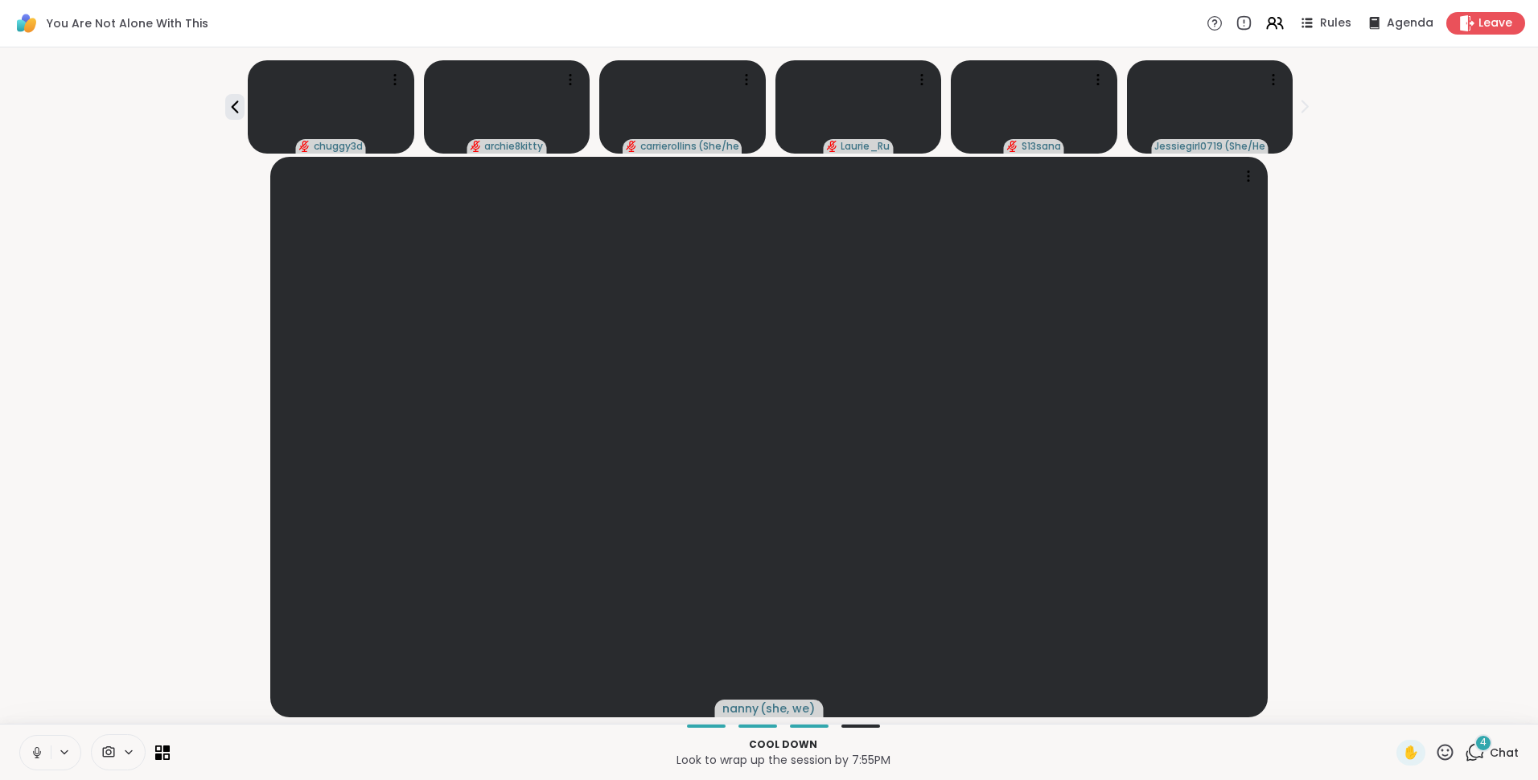
click at [1476, 745] on div "4" at bounding box center [1483, 743] width 18 height 18
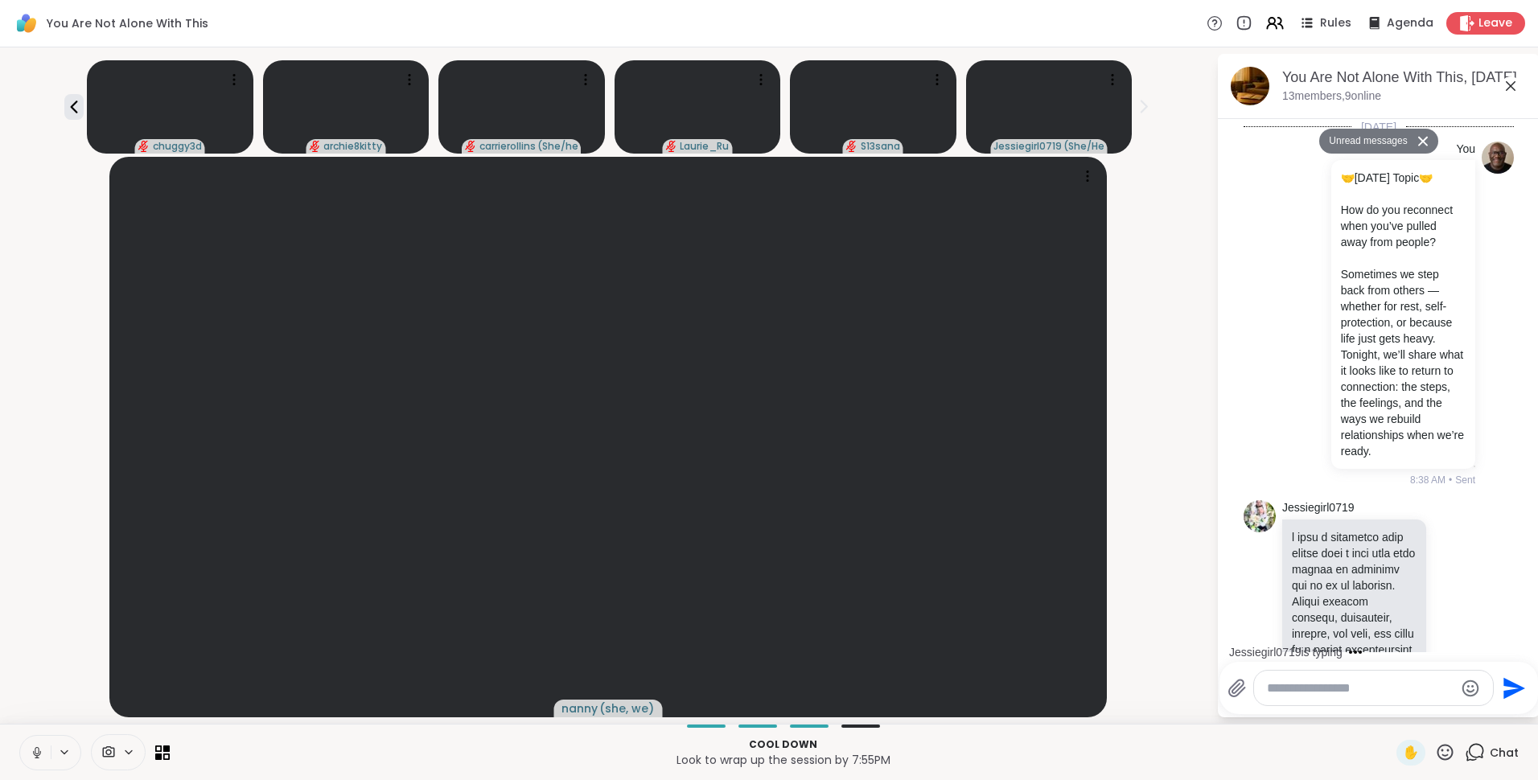
scroll to position [12522, 0]
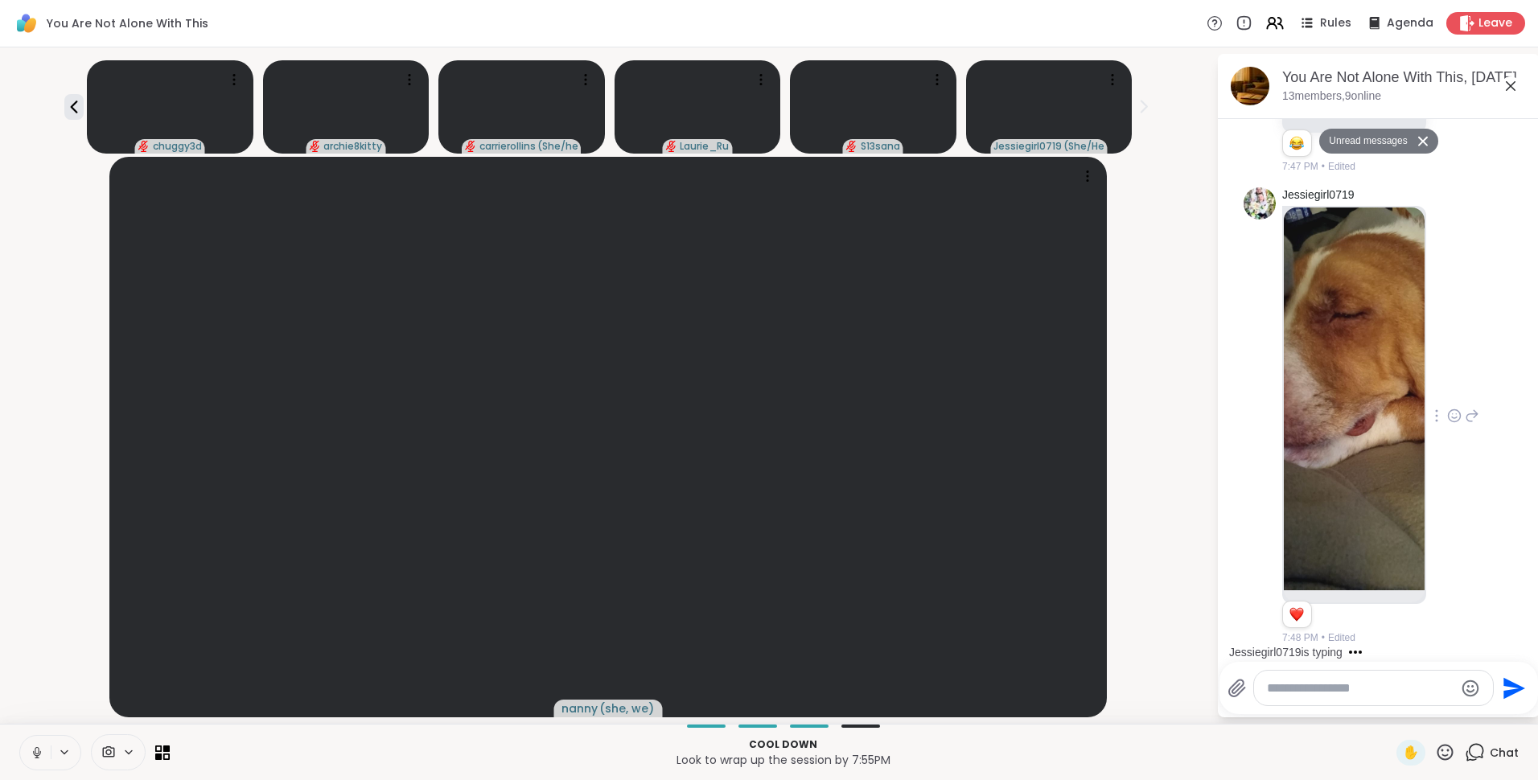
click at [1382, 451] on img at bounding box center [1353, 398] width 141 height 383
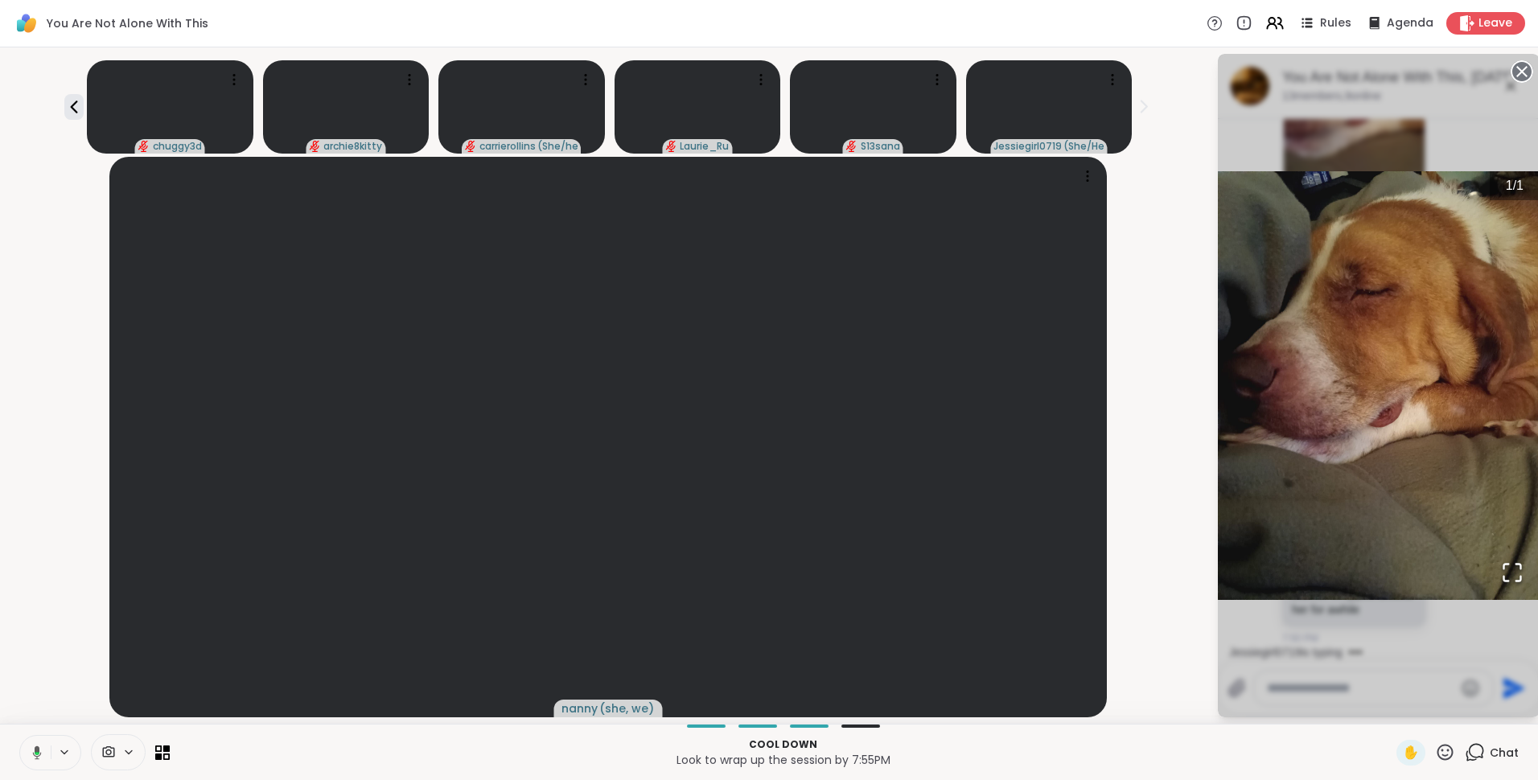
scroll to position [12843, 0]
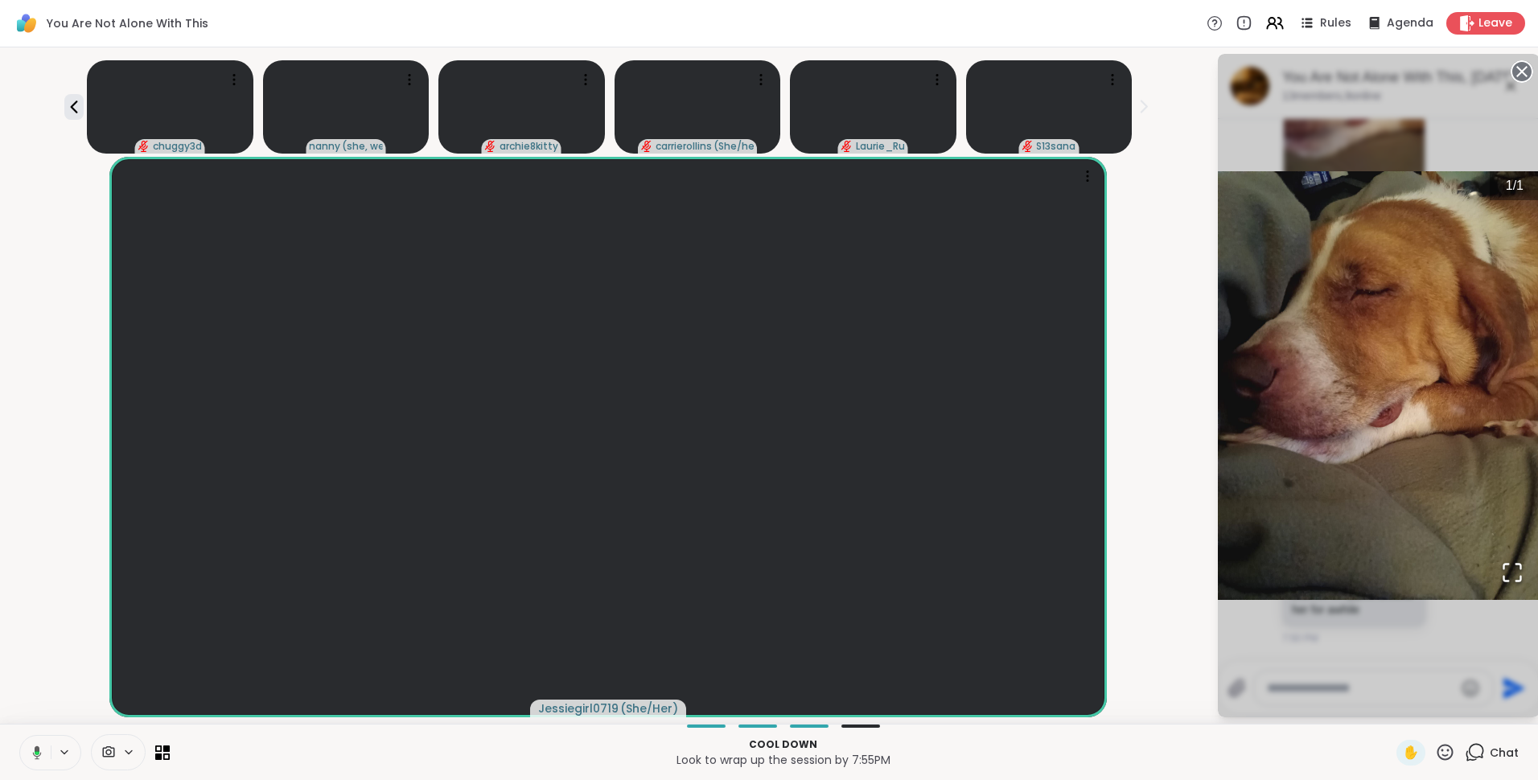
click at [1518, 71] on circle at bounding box center [1521, 71] width 19 height 19
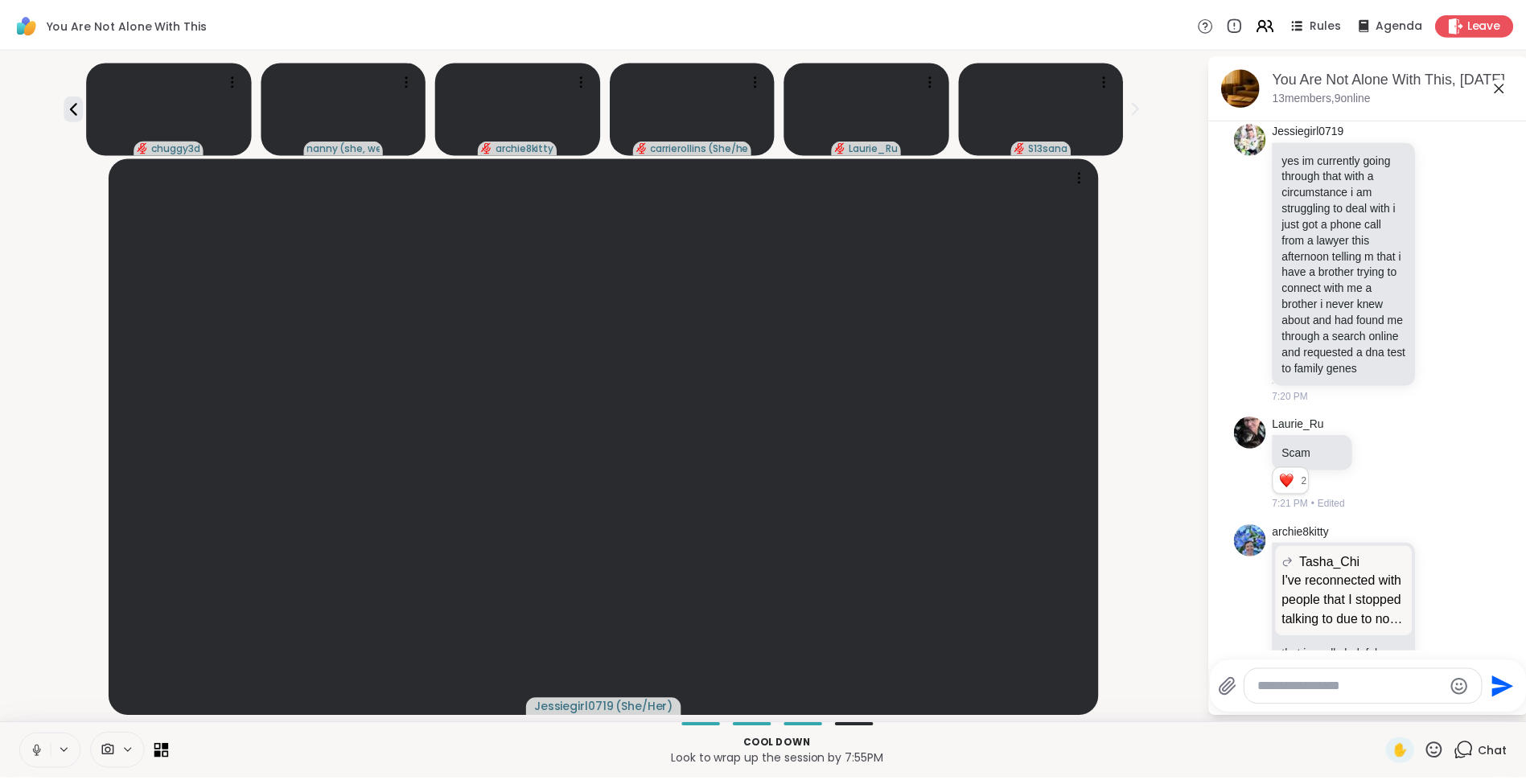
scroll to position [3905, 0]
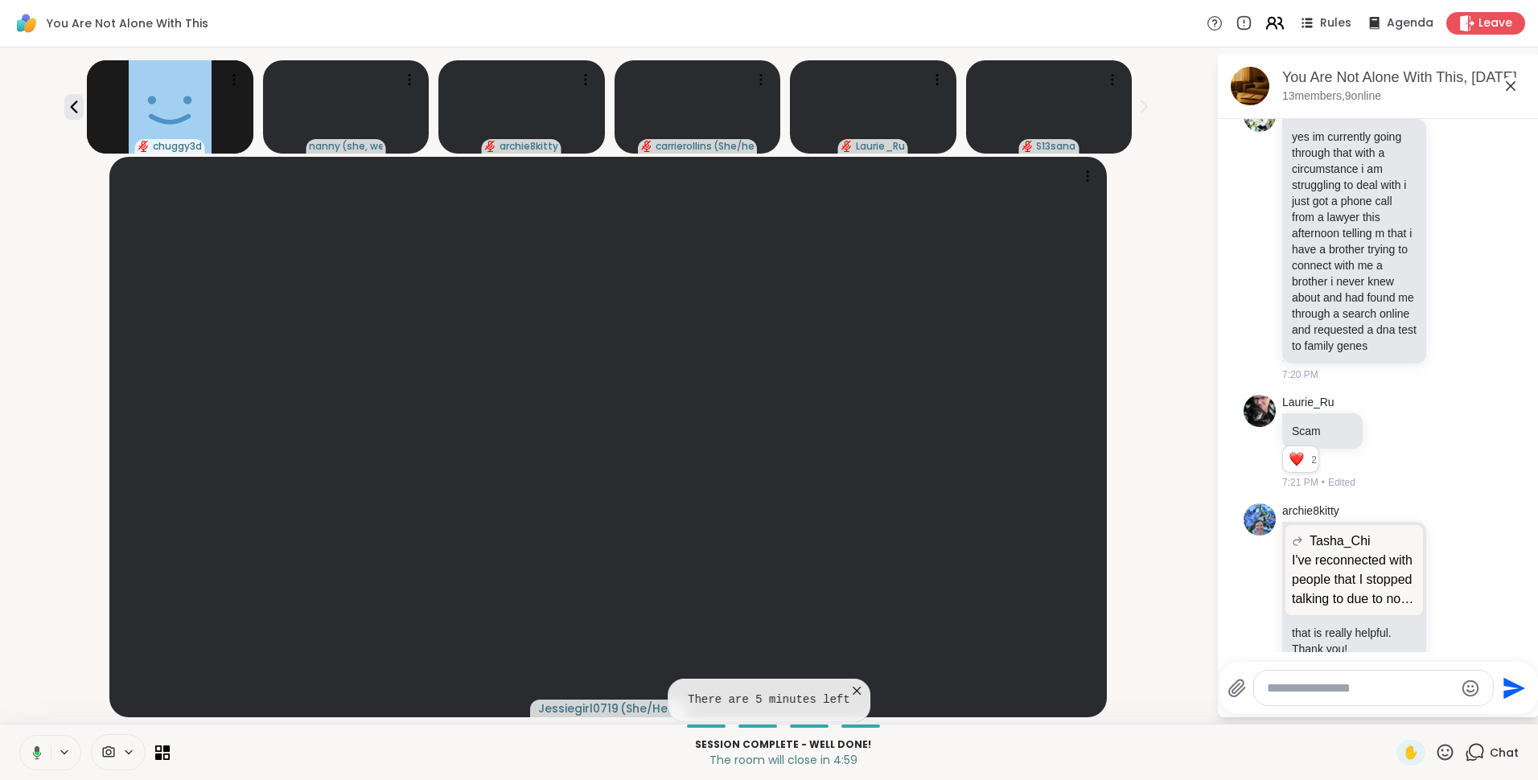
click at [1270, 26] on icon at bounding box center [1274, 23] width 20 height 20
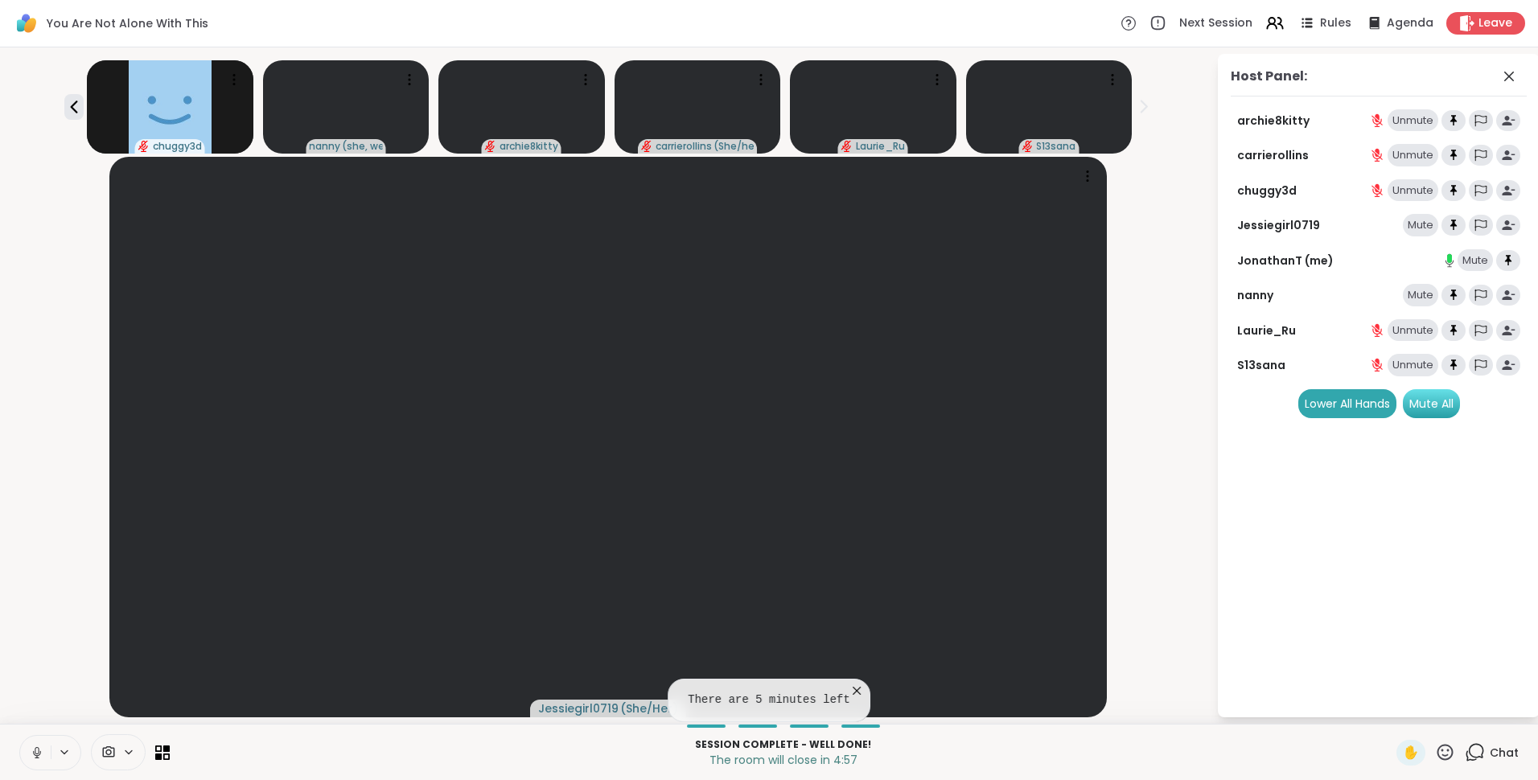
click at [1425, 411] on div "Mute All" at bounding box center [1430, 403] width 57 height 29
click at [1423, 223] on div "Unmute" at bounding box center [1412, 225] width 51 height 23
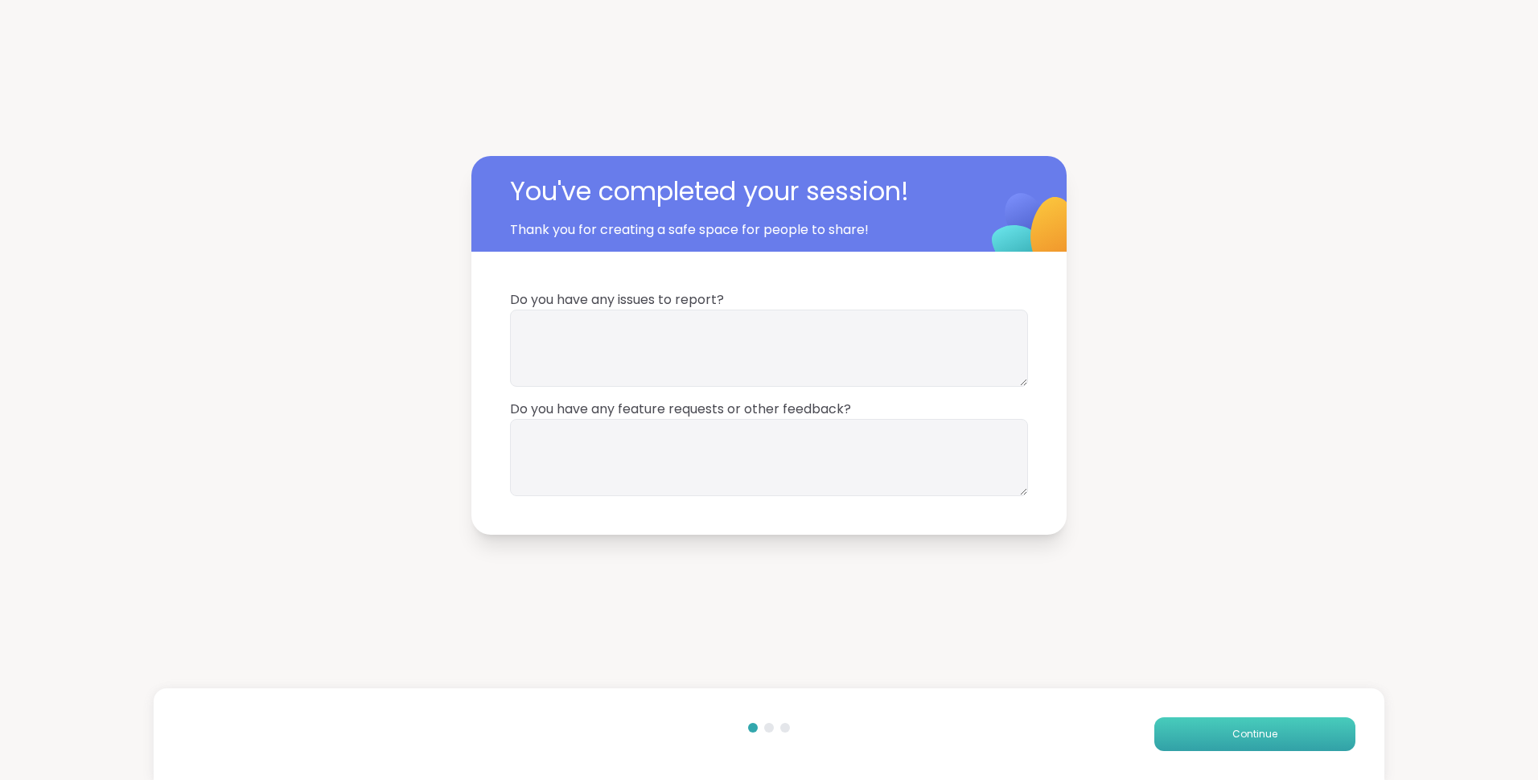
click at [1262, 747] on button "Continue" at bounding box center [1254, 734] width 201 height 34
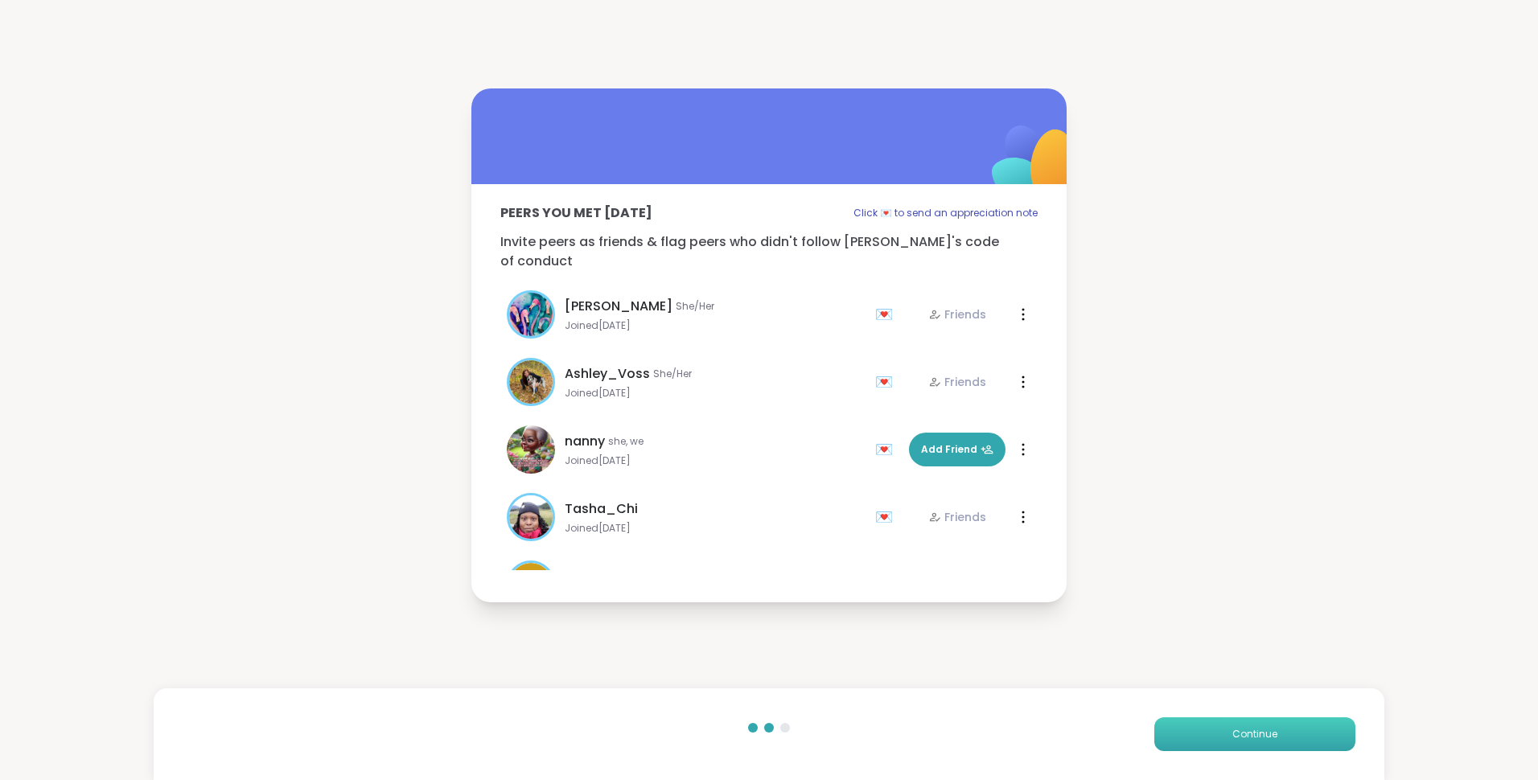
click at [1261, 732] on span "Continue" at bounding box center [1254, 734] width 45 height 14
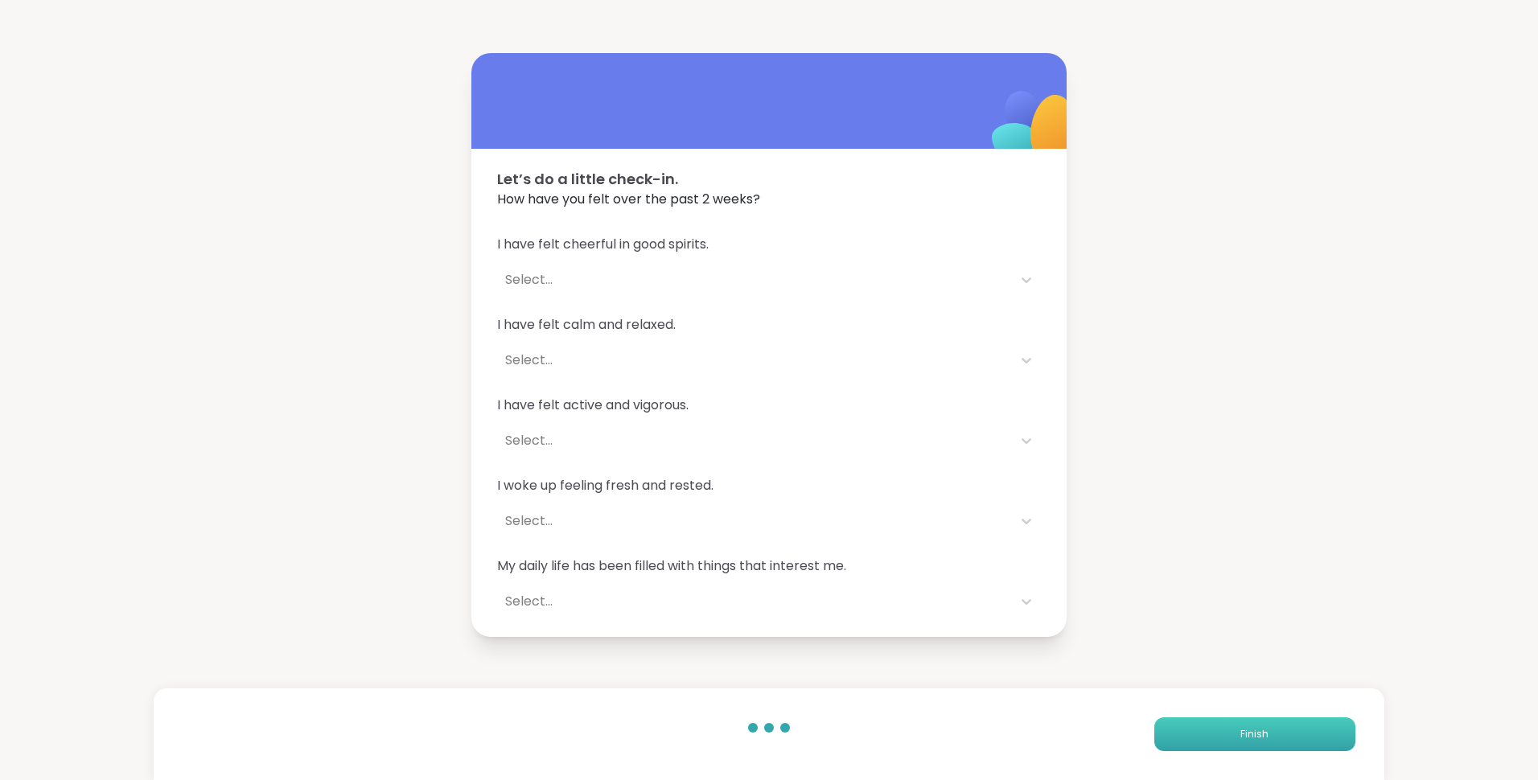
click at [1261, 732] on button "Finish" at bounding box center [1254, 734] width 201 height 34
